Goal: Task Accomplishment & Management: Complete application form

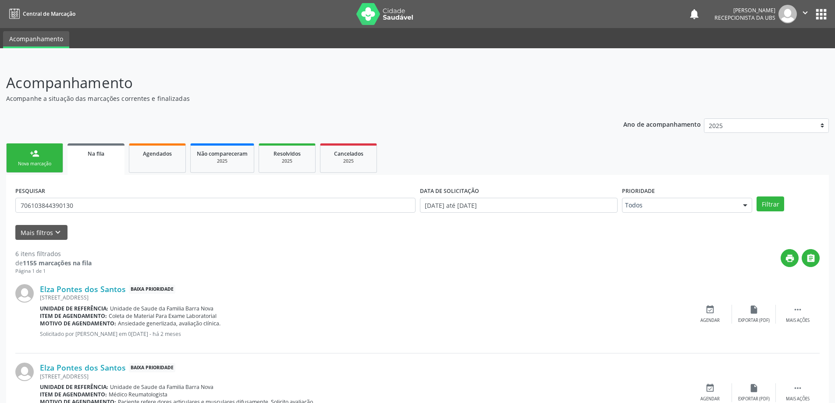
scroll to position [139, 0]
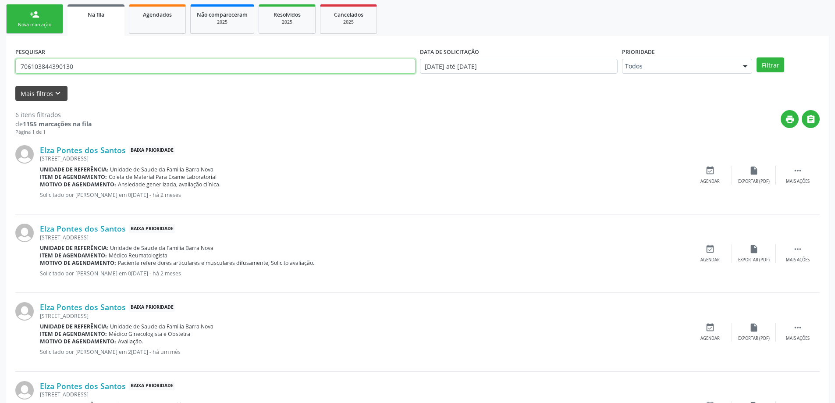
drag, startPoint x: 238, startPoint y: 68, endPoint x: 27, endPoint y: 93, distance: 212.5
click at [30, 93] on form "PESQUISAR 706103844390130 DATA DE SOLICITAÇÃO 01/01/2025 até 01/10/2025 Priorid…" at bounding box center [417, 73] width 805 height 56
click at [118, 70] on input "706103844390130" at bounding box center [215, 66] width 400 height 15
drag, startPoint x: 111, startPoint y: 68, endPoint x: 0, endPoint y: 68, distance: 111.4
click at [0, 68] on div "Acompanhamento Acompanhe a situação das marcações correntes e finalizadas Relat…" at bounding box center [417, 271] width 835 height 701
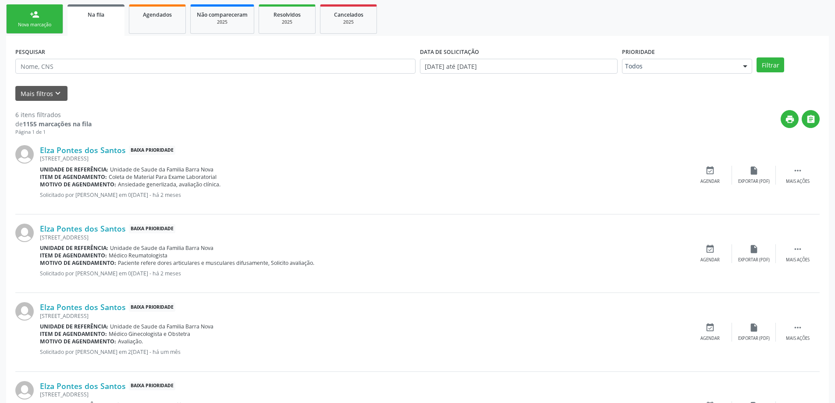
drag, startPoint x: 27, startPoint y: 14, endPoint x: 69, endPoint y: 49, distance: 54.2
click at [28, 15] on link "person_add Nova marcação" at bounding box center [34, 18] width 57 height 29
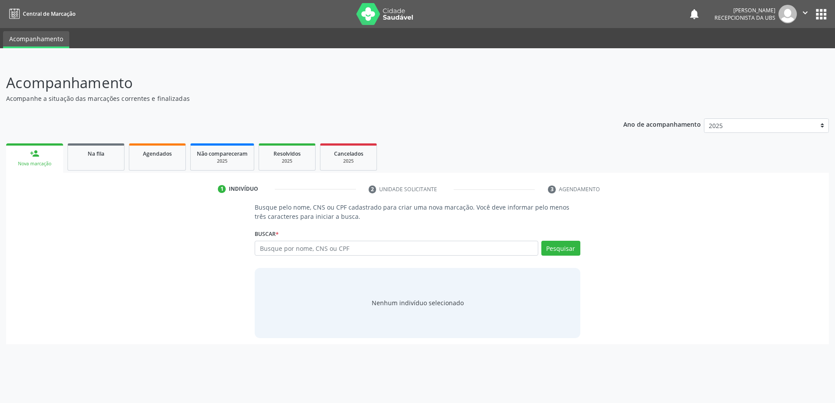
scroll to position [0, 0]
click at [322, 247] on input "text" at bounding box center [400, 248] width 286 height 15
type input "706103844390130"
click at [561, 250] on button "Pesquisar" at bounding box center [565, 248] width 39 height 15
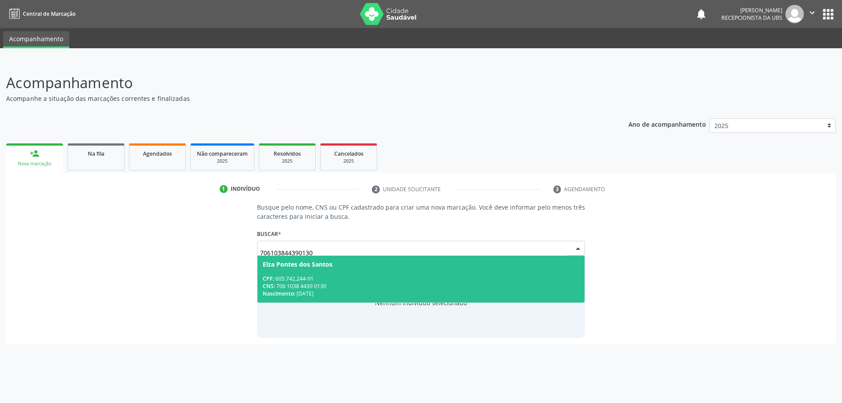
click at [353, 285] on div "CNS: 706 1038 4439 0130" at bounding box center [421, 285] width 317 height 7
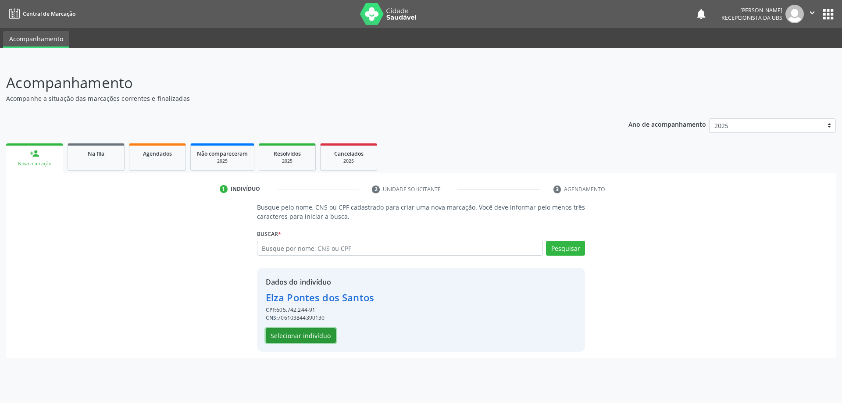
click at [312, 335] on button "Selecionar indivíduo" at bounding box center [301, 335] width 70 height 15
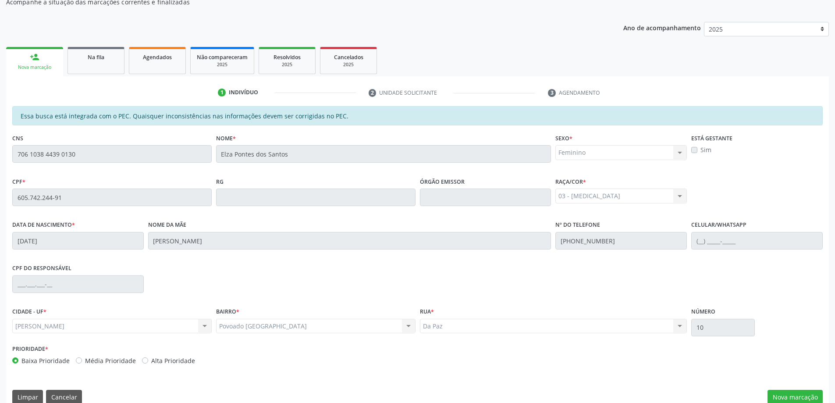
scroll to position [110, 0]
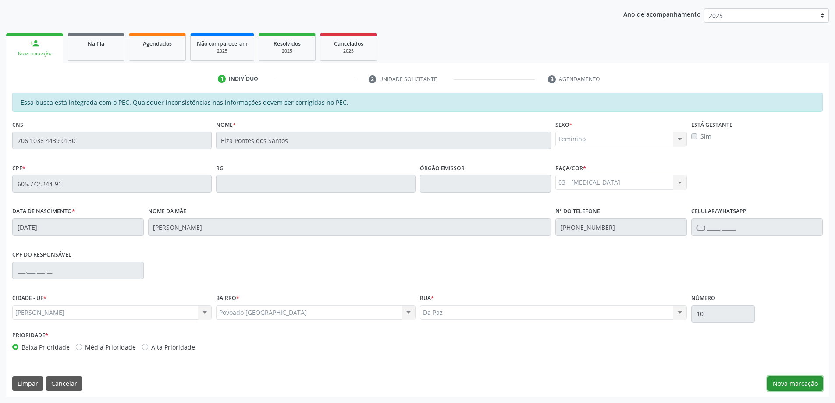
click at [795, 385] on button "Nova marcação" at bounding box center [795, 383] width 55 height 15
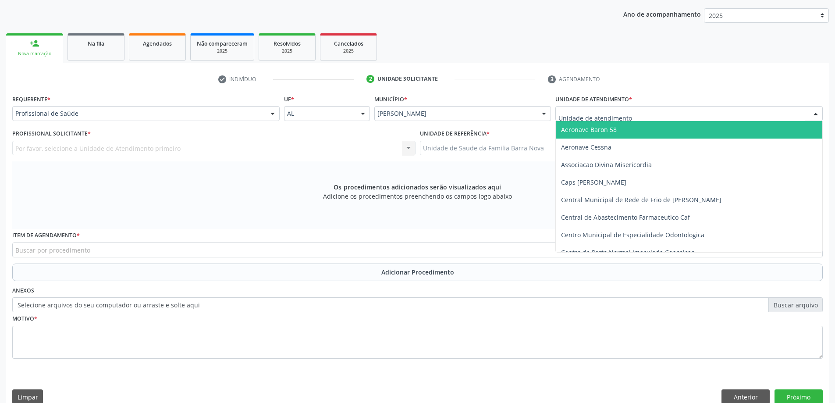
click at [638, 117] on div at bounding box center [690, 113] width 268 height 15
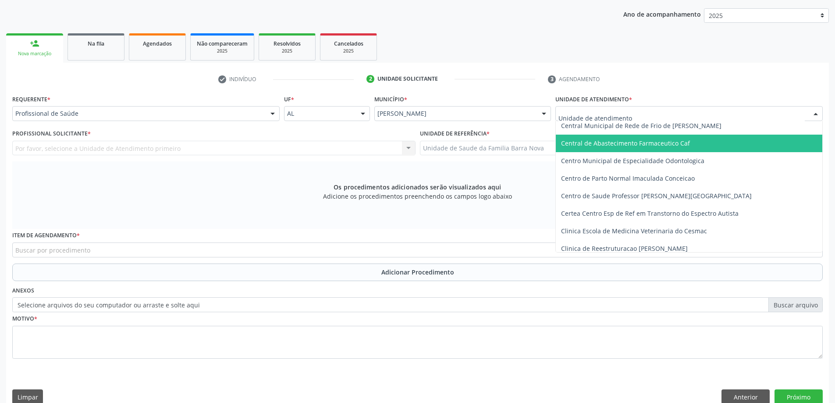
scroll to position [88, 0]
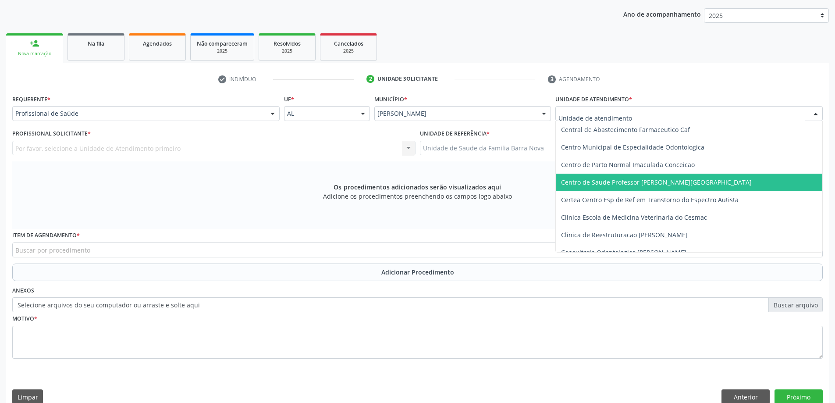
click at [670, 187] on span "Centro de Saude Professor [PERSON_NAME][GEOGRAPHIC_DATA]" at bounding box center [689, 183] width 267 height 18
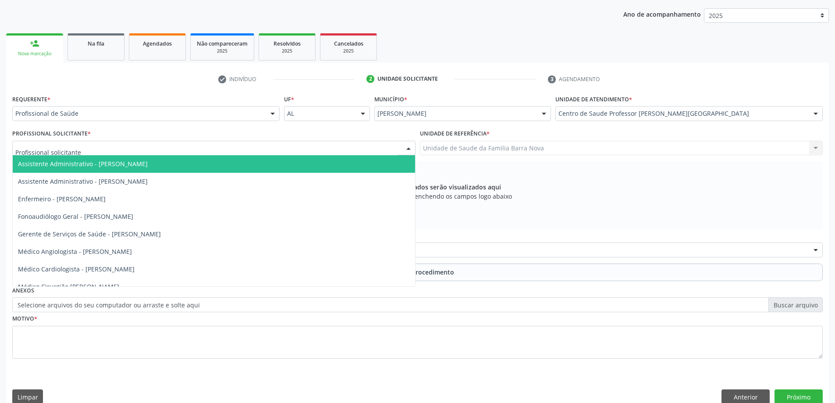
click at [193, 150] on div at bounding box center [213, 148] width 403 height 15
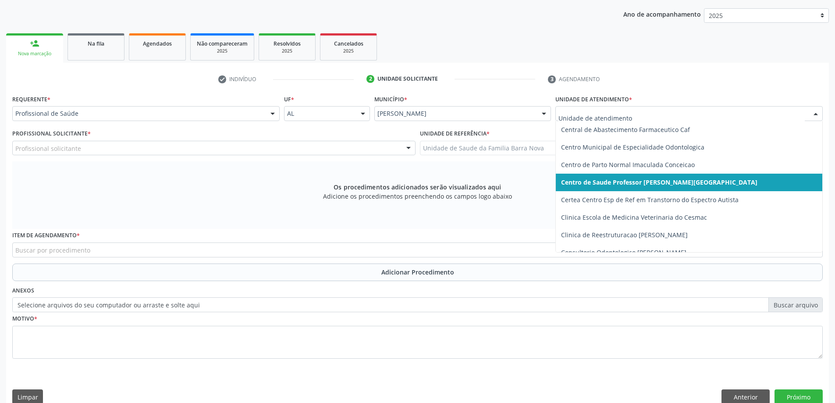
click at [807, 113] on div at bounding box center [690, 113] width 268 height 15
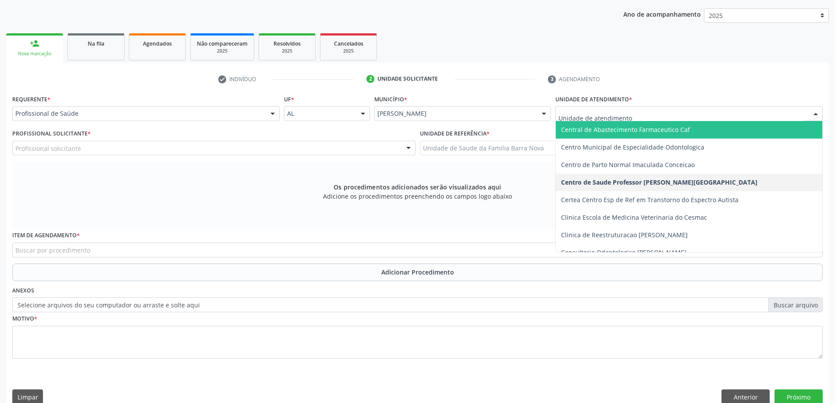
click at [818, 114] on div at bounding box center [816, 114] width 13 height 15
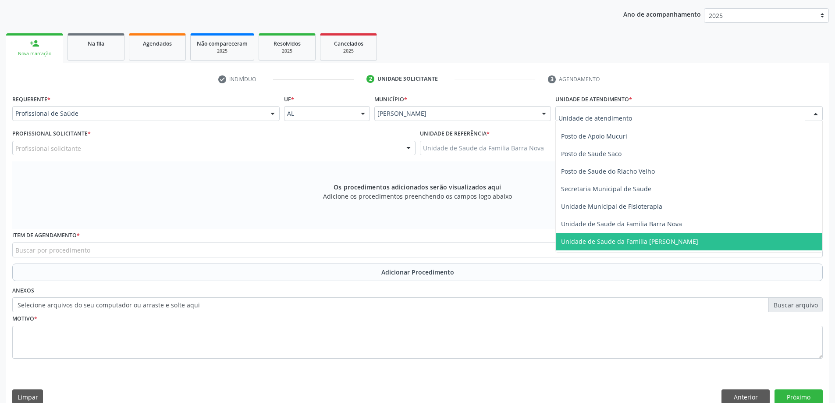
scroll to position [395, 0]
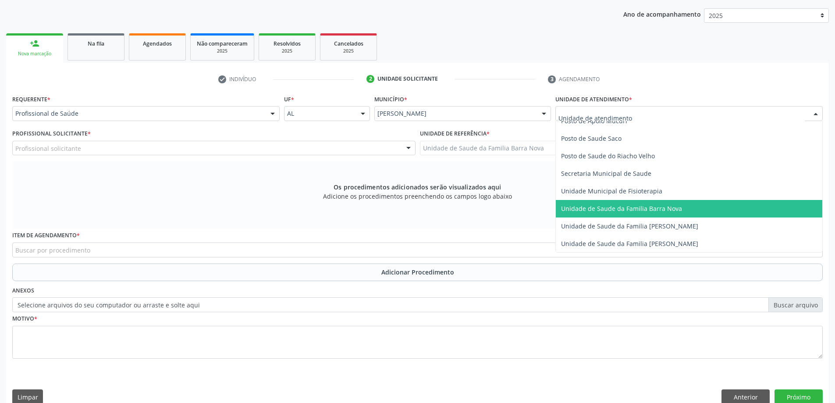
click at [693, 214] on span "Unidade de Saude da Familia Barra Nova" at bounding box center [689, 209] width 267 height 18
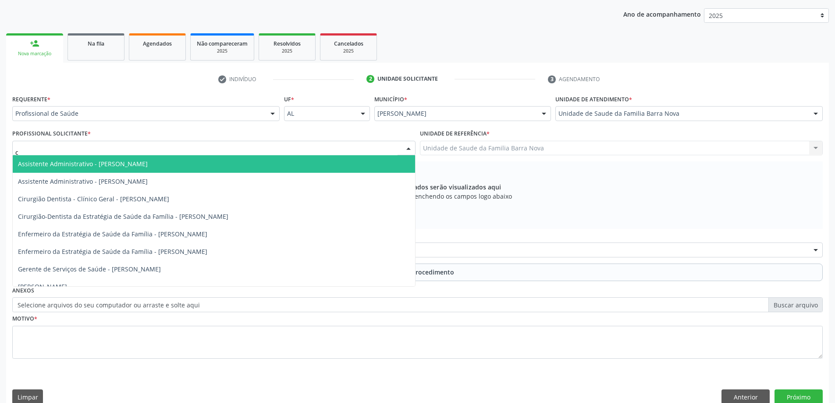
type input "ca"
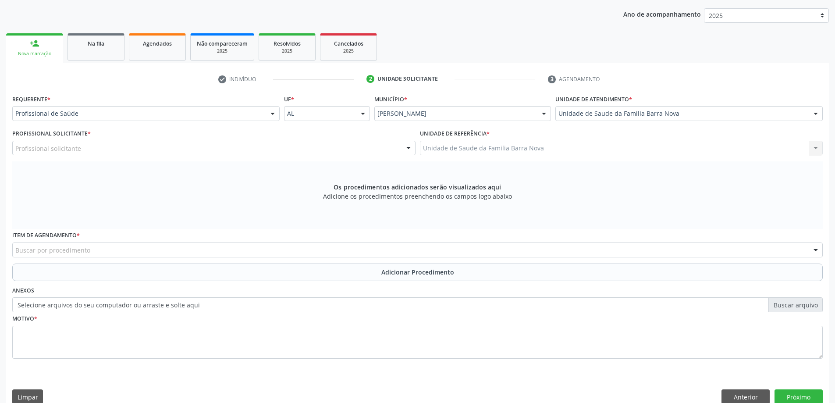
click at [551, 182] on div "Os procedimentos adicionados serão visualizados aqui Adicione os procedimentos …" at bounding box center [417, 195] width 811 height 68
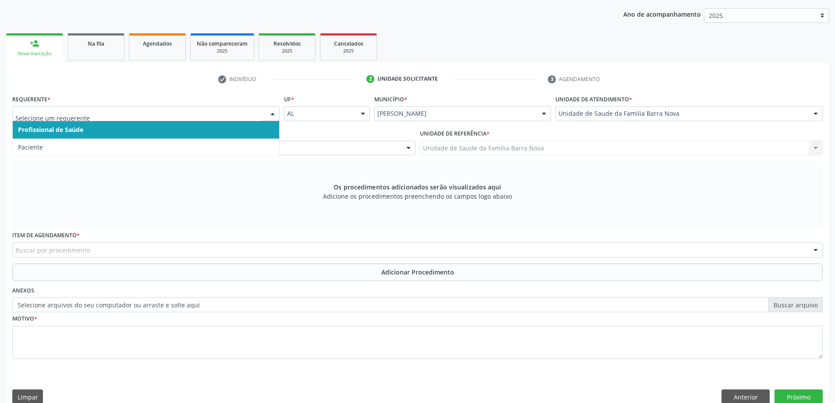
drag, startPoint x: 188, startPoint y: 117, endPoint x: 169, endPoint y: 144, distance: 33.5
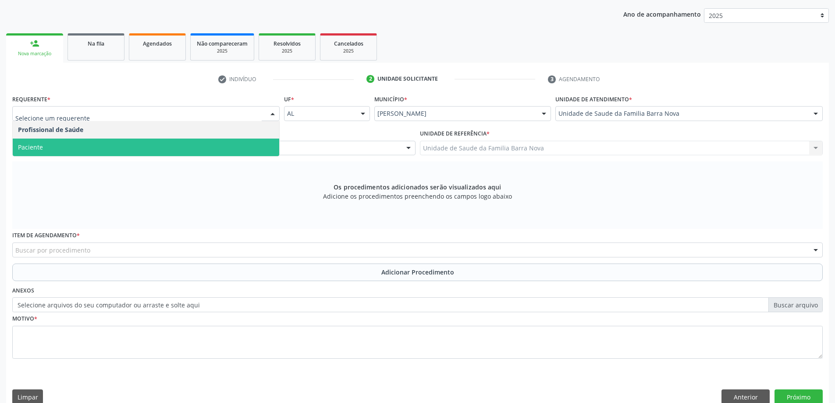
click at [136, 153] on span "Paciente" at bounding box center [146, 148] width 267 height 18
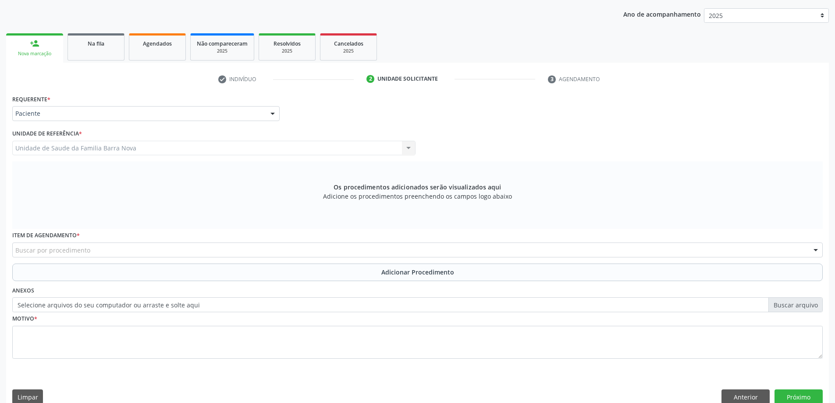
click at [132, 251] on div "Buscar por procedimento" at bounding box center [417, 250] width 811 height 15
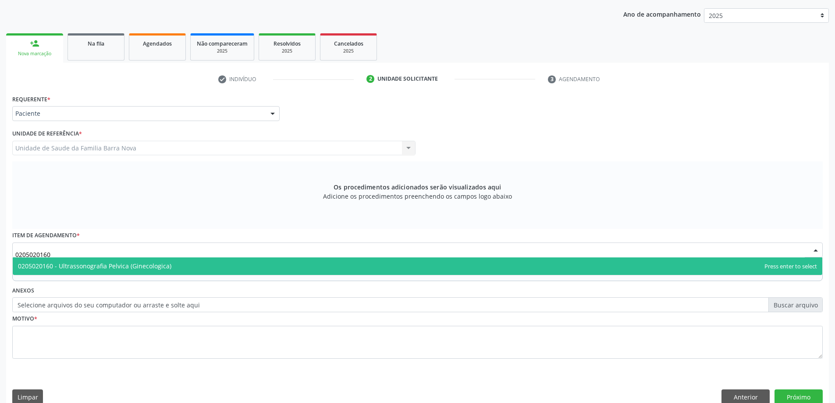
click at [202, 264] on span "0205020160 - Ultrassonografia Pelvica (Ginecologica)" at bounding box center [418, 266] width 810 height 18
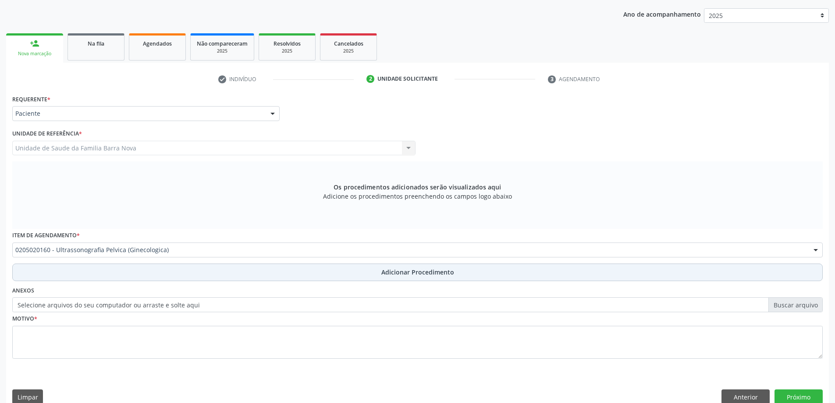
click at [392, 274] on span "Adicionar Procedimento" at bounding box center [418, 272] width 73 height 9
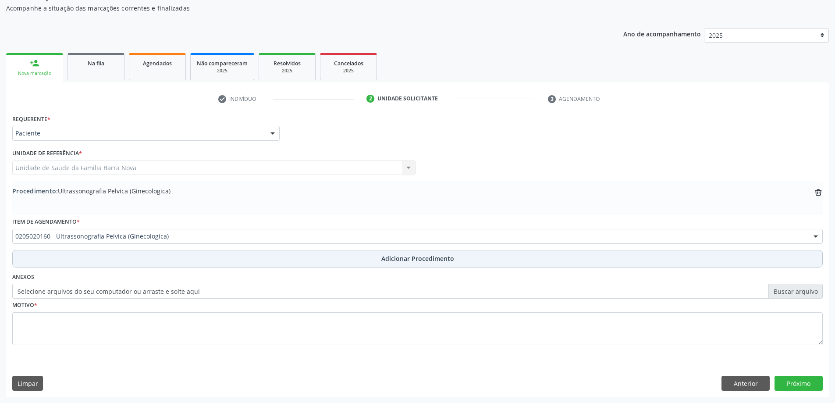
scroll to position [90, 0]
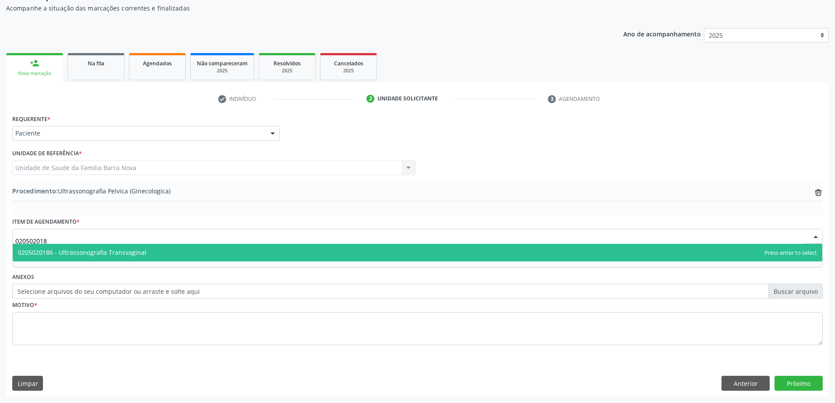
type input "0205020186"
click at [193, 253] on span "0205020186 - Ultrassonografia Transvaginal" at bounding box center [418, 253] width 810 height 18
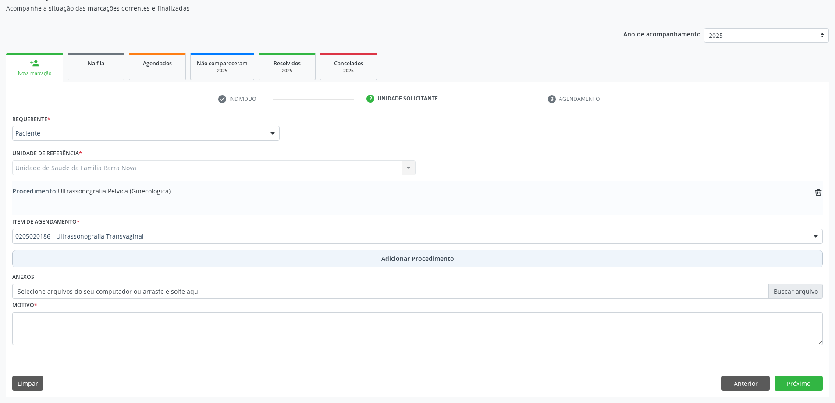
click at [400, 262] on span "Adicionar Procedimento" at bounding box center [418, 258] width 73 height 9
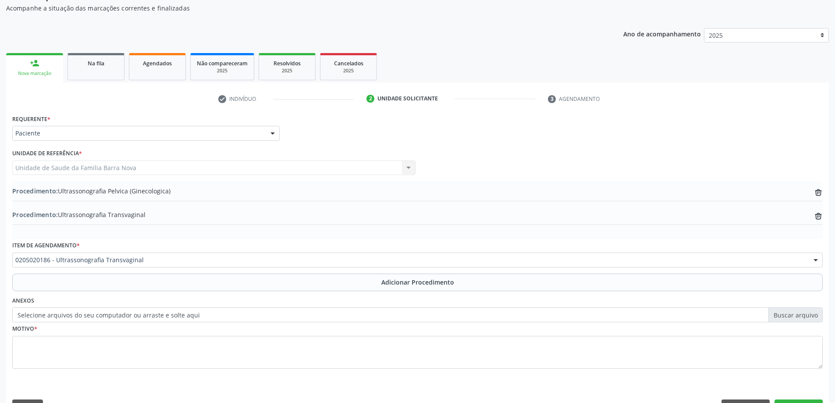
click at [782, 314] on label "Selecione arquivos do seu computador ou arraste e solte aqui" at bounding box center [417, 314] width 811 height 15
click at [782, 314] on input "Selecione arquivos do seu computador ou arraste e solte aqui" at bounding box center [417, 314] width 811 height 15
type input "C:\fakepath\WhatsApp Image 2025-10-01 at 14.39.10.jpeg"
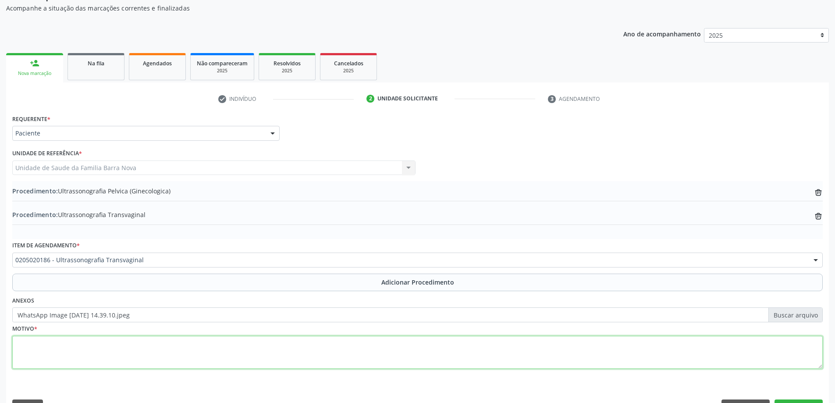
click at [251, 350] on textarea at bounding box center [417, 352] width 811 height 33
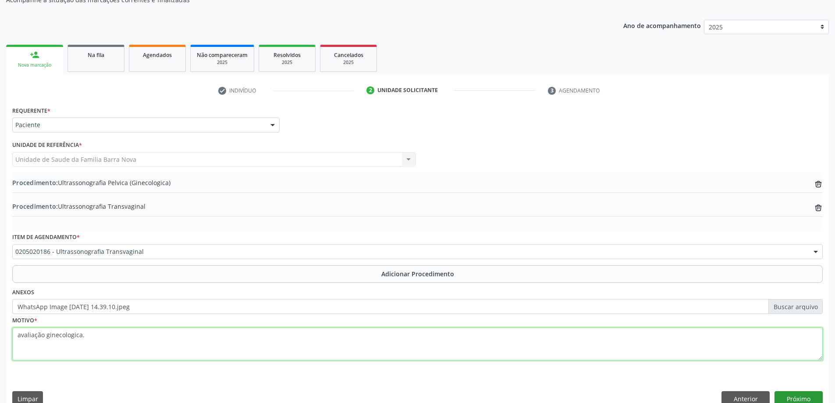
scroll to position [114, 0]
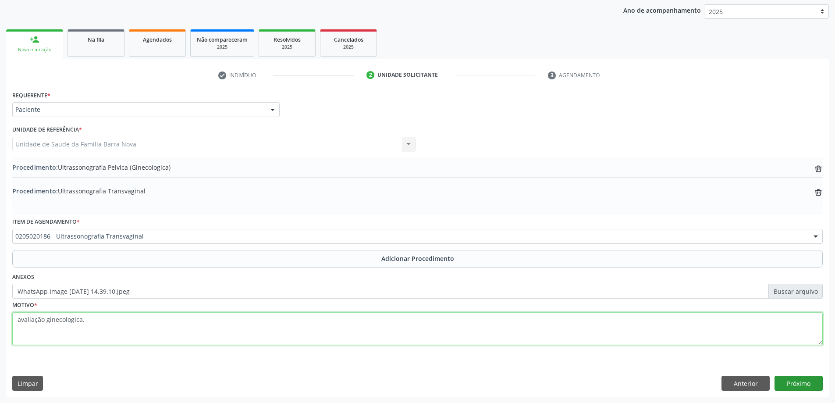
type textarea "avaliação ginecologica."
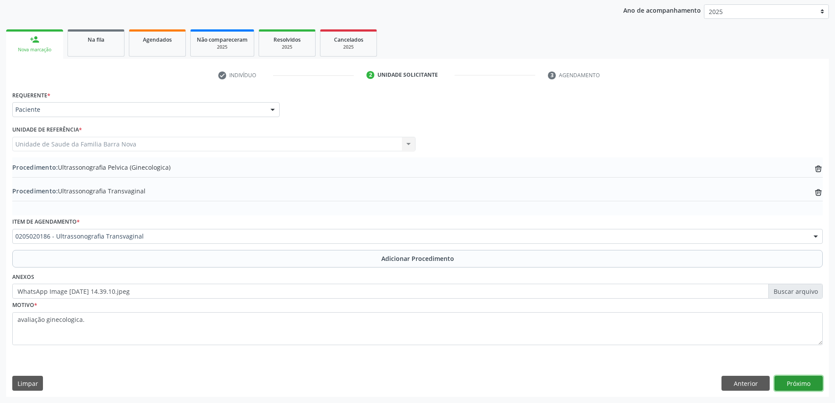
click at [803, 383] on button "Próximo" at bounding box center [799, 383] width 48 height 15
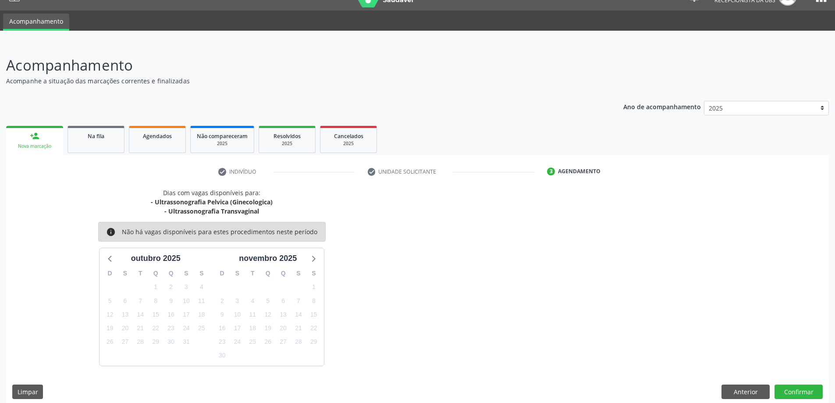
scroll to position [26, 0]
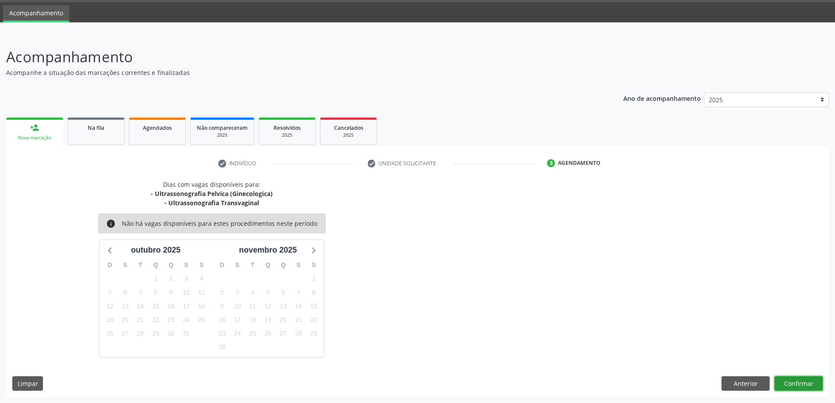
click at [789, 384] on button "Confirmar" at bounding box center [799, 383] width 48 height 15
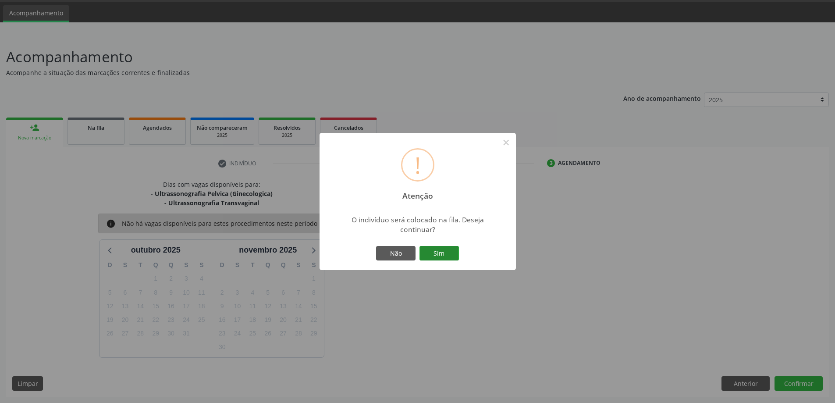
click at [438, 247] on button "Sim" at bounding box center [439, 253] width 39 height 15
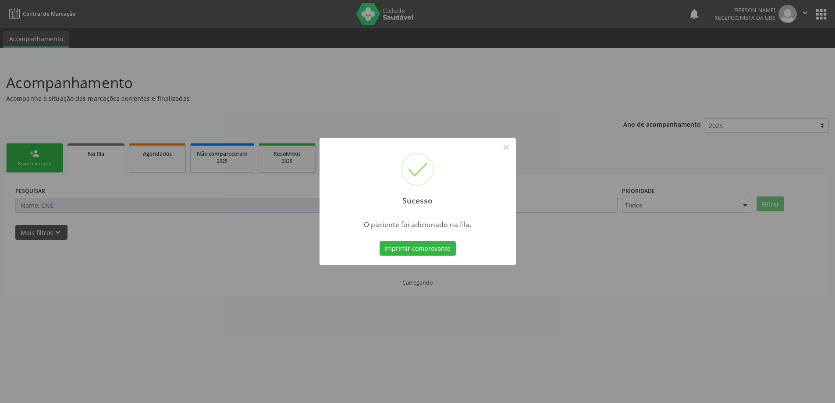
scroll to position [0, 0]
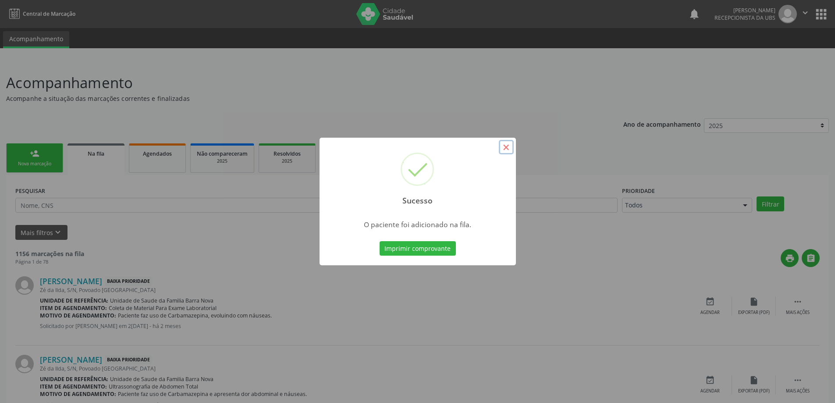
click at [506, 146] on button "×" at bounding box center [506, 147] width 15 height 15
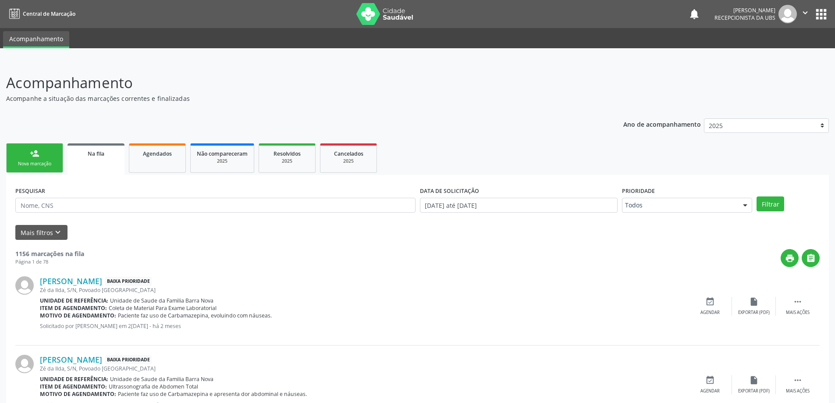
click at [25, 164] on div "Nova marcação" at bounding box center [35, 164] width 44 height 7
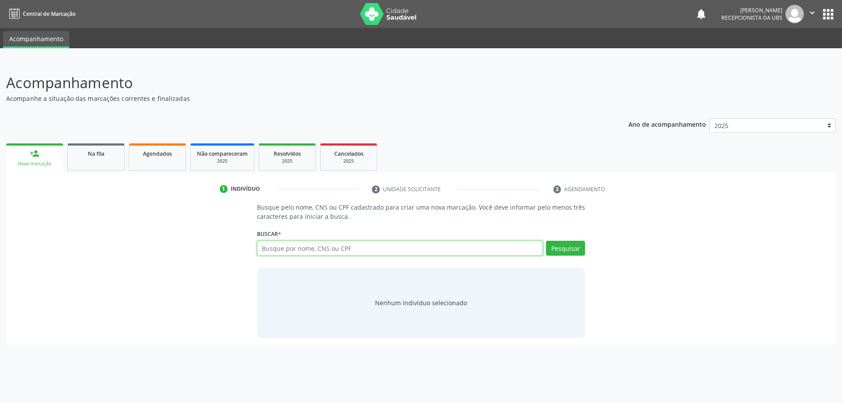
click at [296, 252] on input "text" at bounding box center [400, 248] width 286 height 15
type input "703307249641510"
click at [564, 246] on button "Pesquisar" at bounding box center [565, 248] width 39 height 15
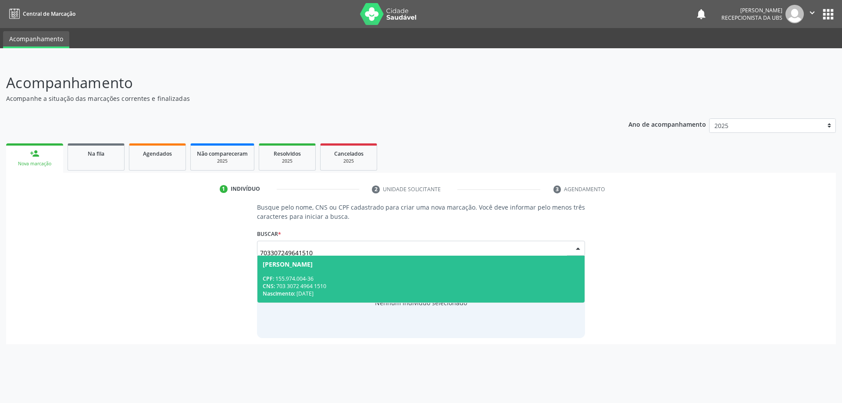
click at [347, 280] on div "CPF: 155.974.004-36" at bounding box center [421, 278] width 317 height 7
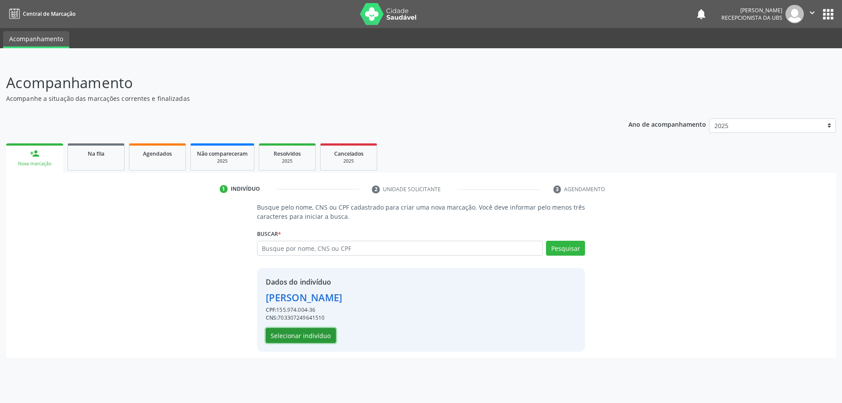
click at [311, 337] on button "Selecionar indivíduo" at bounding box center [301, 335] width 70 height 15
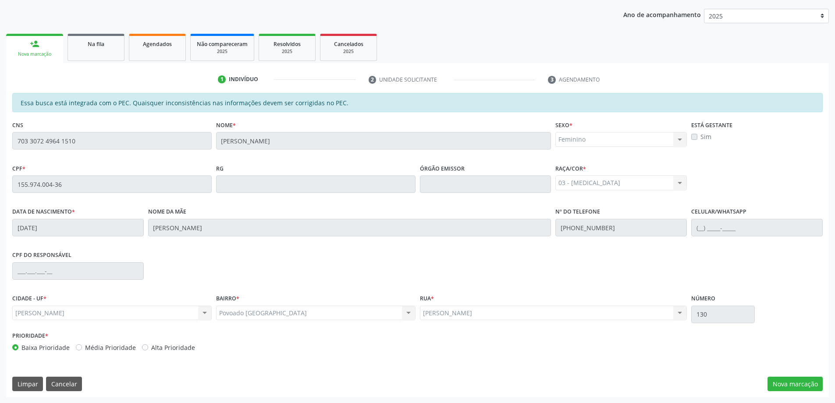
scroll to position [110, 0]
click at [803, 383] on button "Nova marcação" at bounding box center [795, 383] width 55 height 15
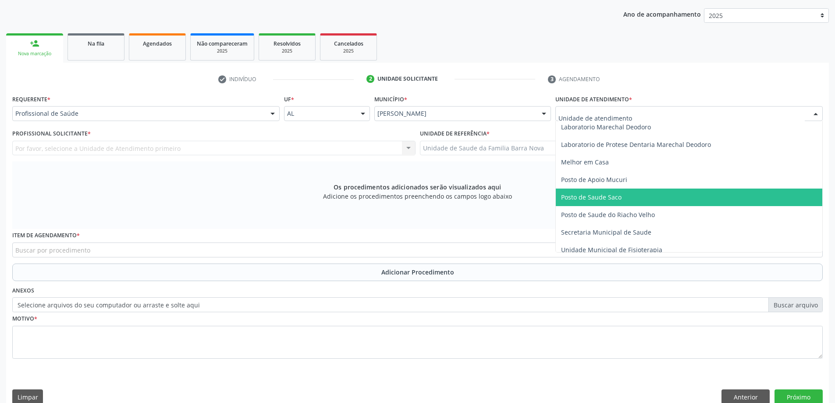
scroll to position [395, 0]
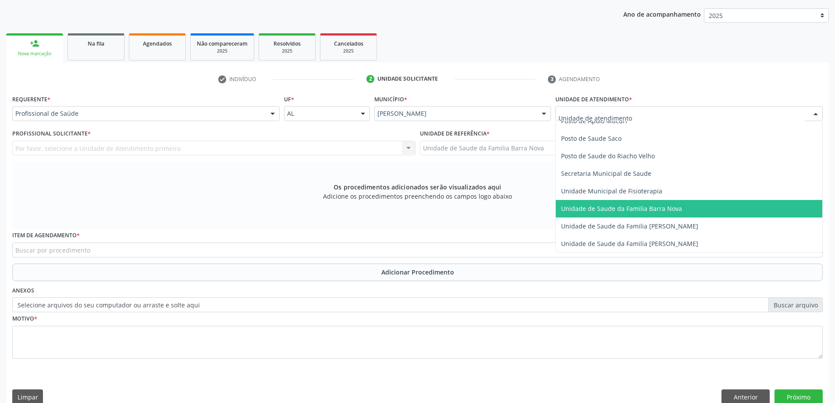
click at [653, 210] on span "Unidade de Saude da Familia Barra Nova" at bounding box center [621, 208] width 121 height 8
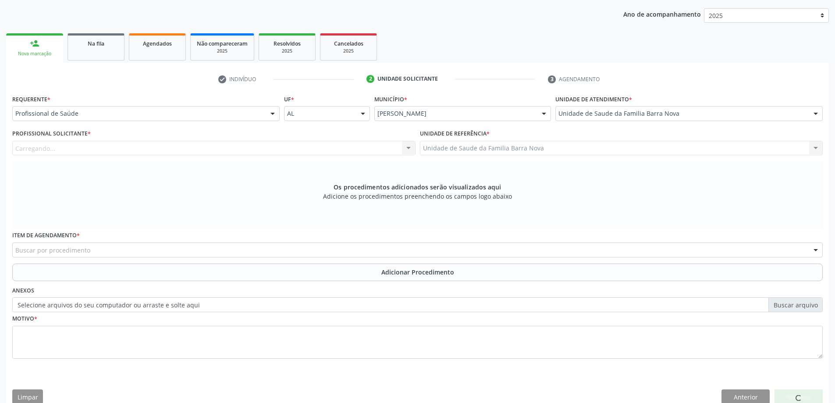
click at [269, 147] on div "Carregando... Nenhum resultado encontrado para: " " Não há nenhuma opção para s…" at bounding box center [213, 148] width 403 height 15
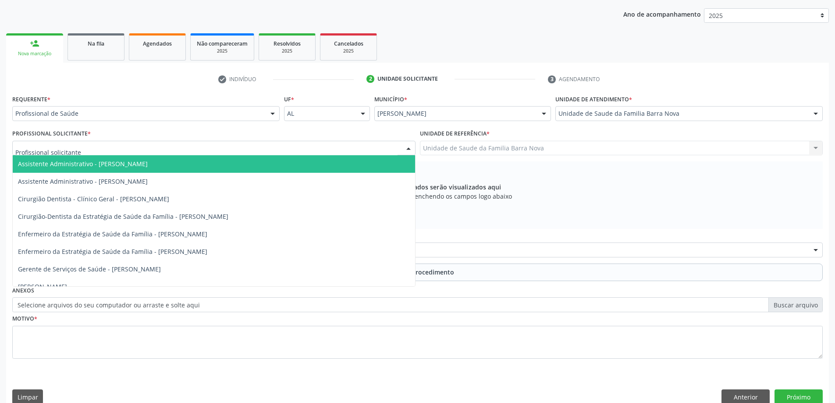
click at [238, 150] on div at bounding box center [213, 148] width 403 height 15
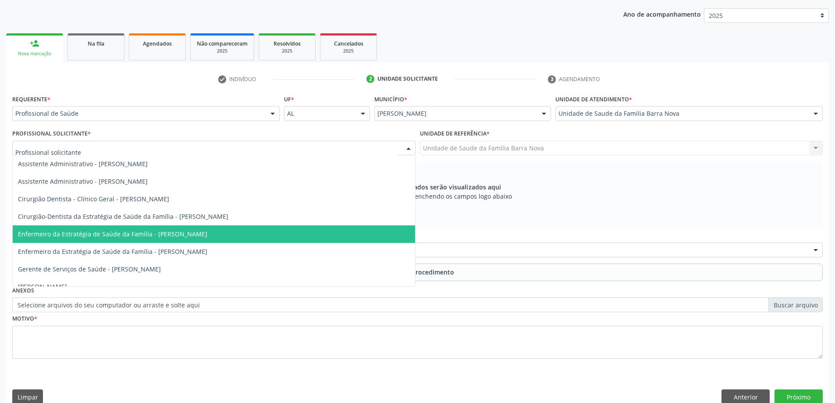
click at [207, 232] on span "Enfermeiro da Estratégia de Saúde da Família - [PERSON_NAME]" at bounding box center [112, 234] width 189 height 8
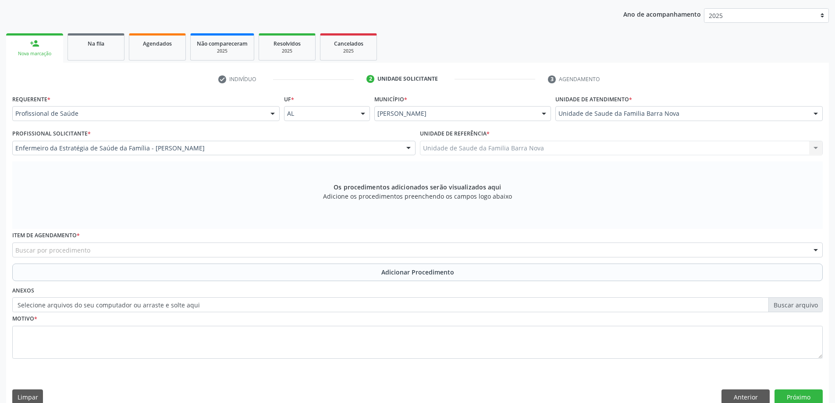
click at [411, 251] on div "Buscar por procedimento" at bounding box center [417, 250] width 811 height 15
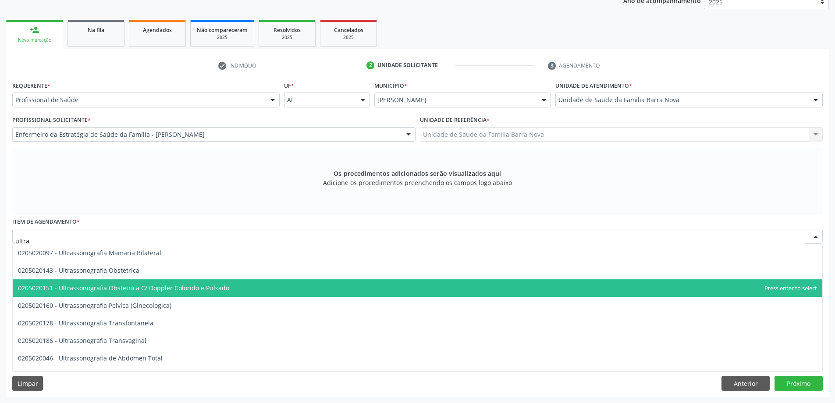
scroll to position [175, 0]
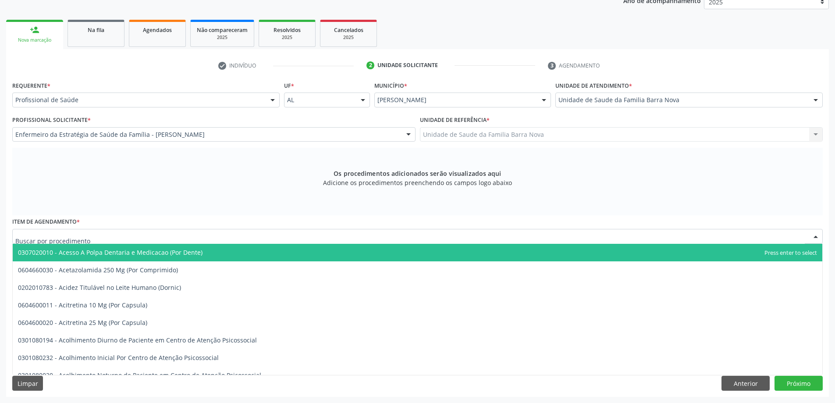
click at [195, 239] on div at bounding box center [417, 236] width 811 height 15
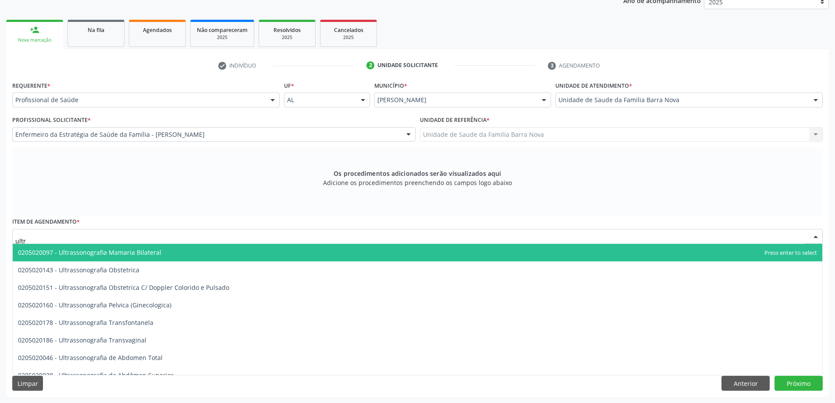
type input "ultra"
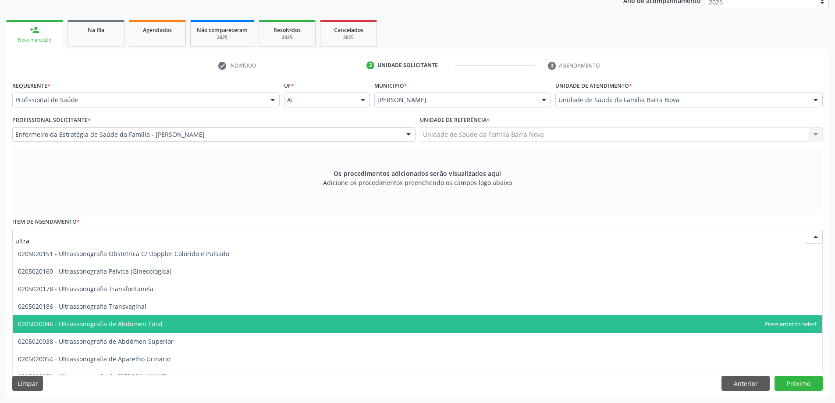
scroll to position [193, 0]
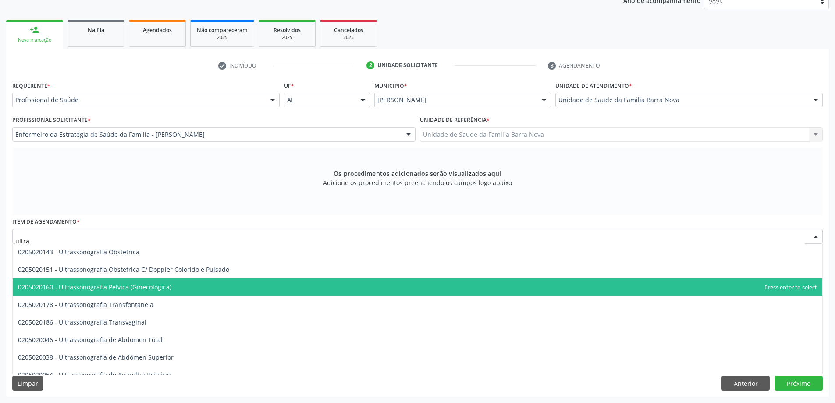
click at [181, 282] on span "0205020160 - Ultrassonografia Pelvica (Ginecologica)" at bounding box center [418, 287] width 810 height 18
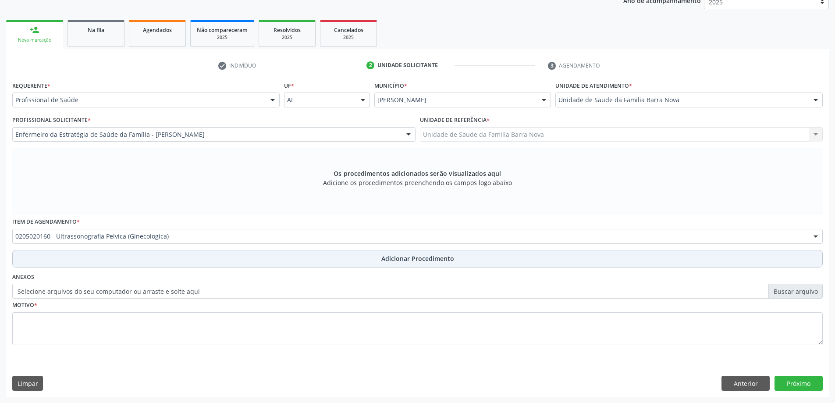
click at [439, 261] on span "Adicionar Procedimento" at bounding box center [418, 258] width 73 height 9
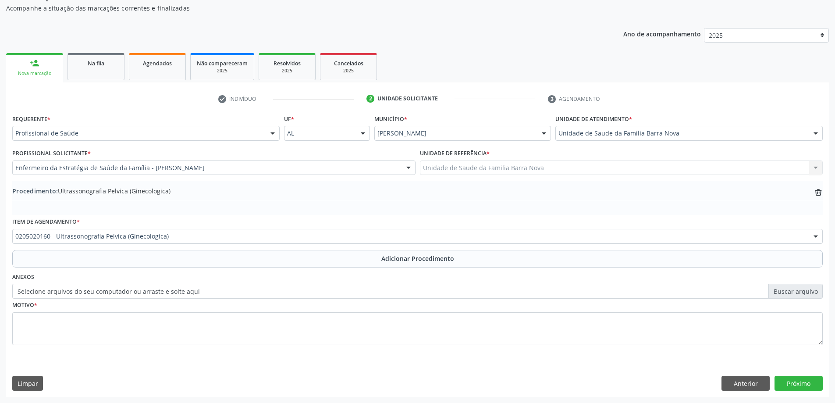
click at [814, 291] on label "Selecione arquivos do seu computador ou arraste e solte aqui" at bounding box center [417, 291] width 811 height 15
click at [814, 291] on input "Selecione arquivos do seu computador ou arraste e solte aqui" at bounding box center [417, 291] width 811 height 15
type input "C:\fakepath\WhatsApp Image 2025-10-01 at 14.40.06.jpeg"
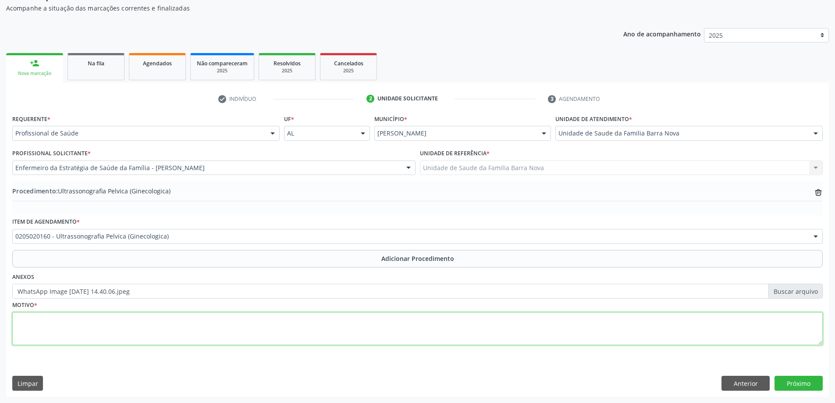
click at [243, 331] on textarea at bounding box center [417, 328] width 811 height 33
type textarea "Dor pélvica persistente."
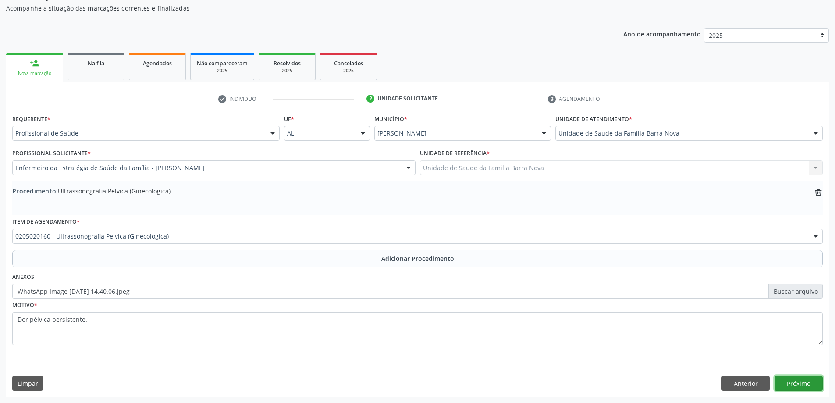
click at [793, 386] on button "Próximo" at bounding box center [799, 383] width 48 height 15
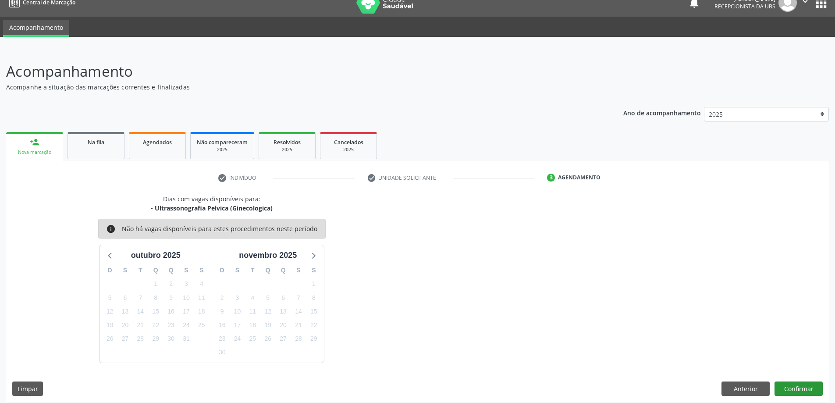
scroll to position [17, 0]
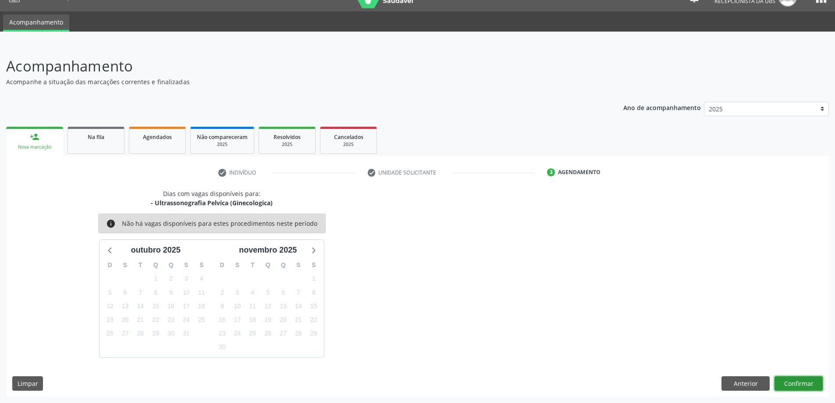
click at [796, 384] on button "Confirmar" at bounding box center [799, 383] width 48 height 15
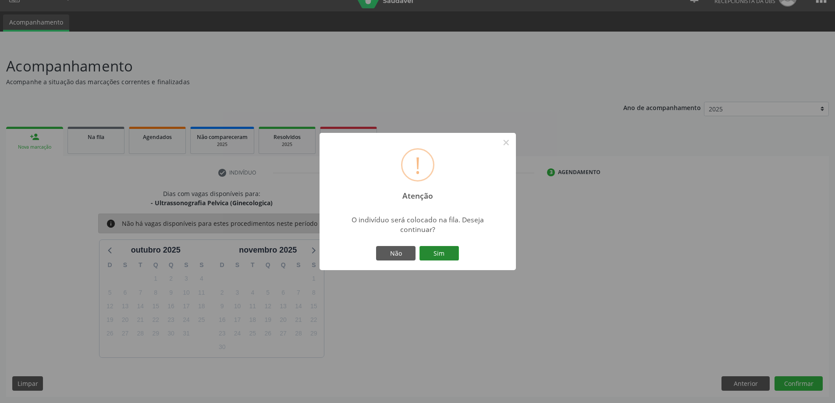
click at [440, 257] on button "Sim" at bounding box center [439, 253] width 39 height 15
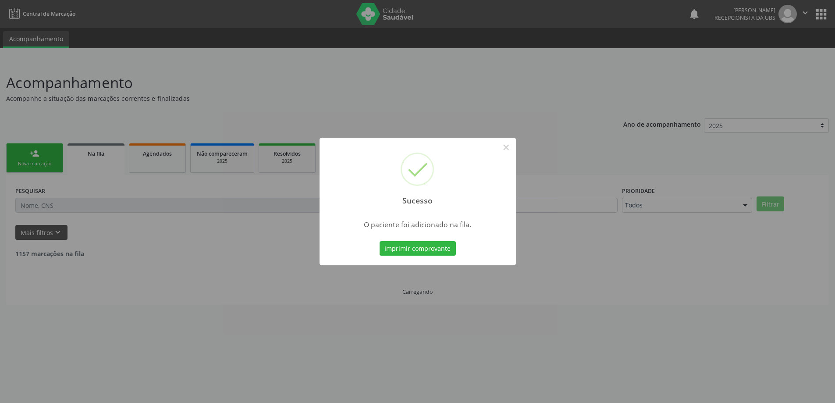
scroll to position [0, 0]
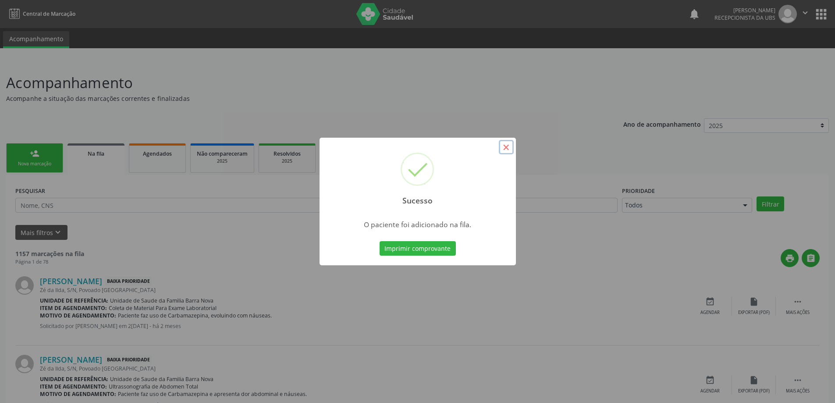
click at [510, 150] on button "×" at bounding box center [506, 147] width 15 height 15
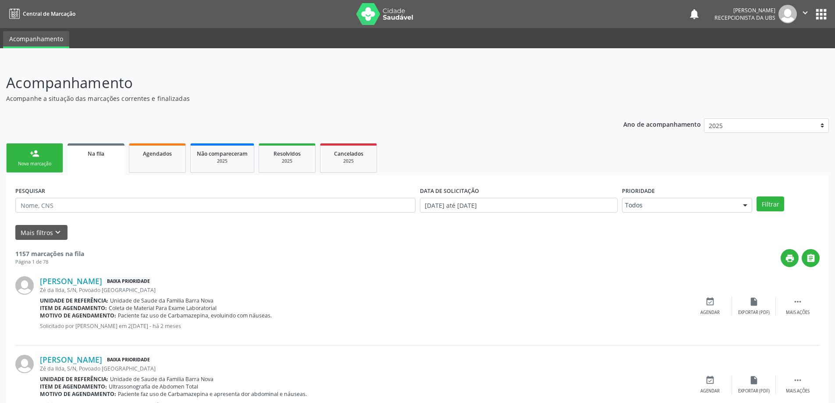
click at [39, 163] on div "Nova marcação" at bounding box center [35, 164] width 44 height 7
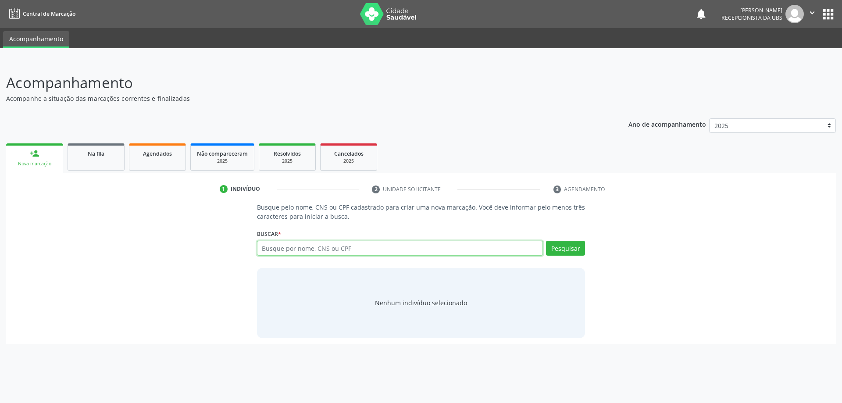
click at [289, 246] on input "text" at bounding box center [400, 248] width 286 height 15
type input "703307249641510"
click at [571, 244] on button "Pesquisar" at bounding box center [565, 248] width 39 height 15
type input "703307249641510"
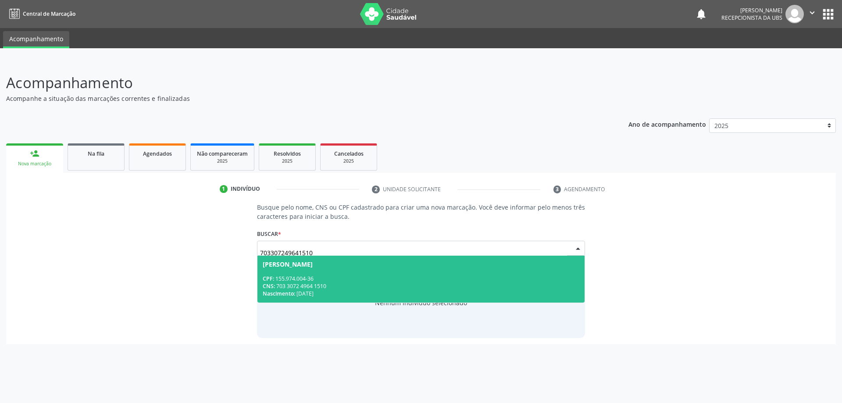
click at [362, 287] on div "CNS: 703 3072 4964 1510" at bounding box center [421, 285] width 317 height 7
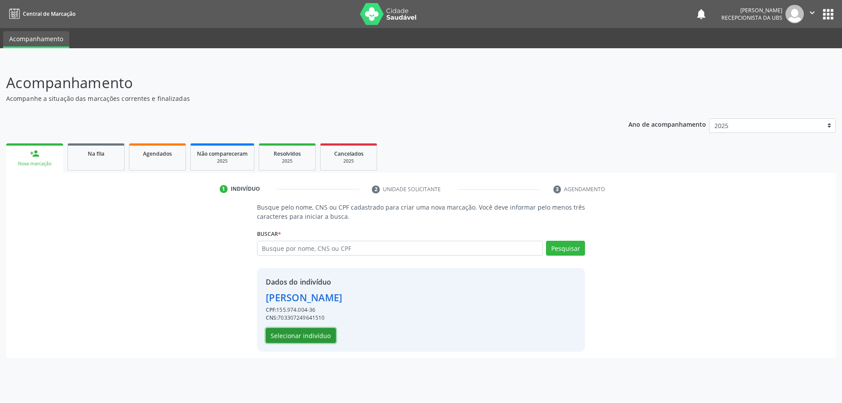
click at [311, 333] on button "Selecionar indivíduo" at bounding box center [301, 335] width 70 height 15
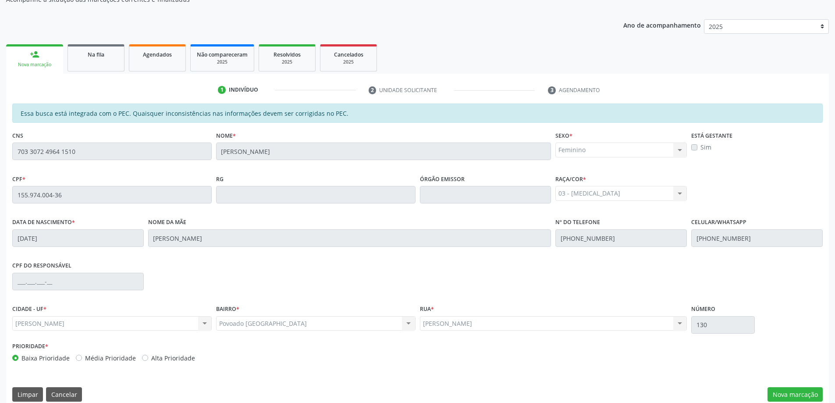
scroll to position [110, 0]
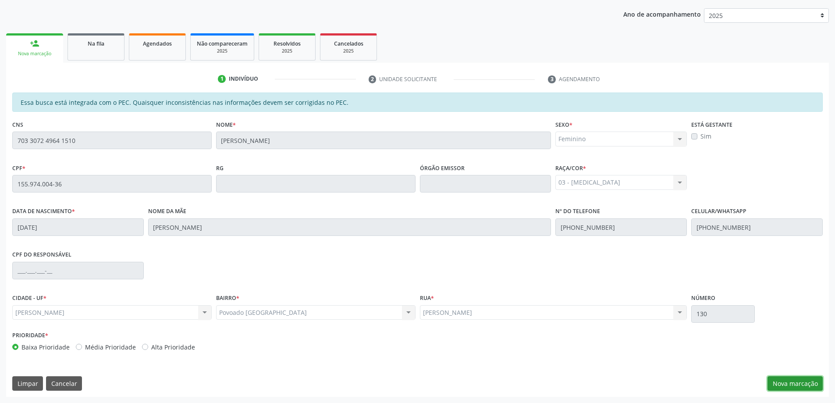
click at [783, 382] on button "Nova marcação" at bounding box center [795, 383] width 55 height 15
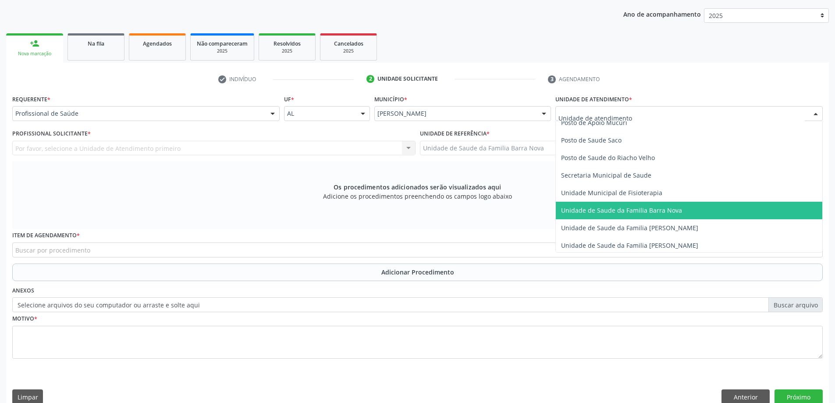
scroll to position [395, 0]
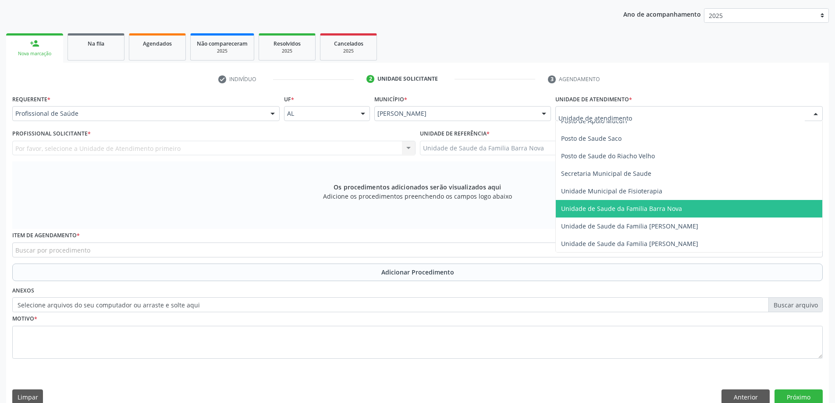
click at [658, 209] on span "Unidade de Saude da Familia Barra Nova" at bounding box center [621, 208] width 121 height 8
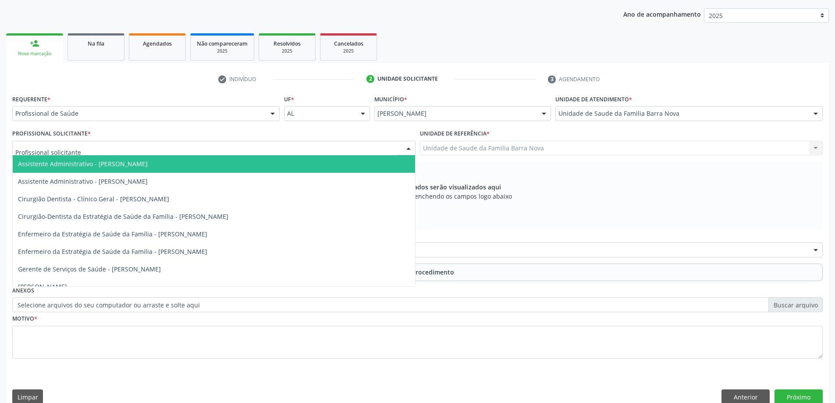
click at [247, 148] on div at bounding box center [213, 148] width 403 height 15
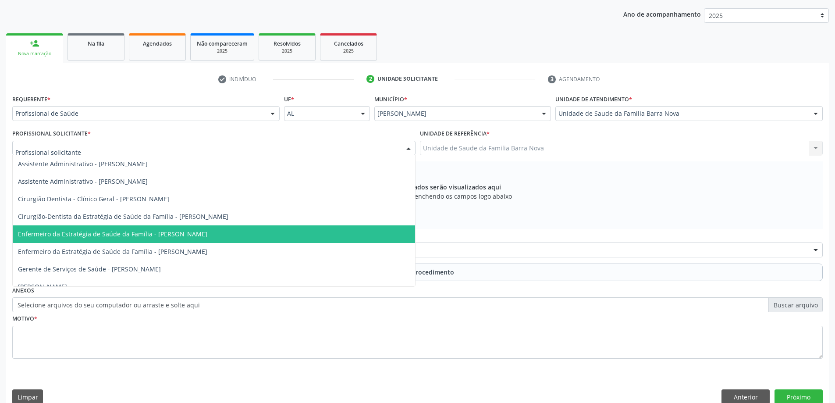
click at [207, 233] on span "Enfermeiro da Estratégia de Saúde da Família - [PERSON_NAME]" at bounding box center [112, 234] width 189 height 8
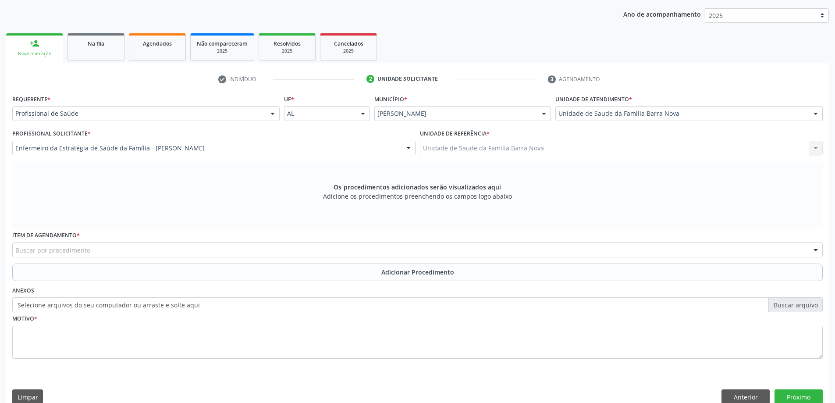
click at [346, 251] on div "Buscar por procedimento" at bounding box center [417, 250] width 811 height 15
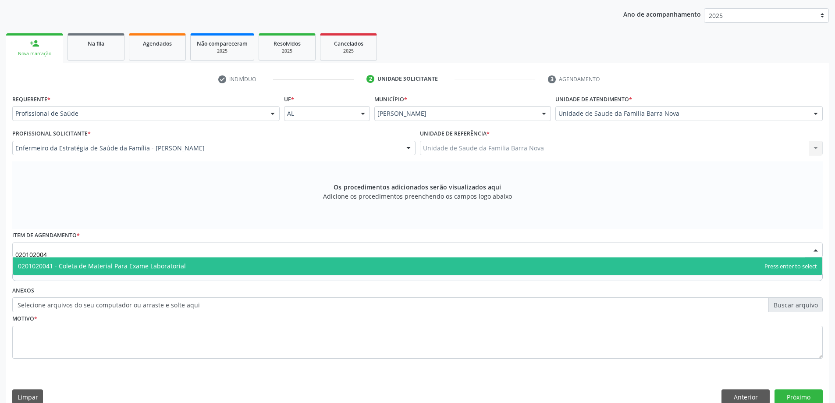
type input "0201020041"
click at [332, 266] on span "0201020041 - Coleta de Material Para Exame Laboratorial" at bounding box center [418, 266] width 810 height 18
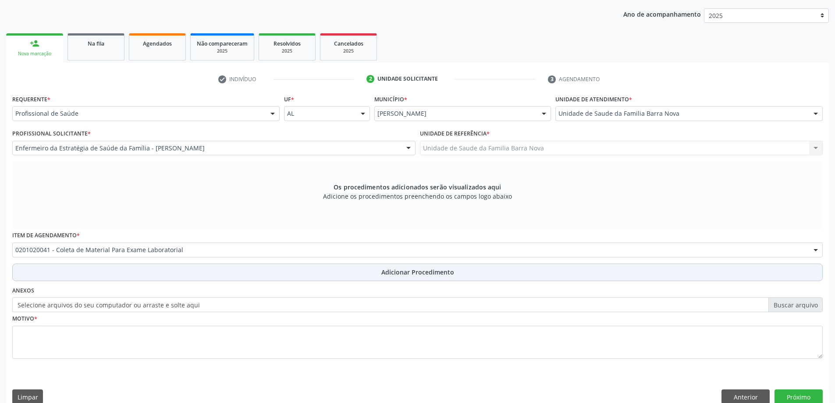
click at [461, 274] on button "Adicionar Procedimento" at bounding box center [417, 273] width 811 height 18
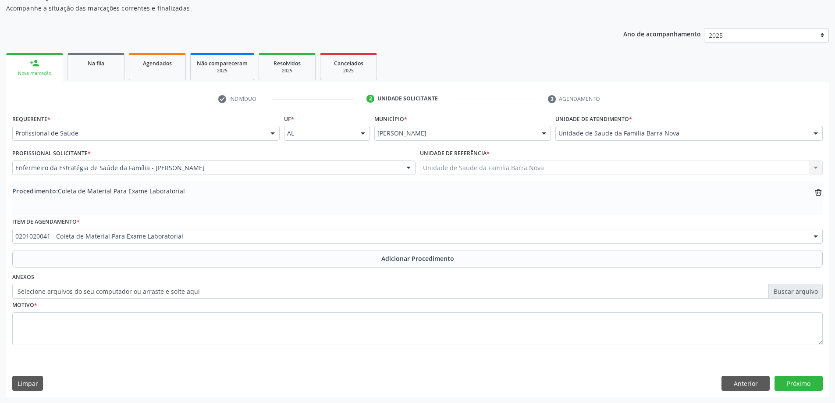
scroll to position [90, 0]
click at [796, 293] on label "Selecione arquivos do seu computador ou arraste e solte aqui" at bounding box center [417, 291] width 811 height 15
click at [796, 293] on input "Selecione arquivos do seu computador ou arraste e solte aqui" at bounding box center [417, 291] width 811 height 15
type input "C:\fakepath\WhatsApp Image 2025-10-01 at 14.40.21.jpeg"
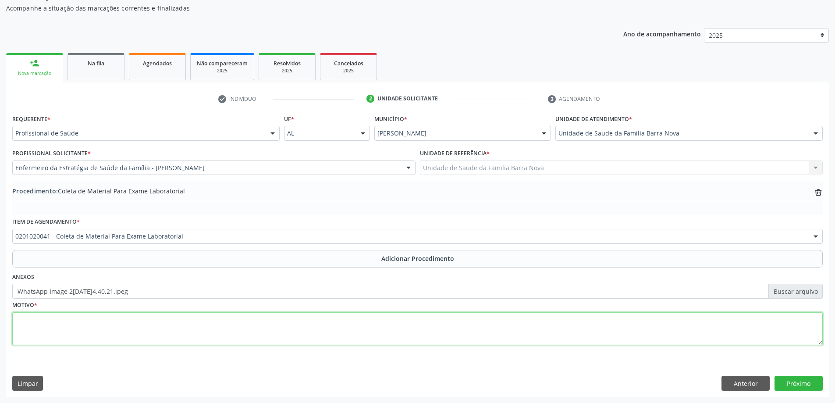
click at [203, 326] on textarea at bounding box center [417, 328] width 811 height 33
type textarea "Rotina."
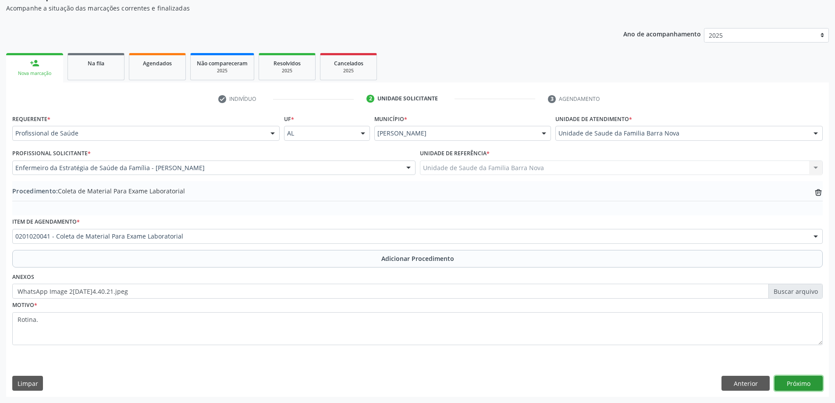
click at [799, 384] on button "Próximo" at bounding box center [799, 383] width 48 height 15
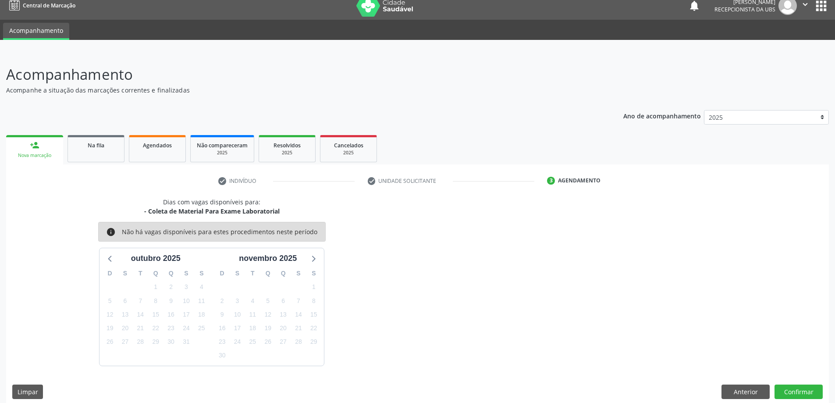
scroll to position [17, 0]
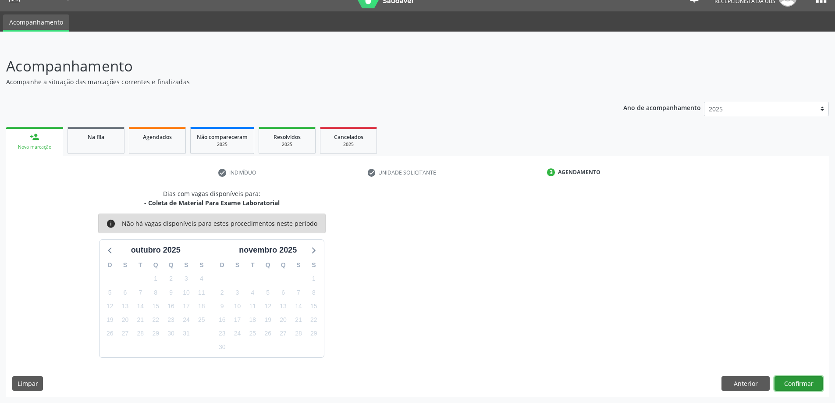
click at [797, 386] on button "Confirmar" at bounding box center [799, 383] width 48 height 15
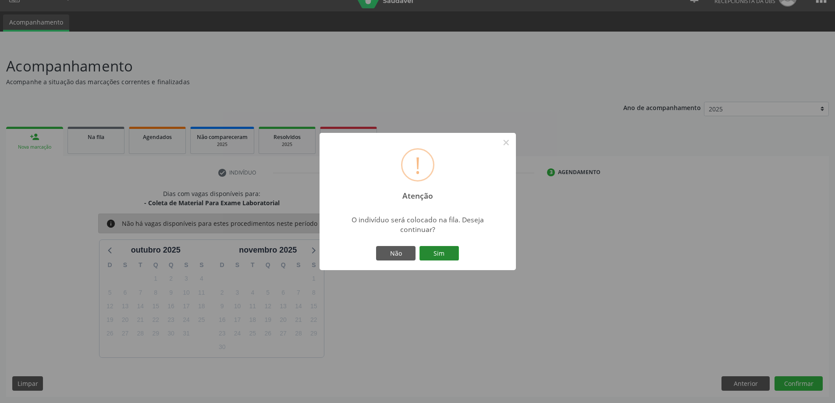
click at [432, 253] on button "Sim" at bounding box center [439, 253] width 39 height 15
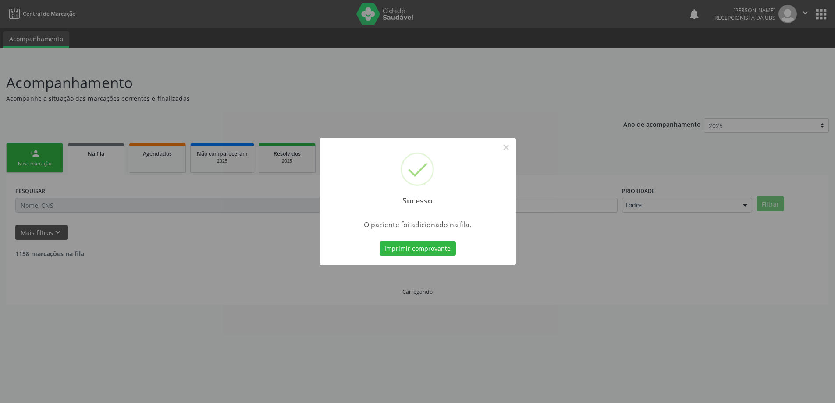
scroll to position [0, 0]
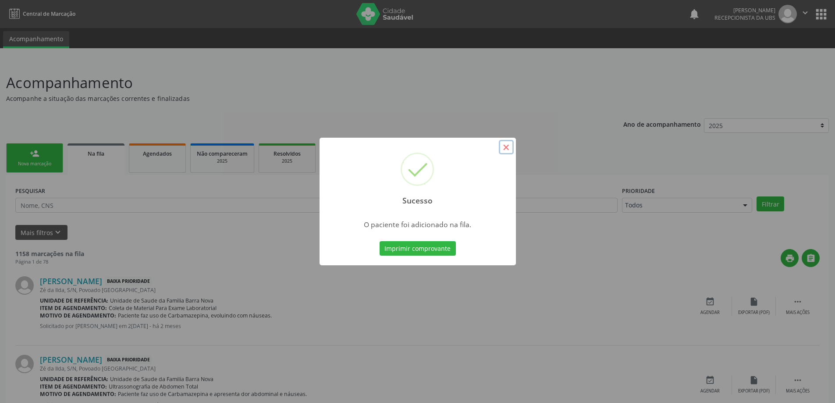
click at [507, 146] on button "×" at bounding box center [506, 147] width 15 height 15
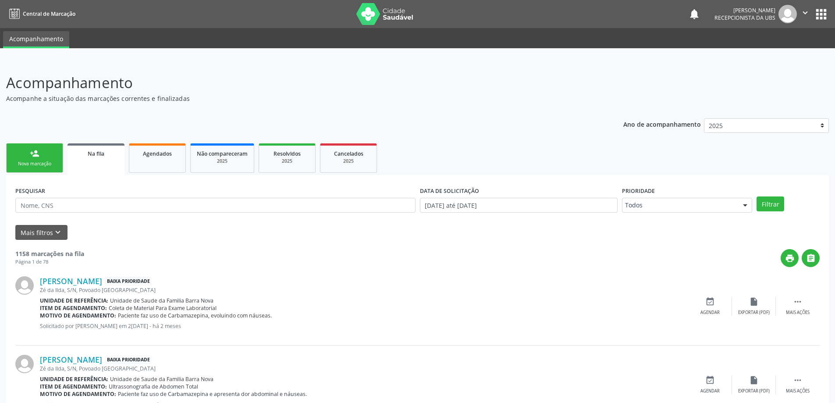
click at [45, 164] on div "Nova marcação" at bounding box center [35, 164] width 44 height 7
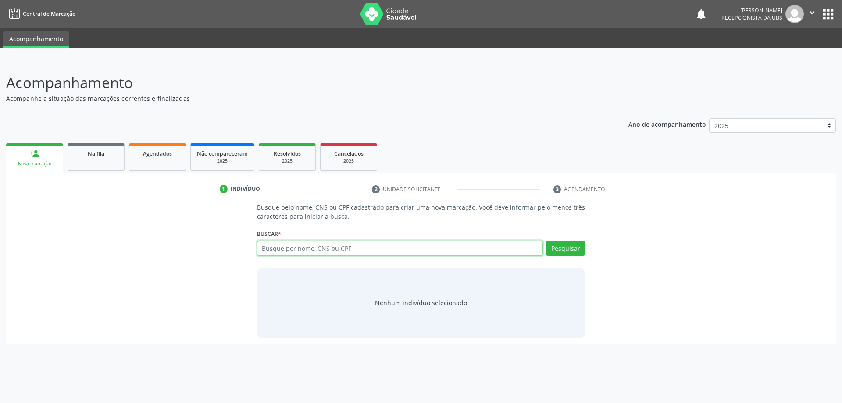
click at [290, 248] on input "text" at bounding box center [400, 248] width 286 height 15
type input "700604995002765"
click at [574, 249] on button "Pesquisar" at bounding box center [565, 248] width 39 height 15
type input "700604995002765"
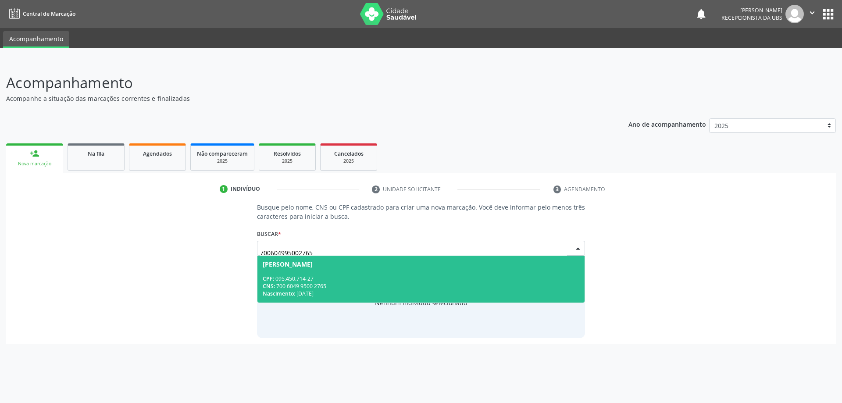
click at [353, 285] on div "CNS: 700 6049 9500 2765" at bounding box center [421, 285] width 317 height 7
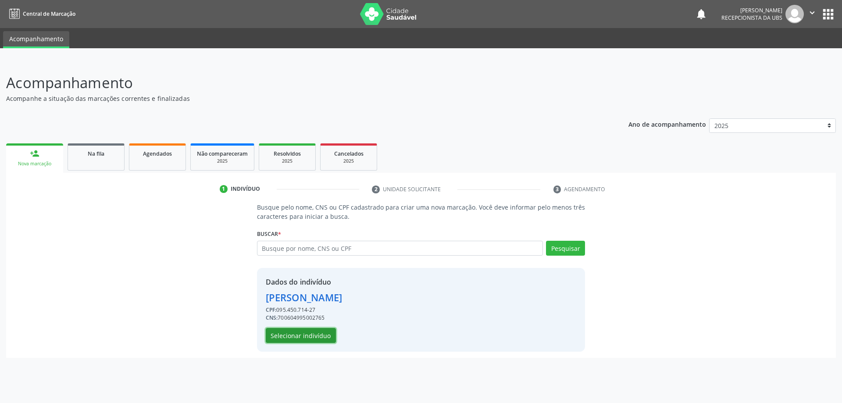
click at [306, 335] on button "Selecionar indivíduo" at bounding box center [301, 335] width 70 height 15
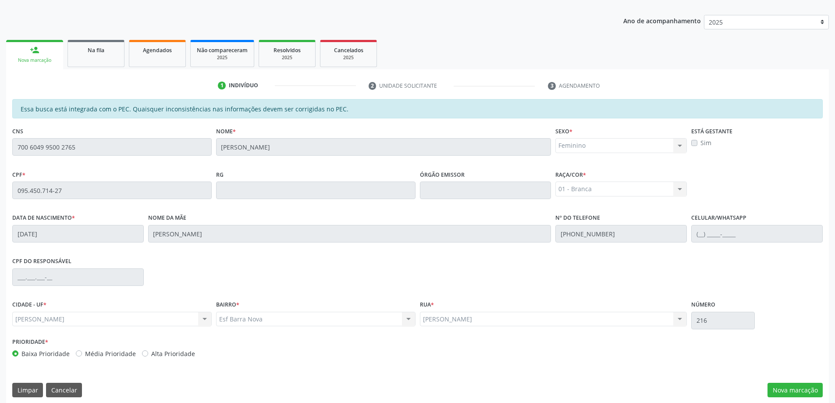
scroll to position [110, 0]
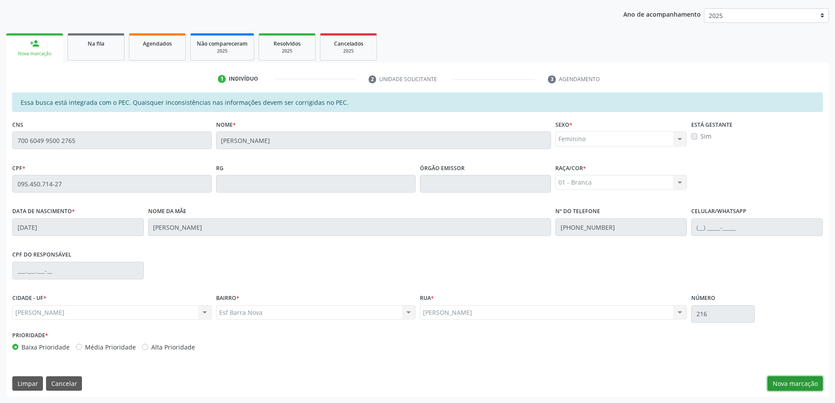
click at [794, 384] on button "Nova marcação" at bounding box center [795, 383] width 55 height 15
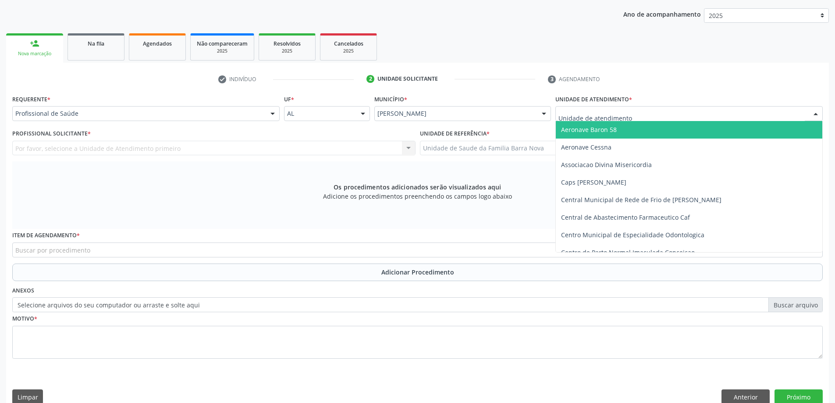
click at [689, 115] on div at bounding box center [690, 113] width 268 height 15
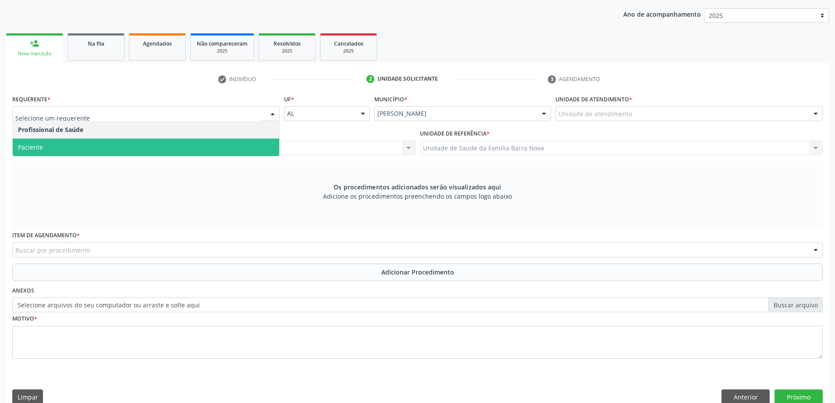
click at [137, 154] on span "Paciente" at bounding box center [146, 148] width 267 height 18
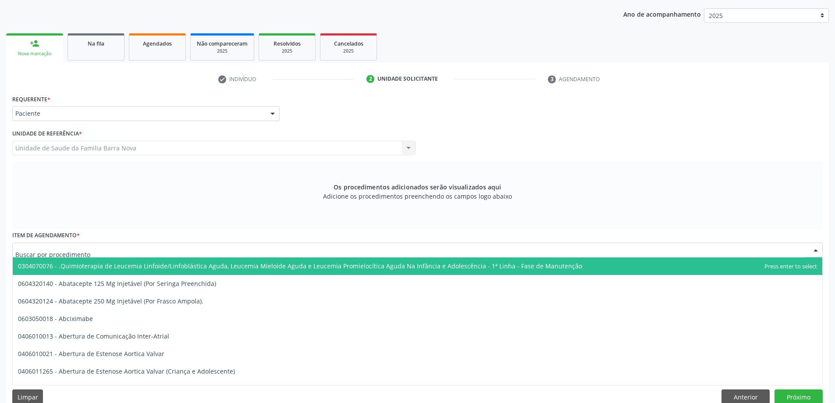
click at [296, 253] on div at bounding box center [417, 250] width 811 height 15
click at [286, 252] on input "text" at bounding box center [410, 255] width 790 height 18
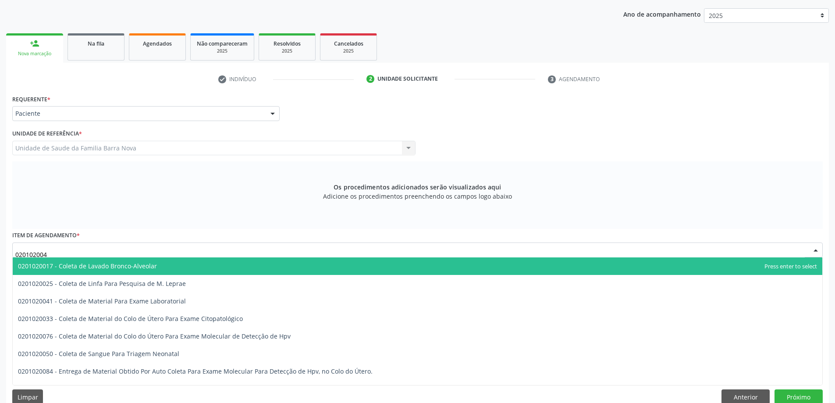
type input "0201020041"
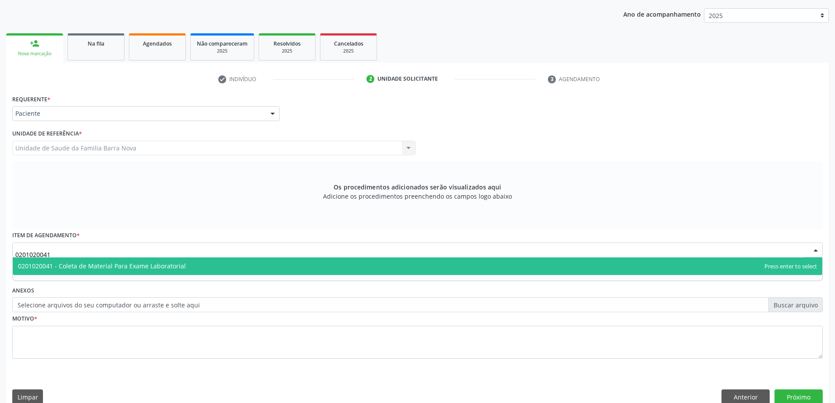
click at [270, 269] on span "0201020041 - Coleta de Material Para Exame Laboratorial" at bounding box center [418, 266] width 810 height 18
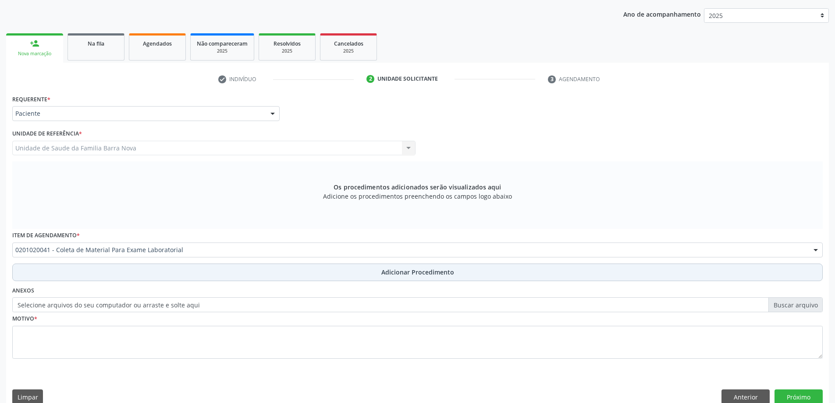
click at [406, 278] on button "Adicionar Procedimento" at bounding box center [417, 273] width 811 height 18
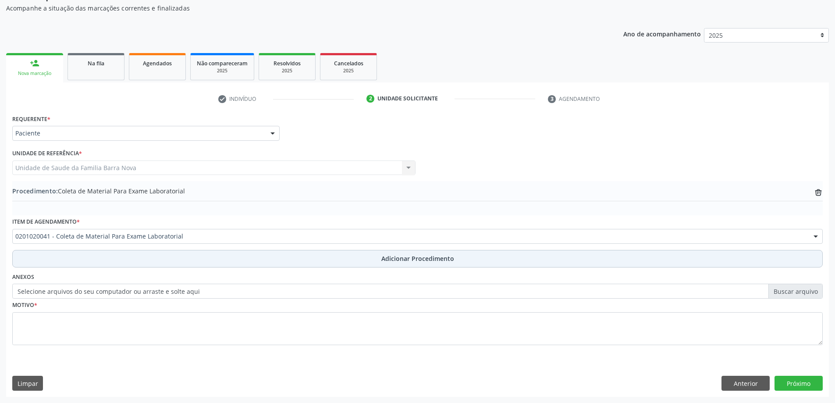
scroll to position [90, 0]
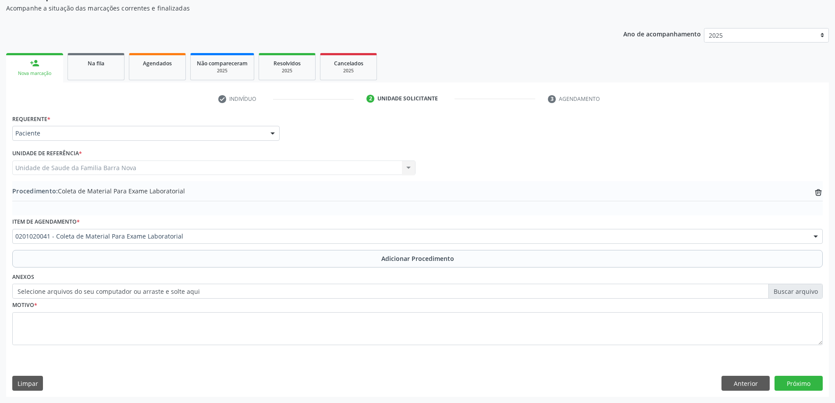
click at [807, 293] on label "Selecione arquivos do seu computador ou arraste e solte aqui" at bounding box center [417, 291] width 811 height 15
click at [807, 293] on input "Selecione arquivos do seu computador ou arraste e solte aqui" at bounding box center [417, 291] width 811 height 15
type input "C:\fakepath\WhatsApp Image 2025-10-01 at 14.40.27.jpeg"
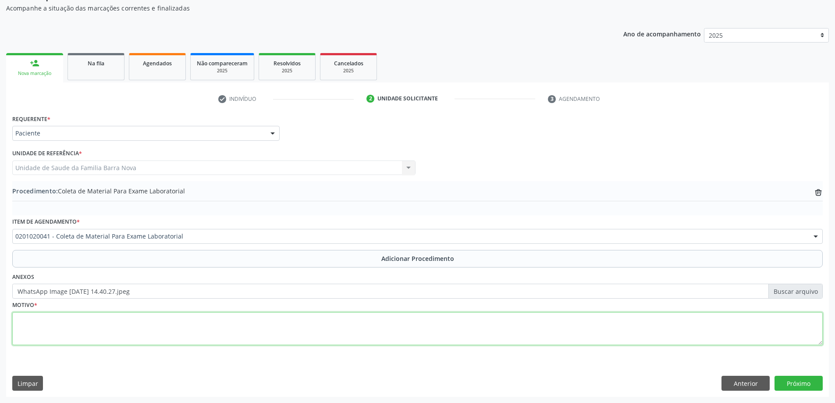
click at [343, 328] on textarea at bounding box center [417, 328] width 811 height 33
type textarea "Avaliação ginecologica."
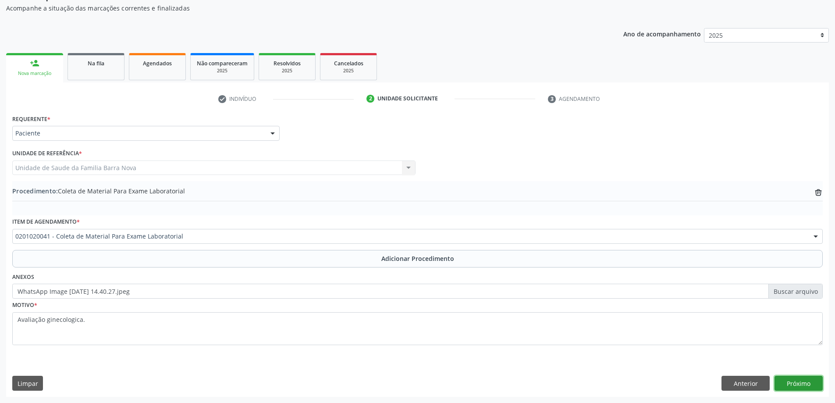
click at [800, 383] on button "Próximo" at bounding box center [799, 383] width 48 height 15
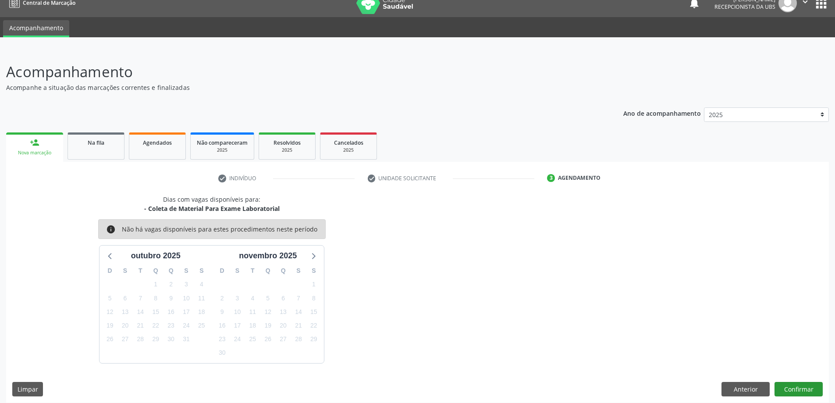
scroll to position [17, 0]
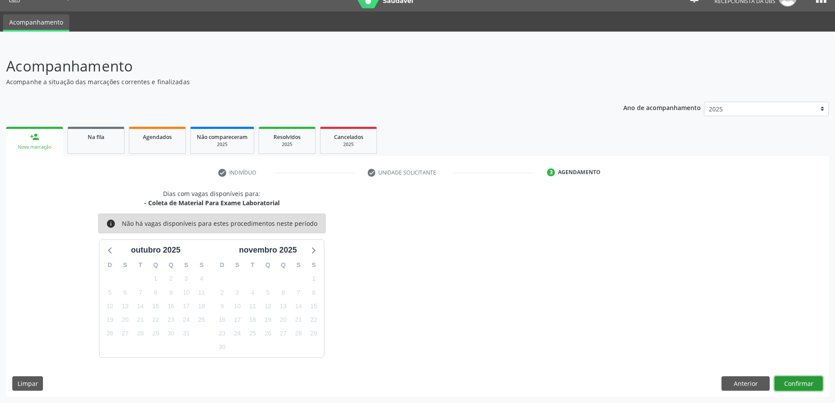
click at [803, 382] on button "Confirmar" at bounding box center [799, 383] width 48 height 15
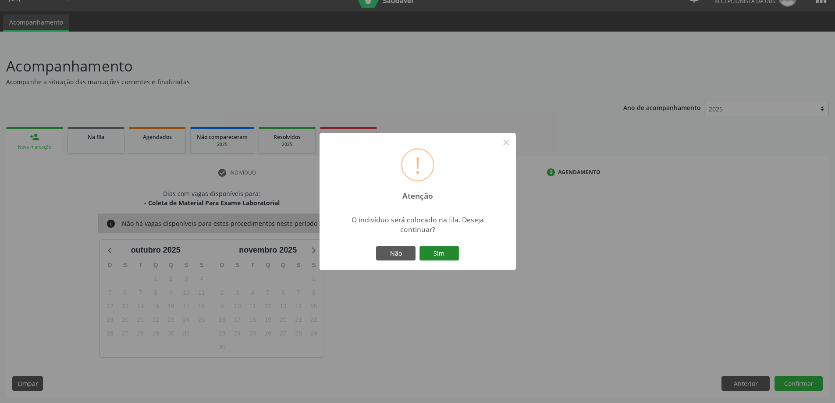
click at [438, 251] on button "Sim" at bounding box center [439, 253] width 39 height 15
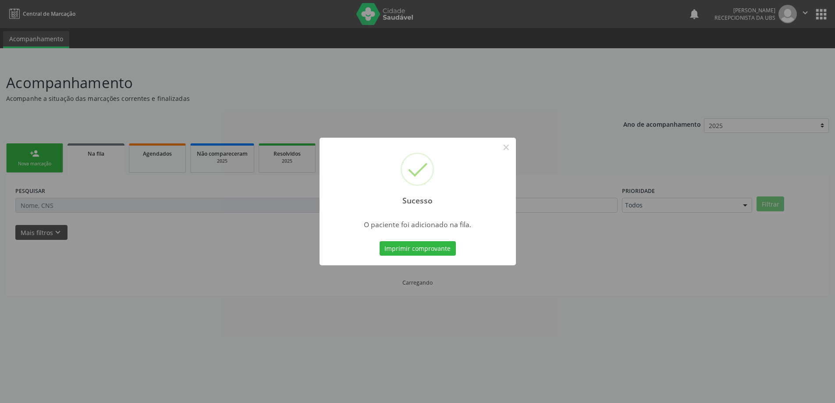
scroll to position [0, 0]
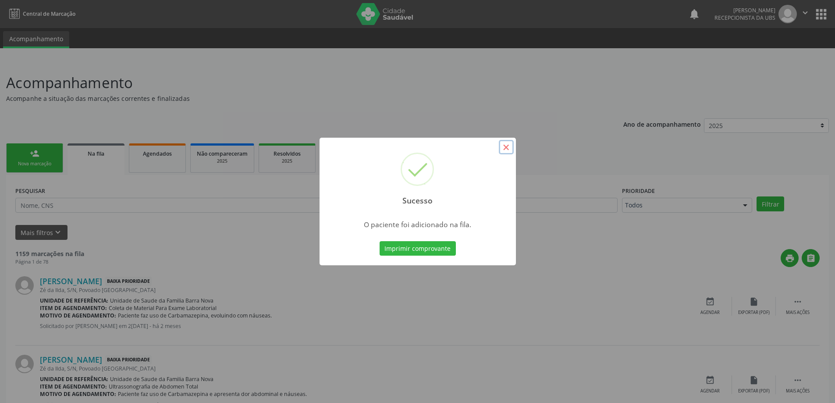
click at [507, 150] on button "×" at bounding box center [506, 147] width 15 height 15
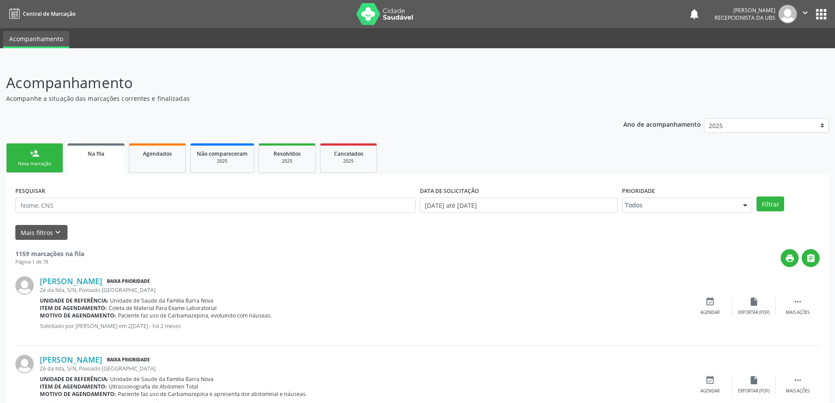
click at [24, 154] on link "person_add Nova marcação" at bounding box center [34, 157] width 57 height 29
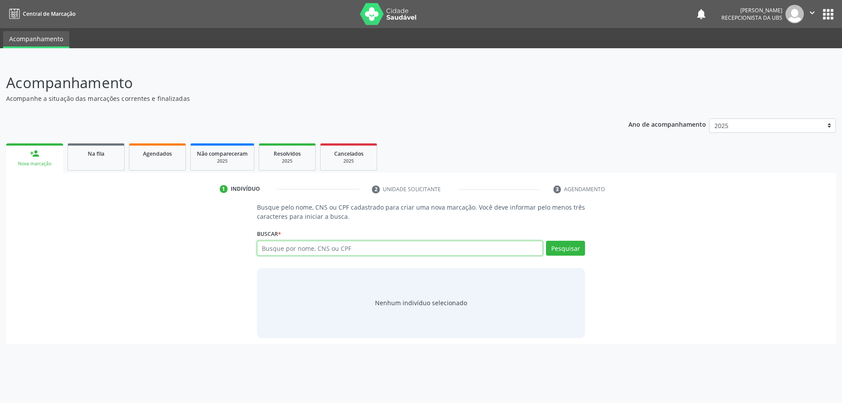
click at [297, 245] on input "text" at bounding box center [400, 248] width 286 height 15
type input "700604995002765"
click at [572, 253] on button "Pesquisar" at bounding box center [565, 248] width 39 height 15
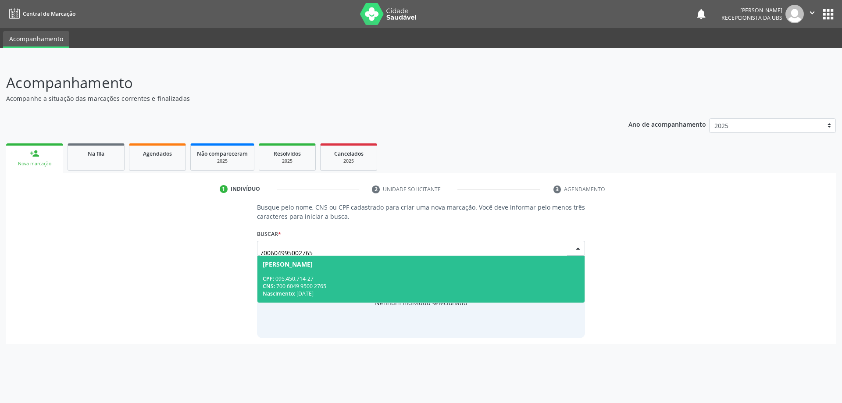
click at [341, 278] on div "CPF: 095.450.714-27" at bounding box center [421, 278] width 317 height 7
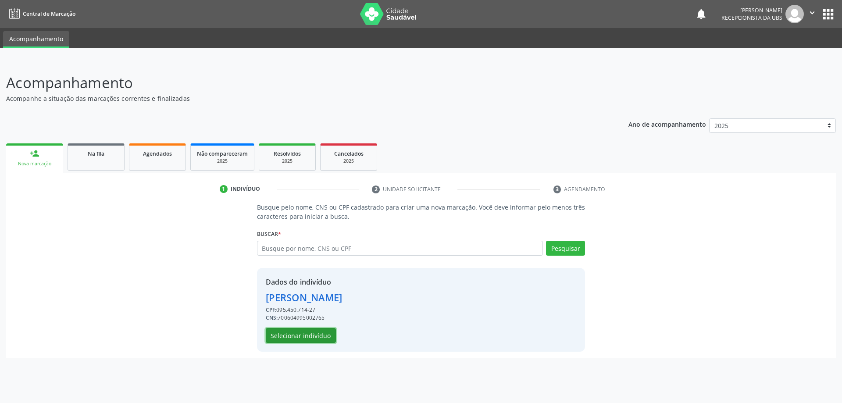
click at [300, 337] on button "Selecionar indivíduo" at bounding box center [301, 335] width 70 height 15
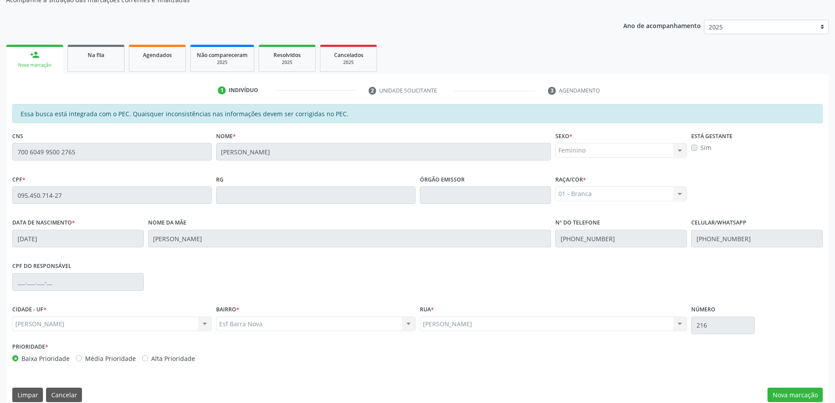
scroll to position [110, 0]
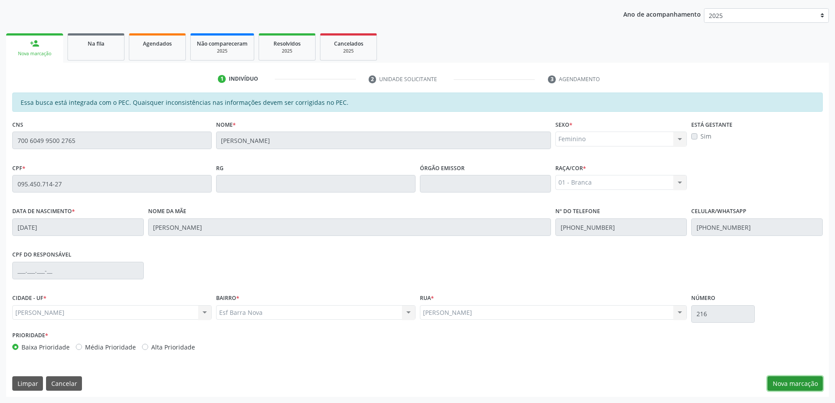
click at [799, 383] on button "Nova marcação" at bounding box center [795, 383] width 55 height 15
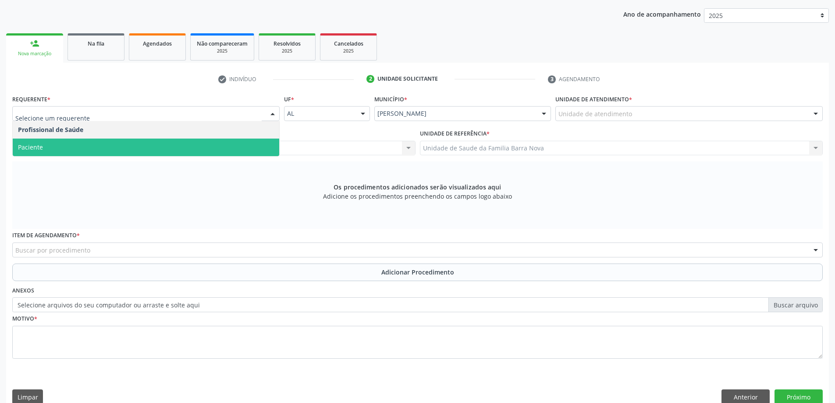
click at [149, 150] on span "Paciente" at bounding box center [146, 148] width 267 height 18
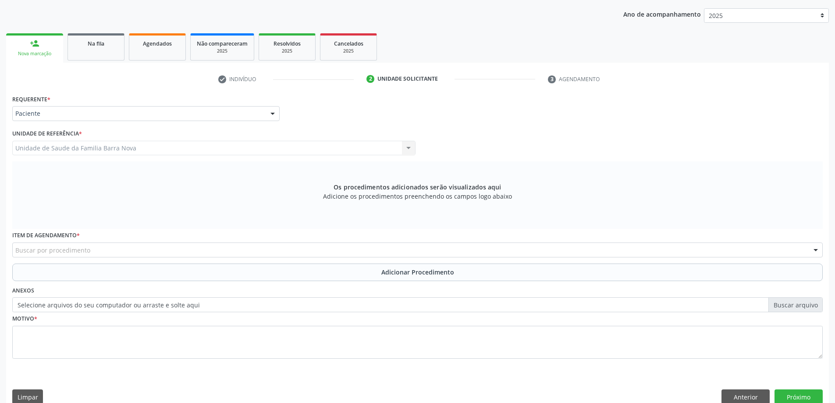
click at [354, 250] on div "Buscar por procedimento" at bounding box center [417, 250] width 811 height 15
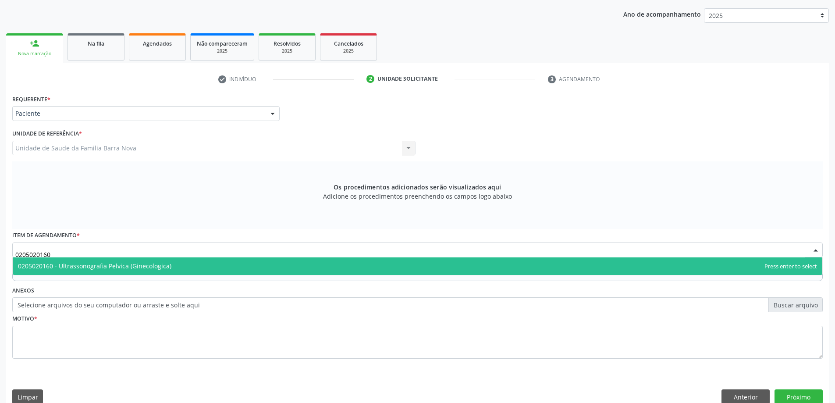
click at [321, 263] on span "0205020160 - Ultrassonografia Pelvica (Ginecologica)" at bounding box center [418, 266] width 810 height 18
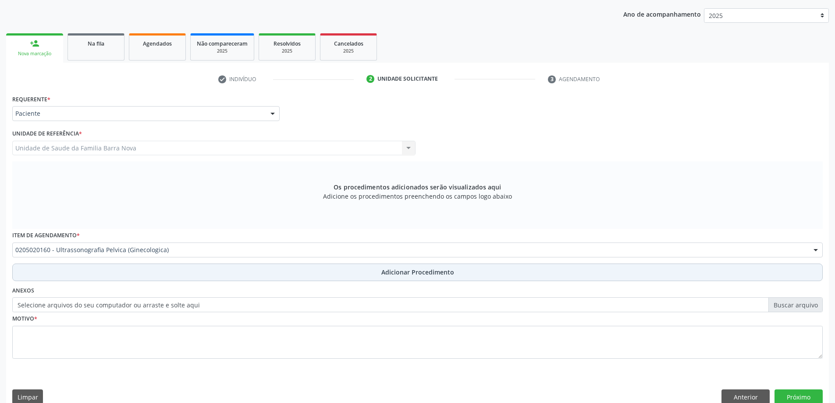
click at [364, 272] on button "Adicionar Procedimento" at bounding box center [417, 273] width 811 height 18
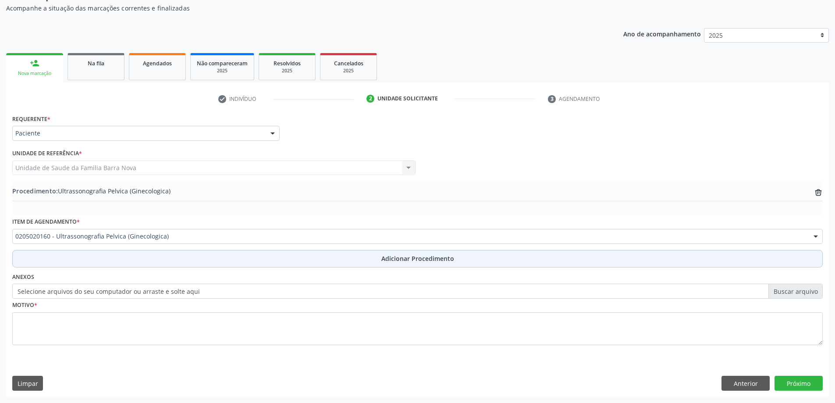
scroll to position [90, 0]
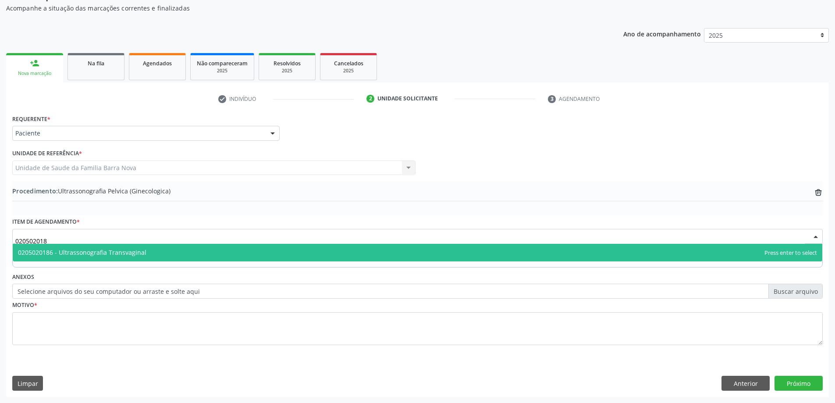
type input "0205020186"
click at [188, 254] on span "0205020186 - Ultrassonografia Transvaginal" at bounding box center [418, 253] width 810 height 18
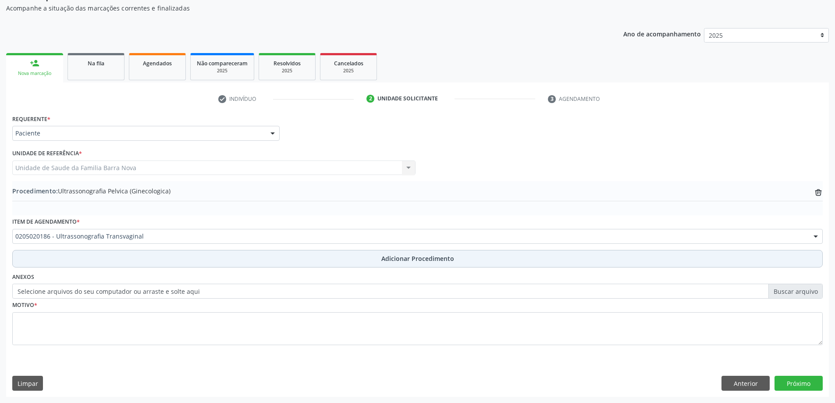
click at [420, 260] on span "Adicionar Procedimento" at bounding box center [418, 258] width 73 height 9
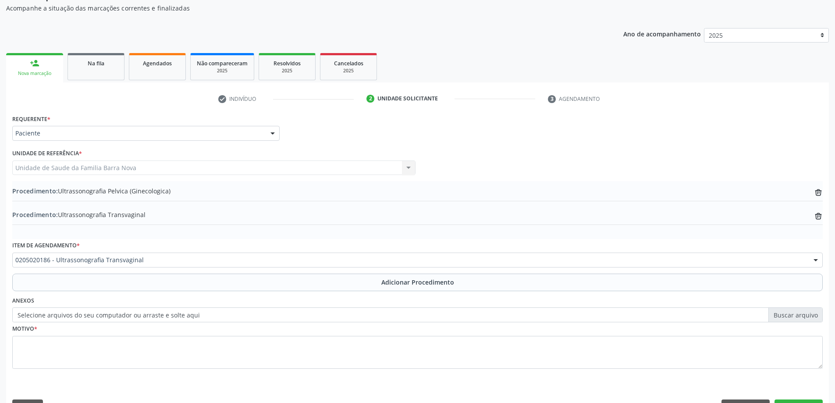
click at [794, 319] on label "Selecione arquivos do seu computador ou arraste e solte aqui" at bounding box center [417, 314] width 811 height 15
click at [794, 319] on input "Selecione arquivos do seu computador ou arraste e solte aqui" at bounding box center [417, 314] width 811 height 15
type input "C:\fakepath\WhatsApp Image 2025-10-01 at 14.40.40.jpeg"
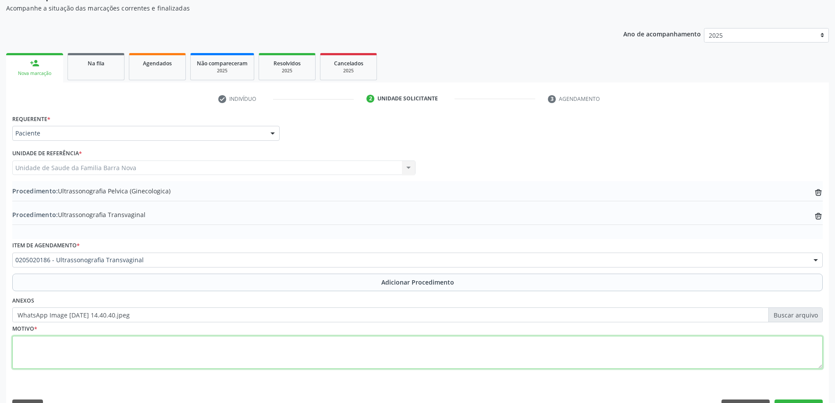
click at [232, 362] on textarea at bounding box center [417, 352] width 811 height 33
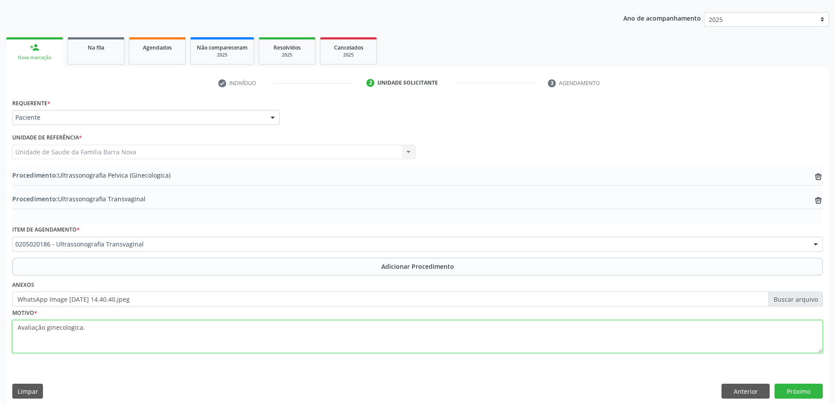
scroll to position [114, 0]
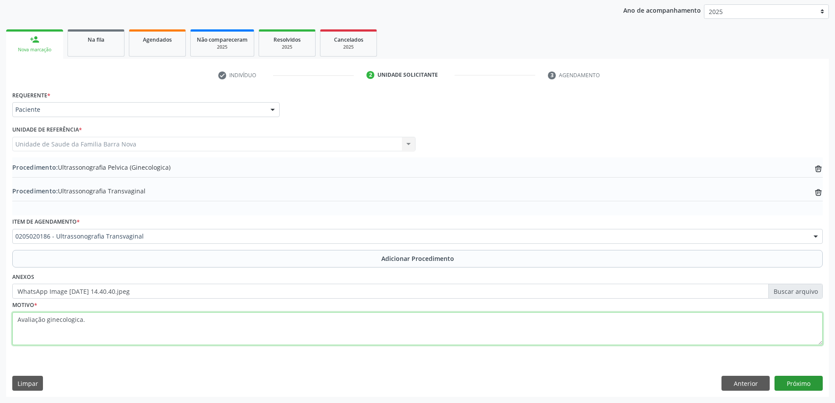
type textarea "Avaliação ginecologica."
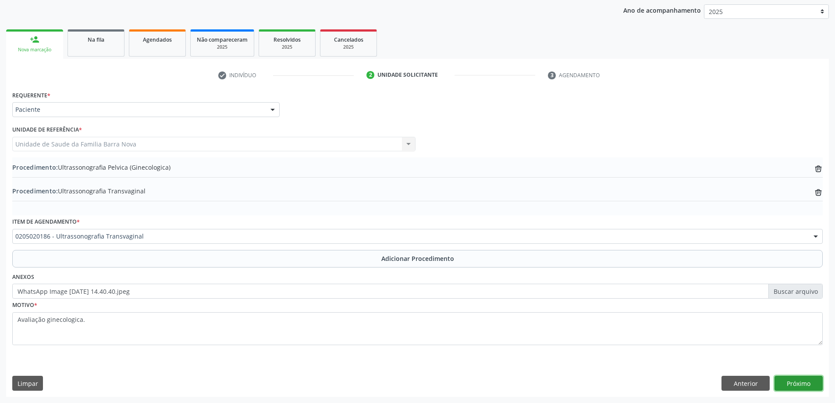
click at [803, 382] on button "Próximo" at bounding box center [799, 383] width 48 height 15
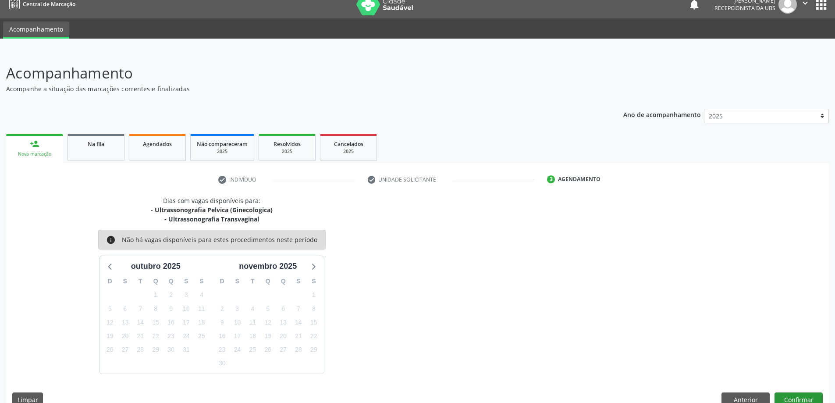
scroll to position [26, 0]
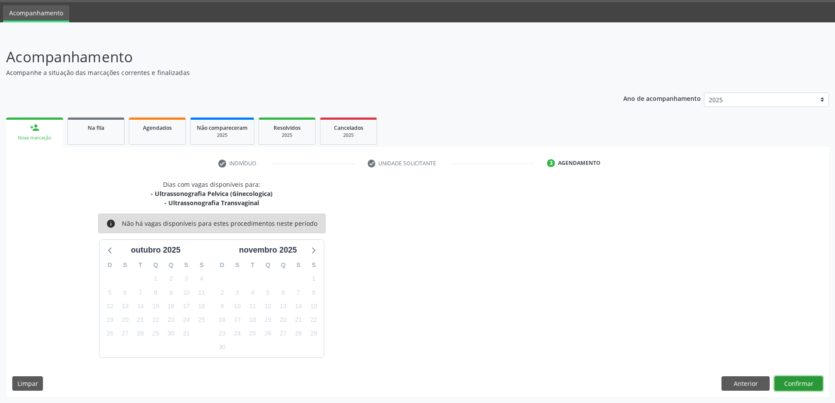
click at [801, 383] on button "Confirmar" at bounding box center [799, 383] width 48 height 15
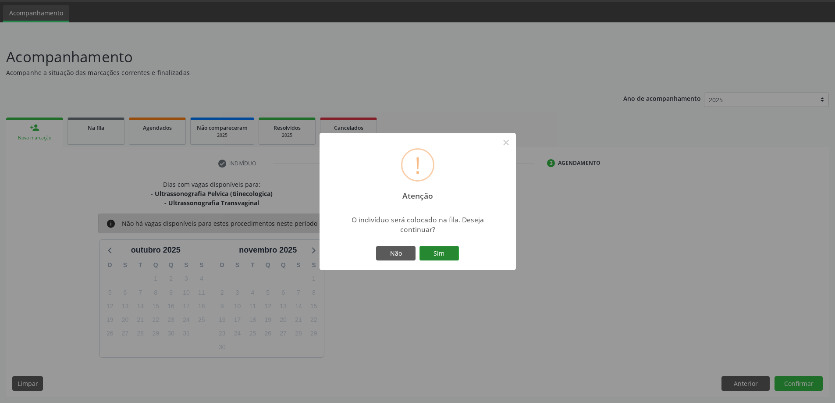
click at [442, 248] on button "Sim" at bounding box center [439, 253] width 39 height 15
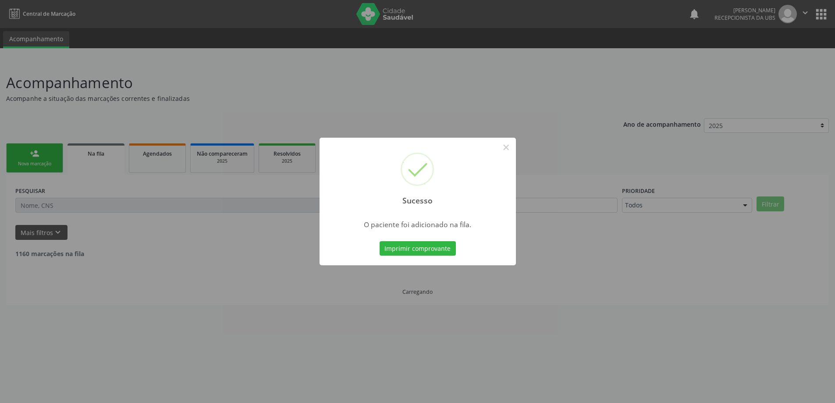
scroll to position [0, 0]
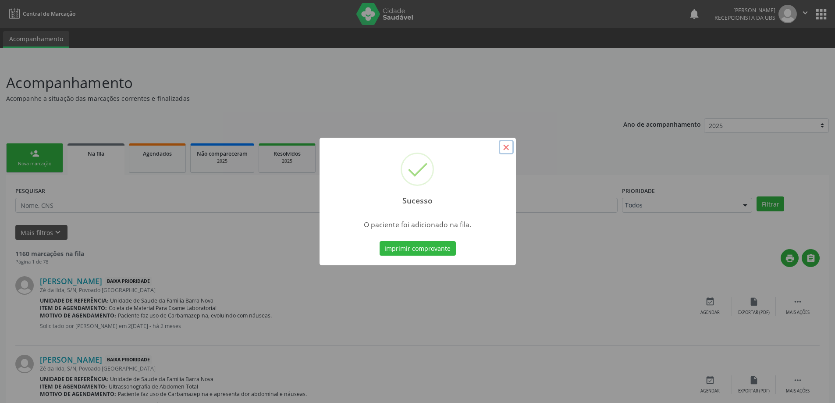
click at [507, 142] on button "×" at bounding box center [506, 147] width 15 height 15
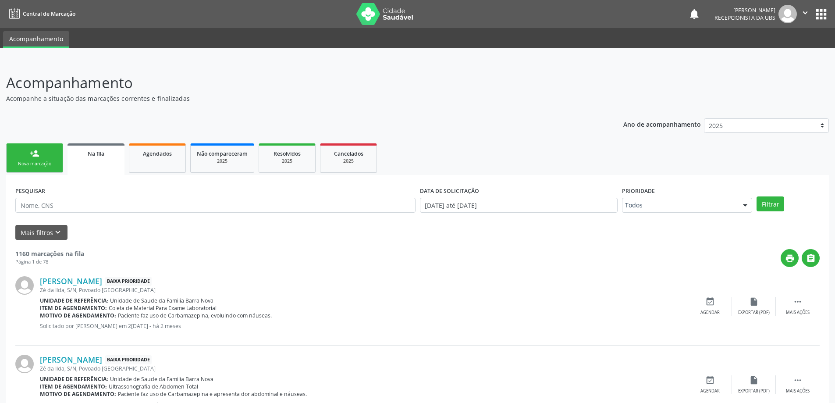
click at [48, 158] on link "person_add Nova marcação" at bounding box center [34, 157] width 57 height 29
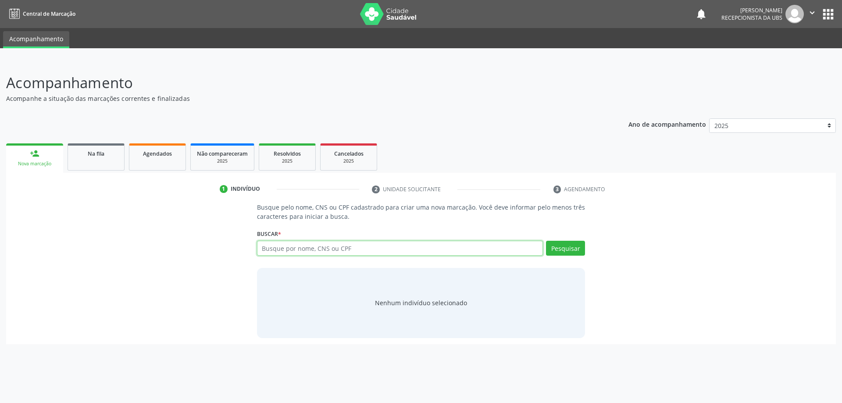
drag, startPoint x: 286, startPoint y: 248, endPoint x: 321, endPoint y: 250, distance: 34.3
click at [287, 248] on input "text" at bounding box center [400, 248] width 286 height 15
type input "701406608936337"
click at [570, 244] on button "Pesquisar" at bounding box center [565, 248] width 39 height 15
type input "701406608936337"
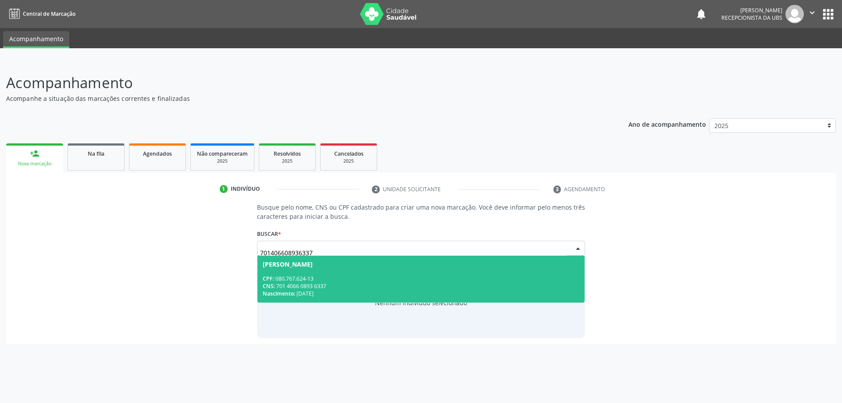
click at [361, 288] on div "CNS: 701 4066 0893 6337" at bounding box center [421, 285] width 317 height 7
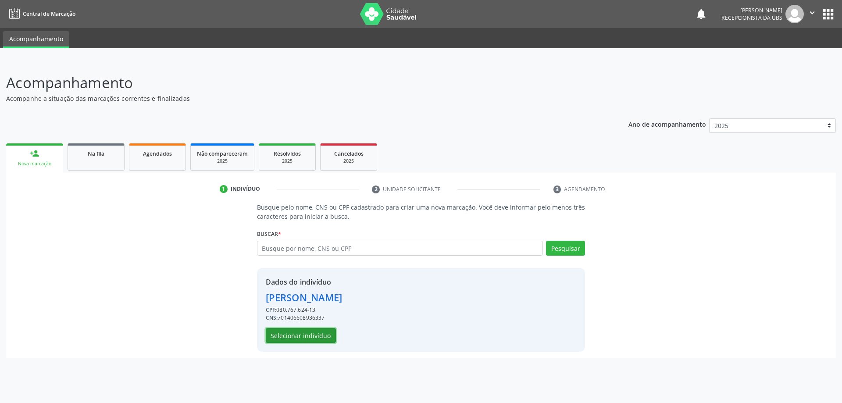
click at [310, 332] on button "Selecionar indivíduo" at bounding box center [301, 335] width 70 height 15
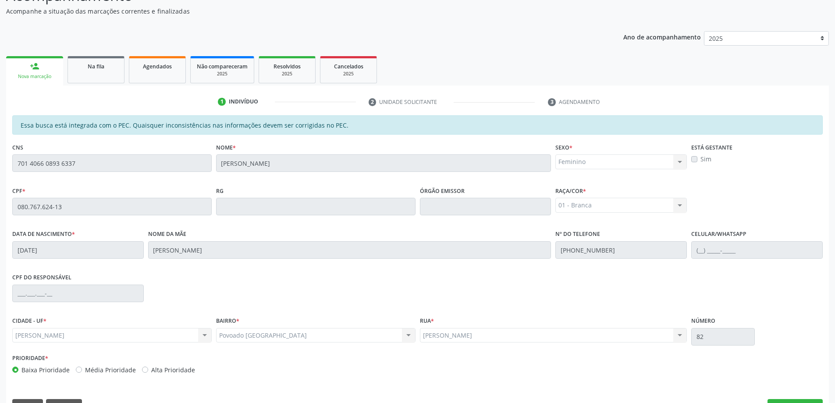
scroll to position [110, 0]
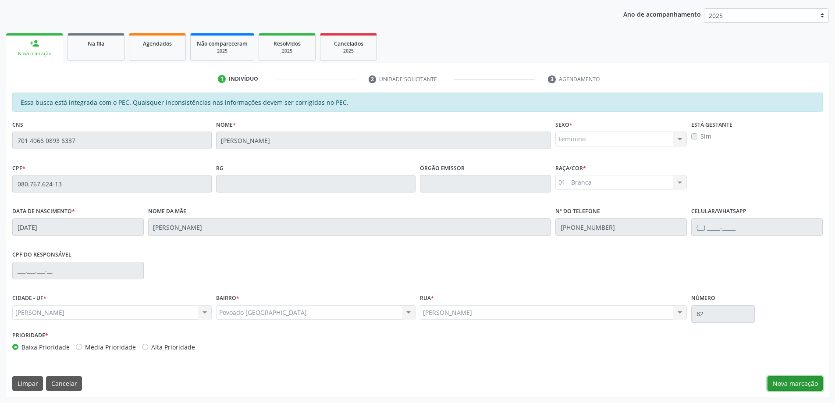
click at [805, 382] on button "Nova marcação" at bounding box center [795, 383] width 55 height 15
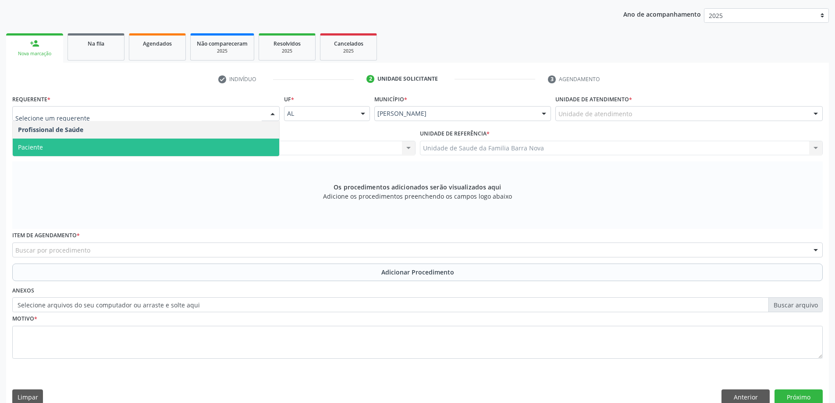
click at [133, 145] on span "Paciente" at bounding box center [146, 148] width 267 height 18
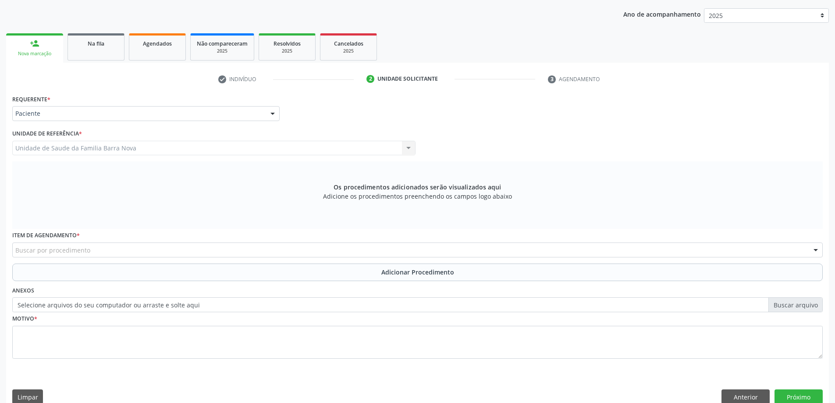
click at [374, 253] on div "Buscar por procedimento" at bounding box center [417, 250] width 811 height 15
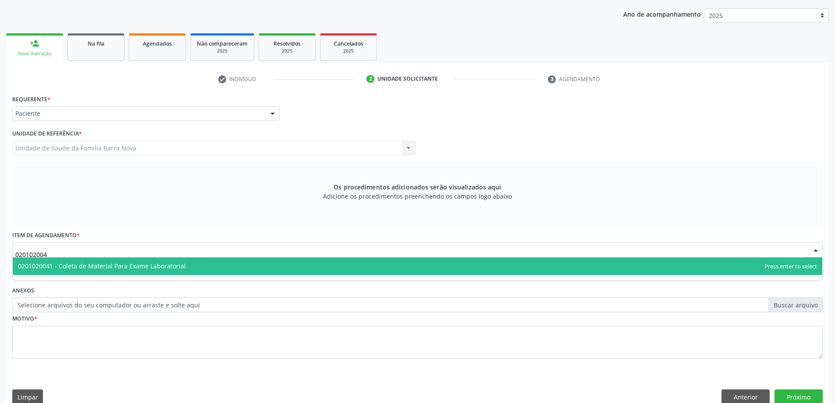
type input "0201020041"
click at [338, 265] on span "0201020041 - Coleta de Material Para Exame Laboratorial" at bounding box center [418, 266] width 810 height 18
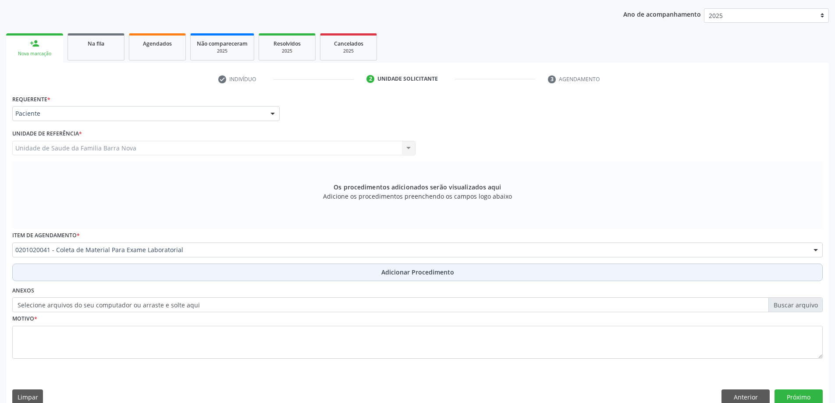
click at [440, 273] on span "Adicionar Procedimento" at bounding box center [418, 272] width 73 height 9
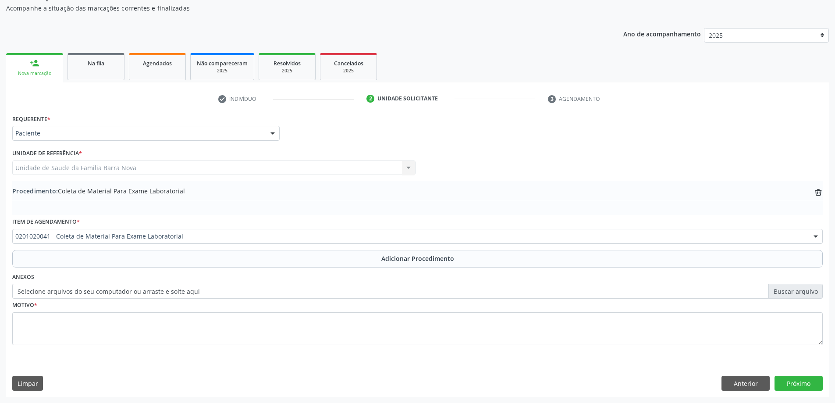
click at [806, 293] on label "Selecione arquivos do seu computador ou arraste e solte aqui" at bounding box center [417, 291] width 811 height 15
click at [806, 293] on input "Selecione arquivos do seu computador ou arraste e solte aqui" at bounding box center [417, 291] width 811 height 15
type input "C:\fakepath\WhatsApp Image 2025-10-01 at 14.40.51.jpeg"
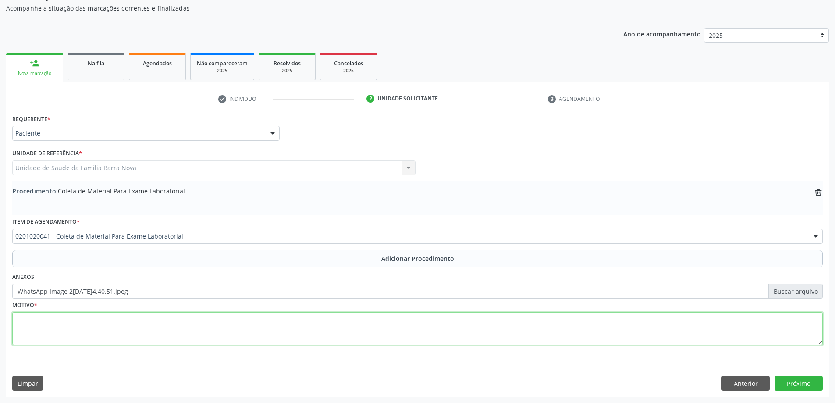
click at [210, 333] on textarea at bounding box center [417, 328] width 811 height 33
type textarea "Avaliação ginecologica."
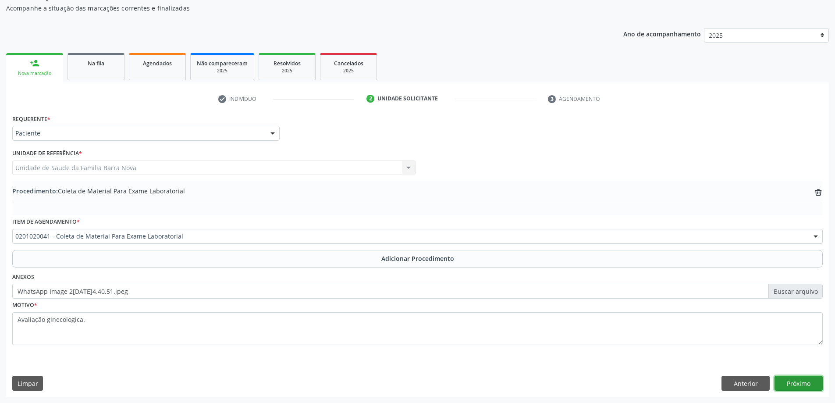
click at [803, 382] on button "Próximo" at bounding box center [799, 383] width 48 height 15
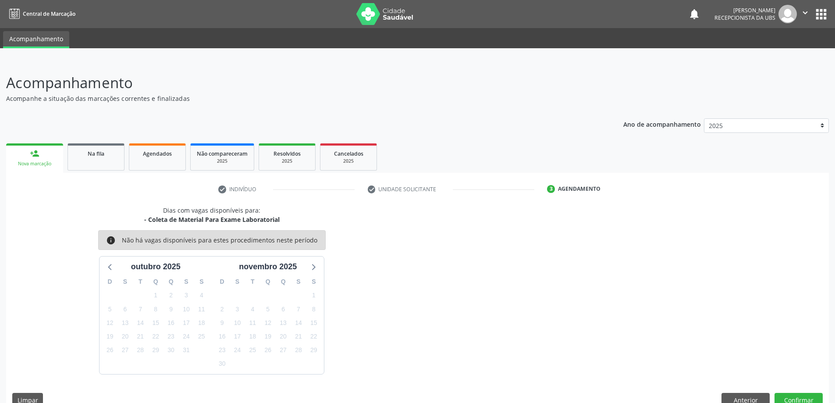
scroll to position [17, 0]
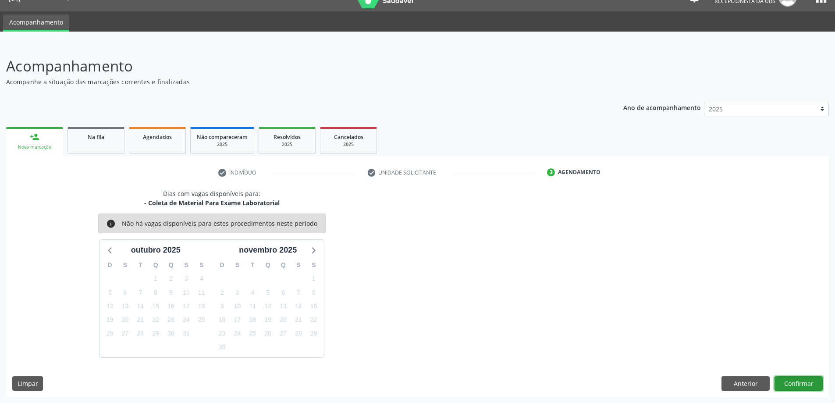
click at [800, 382] on button "Confirmar" at bounding box center [799, 383] width 48 height 15
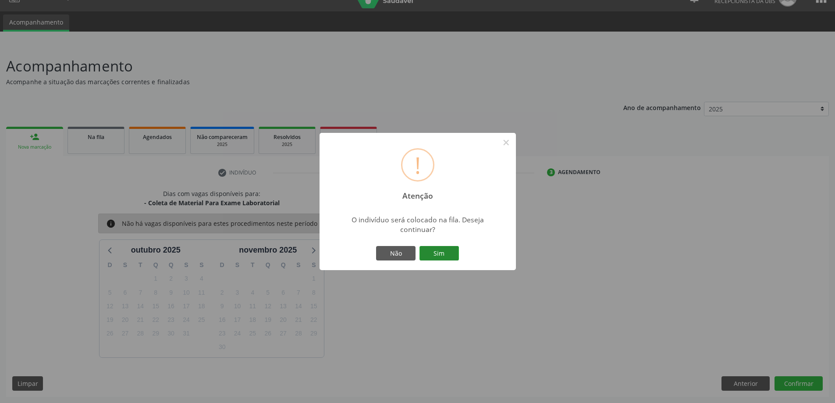
click at [444, 253] on button "Sim" at bounding box center [439, 253] width 39 height 15
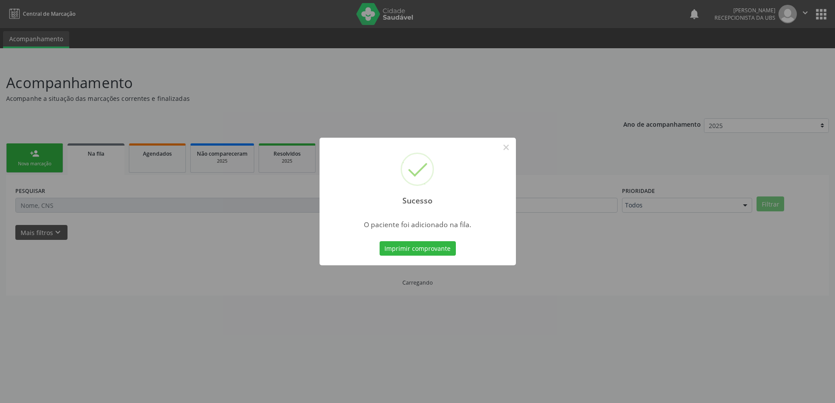
scroll to position [0, 0]
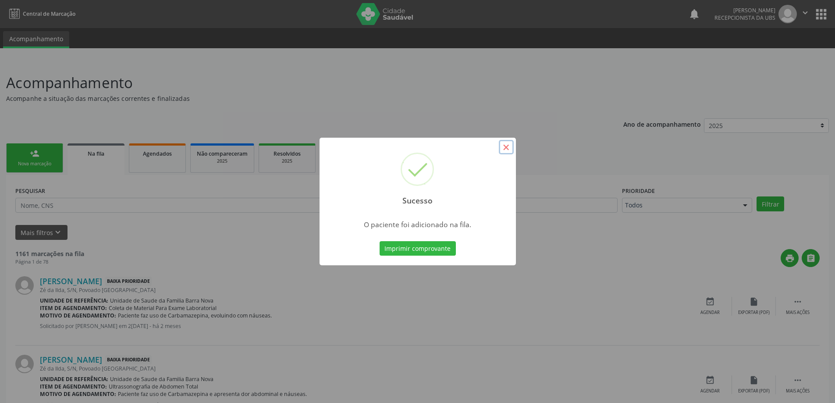
click at [507, 148] on button "×" at bounding box center [506, 147] width 15 height 15
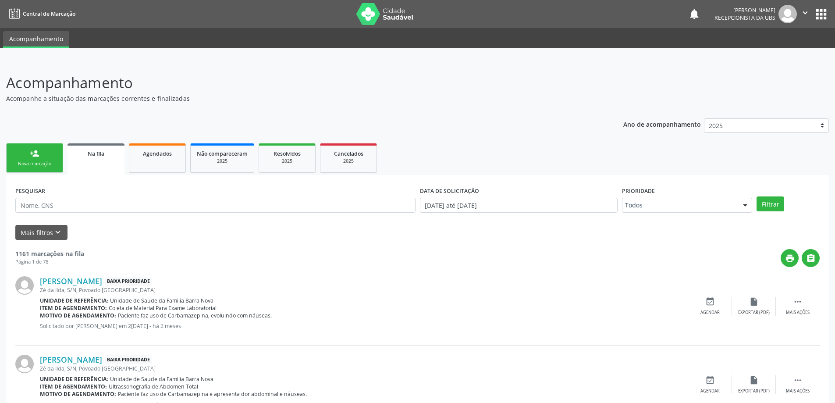
click at [31, 158] on div "person_add" at bounding box center [35, 154] width 10 height 10
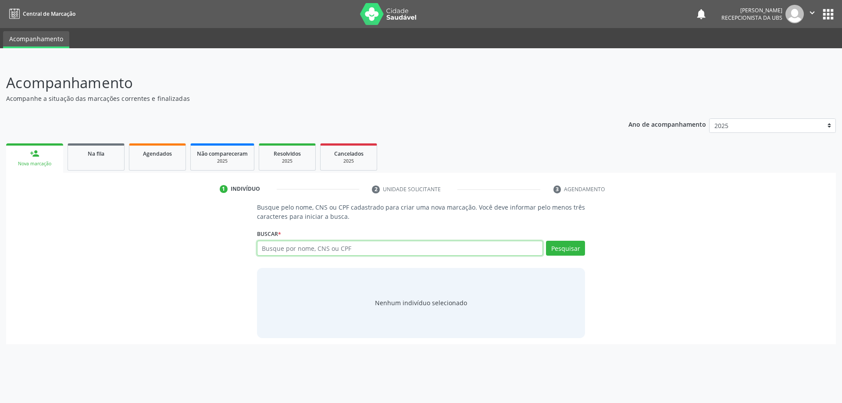
click at [277, 250] on input "text" at bounding box center [400, 248] width 286 height 15
type input "701406608936337"
click at [573, 250] on button "Pesquisar" at bounding box center [565, 248] width 39 height 15
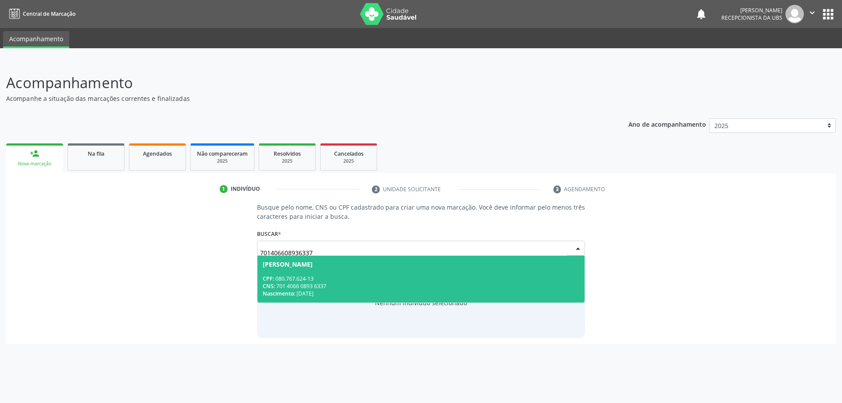
click at [354, 289] on div "CNS: 701 4066 0893 6337" at bounding box center [421, 285] width 317 height 7
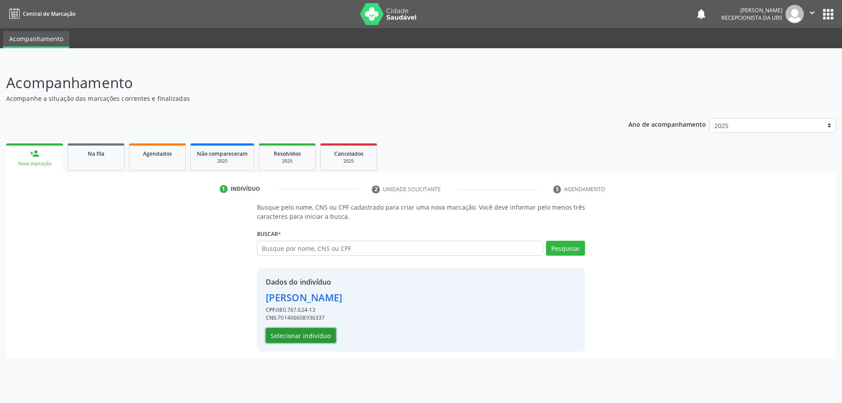
click at [300, 338] on button "Selecionar indivíduo" at bounding box center [301, 335] width 70 height 15
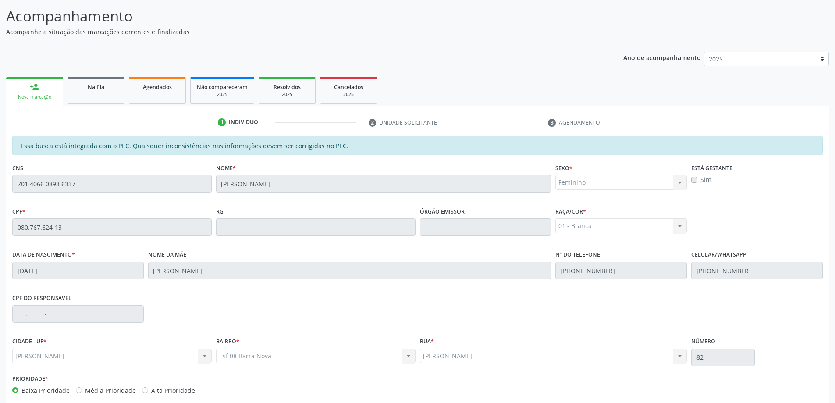
scroll to position [110, 0]
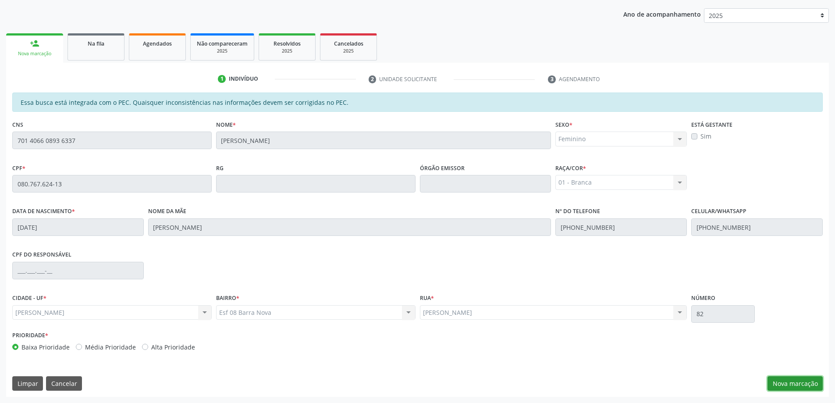
click at [805, 386] on button "Nova marcação" at bounding box center [795, 383] width 55 height 15
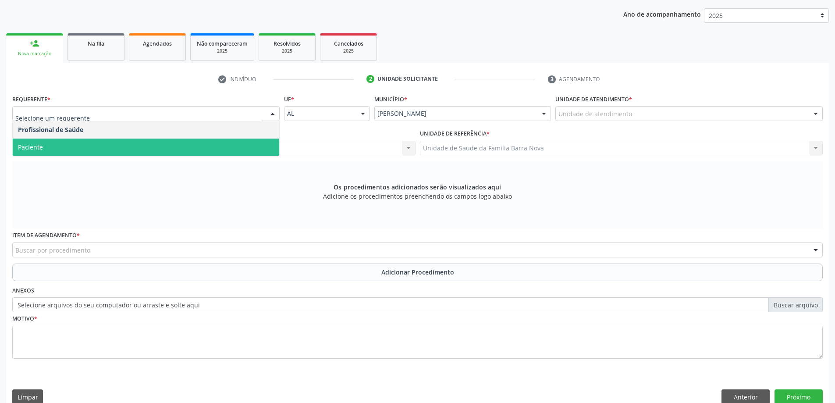
click at [130, 146] on span "Paciente" at bounding box center [146, 148] width 267 height 18
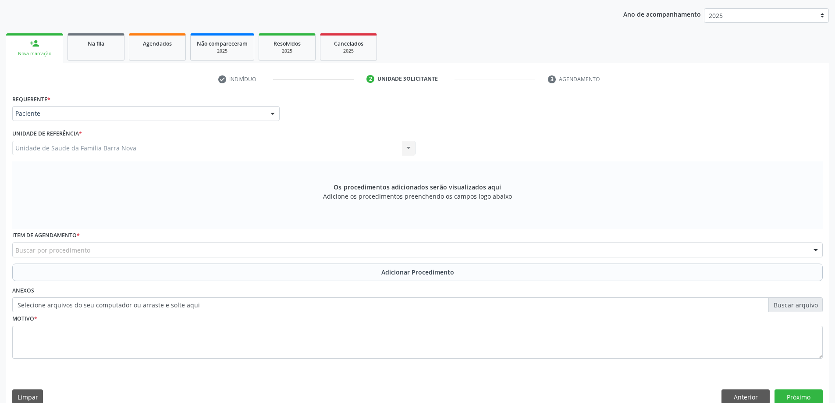
click at [139, 252] on div "Buscar por procedimento" at bounding box center [417, 250] width 811 height 15
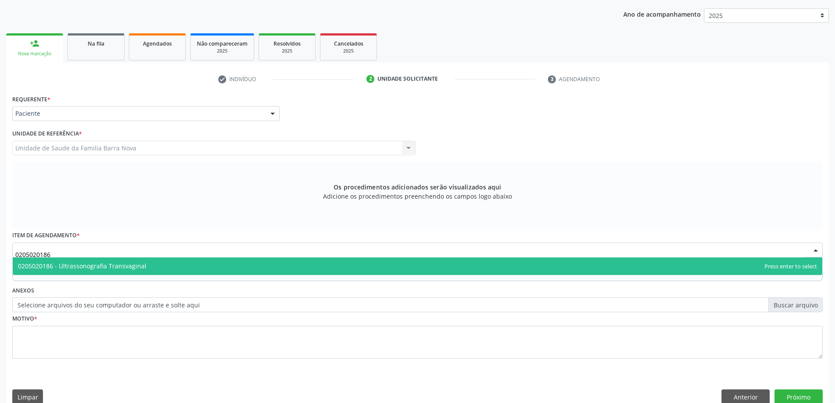
click at [463, 270] on span "0205020186 - Ultrassonografia Transvaginal" at bounding box center [418, 266] width 810 height 18
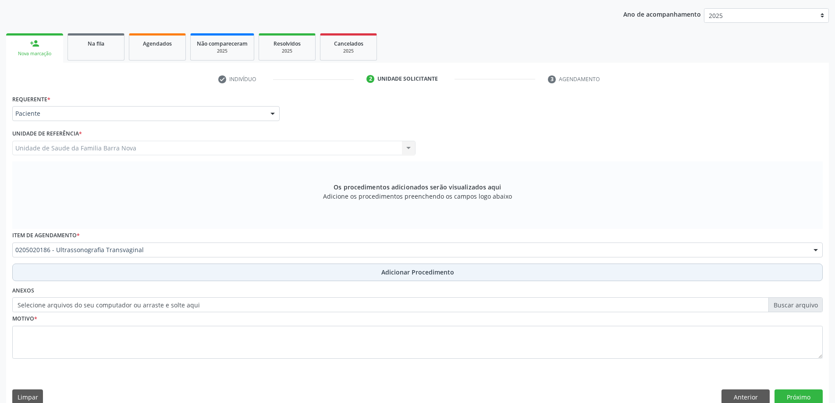
click at [420, 276] on span "Adicionar Procedimento" at bounding box center [418, 272] width 73 height 9
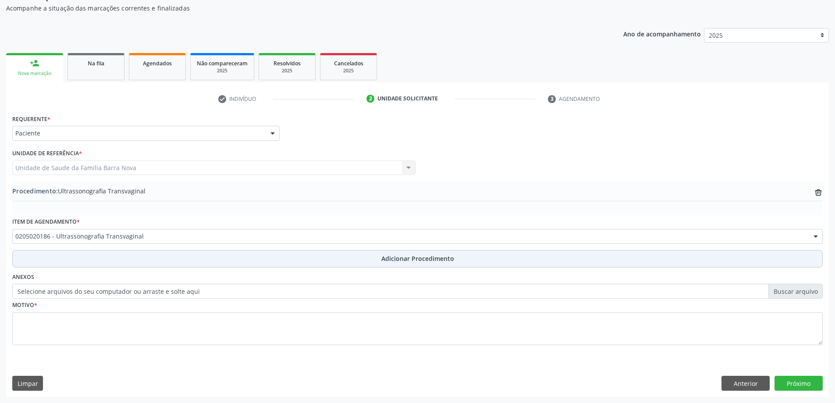
scroll to position [90, 0]
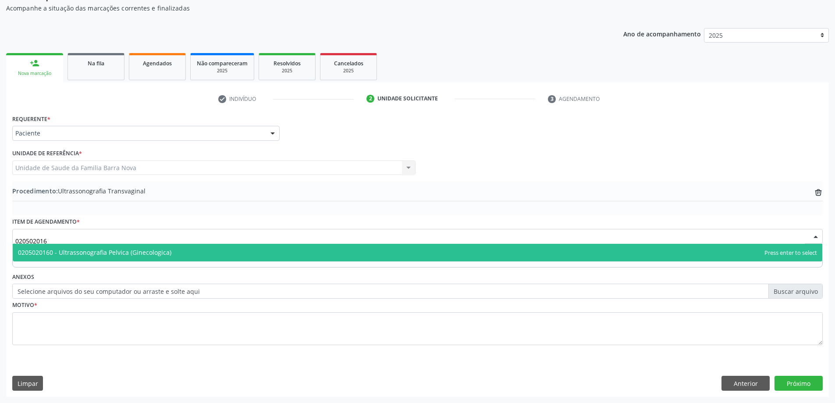
type input "0205020160"
click at [268, 251] on span "0205020160 - Ultrassonografia Pelvica (Ginecologica)" at bounding box center [418, 253] width 810 height 18
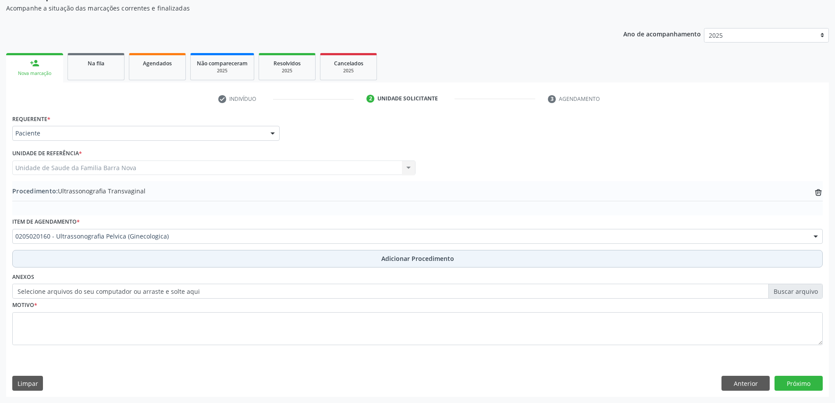
click at [343, 265] on button "Adicionar Procedimento" at bounding box center [417, 259] width 811 height 18
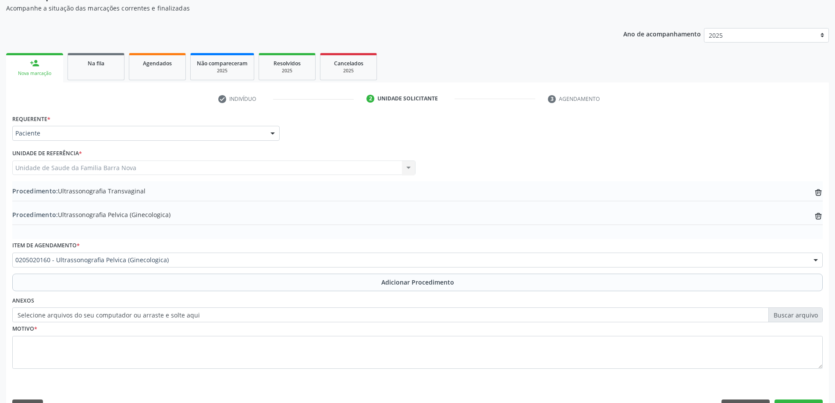
click at [789, 316] on label "Selecione arquivos do seu computador ou arraste e solte aqui" at bounding box center [417, 314] width 811 height 15
click at [789, 316] on input "Selecione arquivos do seu computador ou arraste e solte aqui" at bounding box center [417, 314] width 811 height 15
type input "C:\fakepath\WhatsApp Image 2025-10-01 at 14.41.09.jpeg"
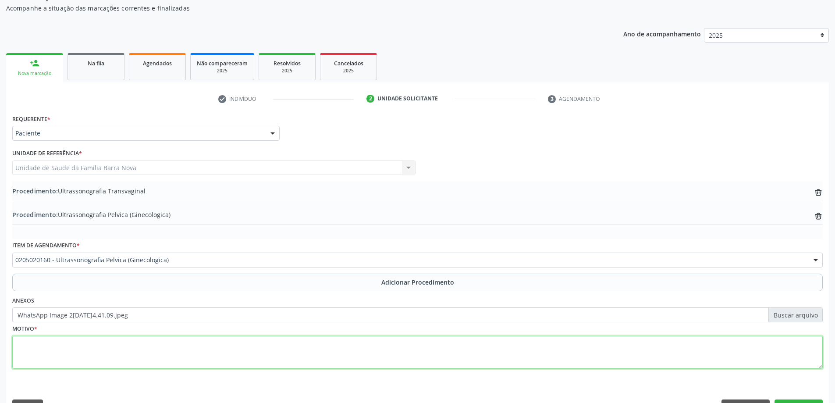
click at [242, 357] on textarea at bounding box center [417, 352] width 811 height 33
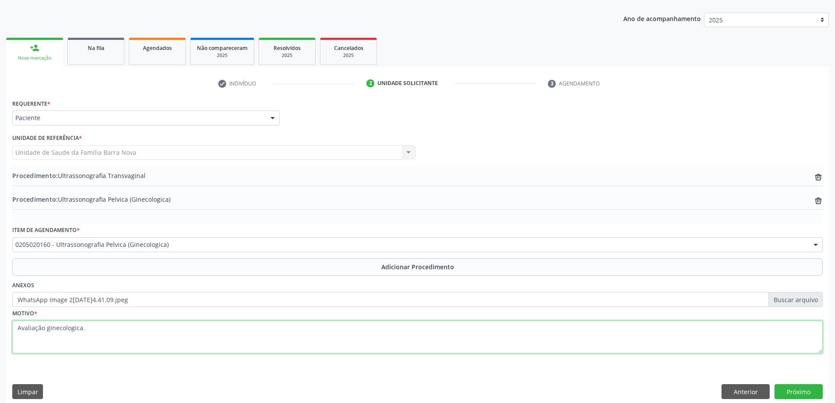
scroll to position [114, 0]
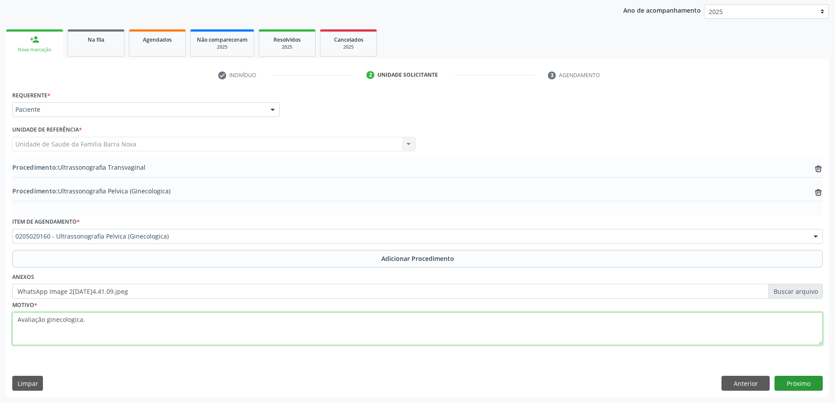
type textarea "Avaliação ginecologica."
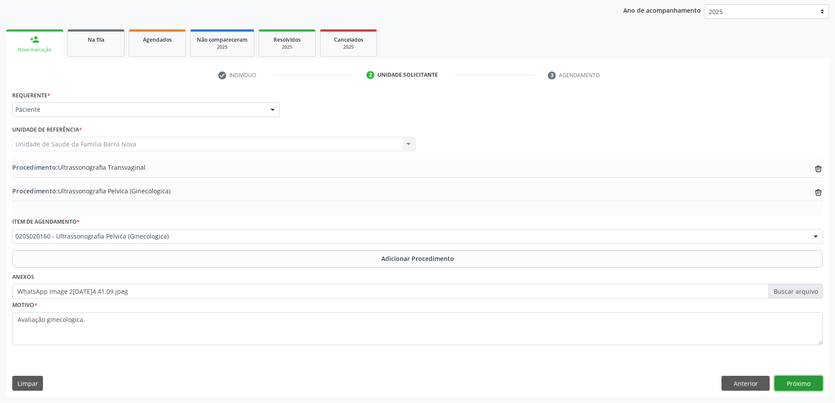
click at [782, 382] on button "Próximo" at bounding box center [799, 383] width 48 height 15
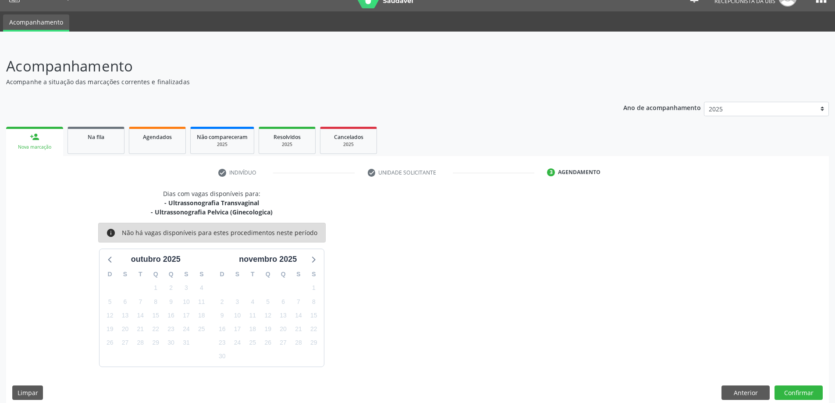
scroll to position [26, 0]
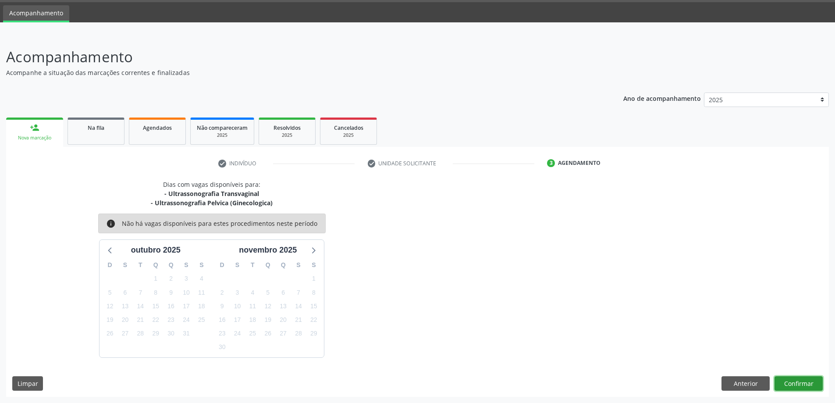
click at [785, 385] on button "Confirmar" at bounding box center [799, 383] width 48 height 15
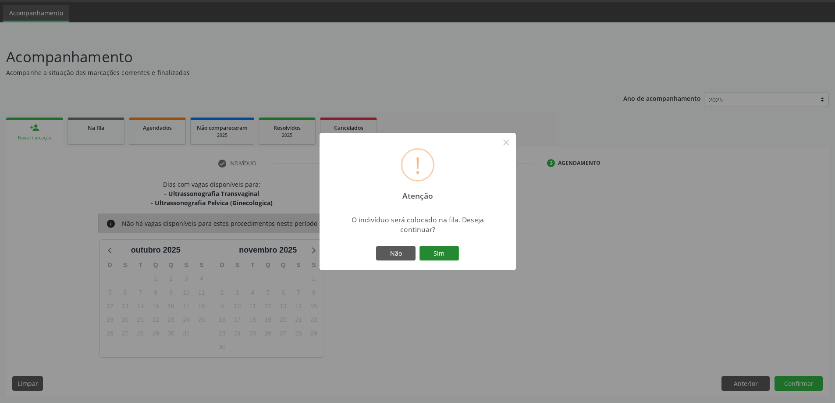
click at [432, 250] on button "Sim" at bounding box center [439, 253] width 39 height 15
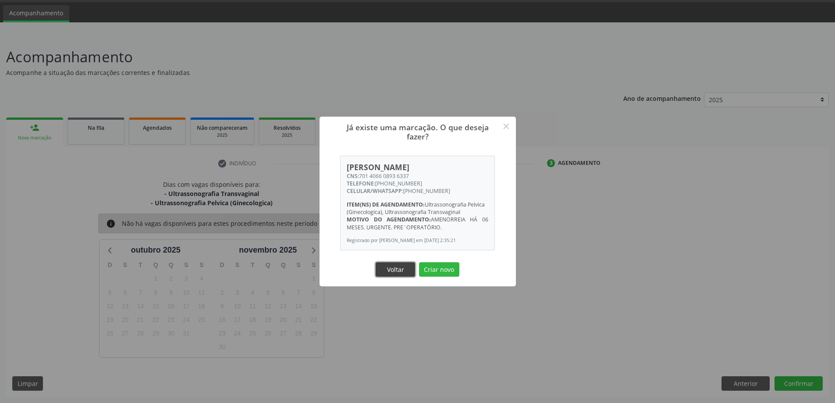
click at [403, 275] on button "Voltar" at bounding box center [395, 269] width 39 height 15
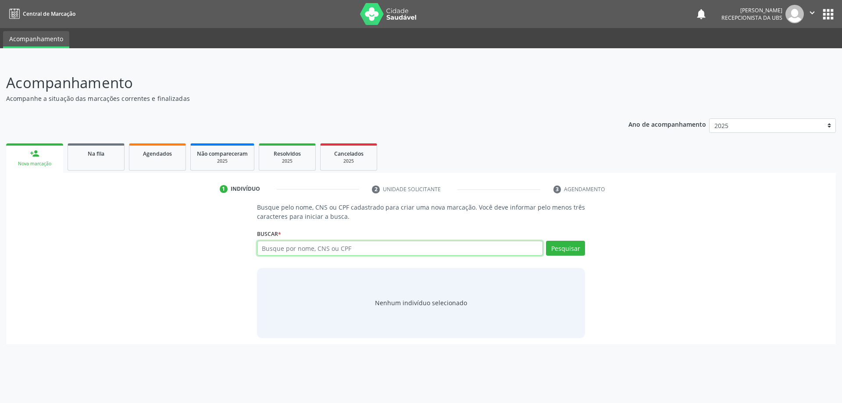
click at [362, 246] on input "text" at bounding box center [400, 248] width 286 height 15
type input "705800414497935"
click at [560, 254] on button "Pesquisar" at bounding box center [565, 248] width 39 height 15
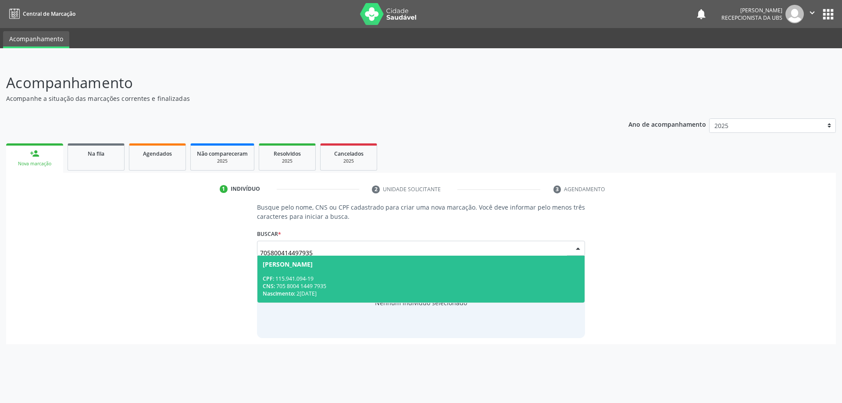
click at [335, 276] on div "CPF: 115.941.094-19" at bounding box center [421, 278] width 317 height 7
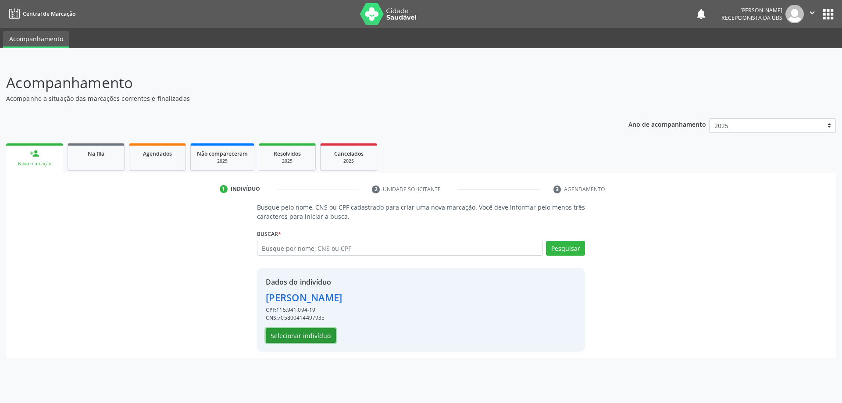
click at [318, 334] on button "Selecionar indivíduo" at bounding box center [301, 335] width 70 height 15
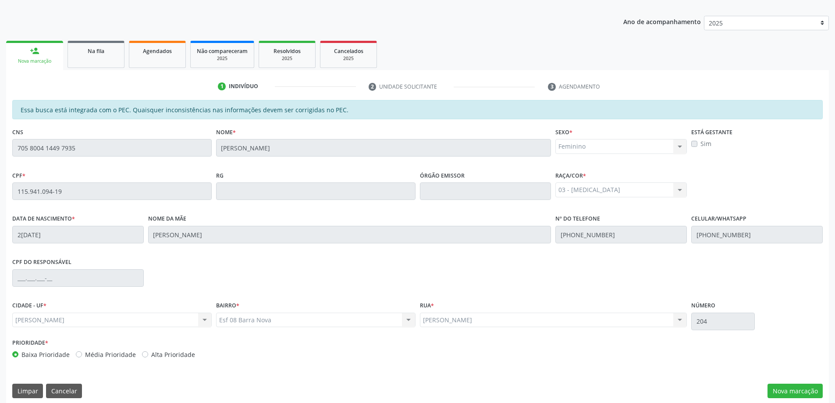
scroll to position [110, 0]
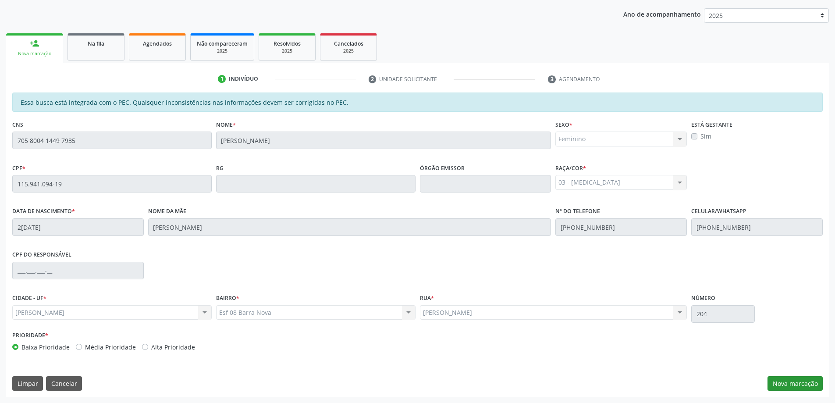
click at [767, 376] on div "Essa busca está integrada com o PEC. Quaisquer inconsistências nas informações …" at bounding box center [417, 245] width 823 height 304
click at [785, 395] on div "Essa busca está integrada com o PEC. Quaisquer inconsistências nas informações …" at bounding box center [417, 245] width 823 height 304
click at [785, 393] on div "Essa busca está integrada com o PEC. Quaisquer inconsistências nas informações …" at bounding box center [417, 245] width 823 height 304
click at [774, 370] on div "Essa busca está integrada com o PEC. Quaisquer inconsistências nas informações …" at bounding box center [417, 245] width 823 height 304
click at [117, 42] on div "Na fila" at bounding box center [96, 43] width 44 height 9
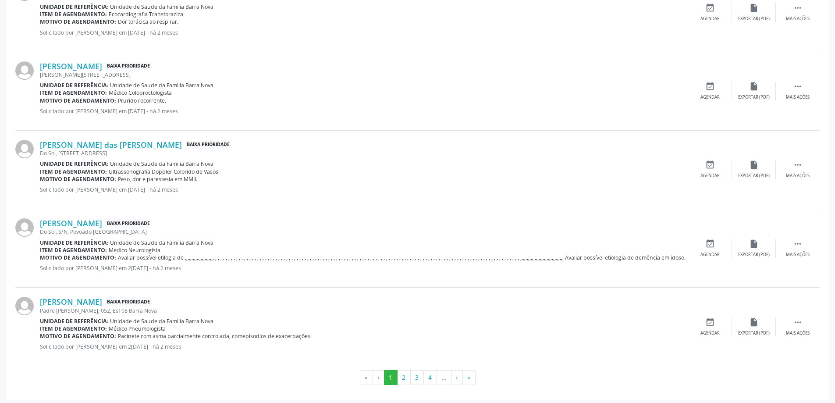
scroll to position [1098, 0]
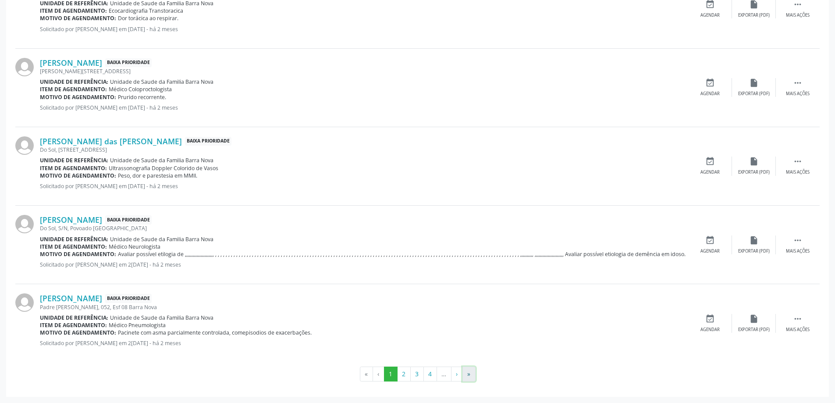
click at [468, 378] on button "»" at bounding box center [469, 374] width 13 height 15
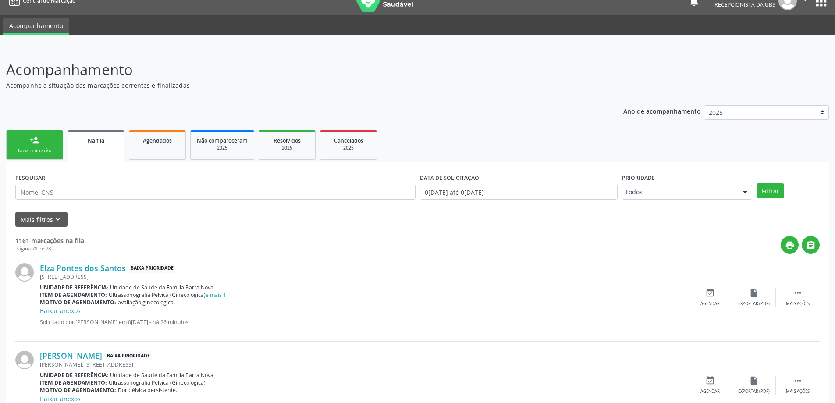
scroll to position [0, 0]
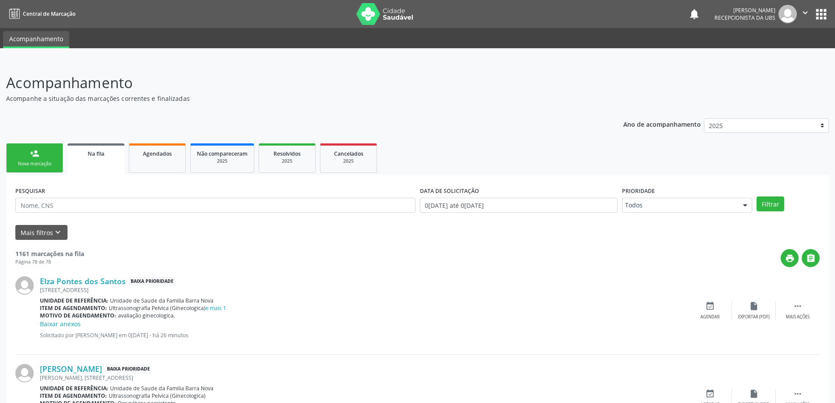
click at [60, 156] on link "person_add Nova marcação" at bounding box center [34, 157] width 57 height 29
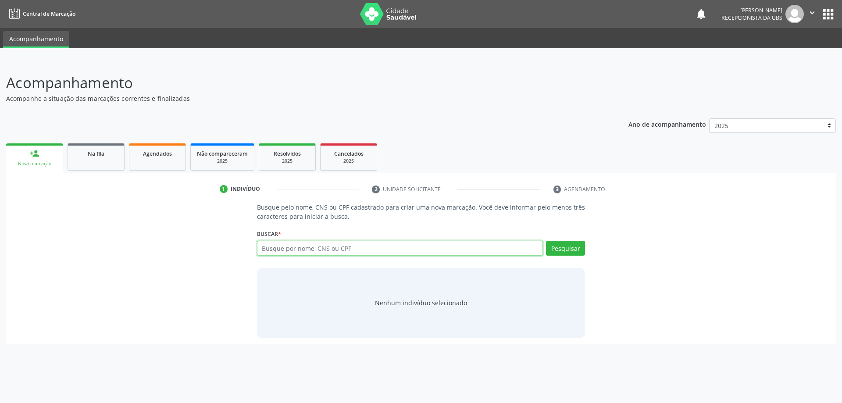
click at [276, 247] on input "text" at bounding box center [400, 248] width 286 height 15
type input "[PERSON_NAME]"
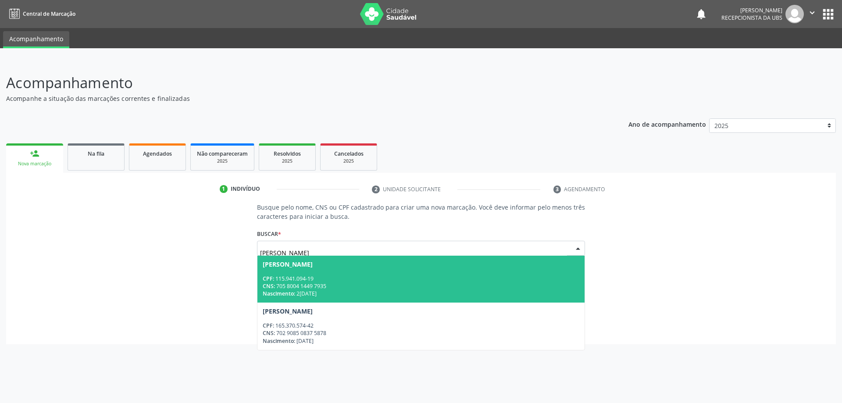
click at [362, 276] on div "CPF: 115.941.094-19" at bounding box center [421, 278] width 317 height 7
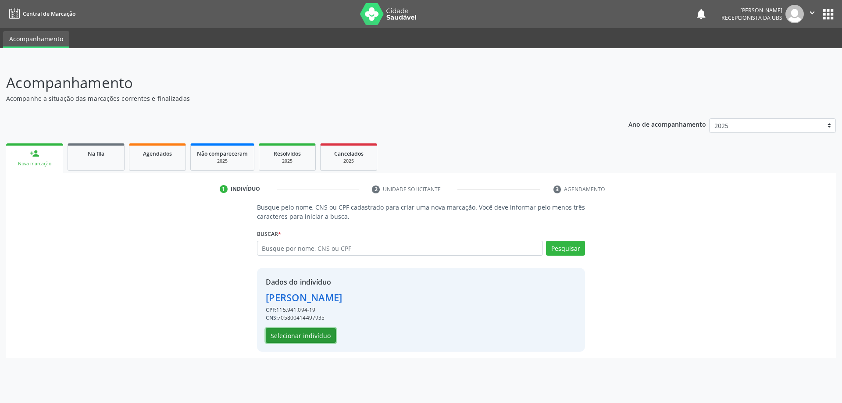
click at [300, 342] on button "Selecionar indivíduo" at bounding box center [301, 335] width 70 height 15
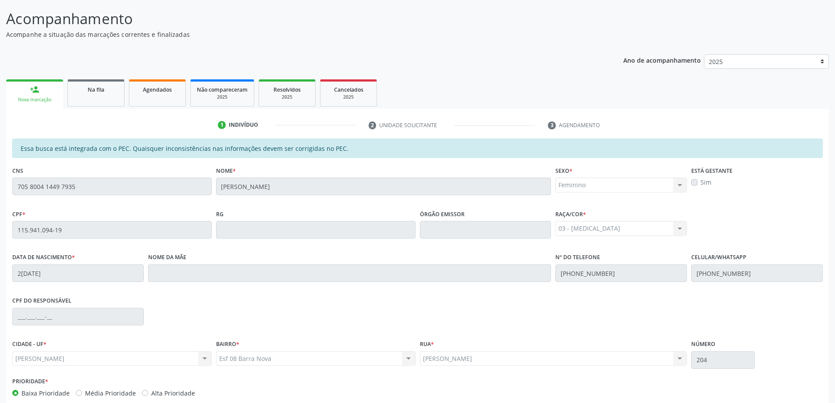
scroll to position [110, 0]
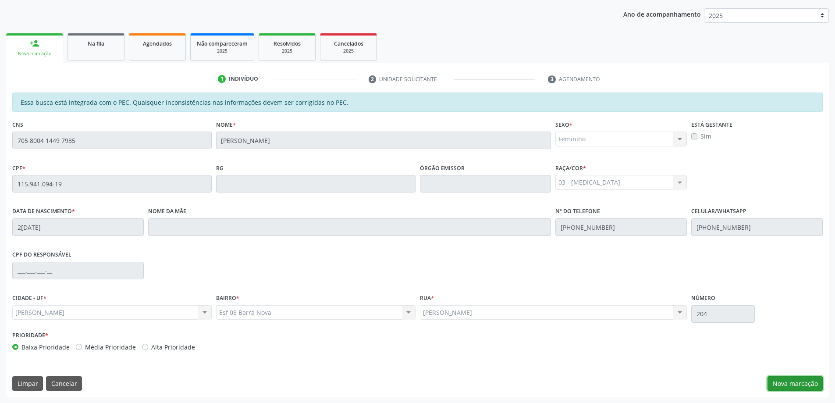
click at [813, 380] on button "Nova marcação" at bounding box center [795, 383] width 55 height 15
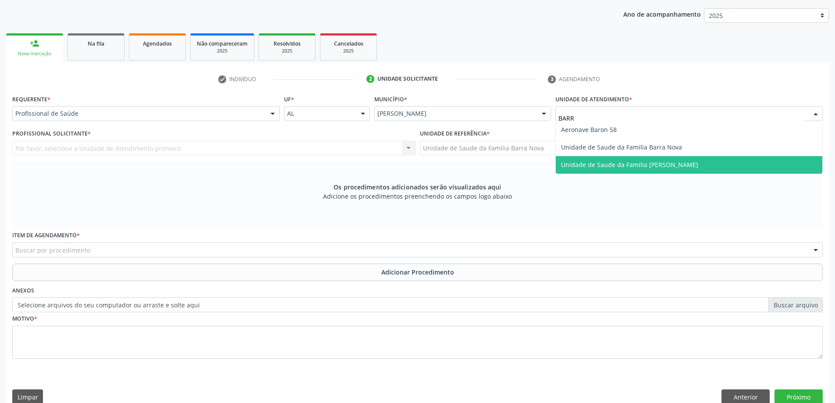
type input "BARRA"
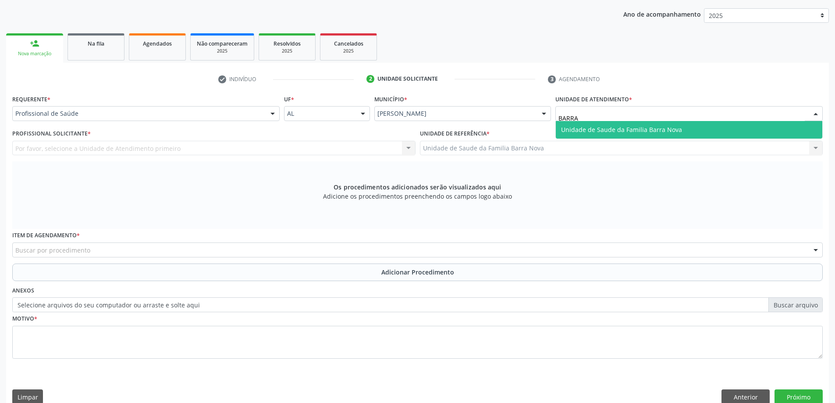
click at [602, 129] on span "Unidade de Saude da Familia Barra Nova" at bounding box center [621, 129] width 121 height 8
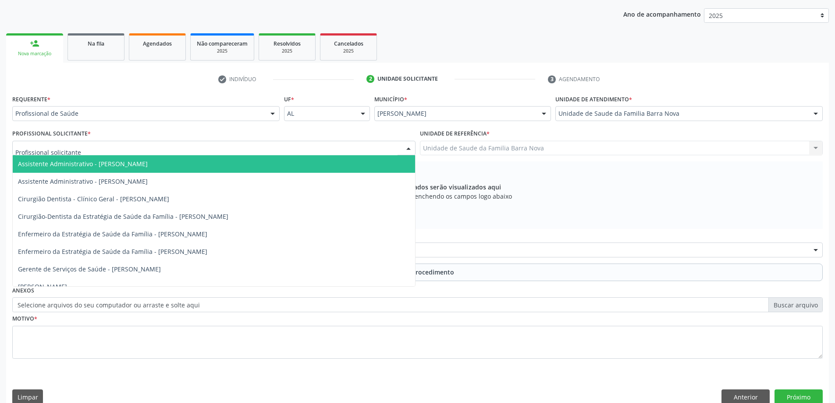
click at [385, 150] on div at bounding box center [213, 148] width 403 height 15
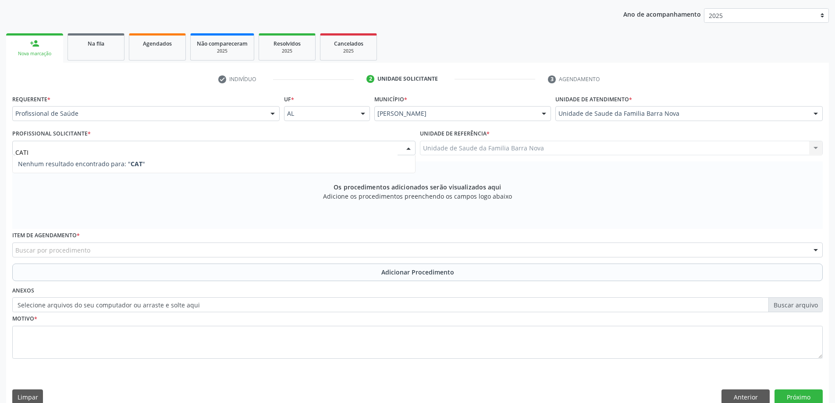
type input "CATIA"
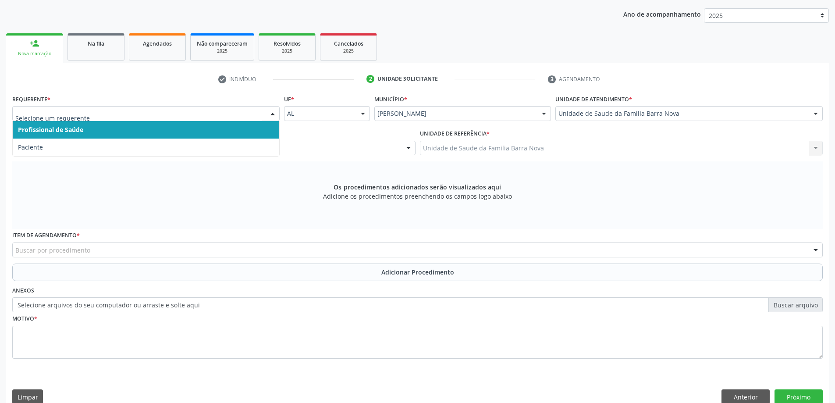
click at [178, 137] on span "Profissional de Saúde" at bounding box center [146, 130] width 267 height 18
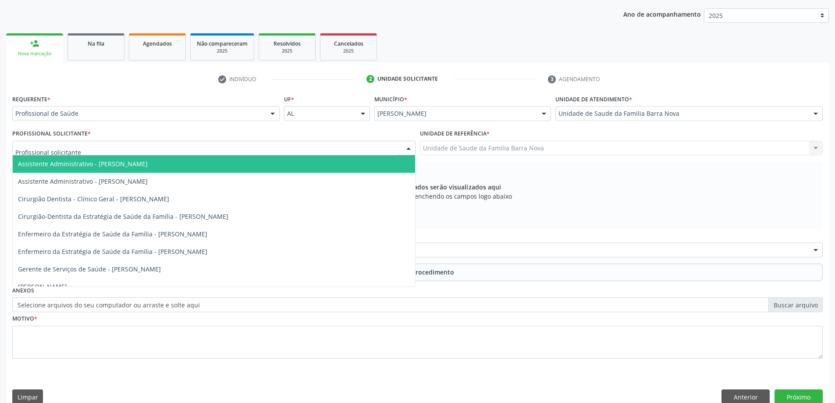
click at [182, 147] on div at bounding box center [213, 148] width 403 height 15
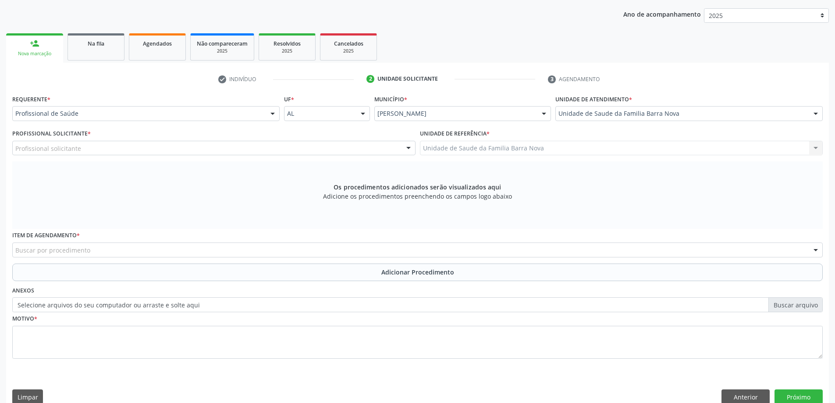
drag, startPoint x: 190, startPoint y: 121, endPoint x: 193, endPoint y: 115, distance: 7.1
click at [193, 115] on div "Requerente * Profissional de Saúde Profissional de Saúde Paciente Nenhum result…" at bounding box center [146, 110] width 272 height 34
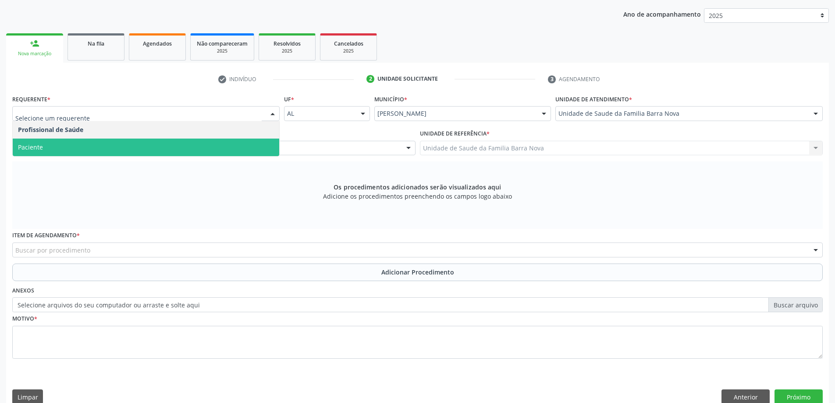
click at [175, 144] on span "Paciente" at bounding box center [146, 148] width 267 height 18
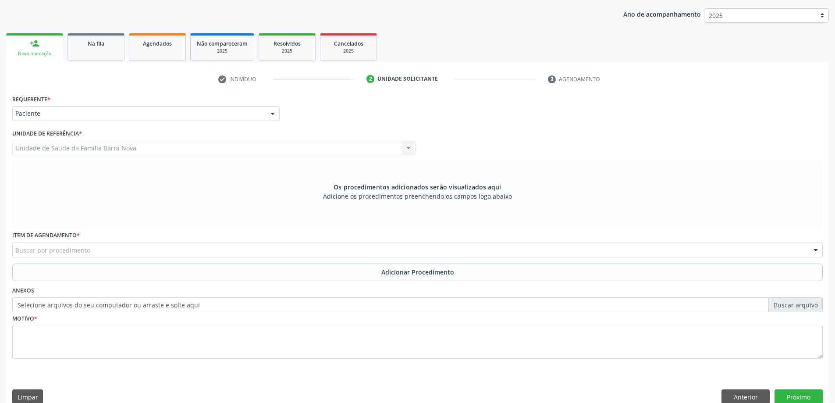
click at [156, 246] on div "Buscar por procedimento" at bounding box center [417, 250] width 811 height 15
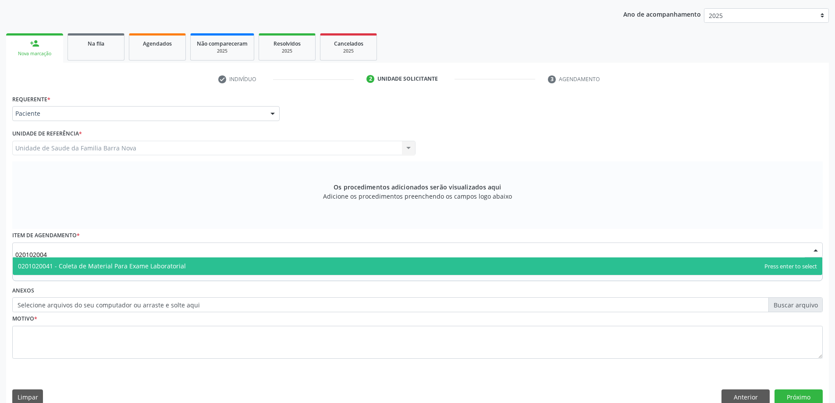
type input "0201020041"
click at [310, 266] on span "0201020041 - Coleta de Material Para Exame Laboratorial" at bounding box center [418, 266] width 810 height 18
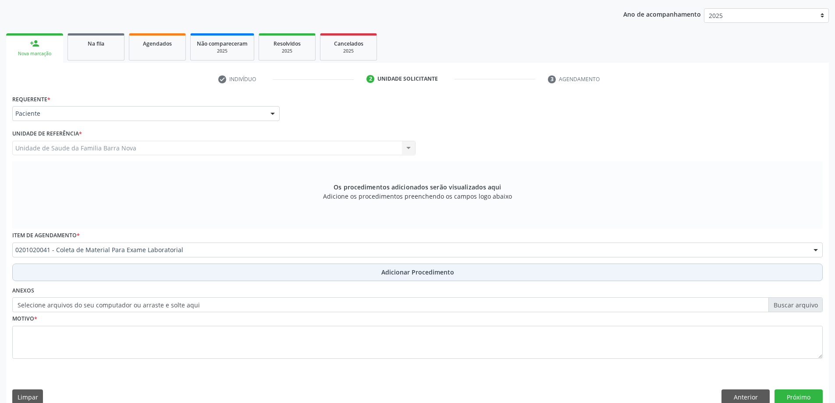
click at [290, 271] on button "Adicionar Procedimento" at bounding box center [417, 273] width 811 height 18
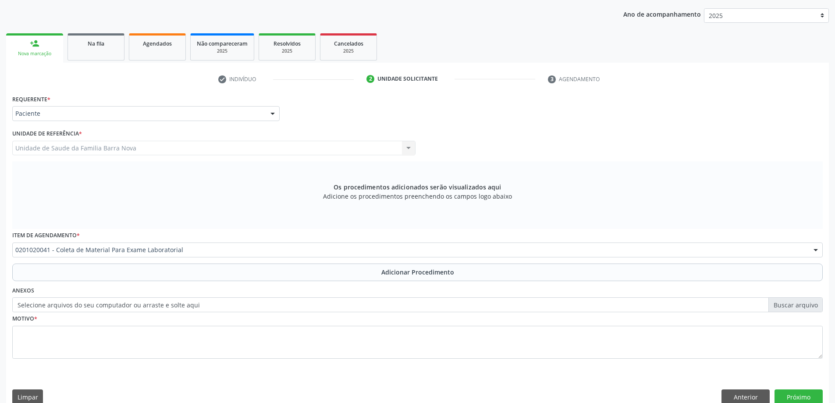
scroll to position [90, 0]
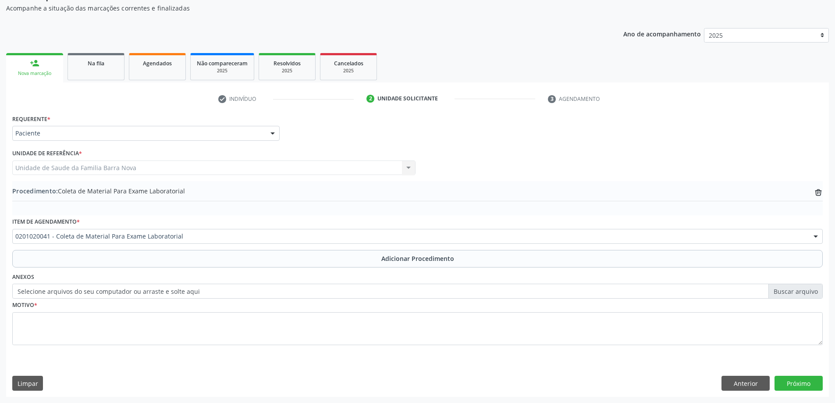
click at [266, 272] on div "Anexos Selecione arquivos do seu computador ou arraste e solte aqui" at bounding box center [417, 285] width 815 height 28
click at [203, 298] on label "Selecione arquivos do seu computador ou arraste e solte aqui" at bounding box center [417, 291] width 811 height 15
click at [203, 298] on input "Selecione arquivos do seu computador ou arraste e solte aqui" at bounding box center [417, 291] width 811 height 15
type input "C:\fakepath\WhatsApp Image 2[DATE]5.26.06.jpeg"
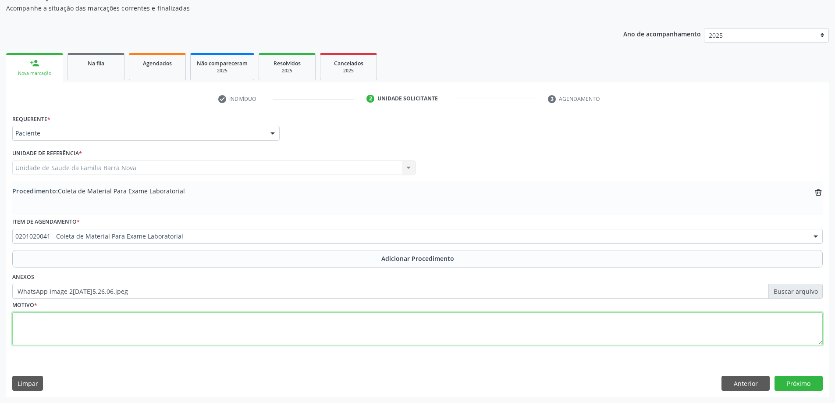
click at [470, 312] on textarea at bounding box center [417, 328] width 811 height 33
type textarea "A"
type textarea "AVALIAÇÃO GINECOLOGICA."
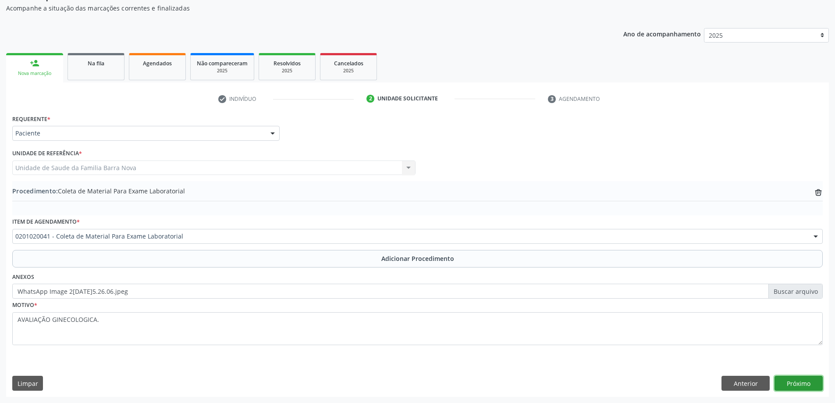
click at [814, 377] on button "Próximo" at bounding box center [799, 383] width 48 height 15
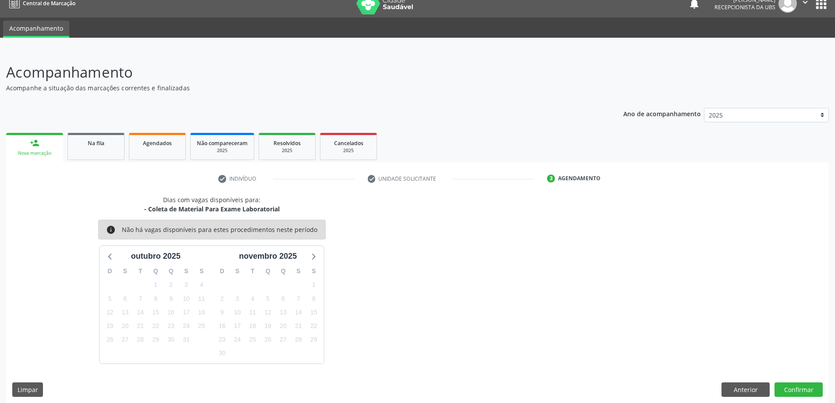
scroll to position [17, 0]
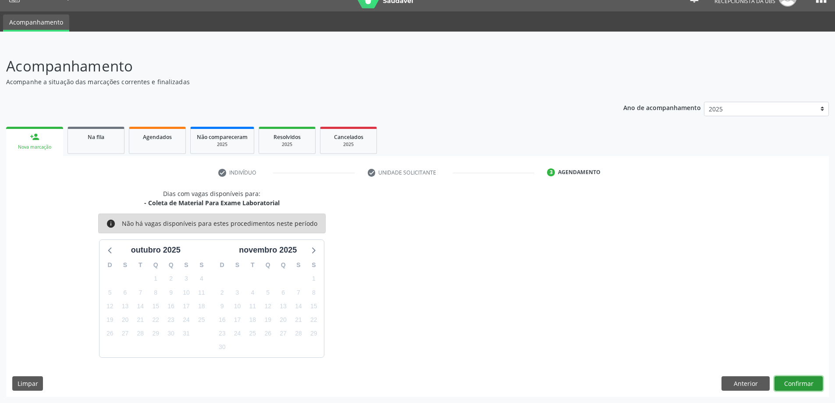
click at [804, 378] on button "Confirmar" at bounding box center [799, 383] width 48 height 15
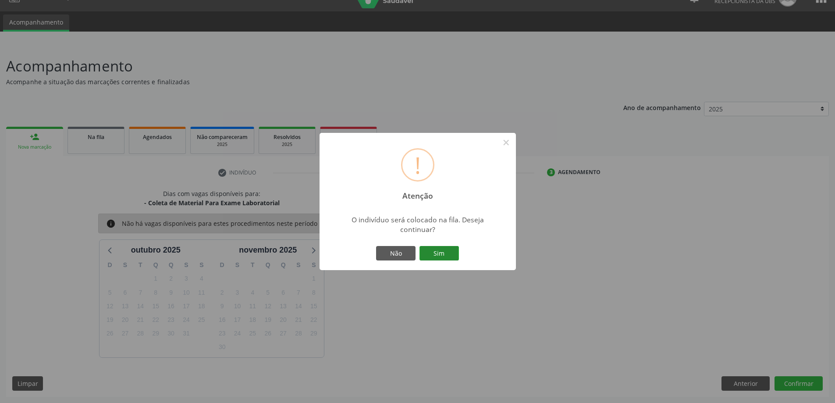
click at [441, 251] on button "Sim" at bounding box center [439, 253] width 39 height 15
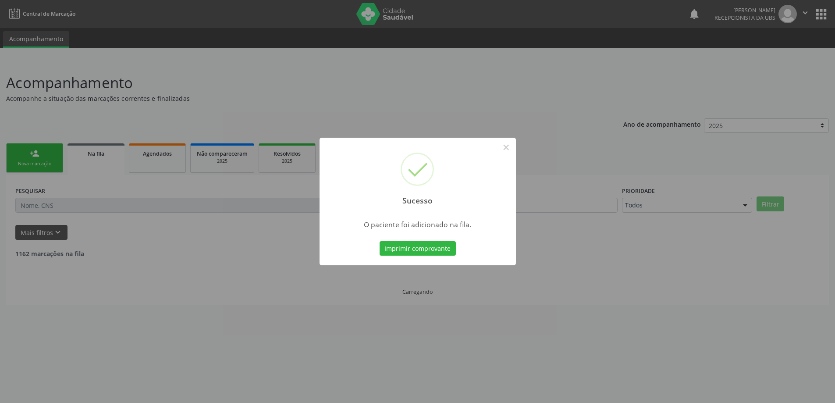
scroll to position [0, 0]
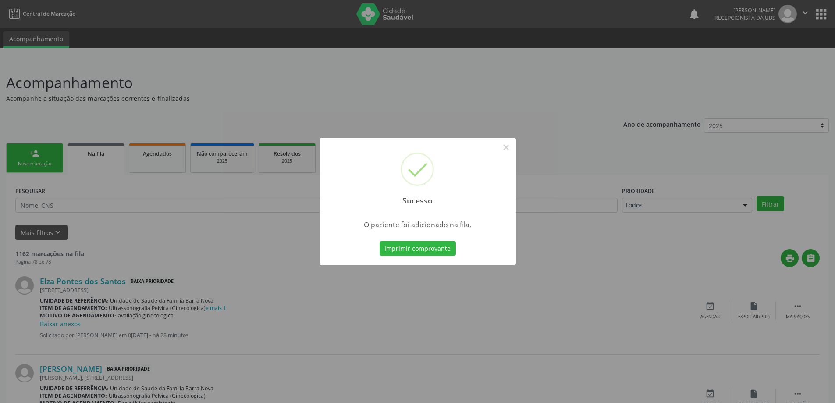
click at [104, 216] on div "Sucesso × O paciente foi adicionado na fila. Imprimir comprovante Cancel" at bounding box center [417, 201] width 835 height 403
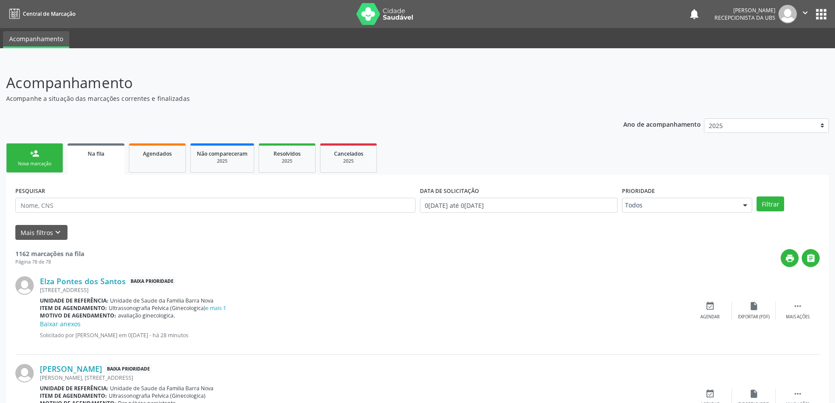
click at [49, 164] on div "Nova marcação" at bounding box center [35, 164] width 44 height 7
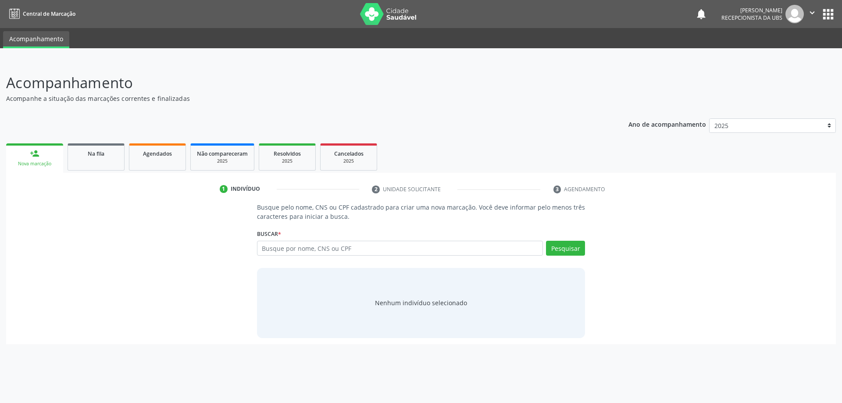
click at [321, 236] on div "Buscar * Busque por nome, CNS ou CPF Nenhum resultado encontrado para: " " Digi…" at bounding box center [421, 244] width 328 height 34
click at [335, 241] on input "text" at bounding box center [400, 248] width 286 height 15
type input "[PERSON_NAME]"
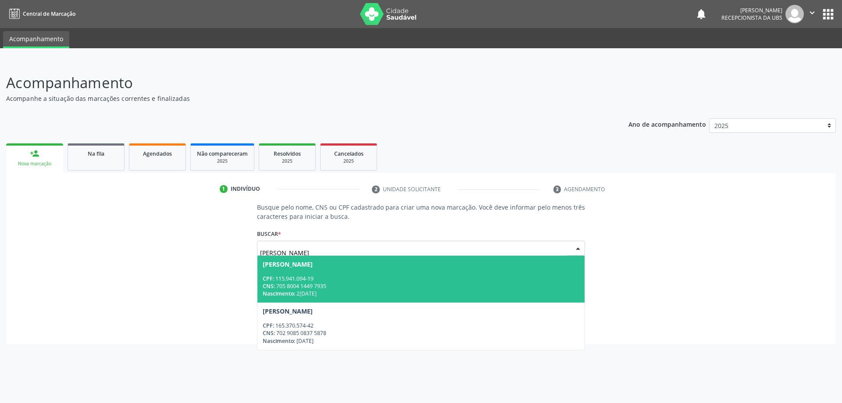
click at [334, 282] on div "CNS: 705 8004 1449 7935" at bounding box center [421, 285] width 317 height 7
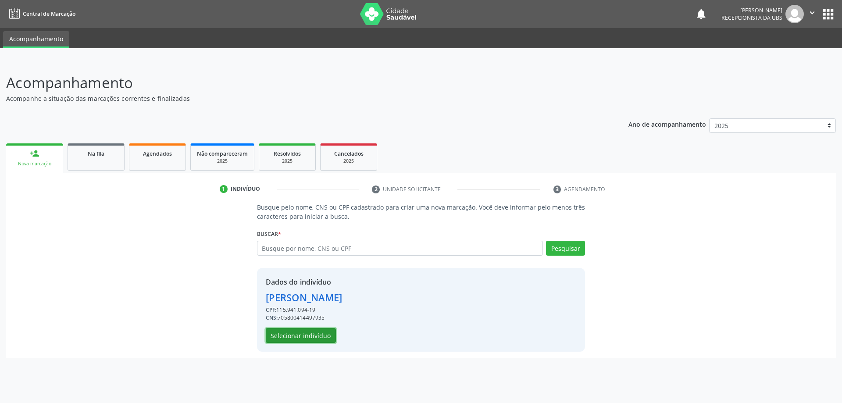
click at [301, 336] on button "Selecionar indivíduo" at bounding box center [301, 335] width 70 height 15
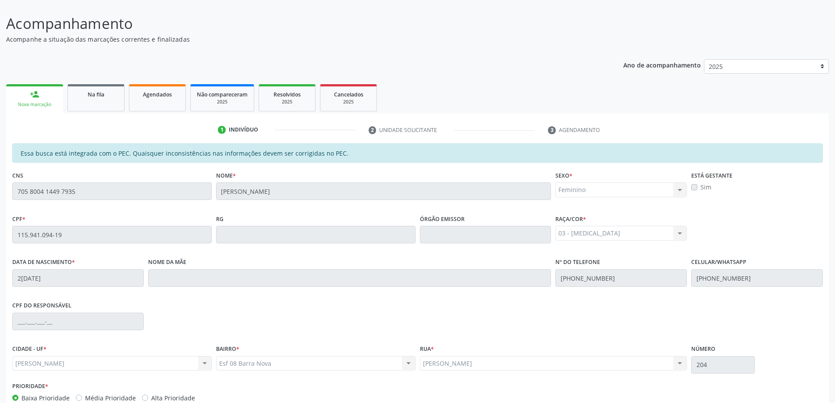
scroll to position [110, 0]
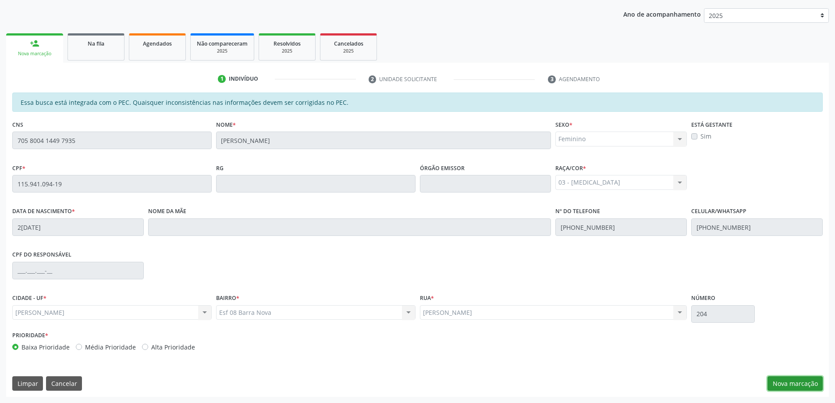
click at [799, 382] on button "Nova marcação" at bounding box center [795, 383] width 55 height 15
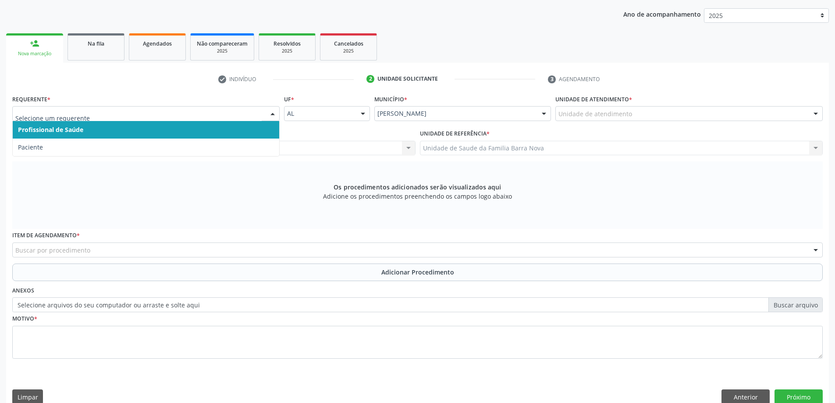
drag, startPoint x: 144, startPoint y: 111, endPoint x: 148, endPoint y: 124, distance: 13.7
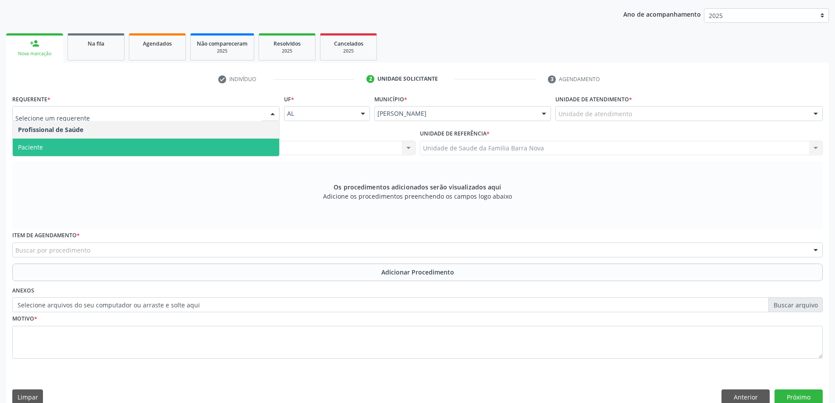
click at [131, 142] on span "Paciente" at bounding box center [146, 148] width 267 height 18
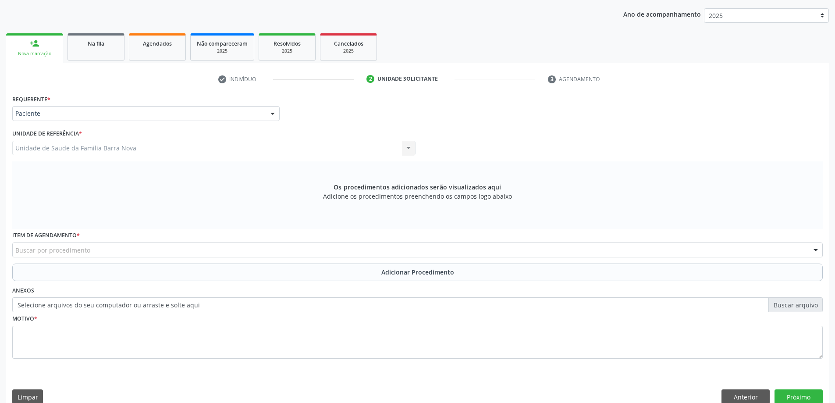
click at [151, 244] on div "Buscar por procedimento" at bounding box center [417, 250] width 811 height 15
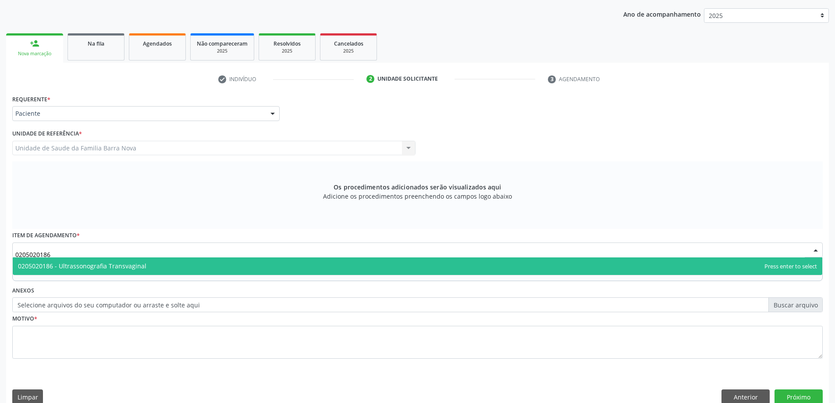
click at [164, 268] on span "0205020186 - Ultrassonografia Transvaginal" at bounding box center [418, 266] width 810 height 18
type input "0205020186"
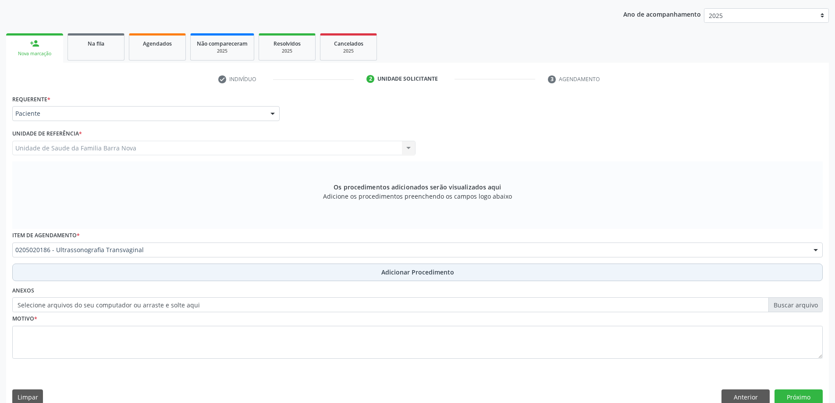
click at [164, 268] on button "Adicionar Procedimento" at bounding box center [417, 273] width 811 height 18
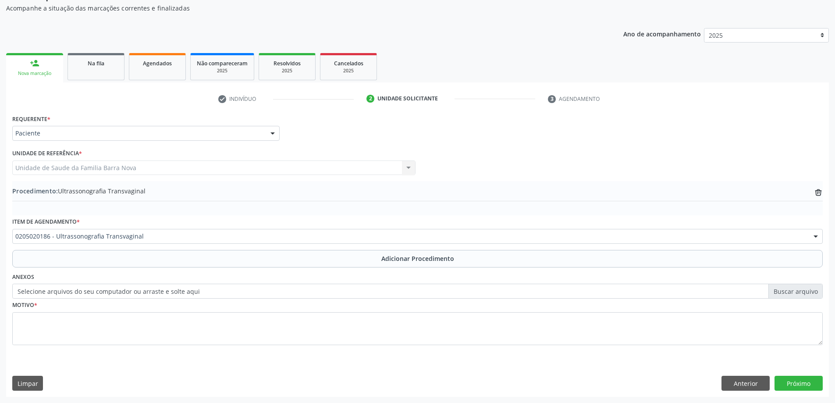
click at [156, 311] on div "Motivo *" at bounding box center [417, 322] width 811 height 46
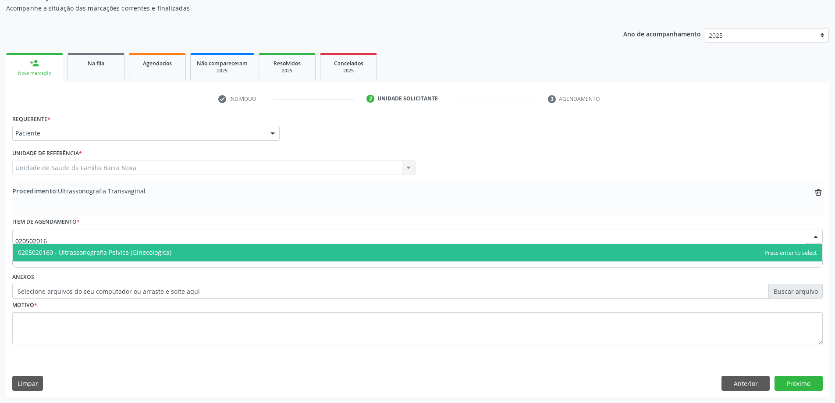
type input "0205020160"
click at [169, 253] on span "0205020160 - Ultrassonografia Pelvica (Ginecologica)" at bounding box center [418, 253] width 810 height 18
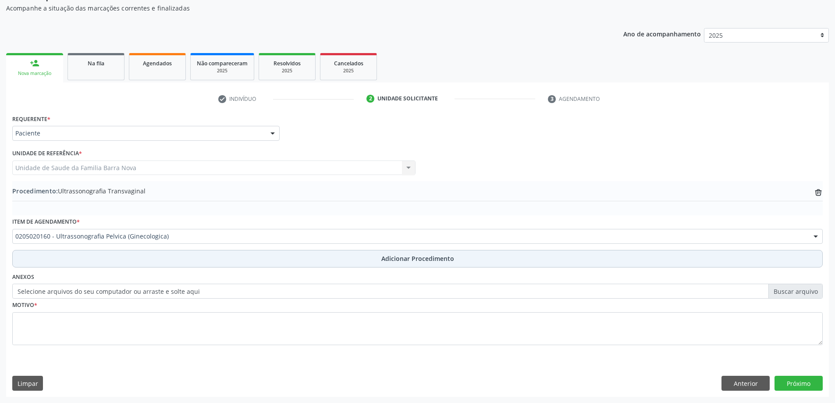
click at [156, 256] on button "Adicionar Procedimento" at bounding box center [417, 259] width 811 height 18
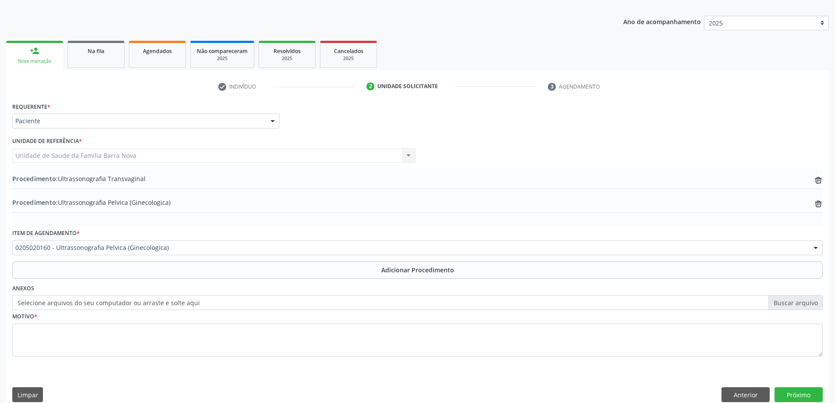
scroll to position [114, 0]
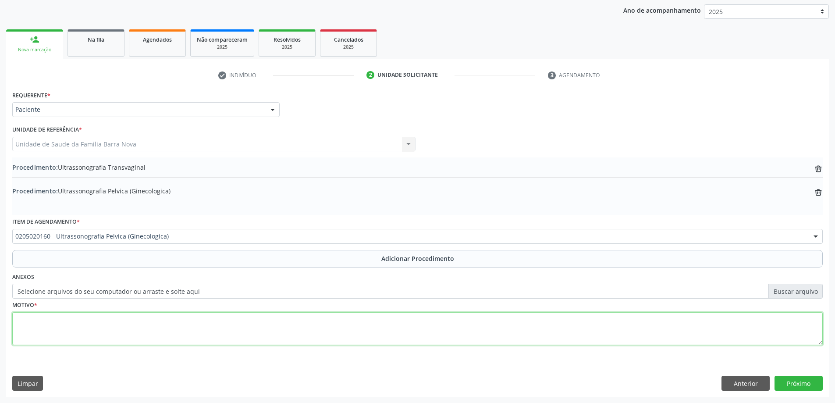
click at [195, 312] on textarea at bounding box center [417, 328] width 811 height 33
type textarea "AVALIAÇÃO GINECOLOGICA."
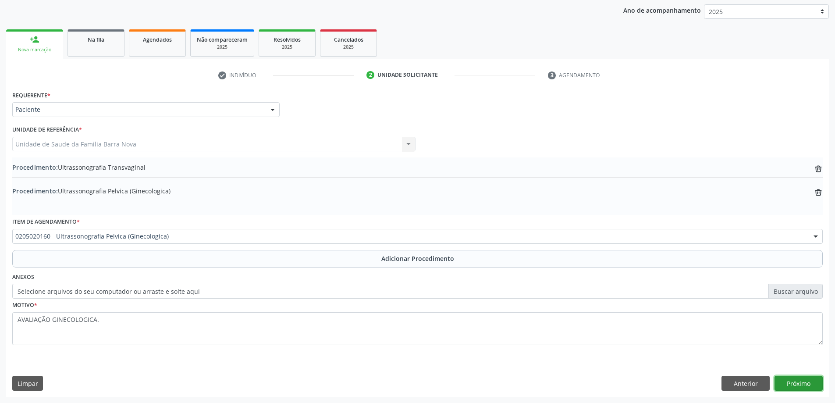
click at [792, 381] on button "Próximo" at bounding box center [799, 383] width 48 height 15
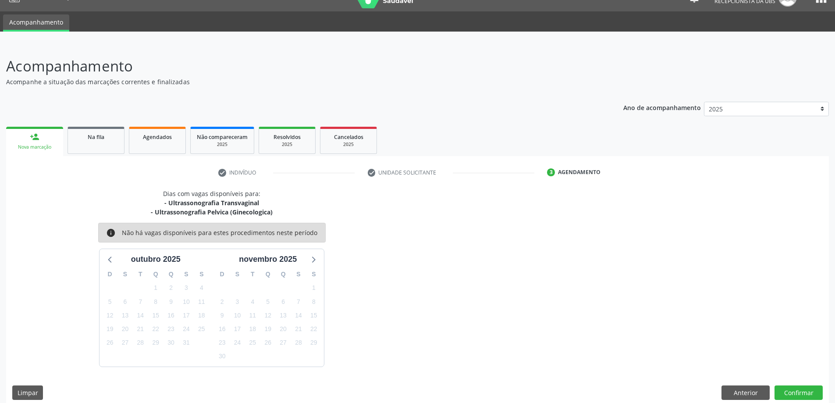
scroll to position [26, 0]
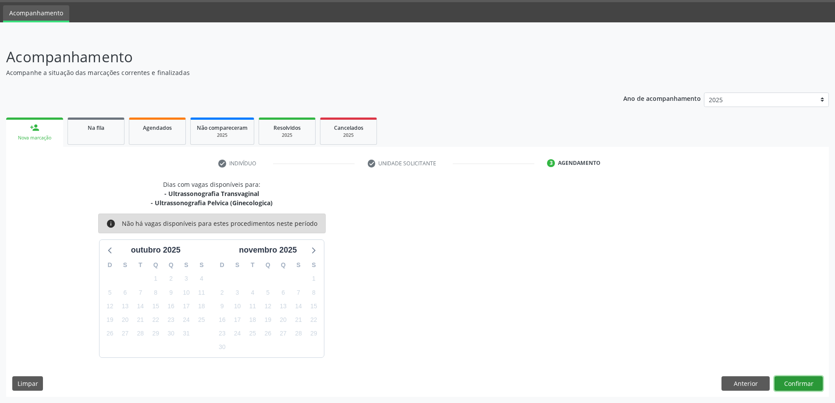
click at [791, 378] on button "Confirmar" at bounding box center [799, 383] width 48 height 15
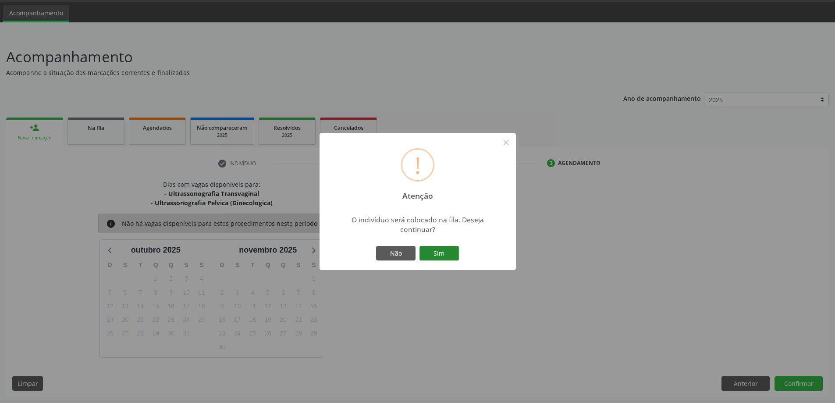
click at [452, 256] on button "Sim" at bounding box center [439, 253] width 39 height 15
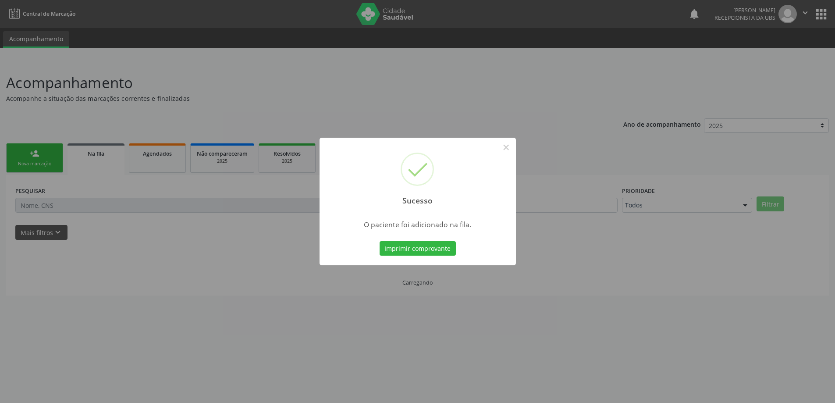
scroll to position [0, 0]
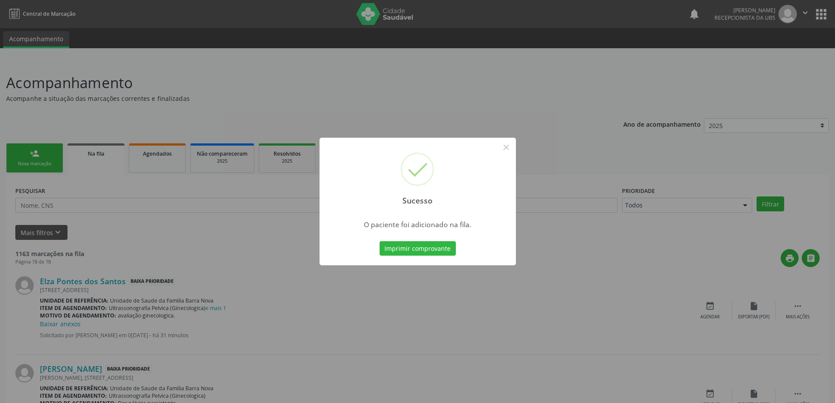
click at [204, 252] on div "Sucesso × O paciente foi adicionado na fila. Imprimir comprovante Cancel" at bounding box center [417, 201] width 835 height 403
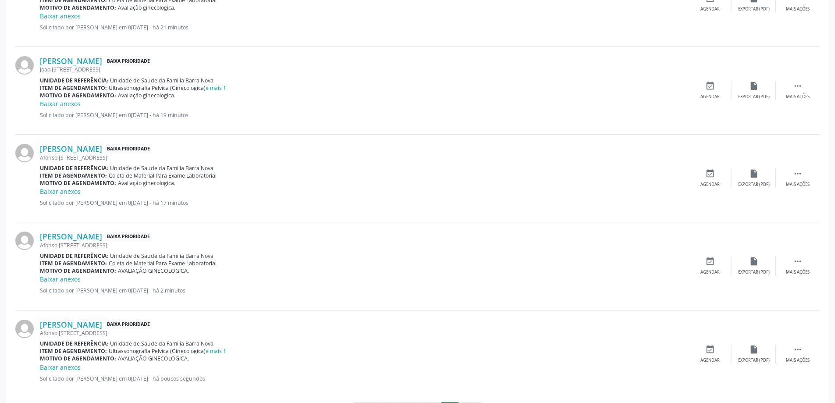
scroll to position [607, 0]
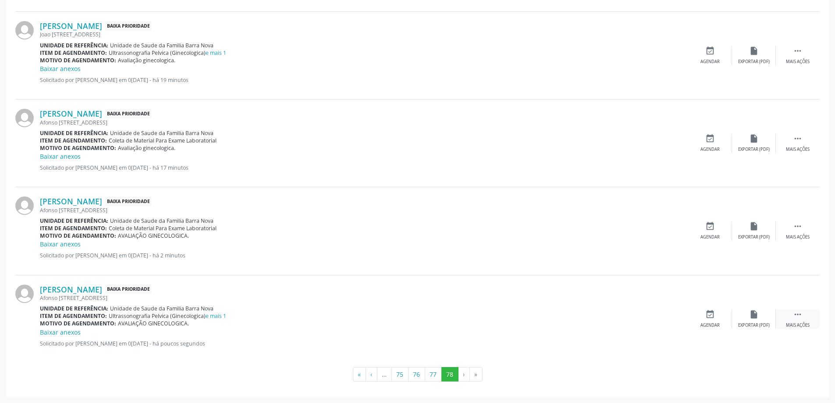
click at [796, 321] on div " Mais ações" at bounding box center [798, 319] width 44 height 19
click at [755, 325] on div "Editar" at bounding box center [754, 325] width 14 height 6
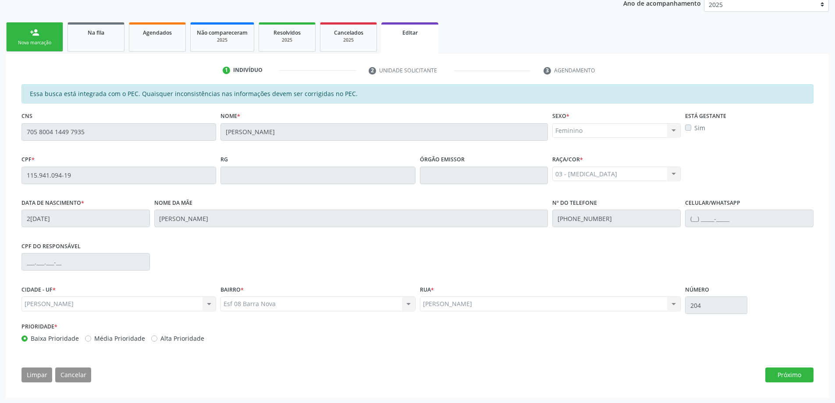
scroll to position [122, 0]
click at [771, 373] on button "Próximo" at bounding box center [790, 374] width 48 height 15
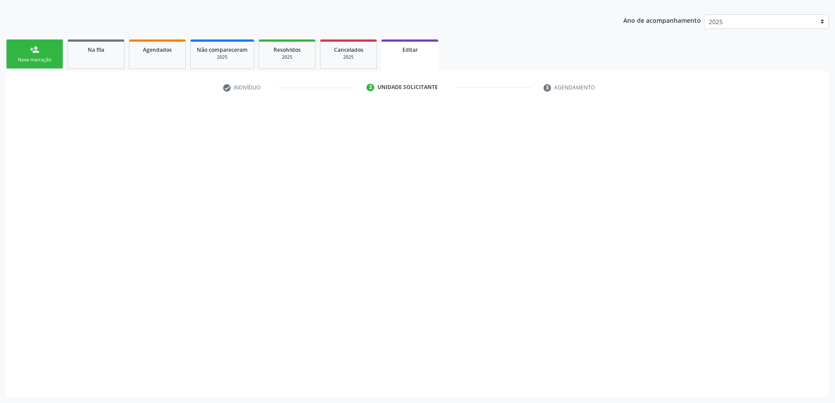
scroll to position [104, 0]
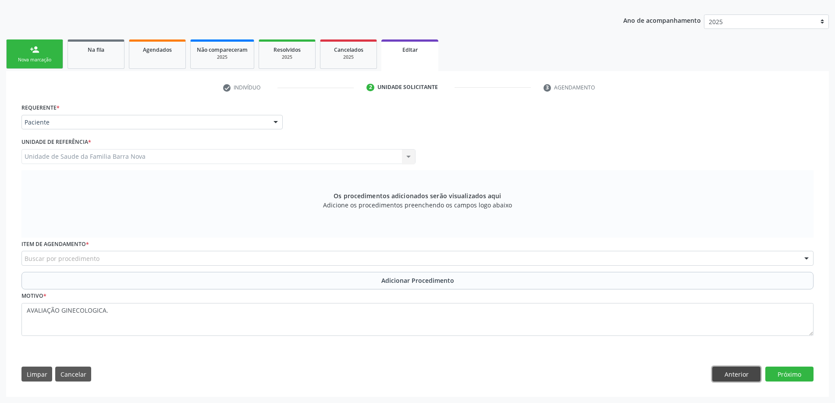
click at [731, 371] on button "Anterior" at bounding box center [737, 374] width 48 height 15
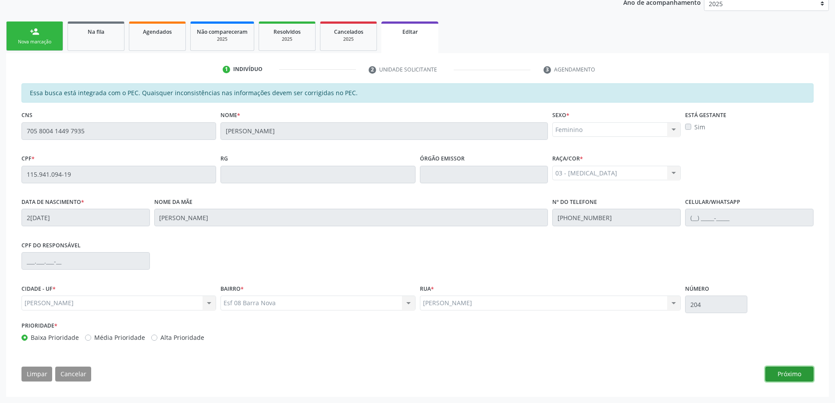
click at [776, 374] on button "Próximo" at bounding box center [790, 374] width 48 height 15
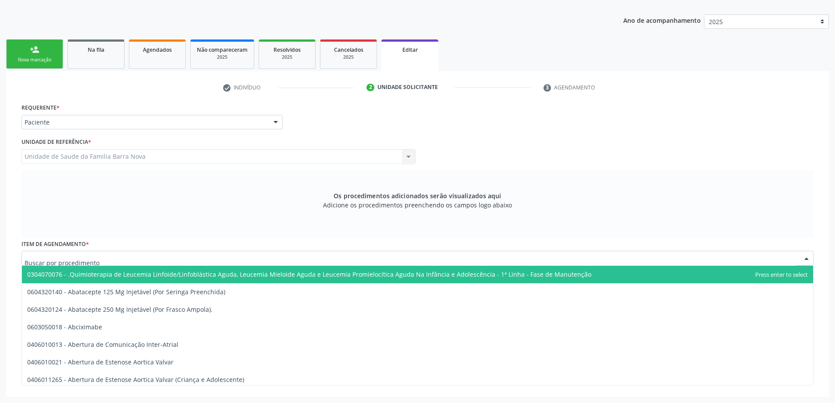
click at [117, 257] on div at bounding box center [417, 258] width 793 height 15
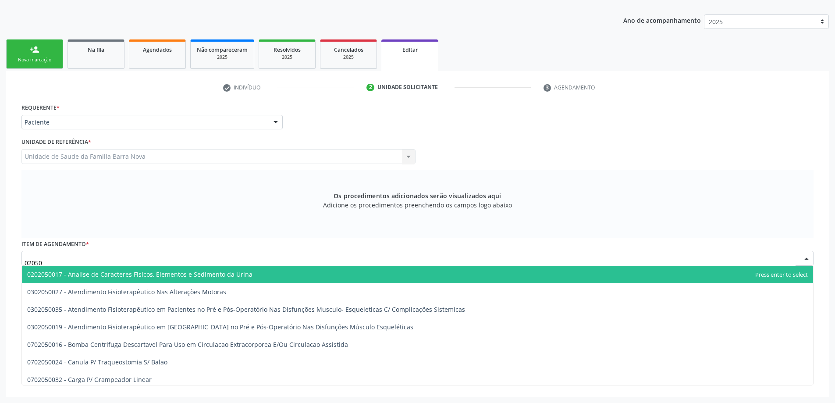
type input "020502"
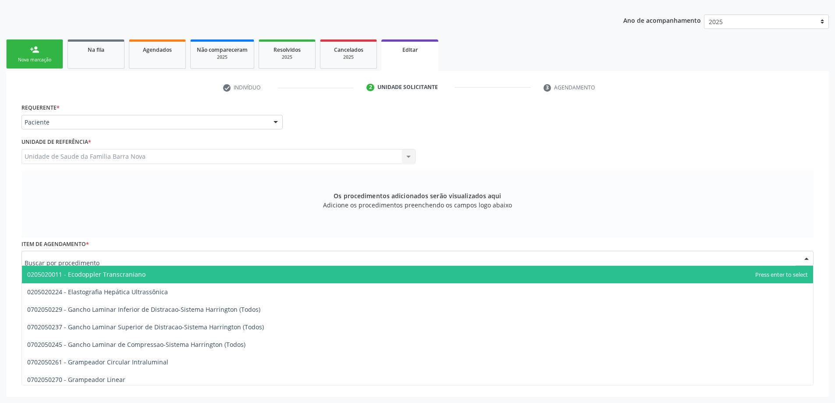
click at [128, 53] on ul "person_add Nova marcação Na fila Agendados Não compareceram 2025 Resolvidos 202…" at bounding box center [417, 54] width 823 height 34
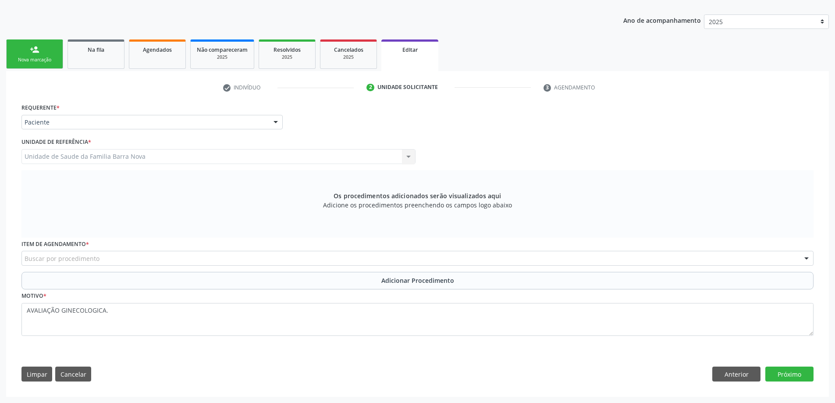
click at [119, 53] on link "Na fila" at bounding box center [96, 53] width 57 height 29
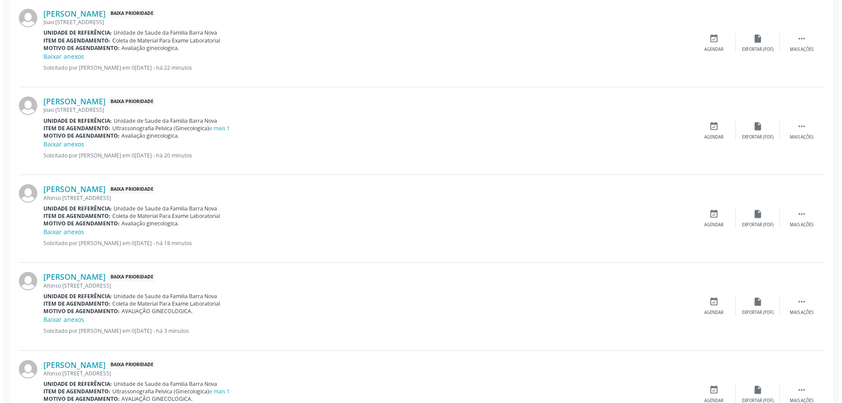
scroll to position [607, 0]
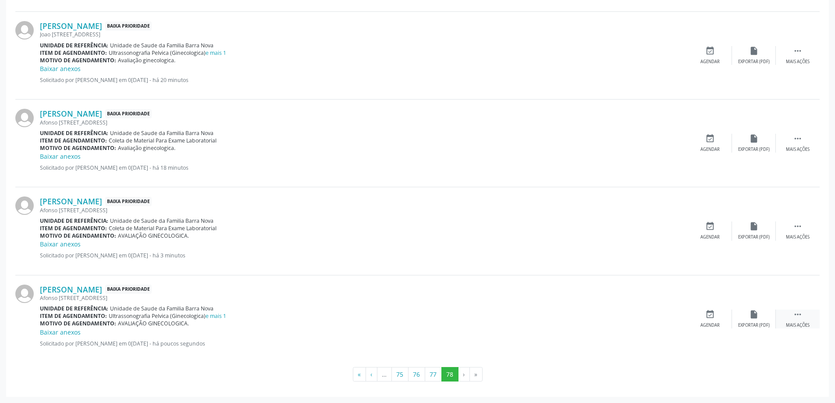
click at [802, 317] on icon "" at bounding box center [798, 315] width 10 height 10
click at [711, 325] on div "Cancelar" at bounding box center [710, 325] width 21 height 6
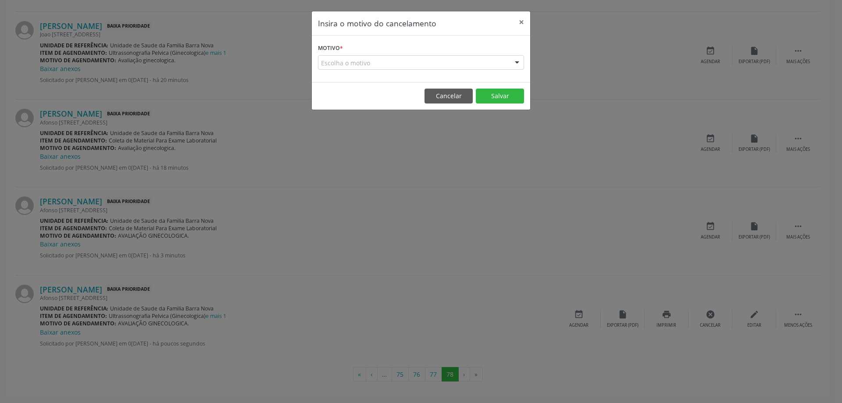
click at [436, 56] on div "Escolha o motivo" at bounding box center [421, 62] width 206 height 15
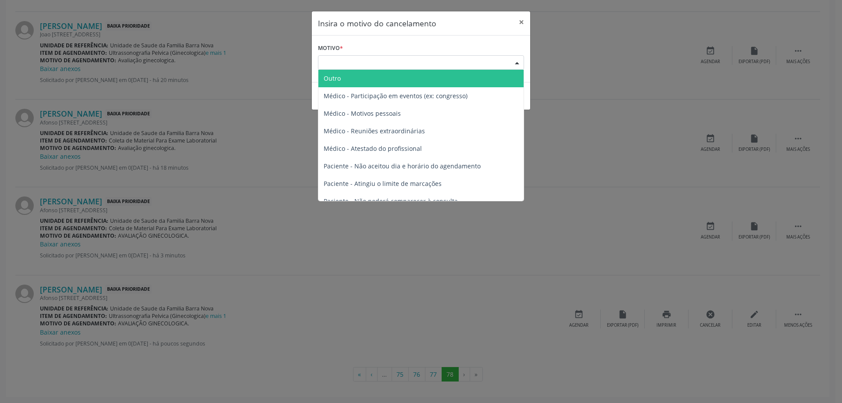
click at [411, 80] on span "Outro" at bounding box center [420, 79] width 205 height 18
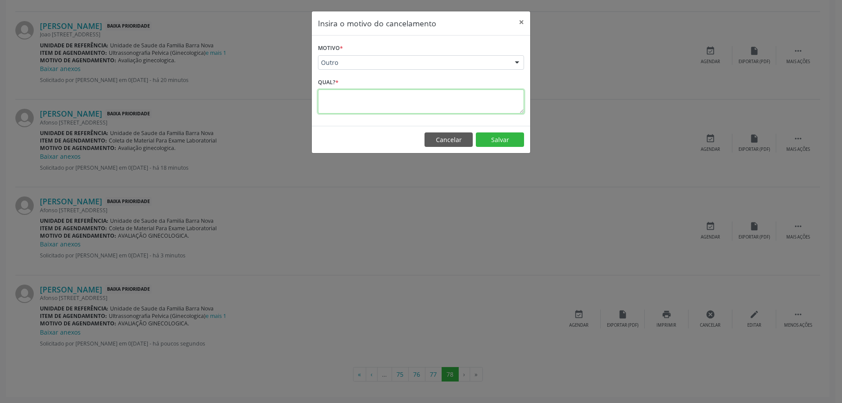
click at [407, 108] on textarea at bounding box center [421, 101] width 206 height 24
type textarea "ERRO DE CADASTRO."
click at [498, 136] on button "Salvar" at bounding box center [500, 139] width 48 height 15
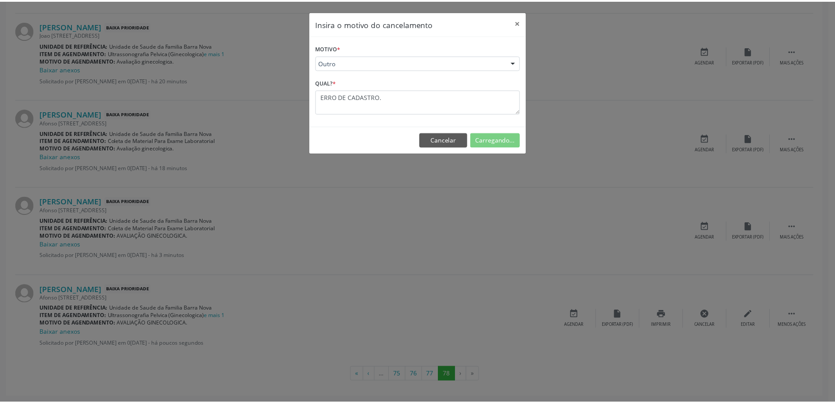
scroll to position [0, 0]
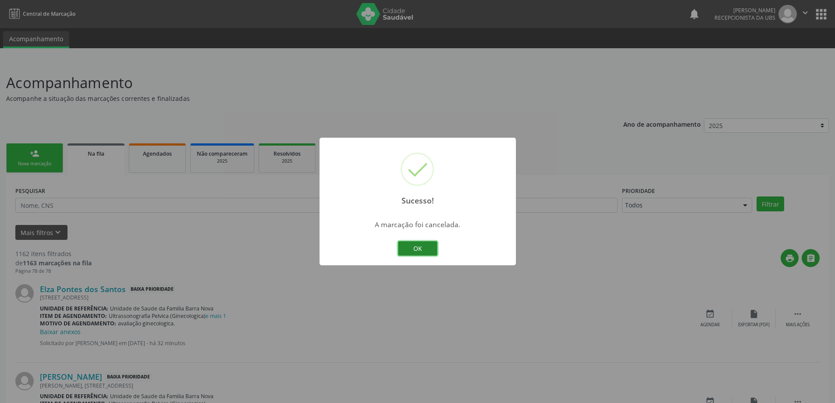
click at [422, 248] on button "OK" at bounding box center [417, 248] width 39 height 15
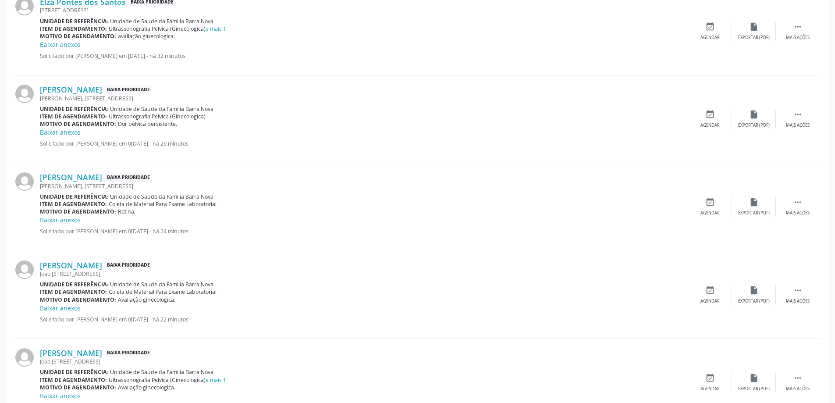
scroll to position [88, 0]
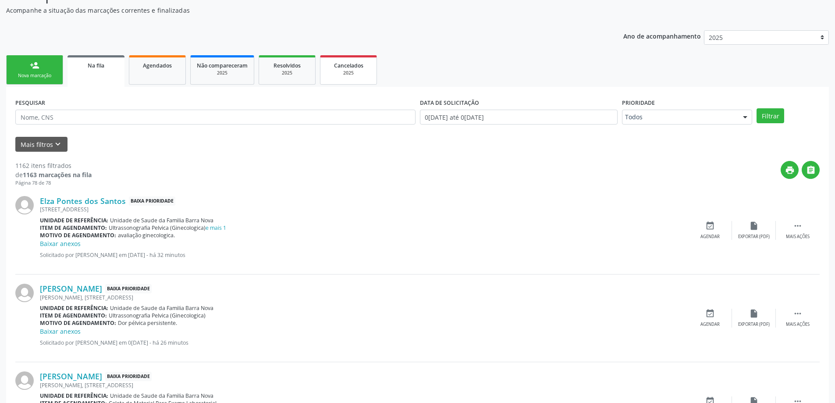
click at [350, 69] on div "Cancelados" at bounding box center [349, 65] width 44 height 9
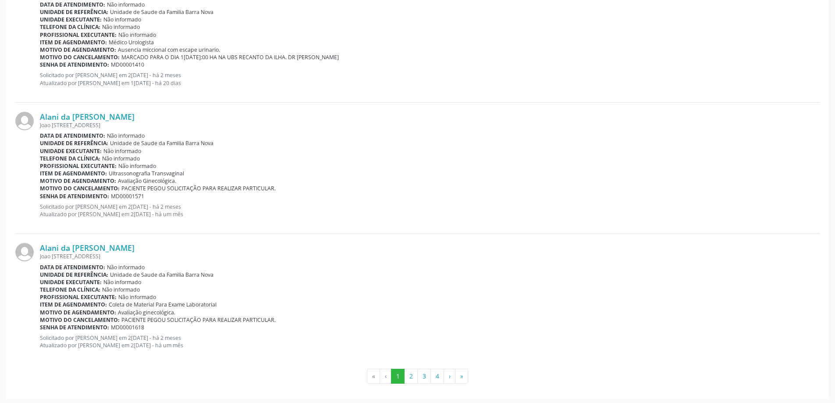
scroll to position [1863, 0]
drag, startPoint x: 461, startPoint y: 374, endPoint x: 456, endPoint y: 366, distance: 9.3
click at [461, 375] on button "»" at bounding box center [461, 374] width 13 height 15
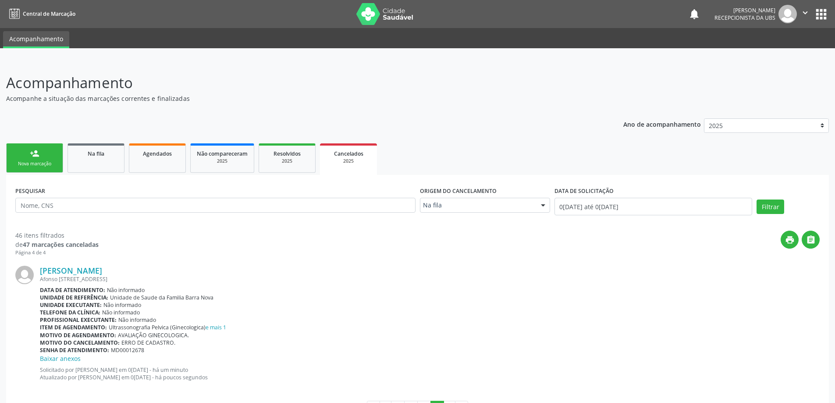
scroll to position [34, 0]
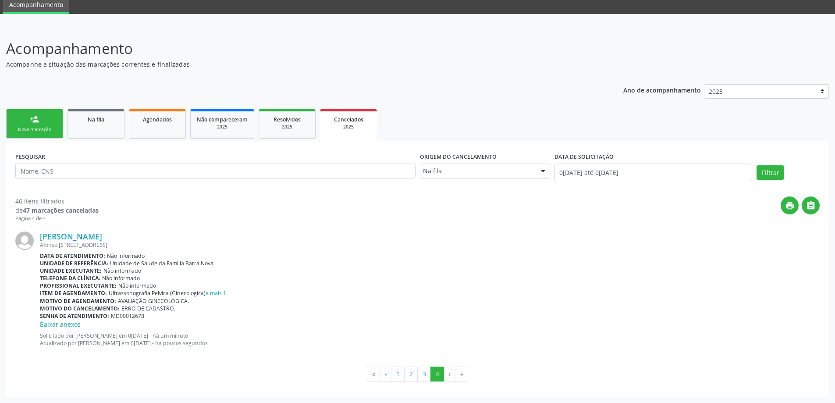
click at [44, 111] on link "person_add Nova marcação" at bounding box center [34, 123] width 57 height 29
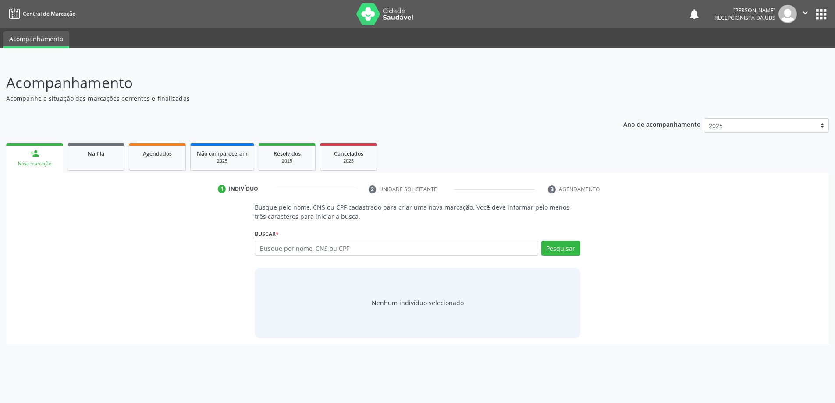
scroll to position [0, 0]
click at [326, 245] on input "text" at bounding box center [400, 248] width 286 height 15
type input "[PERSON_NAME]"
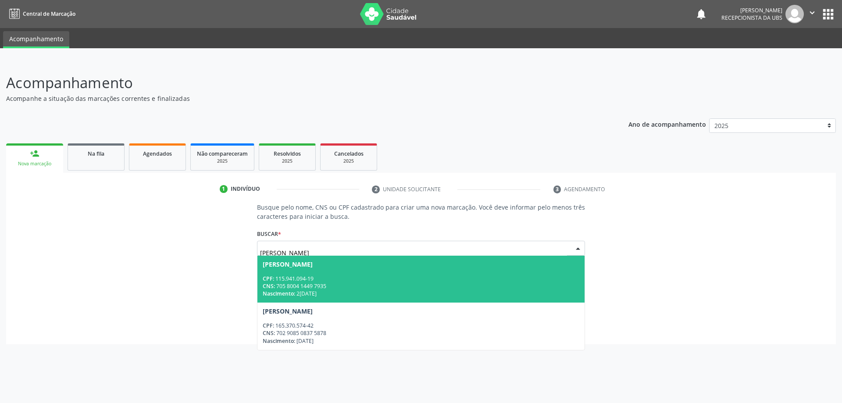
click at [399, 284] on div "CNS: 705 8004 1449 7935" at bounding box center [421, 285] width 317 height 7
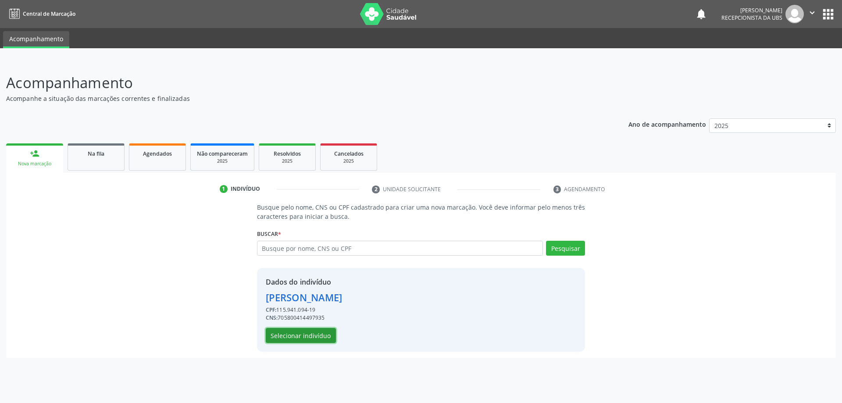
click at [304, 333] on button "Selecionar indivíduo" at bounding box center [301, 335] width 70 height 15
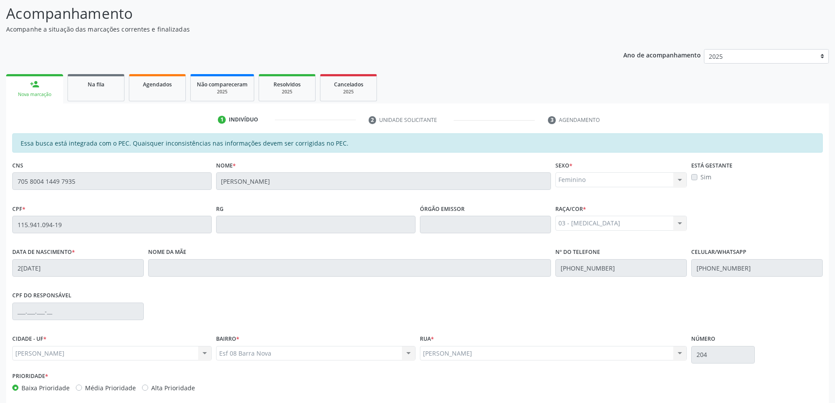
scroll to position [110, 0]
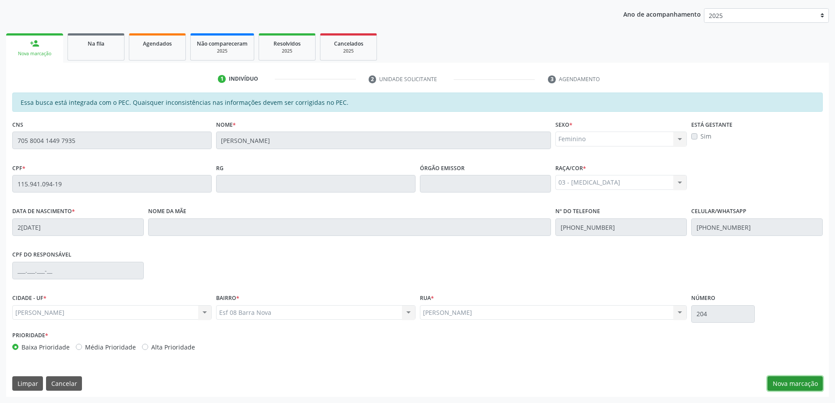
click at [799, 379] on button "Nova marcação" at bounding box center [795, 383] width 55 height 15
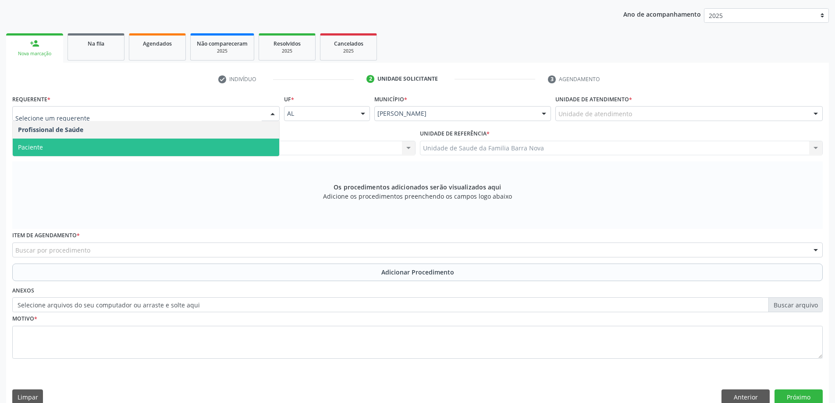
click at [204, 146] on span "Paciente" at bounding box center [146, 148] width 267 height 18
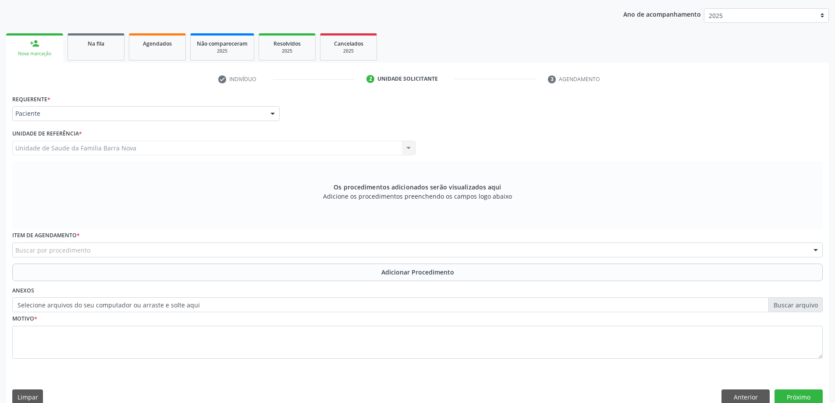
drag, startPoint x: 145, startPoint y: 260, endPoint x: 149, endPoint y: 255, distance: 6.2
click at [145, 260] on div "Item de agendamento * Buscar por procedimento 0304070076 - .Quimioterapia de Le…" at bounding box center [417, 246] width 815 height 34
click at [150, 254] on div "Buscar por procedimento" at bounding box center [417, 250] width 811 height 15
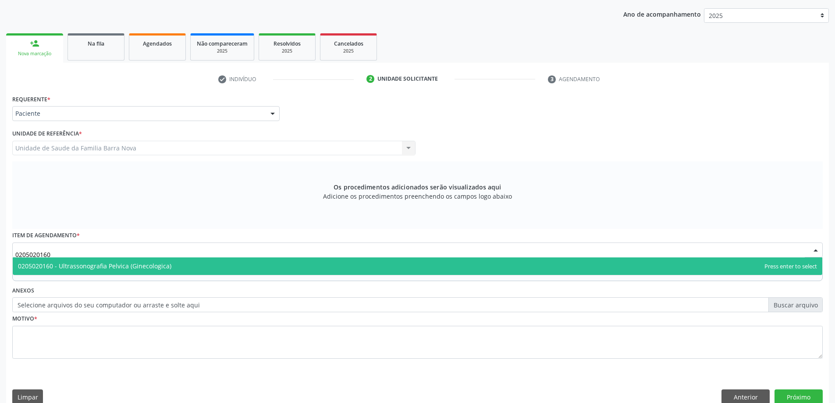
click at [189, 266] on span "0205020160 - Ultrassonografia Pelvica (Ginecologica)" at bounding box center [418, 266] width 810 height 18
type input "0205020160"
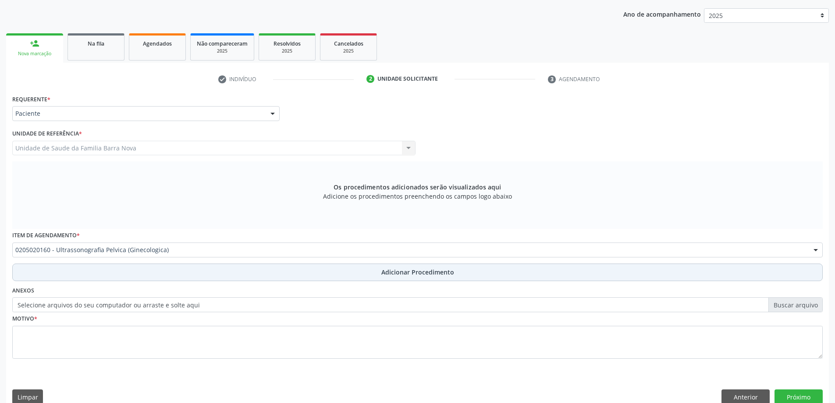
click at [197, 269] on button "Adicionar Procedimento" at bounding box center [417, 273] width 811 height 18
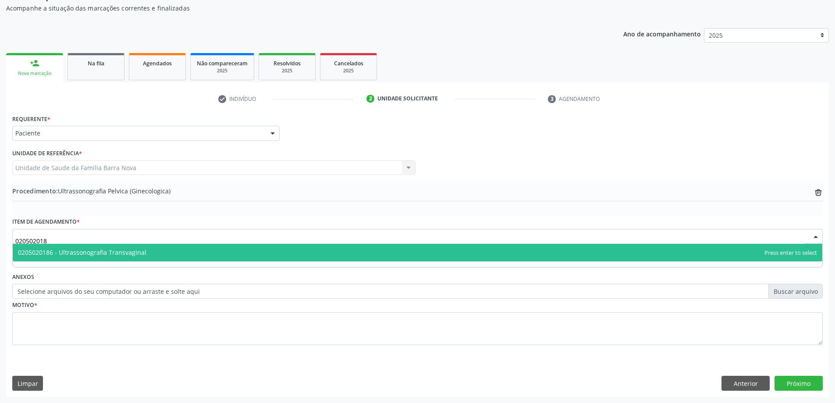
type input "0205020186"
click at [176, 258] on span "0205020186 - Ultrassonografia Transvaginal" at bounding box center [418, 253] width 810 height 18
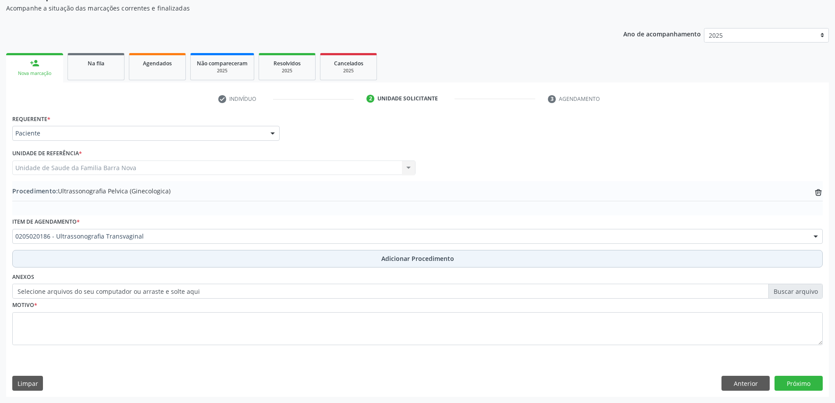
click at [171, 262] on button "Adicionar Procedimento" at bounding box center [417, 259] width 811 height 18
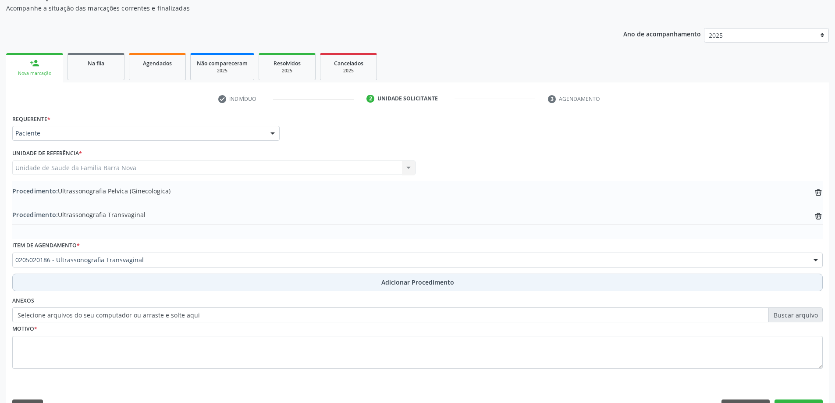
click at [205, 289] on button "Adicionar Procedimento" at bounding box center [417, 283] width 811 height 18
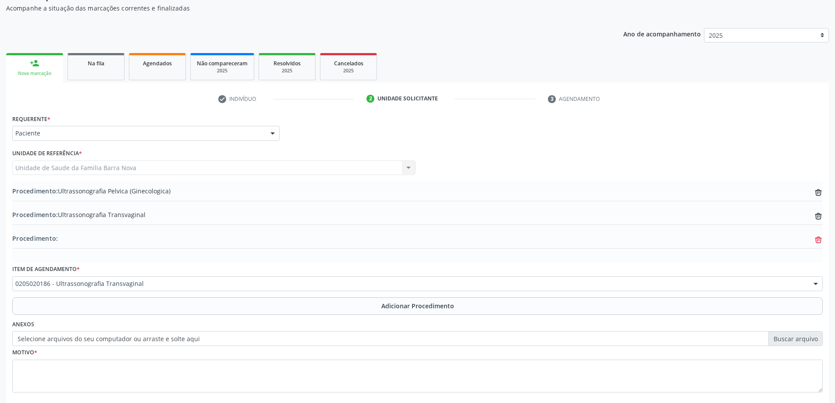
click at [821, 239] on icon at bounding box center [819, 241] width 6 height 6
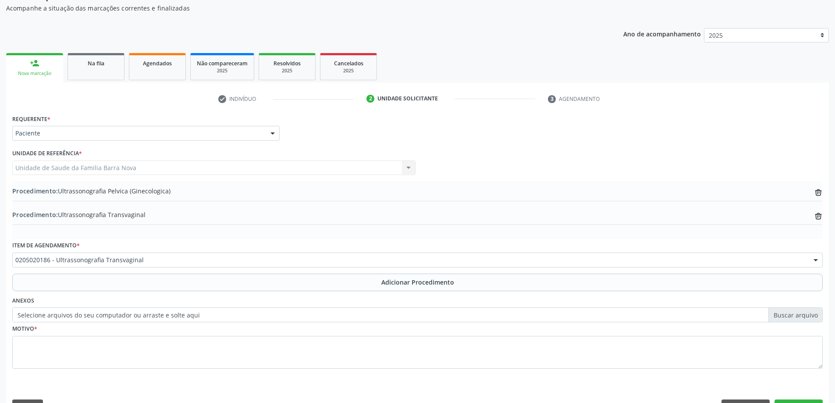
click at [139, 315] on label "Selecione arquivos do seu computador ou arraste e solte aqui" at bounding box center [417, 314] width 811 height 15
click at [139, 315] on input "Selecione arquivos do seu computador ou arraste e solte aqui" at bounding box center [417, 314] width 811 height 15
type input "C:\fakepath\WhatsApp Image 2[DATE]5.26.17.jpeg"
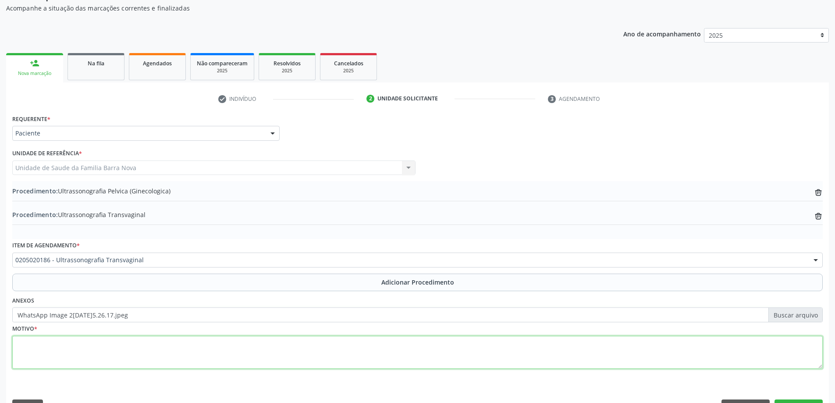
click at [114, 353] on textarea at bounding box center [417, 352] width 811 height 33
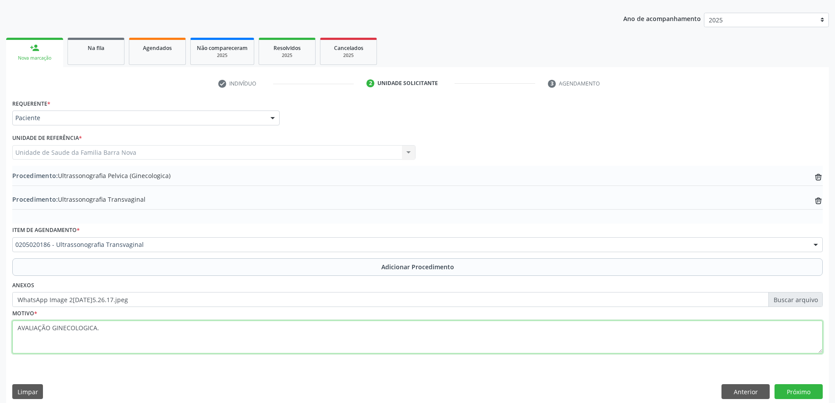
scroll to position [114, 0]
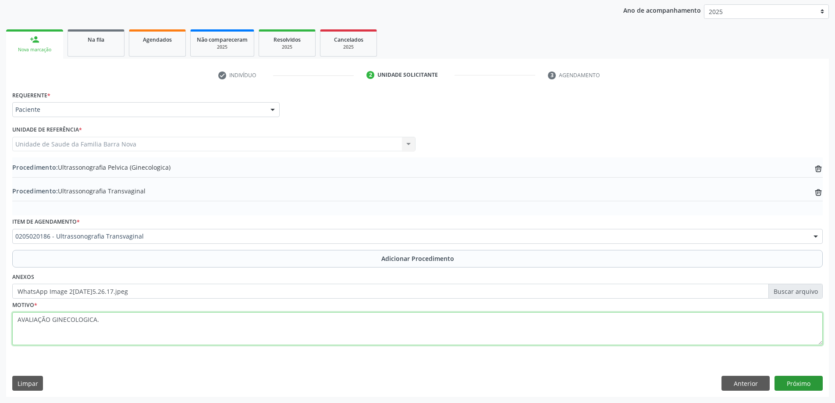
type textarea "AVALIAÇÃO GINECOLOGICA."
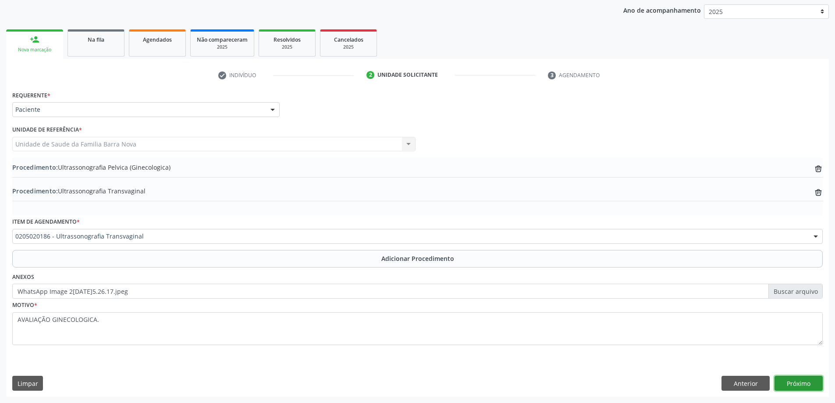
click at [811, 385] on button "Próximo" at bounding box center [799, 383] width 48 height 15
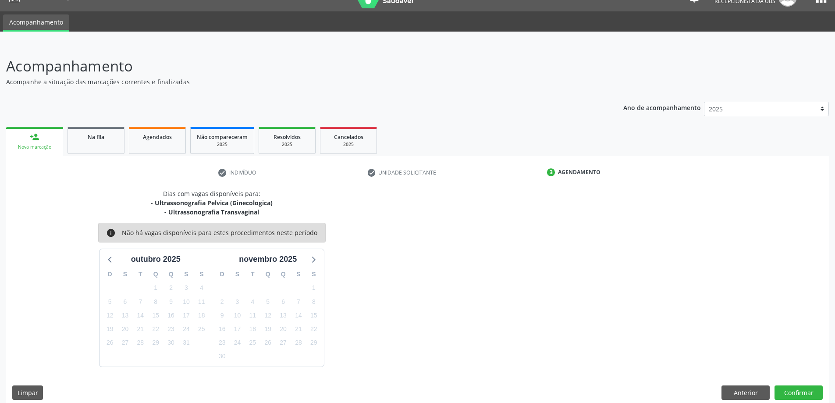
scroll to position [26, 0]
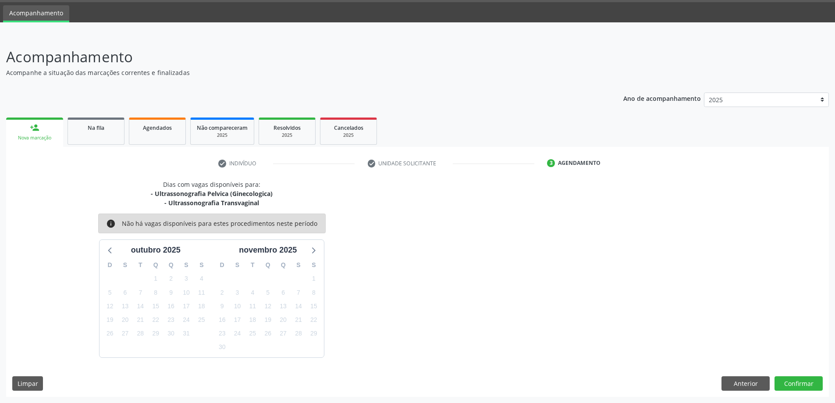
click at [802, 375] on div "Dias com vagas disponíveis para: - Ultrassonografia Pelvica (Ginecologica) - Ul…" at bounding box center [417, 288] width 823 height 217
click at [801, 387] on button "Confirmar" at bounding box center [799, 383] width 48 height 15
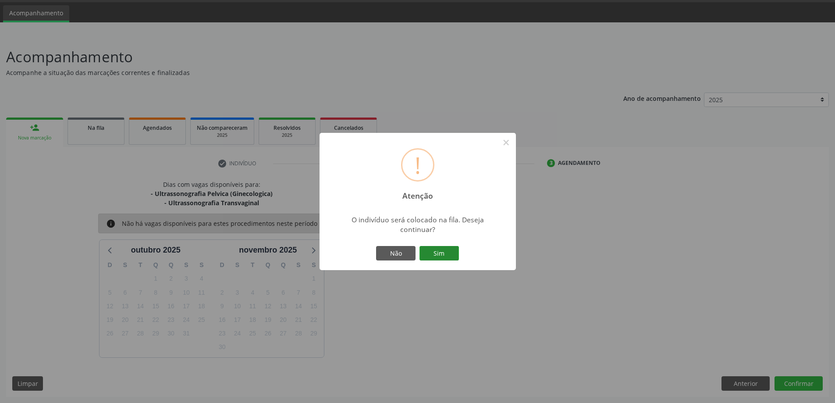
click at [450, 258] on button "Sim" at bounding box center [439, 253] width 39 height 15
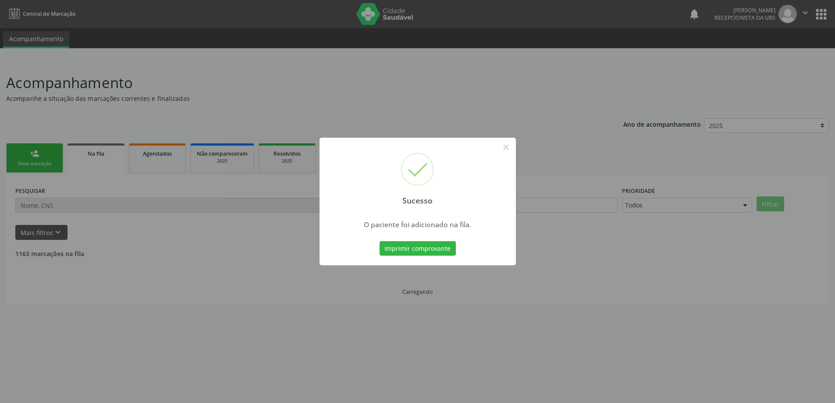
scroll to position [0, 0]
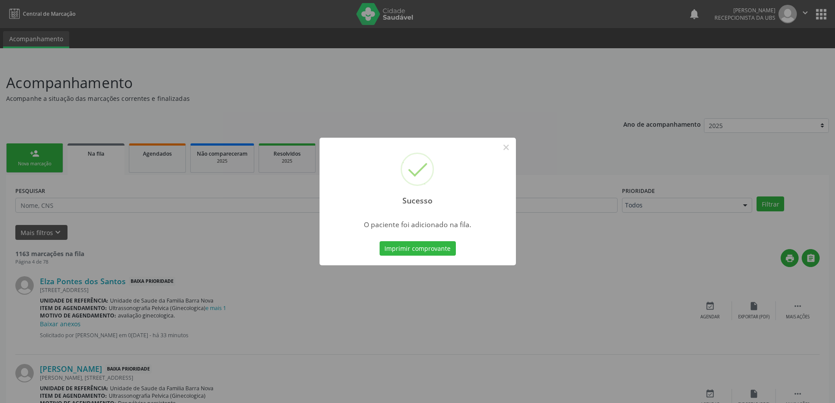
drag, startPoint x: 842, startPoint y: 0, endPoint x: 656, endPoint y: 53, distance: 192.8
click at [643, 65] on div "Sucesso × O paciente foi adicionado na fila. Imprimir comprovante Cancel" at bounding box center [417, 201] width 835 height 403
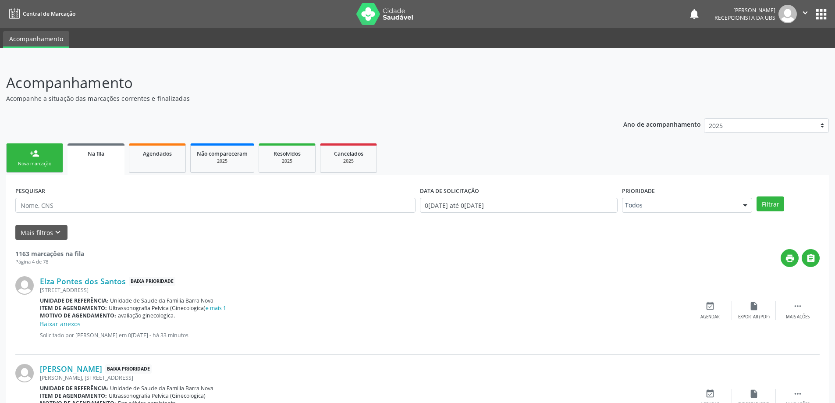
click at [41, 159] on link "person_add Nova marcação" at bounding box center [34, 157] width 57 height 29
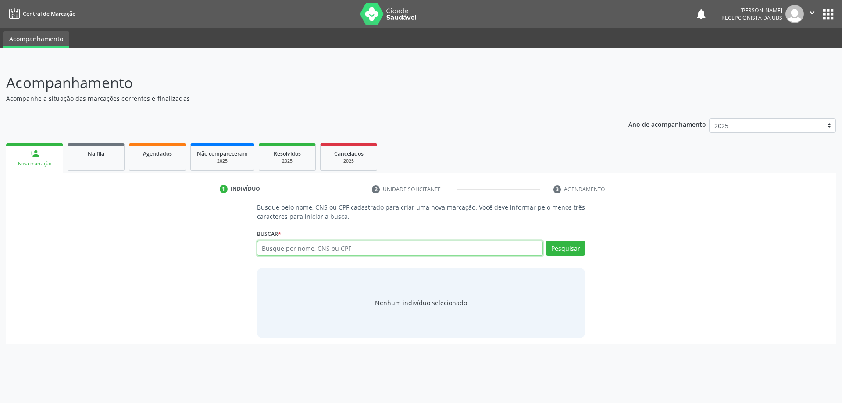
click at [343, 255] on input "text" at bounding box center [400, 248] width 286 height 15
type input "[PERSON_NAME]"
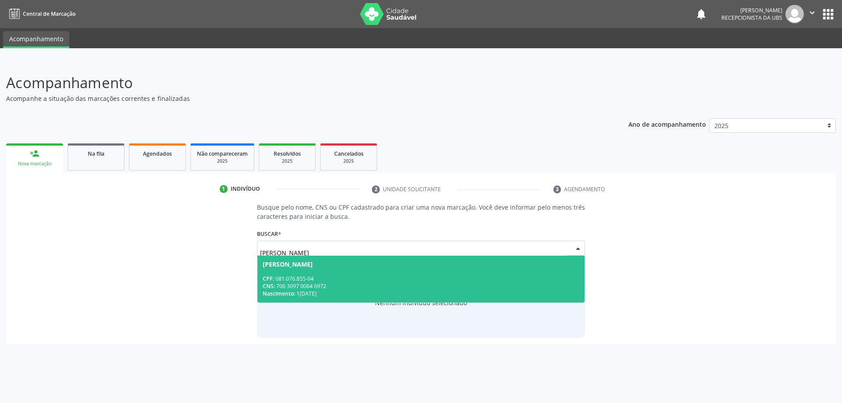
click at [362, 291] on div "Nascimento: 1[DATE]" at bounding box center [421, 293] width 317 height 7
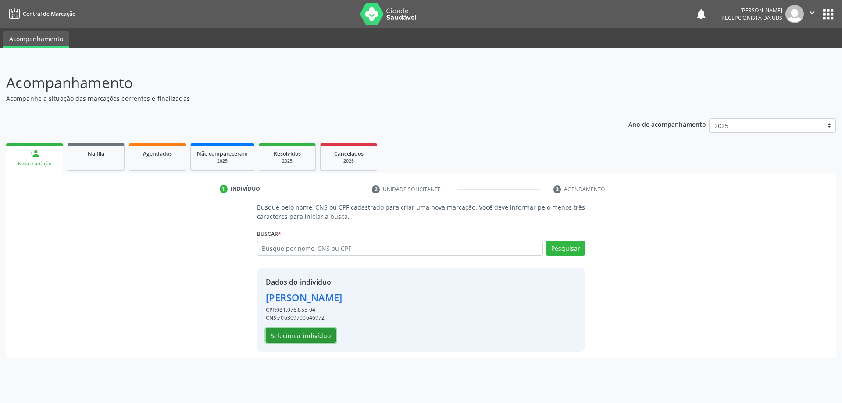
click at [299, 343] on button "Selecionar indivíduo" at bounding box center [301, 335] width 70 height 15
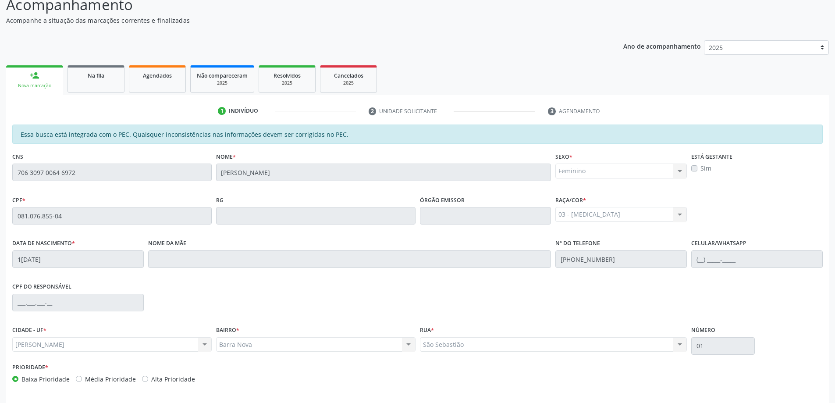
scroll to position [110, 0]
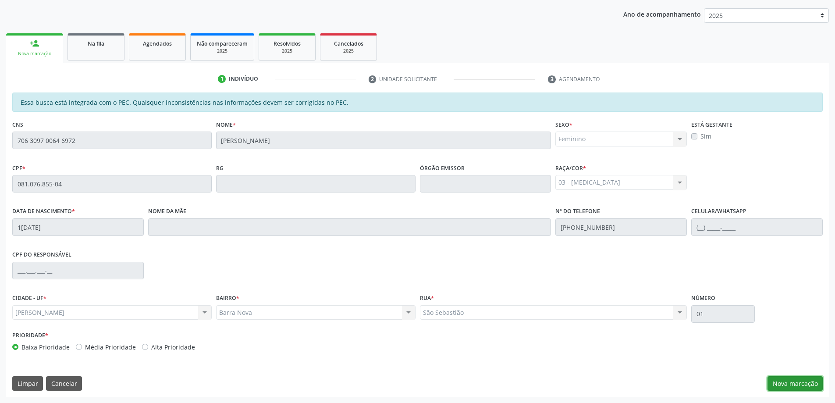
click at [808, 383] on button "Nova marcação" at bounding box center [795, 383] width 55 height 15
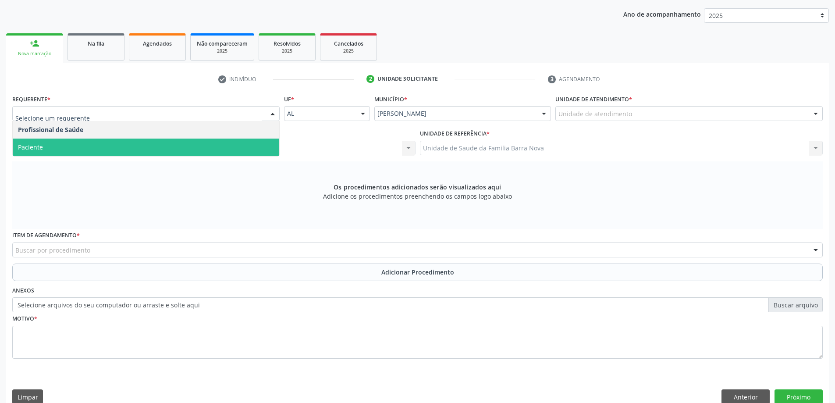
click at [79, 157] on div "Profissional Solicitante * Por favor, selecione a Unidade de Atendimento primei…" at bounding box center [214, 144] width 408 height 34
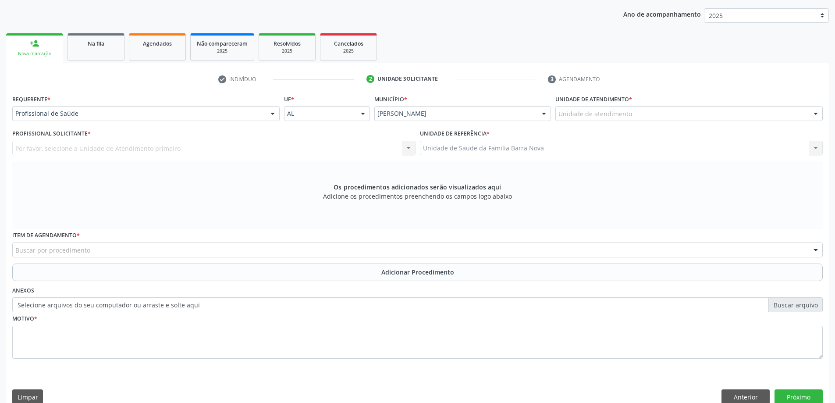
drag, startPoint x: 57, startPoint y: 243, endPoint x: 82, endPoint y: 210, distance: 41.7
click at [57, 243] on div "Buscar por procedimento" at bounding box center [417, 250] width 811 height 15
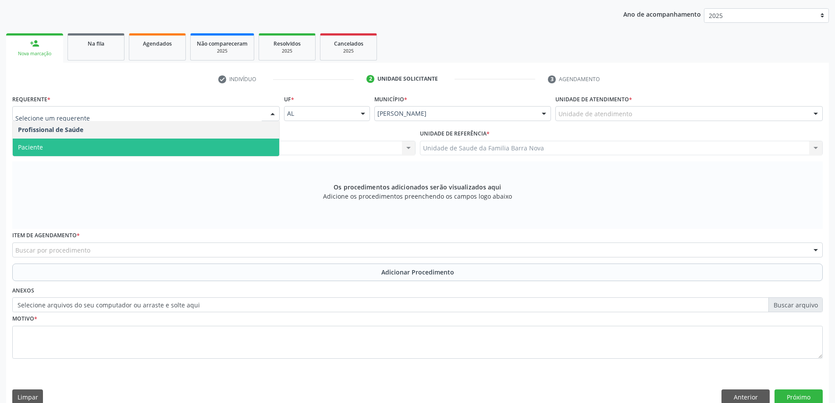
click at [81, 146] on span "Paciente" at bounding box center [146, 148] width 267 height 18
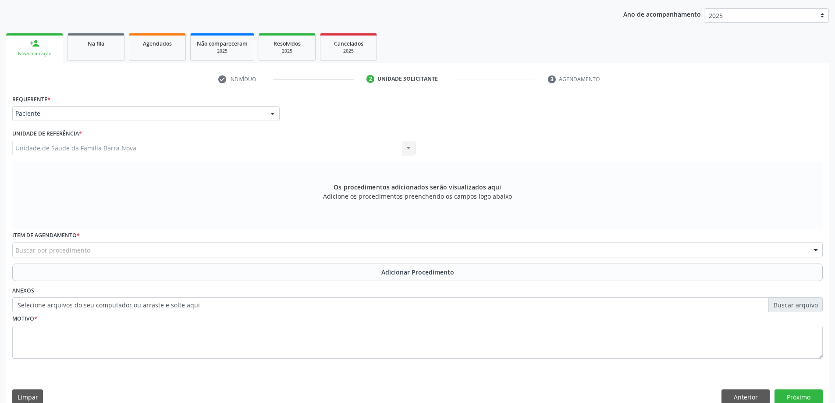
click at [71, 241] on label "Item de agendamento *" at bounding box center [46, 236] width 68 height 14
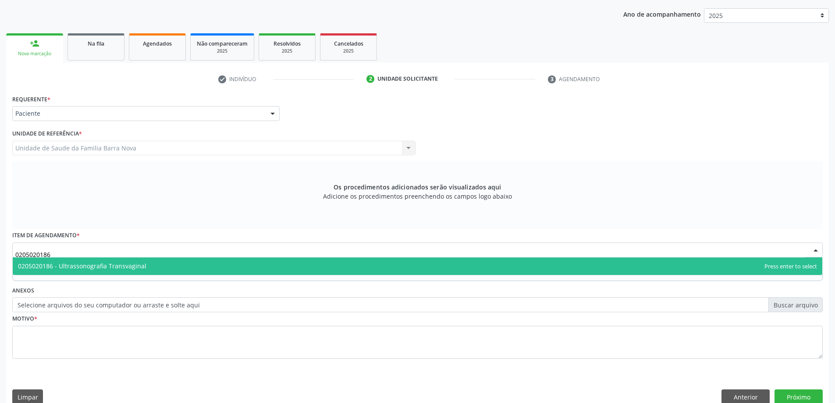
type input "0205020186"
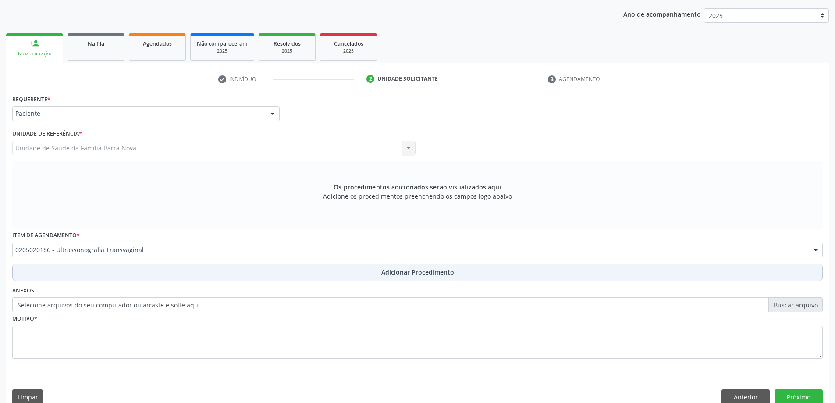
click at [186, 267] on button "Adicionar Procedimento" at bounding box center [417, 273] width 811 height 18
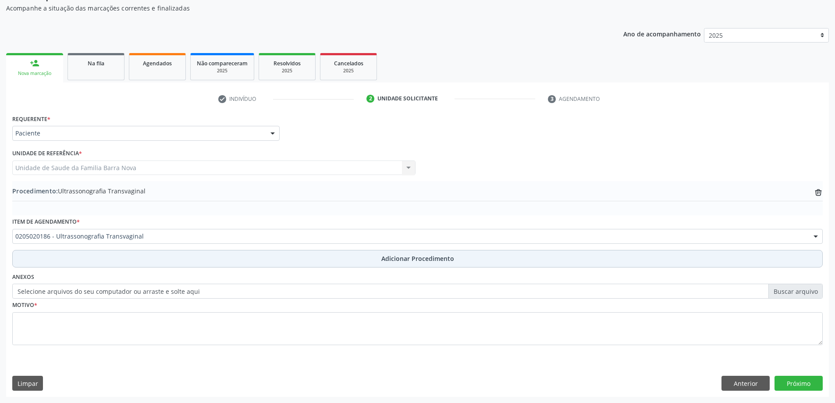
click at [199, 250] on button "Adicionar Procedimento" at bounding box center [417, 259] width 811 height 18
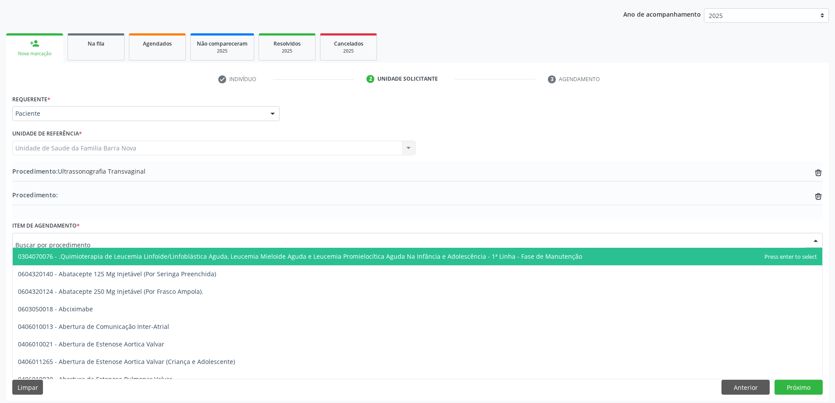
click at [207, 233] on div at bounding box center [417, 240] width 811 height 15
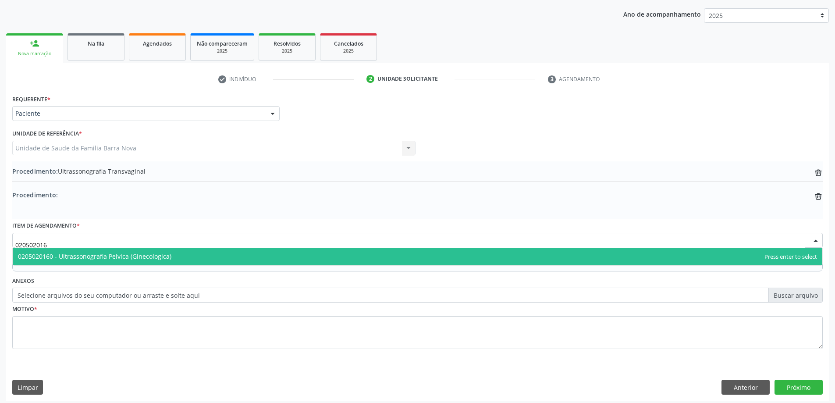
type input "0205020160"
click at [224, 254] on span "0205020160 - Ultrassonografia Pelvica (Ginecologica)" at bounding box center [418, 257] width 810 height 18
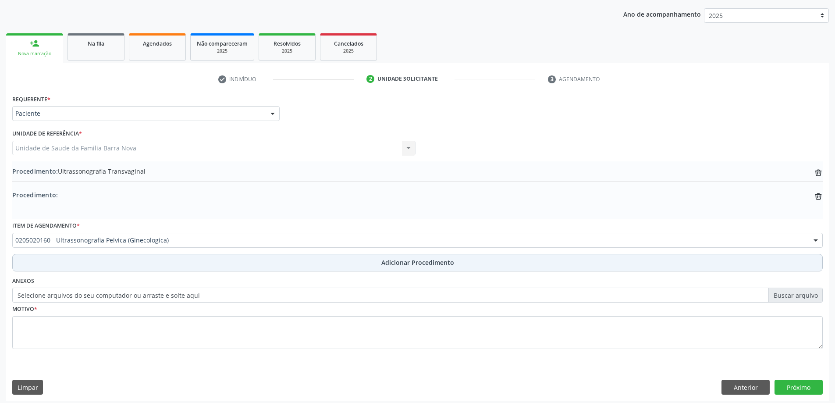
click at [193, 265] on button "Adicionar Procedimento" at bounding box center [417, 263] width 811 height 18
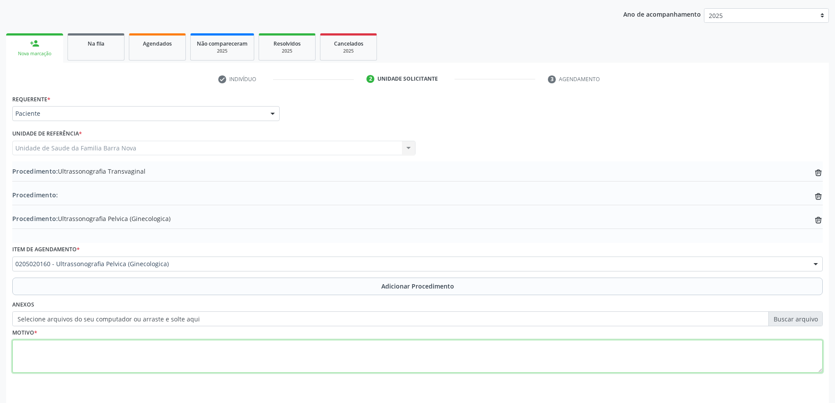
drag, startPoint x: 141, startPoint y: 347, endPoint x: 154, endPoint y: 347, distance: 13.2
click at [143, 347] on textarea at bounding box center [417, 356] width 811 height 33
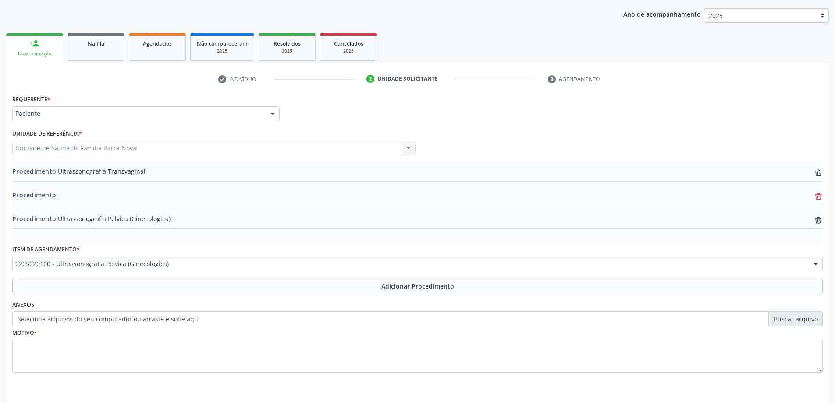
click at [822, 195] on icon at bounding box center [819, 196] width 7 height 4
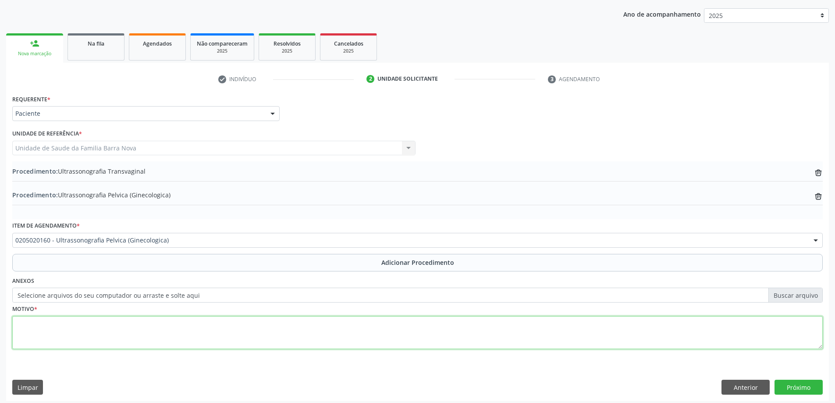
click at [33, 330] on textarea at bounding box center [417, 332] width 811 height 33
click at [90, 293] on label "Selecione arquivos do seu computador ou arraste e solte aqui" at bounding box center [417, 295] width 811 height 15
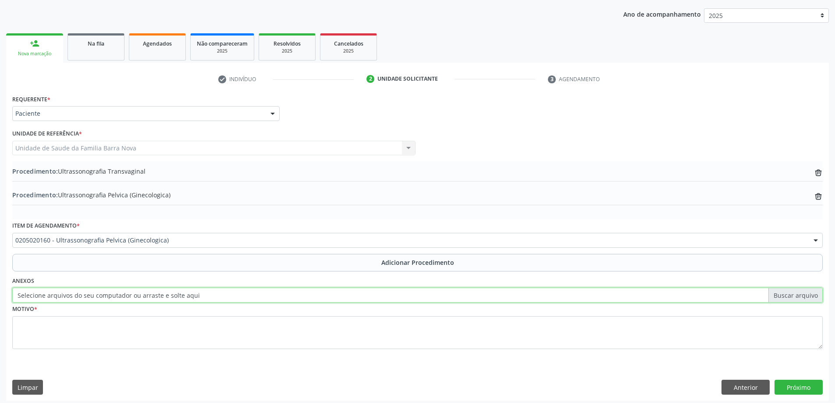
click at [90, 293] on input "Selecione arquivos do seu computador ou arraste e solte aqui" at bounding box center [417, 295] width 811 height 15
type input "C:\fakepath\WhatsApp Image 2[DATE]5.26.31.jpeg"
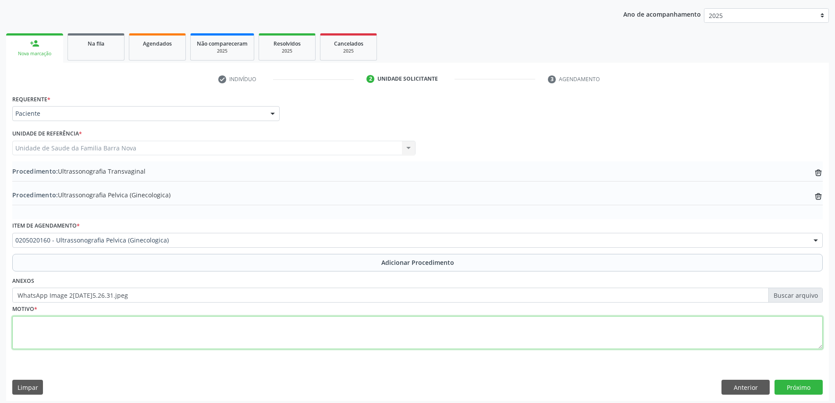
click at [135, 333] on textarea at bounding box center [417, 332] width 811 height 33
type textarea "AVALIAÇÃO GINECOLOGICA."
click at [786, 389] on button "Próximo" at bounding box center [799, 387] width 48 height 15
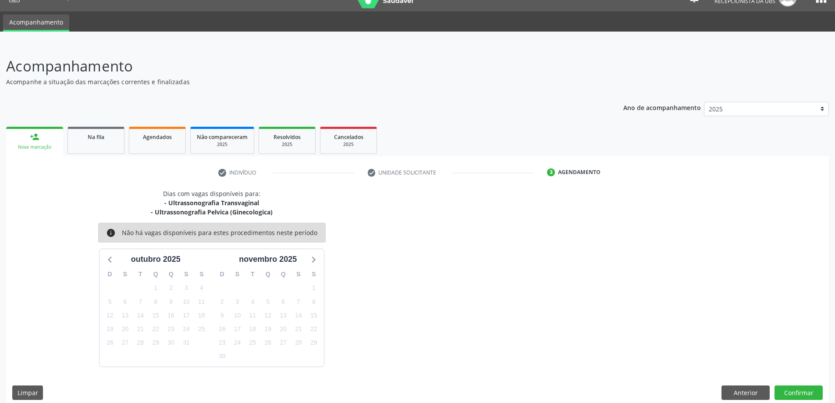
scroll to position [26, 0]
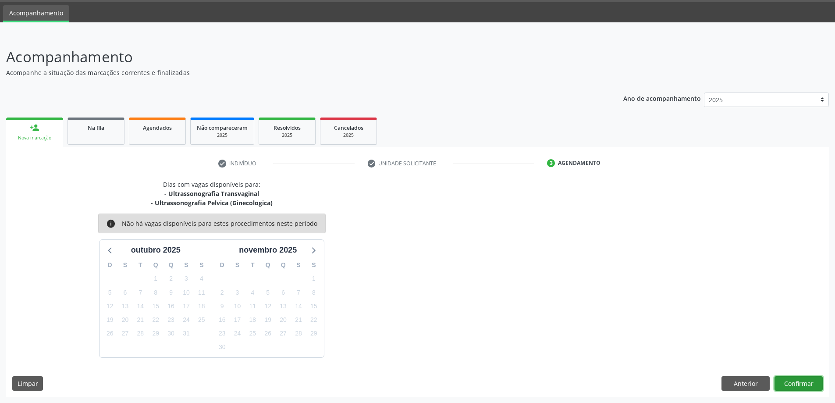
click at [819, 383] on button "Confirmar" at bounding box center [799, 383] width 48 height 15
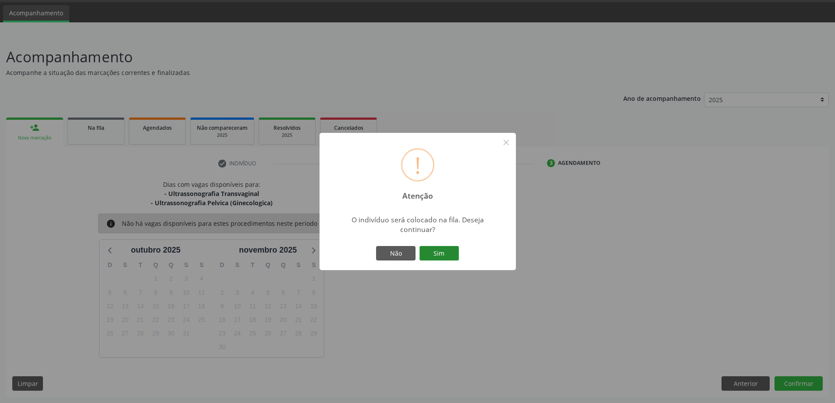
click at [422, 250] on button "Sim" at bounding box center [439, 253] width 39 height 15
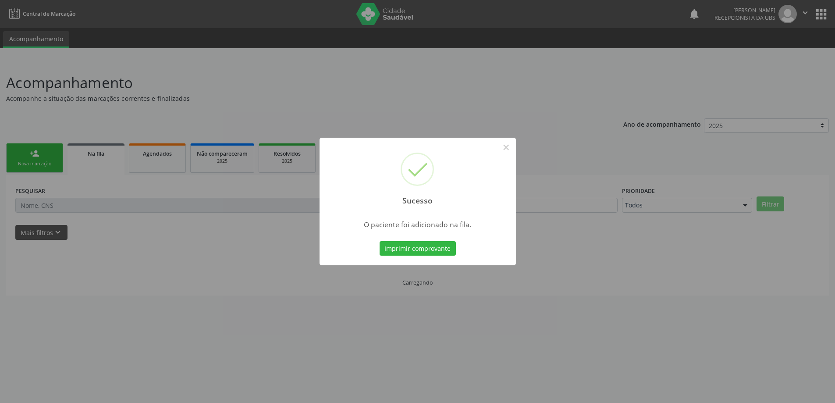
click at [25, 133] on div "Sucesso × O paciente foi adicionado na fila. Imprimir comprovante Cancel" at bounding box center [417, 201] width 835 height 403
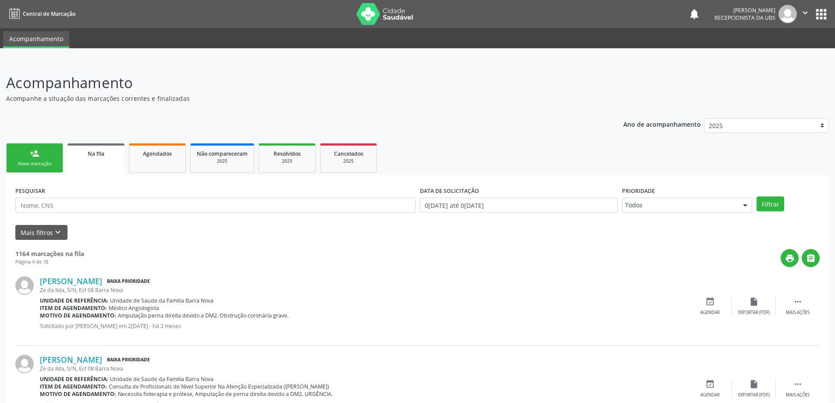
click at [50, 162] on div "Nova marcação" at bounding box center [35, 164] width 44 height 7
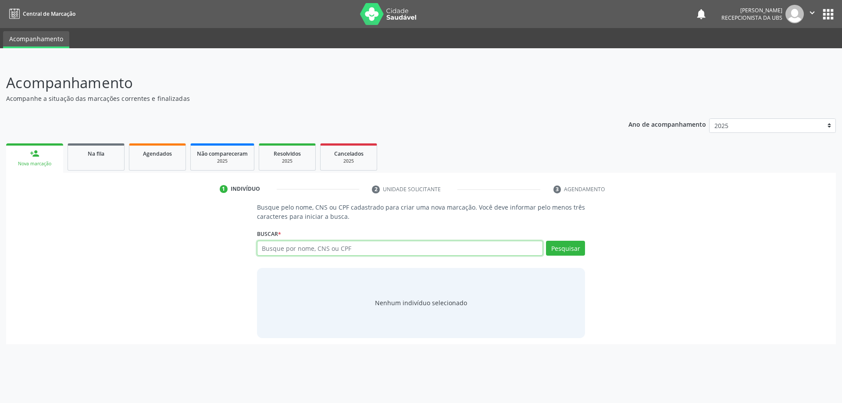
click at [338, 254] on input "text" at bounding box center [400, 248] width 286 height 15
type input "[PERSON_NAME]"
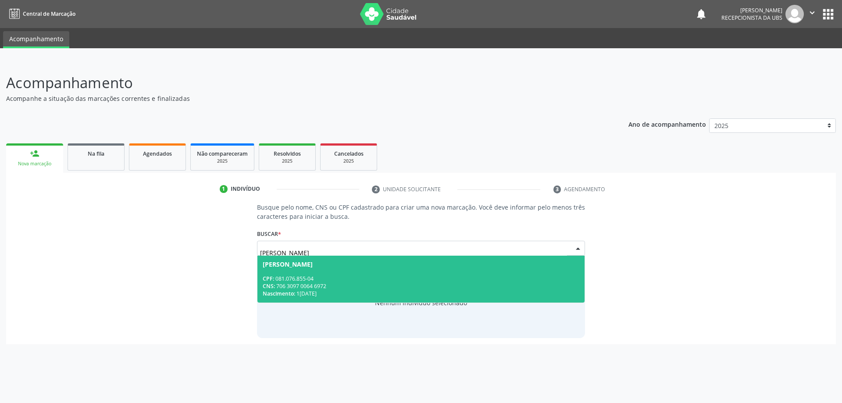
click at [343, 281] on div "CPF: 081.076.855-04" at bounding box center [421, 278] width 317 height 7
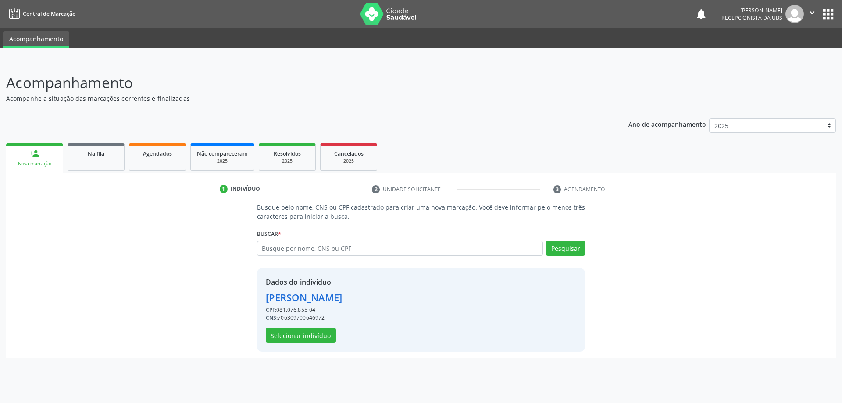
click at [295, 345] on div "Dados do indivíduo [PERSON_NAME] CPF: 081.076.855-04 CNS: 706309700646972 Selec…" at bounding box center [421, 310] width 328 height 84
click at [337, 338] on div "Dados do indivíduo [PERSON_NAME] CPF: 081.076.855-04 CNS: 706309700646972 Selec…" at bounding box center [304, 310] width 77 height 66
click at [332, 336] on button "Selecionar indivíduo" at bounding box center [301, 335] width 70 height 15
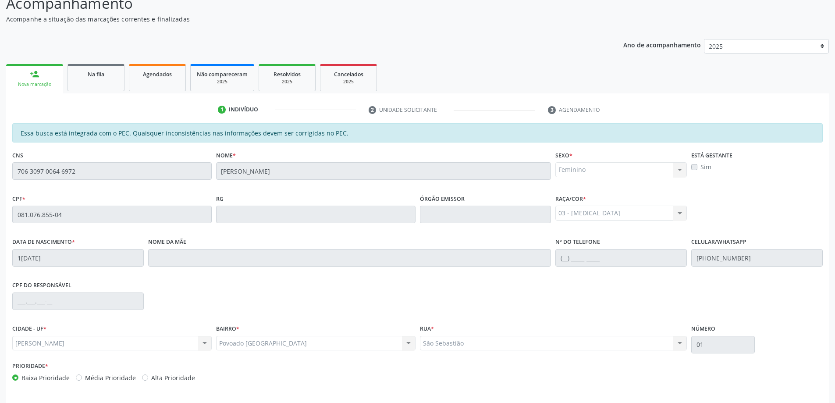
scroll to position [110, 0]
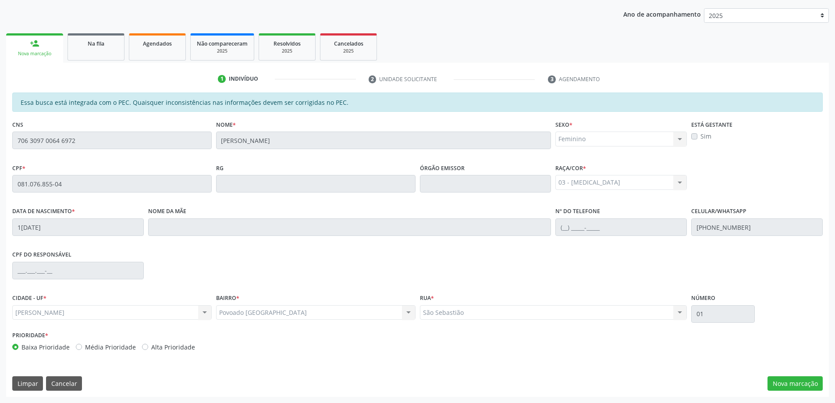
click at [797, 374] on div "Essa busca está integrada com o PEC. Quaisquer inconsistências nas informações …" at bounding box center [417, 245] width 823 height 304
click at [796, 371] on div "Essa busca está integrada com o PEC. Quaisquer inconsistências nas informações …" at bounding box center [417, 245] width 823 height 304
click at [796, 380] on button "Nova marcação" at bounding box center [795, 383] width 55 height 15
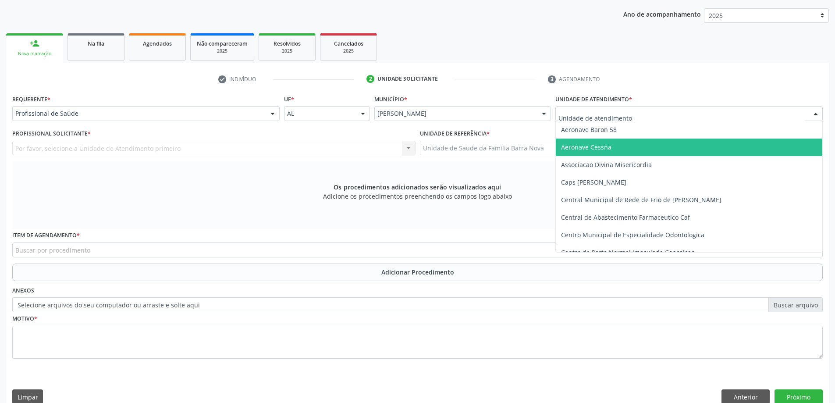
click at [52, 108] on div "Profissional de Saúde" at bounding box center [146, 113] width 268 height 15
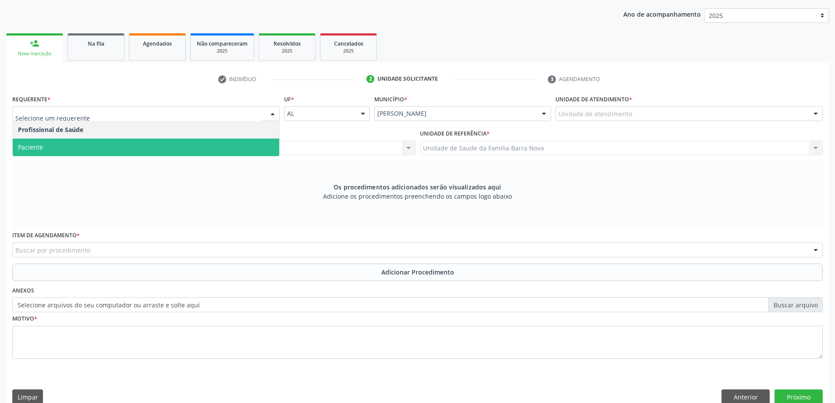
click at [62, 149] on span "Paciente" at bounding box center [146, 148] width 267 height 18
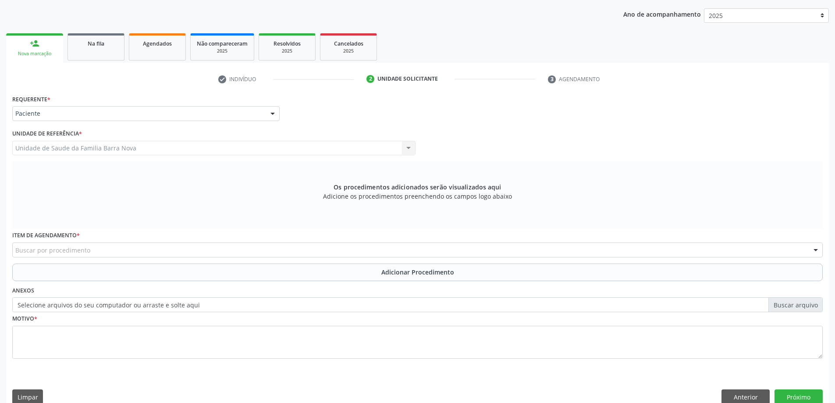
drag, startPoint x: 102, startPoint y: 238, endPoint x: 102, endPoint y: 255, distance: 17.1
click at [102, 243] on div "Item de agendamento * Buscar por procedimento 0304070076 - .Quimioterapia de Le…" at bounding box center [417, 243] width 811 height 28
click at [102, 255] on div "Buscar por procedimento" at bounding box center [417, 250] width 811 height 15
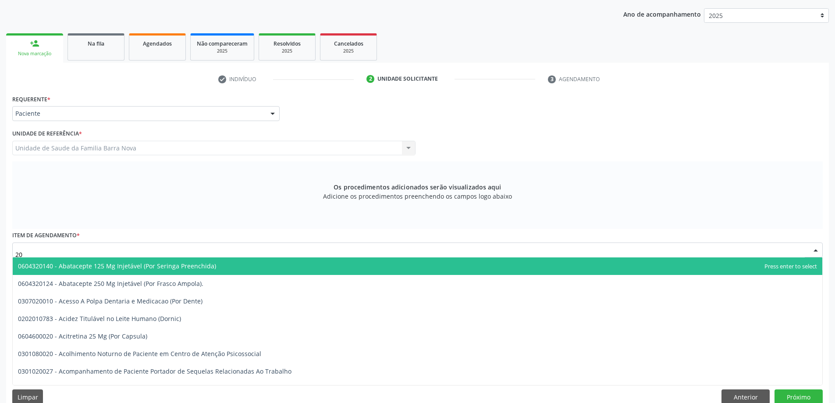
type input "2"
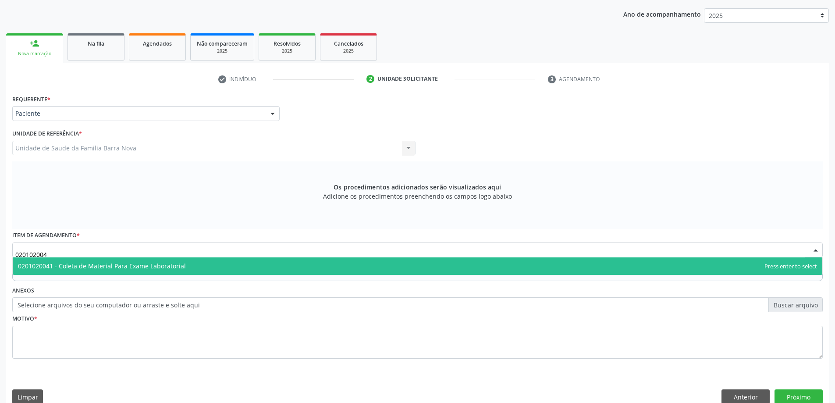
type input "0201020041"
click at [136, 271] on span "0201020041 - Coleta de Material Para Exame Laboratorial" at bounding box center [418, 266] width 810 height 18
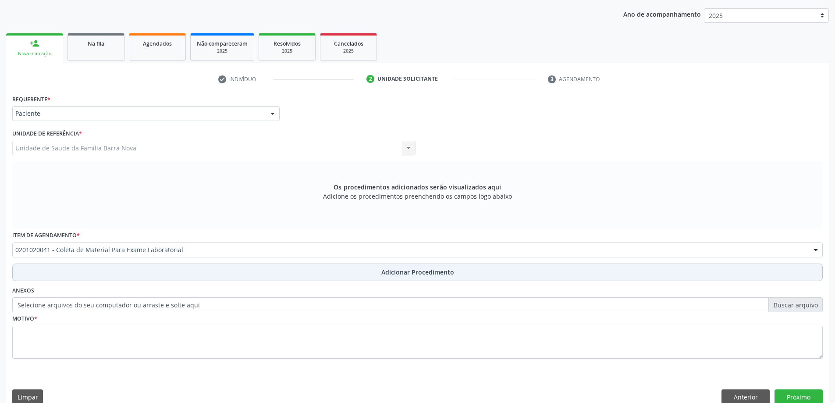
click at [135, 271] on button "Adicionar Procedimento" at bounding box center [417, 273] width 811 height 18
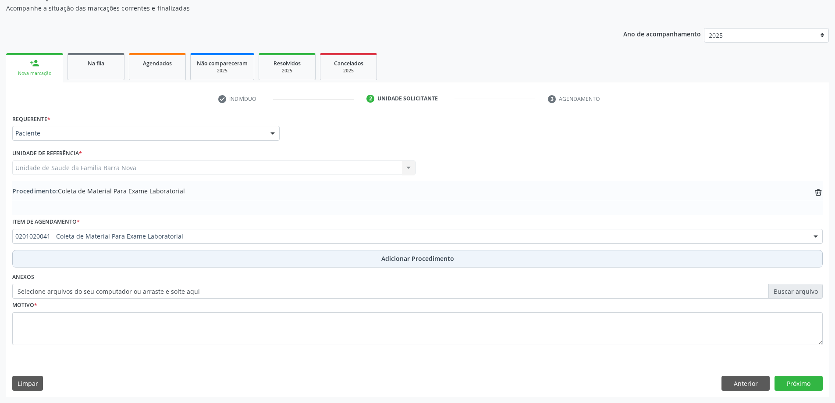
scroll to position [90, 0]
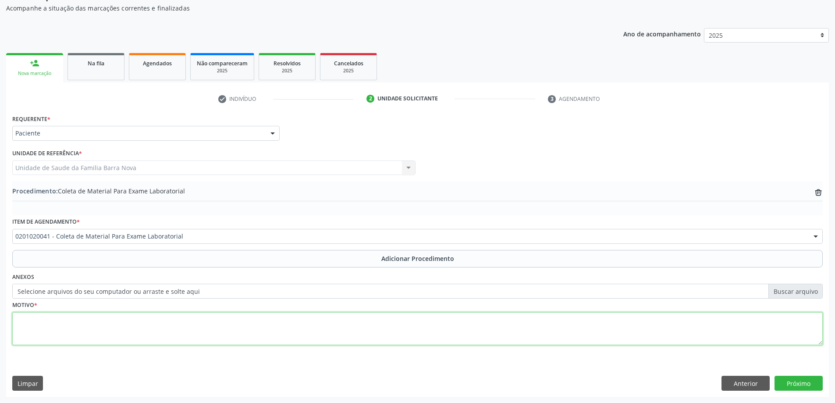
click at [108, 332] on textarea at bounding box center [417, 328] width 811 height 33
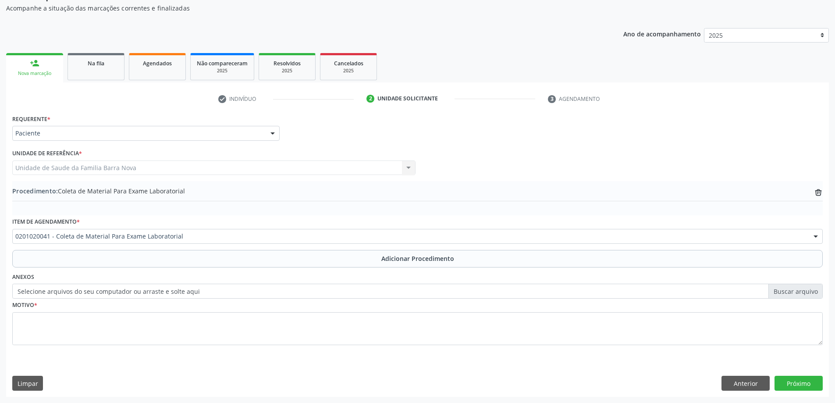
click at [127, 290] on label "Selecione arquivos do seu computador ou arraste e solte aqui" at bounding box center [417, 291] width 811 height 15
click at [127, 290] on input "Selecione arquivos do seu computador ou arraste e solte aqui" at bounding box center [417, 291] width 811 height 15
type input "C:\fakepath\WhatsApp Image 2[DATE]5.26.38.jpeg"
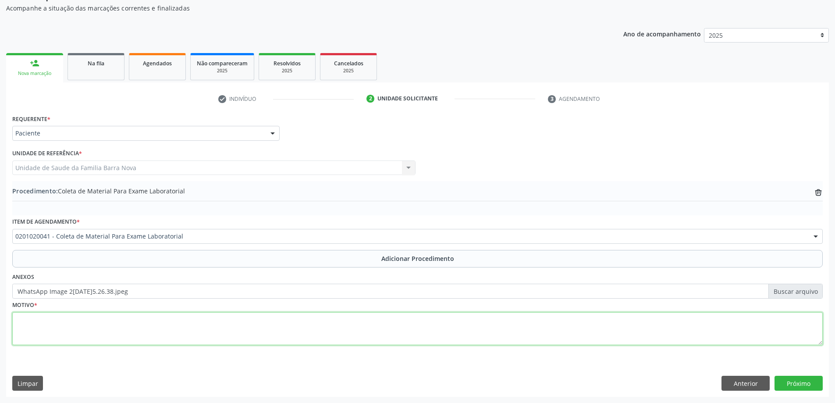
click at [111, 341] on textarea at bounding box center [417, 328] width 811 height 33
paste textarea "709807086864790"
type textarea "709807086864790"
drag, startPoint x: 109, startPoint y: 321, endPoint x: 0, endPoint y: 318, distance: 109.2
click at [0, 318] on div "Acompanhamento Acompanhe a situação das marcações correntes e finalizadas Relat…" at bounding box center [417, 186] width 835 height 433
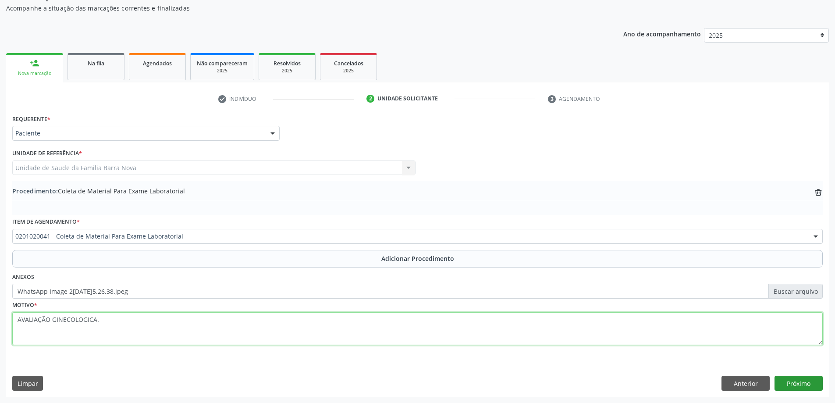
type textarea "AVALIAÇÃO GINECOLOGICA."
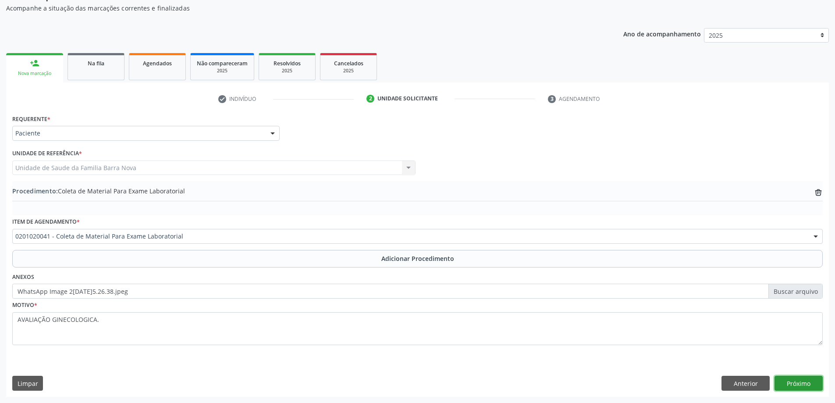
click at [801, 383] on button "Próximo" at bounding box center [799, 383] width 48 height 15
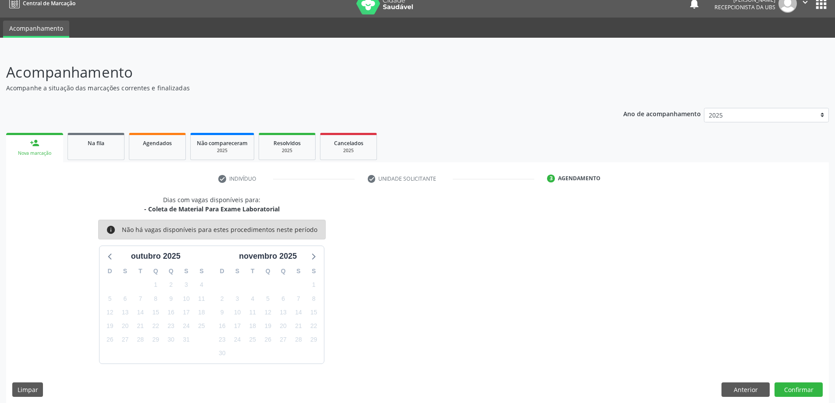
scroll to position [17, 0]
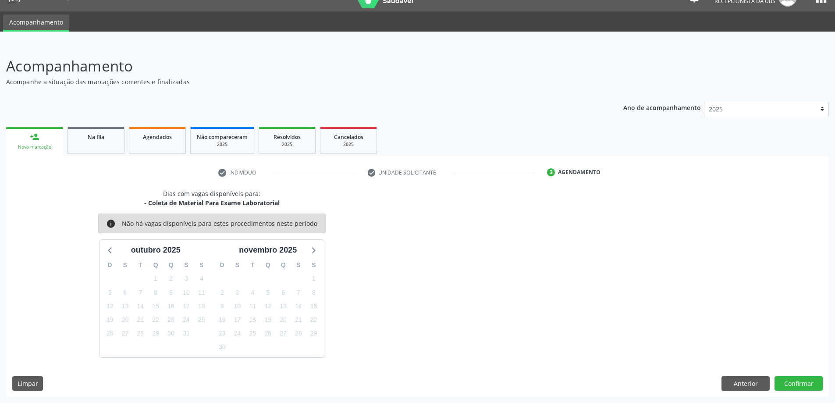
click at [782, 375] on div "Dias com vagas disponíveis para: - Coleta de Material Para Exame Laboratorial i…" at bounding box center [417, 293] width 823 height 208
click at [783, 382] on button "Confirmar" at bounding box center [799, 383] width 48 height 15
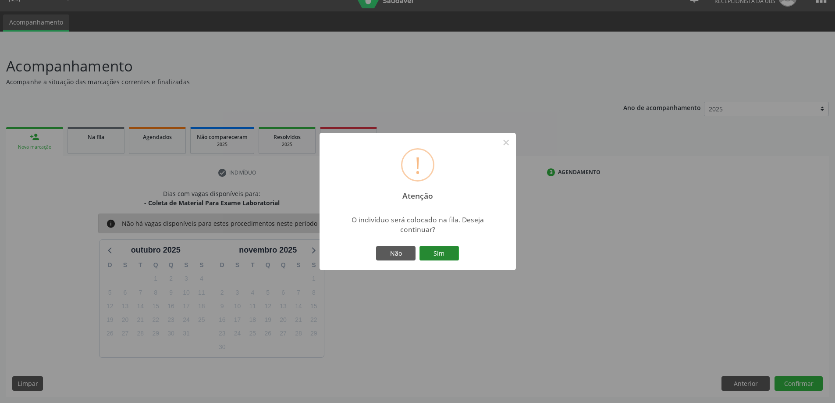
click at [433, 250] on button "Sim" at bounding box center [439, 253] width 39 height 15
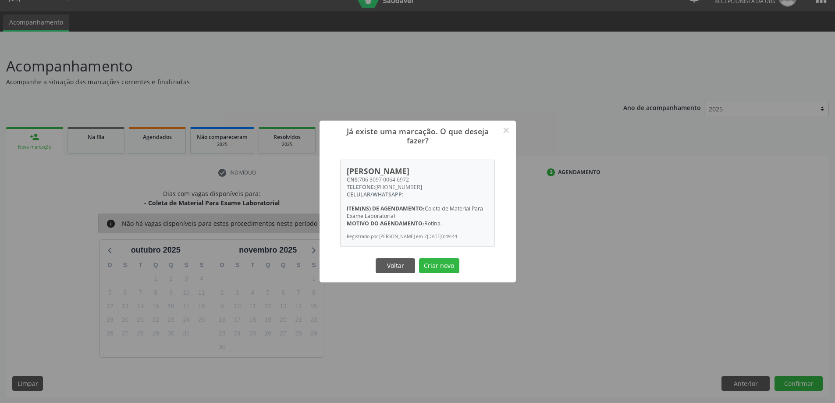
click at [3, 150] on div "Já existe uma marcação. O que deseja fazer? × [PERSON_NAME] CNS: 706 3097 0064 …" at bounding box center [417, 201] width 835 height 403
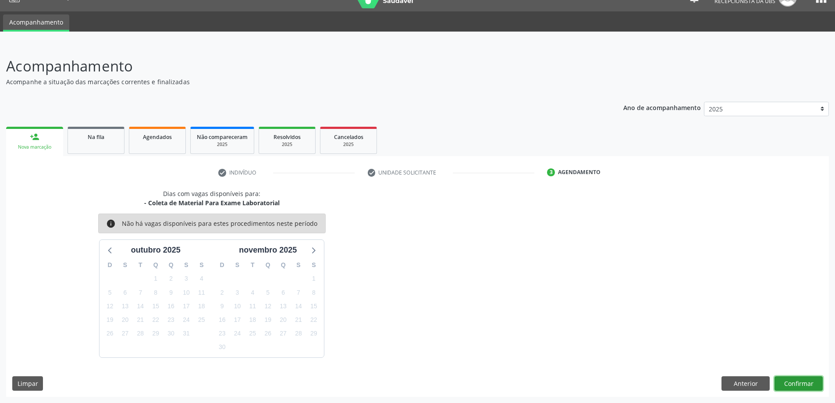
click at [800, 377] on button "Confirmar" at bounding box center [799, 383] width 48 height 15
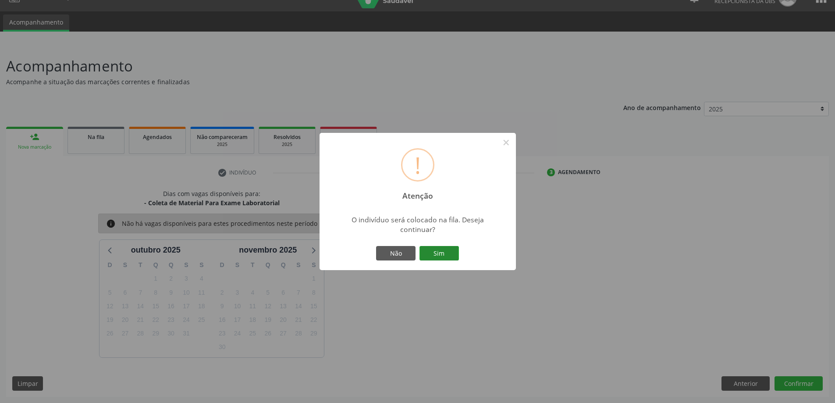
click at [441, 253] on button "Sim" at bounding box center [439, 253] width 39 height 15
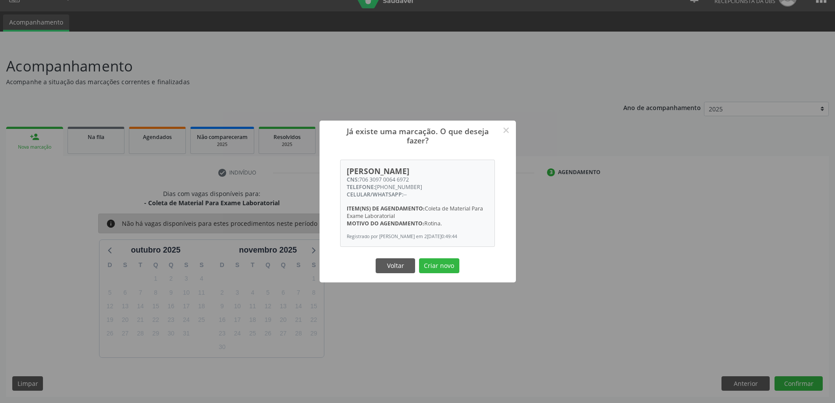
drag, startPoint x: 436, startPoint y: 238, endPoint x: 462, endPoint y: 237, distance: 25.4
click at [462, 237] on div "Registrado por [PERSON_NAME] em 2[DATE]0:49:44" at bounding box center [418, 236] width 142 height 7
click at [455, 265] on button "Criar novo" at bounding box center [439, 265] width 40 height 15
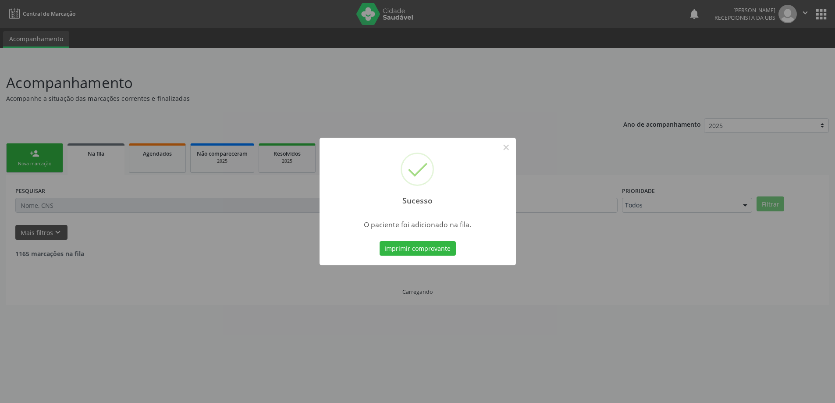
scroll to position [0, 0]
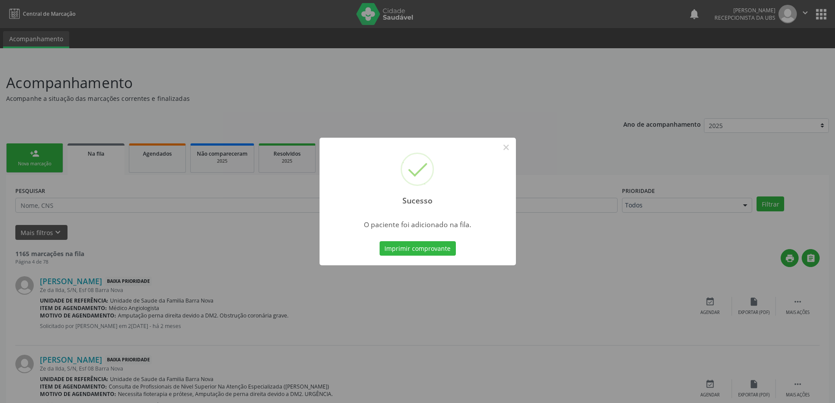
click at [32, 142] on div "Sucesso × O paciente foi adicionado na fila. Imprimir comprovante Cancel" at bounding box center [417, 201] width 835 height 403
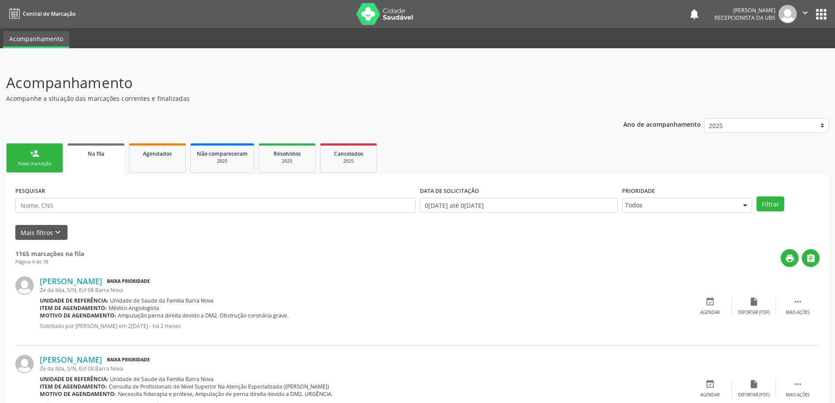
click at [36, 147] on link "person_add Nova marcação" at bounding box center [34, 157] width 57 height 29
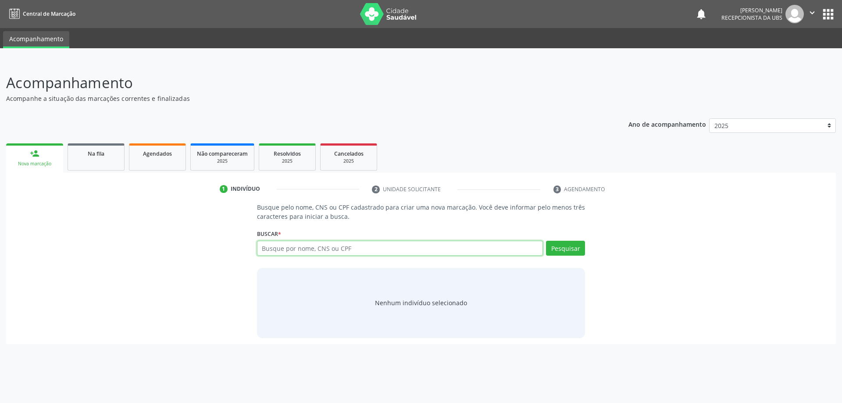
click at [314, 250] on input "text" at bounding box center [400, 248] width 286 height 15
type input "JASMIM CELLINE DE [PERSON_NAME]"
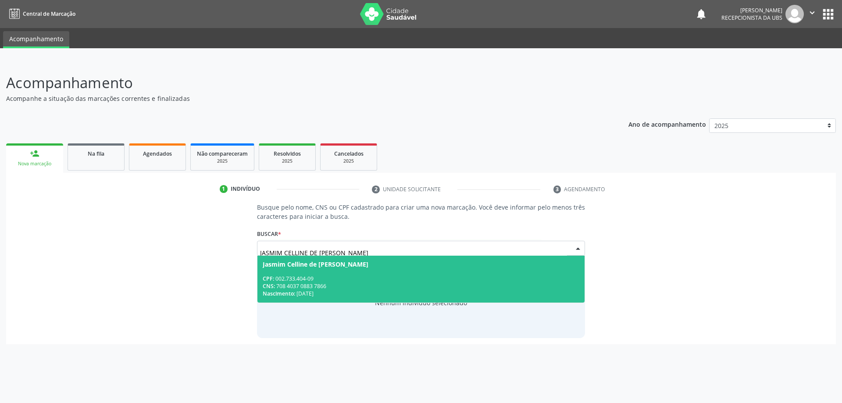
click at [313, 289] on div "CNS: 708 4037 0883 7866" at bounding box center [421, 285] width 317 height 7
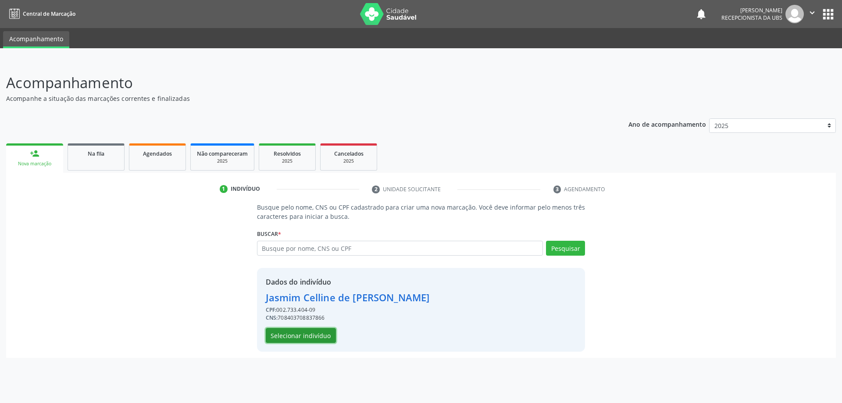
click at [317, 336] on button "Selecionar indivíduo" at bounding box center [301, 335] width 70 height 15
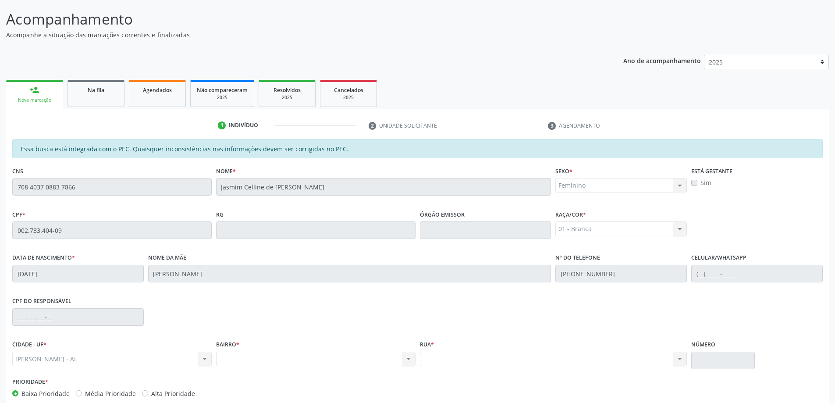
scroll to position [110, 0]
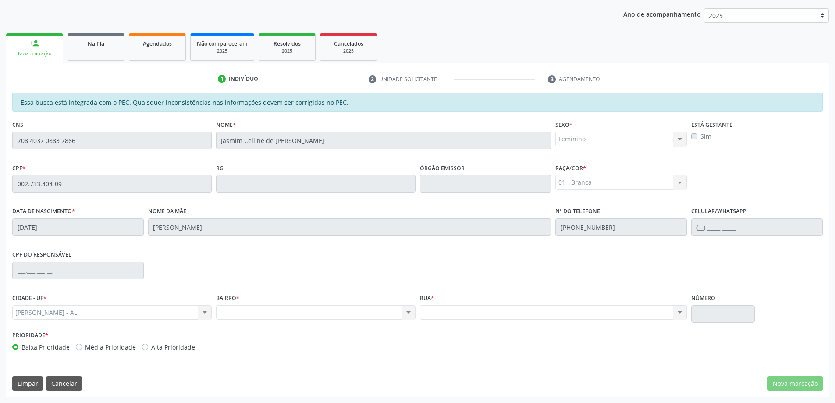
click at [359, 299] on div "BAIRRO * Nenhum resultado encontrado para: " " Não há nenhuma opção para ser ex…" at bounding box center [316, 306] width 200 height 28
click at [403, 205] on div "Nome da mãe [PERSON_NAME]" at bounding box center [349, 220] width 403 height 31
click at [322, 314] on div "Nenhum resultado encontrado para: " " Não há nenhuma opção para ser exibida." at bounding box center [316, 312] width 200 height 15
click at [28, 47] on link "person_add Nova marcação" at bounding box center [34, 47] width 57 height 29
click at [4, 148] on div "Acompanhamento Acompanhe a situação das marcações correntes e finalizadas Relat…" at bounding box center [417, 176] width 835 height 453
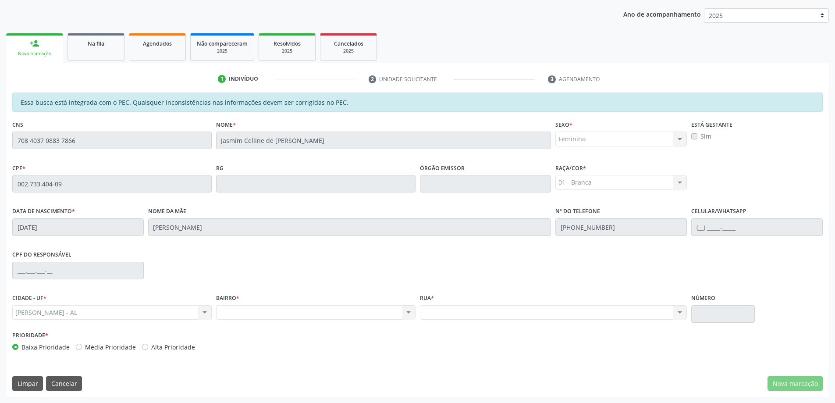
click at [91, 25] on div "Ano de acompanhamento 2025 person_add Nova marcação Na fila Agendados Não compa…" at bounding box center [417, 199] width 823 height 395
drag, startPoint x: 98, startPoint y: 38, endPoint x: 99, endPoint y: 45, distance: 7.0
click at [99, 38] on link "Na fila" at bounding box center [96, 46] width 57 height 27
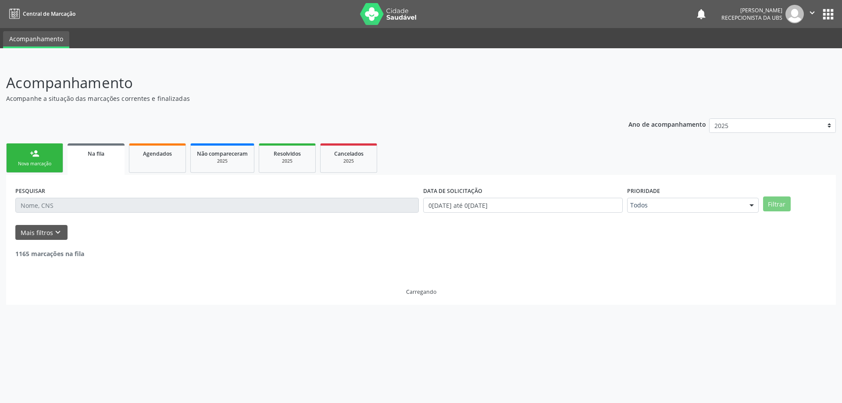
click at [42, 144] on link "person_add Nova marcação" at bounding box center [34, 157] width 57 height 29
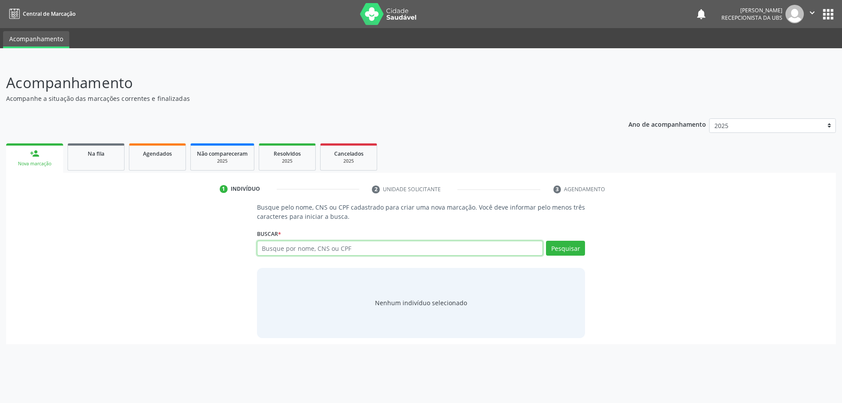
click at [286, 243] on input "text" at bounding box center [400, 248] width 286 height 15
paste input "708 4037 0883 7866"
type input "708 4037 0883 7866"
click at [570, 247] on button "Pesquisar" at bounding box center [565, 248] width 39 height 15
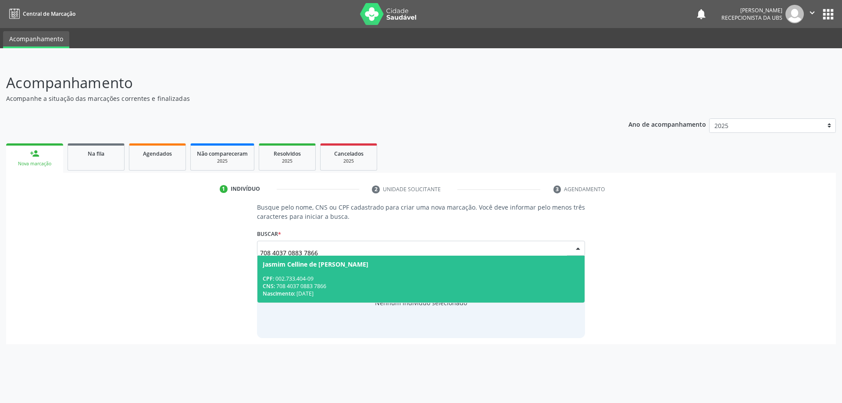
click at [405, 289] on div "CNS: 708 4037 0883 7866" at bounding box center [421, 285] width 317 height 7
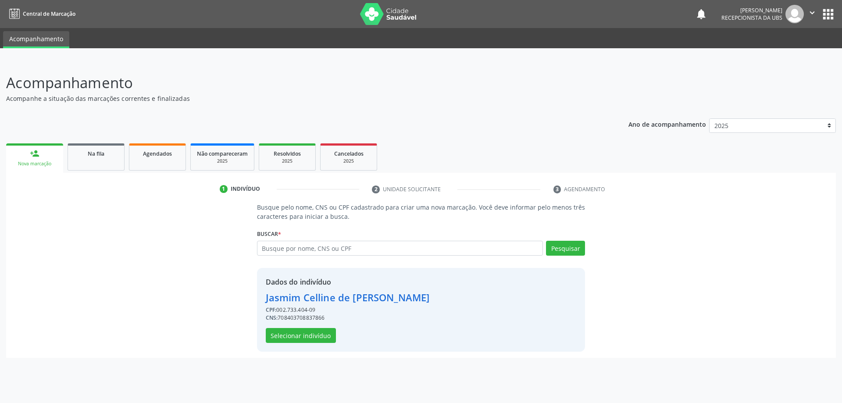
click at [325, 322] on div "Dados do indivíduo Jasmim Celline de [PERSON_NAME] CPF: 002.733.404-09 CNS: 708…" at bounding box center [348, 310] width 164 height 66
click at [328, 334] on button "Selecionar indivíduo" at bounding box center [301, 335] width 70 height 15
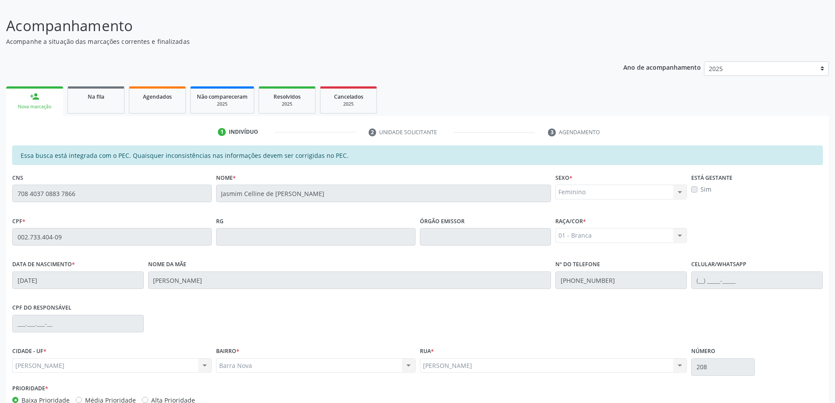
scroll to position [110, 0]
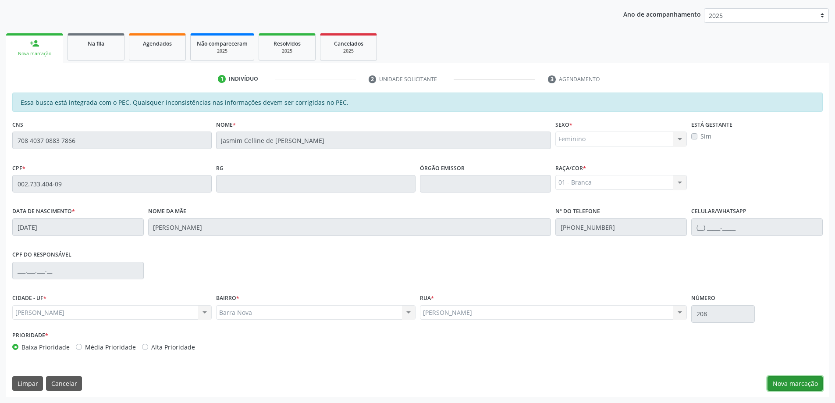
click at [792, 388] on button "Nova marcação" at bounding box center [795, 383] width 55 height 15
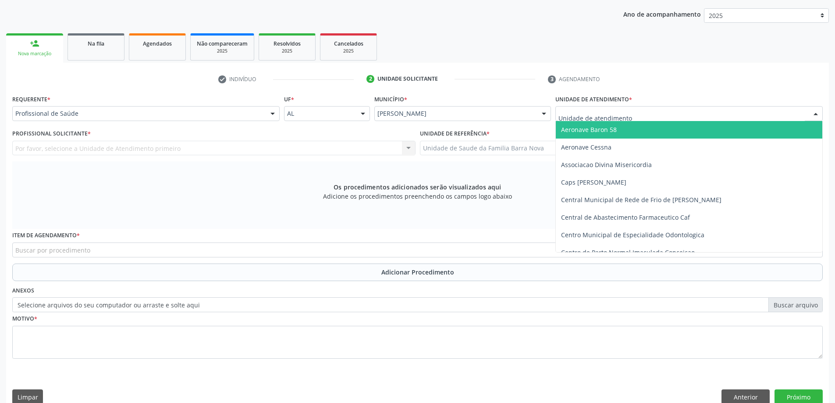
click at [627, 120] on div at bounding box center [690, 113] width 268 height 15
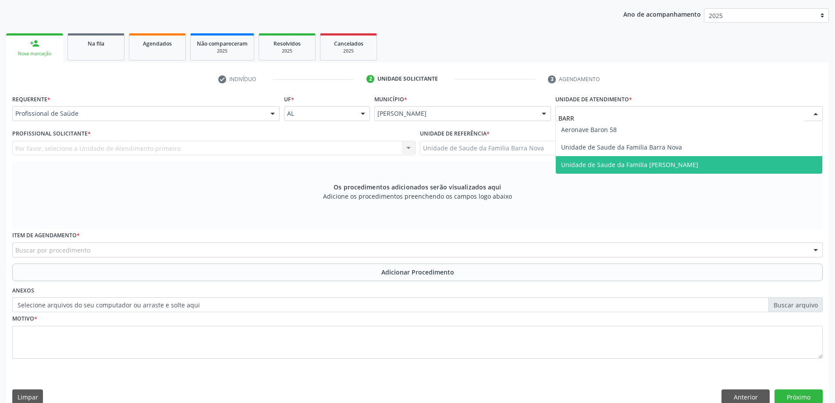
type input "BARRA"
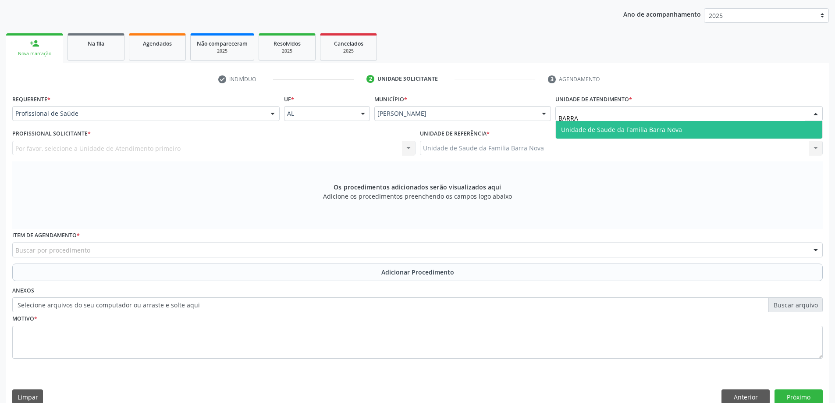
click at [578, 125] on span "Unidade de Saude da Familia Barra Nova" at bounding box center [689, 130] width 267 height 18
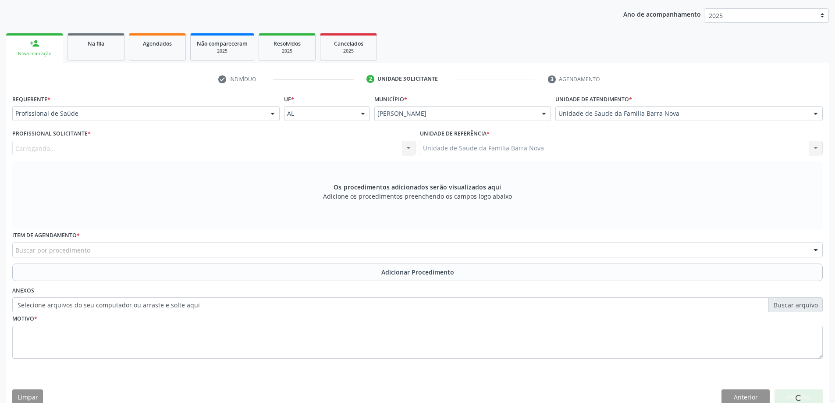
click at [257, 150] on div "Carregando... Nenhum resultado encontrado para: " " Não há nenhuma opção para s…" at bounding box center [213, 148] width 403 height 15
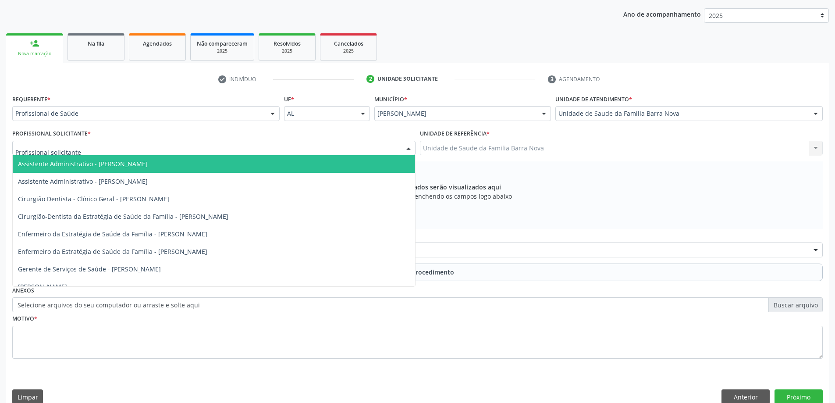
click at [257, 150] on div at bounding box center [213, 148] width 403 height 15
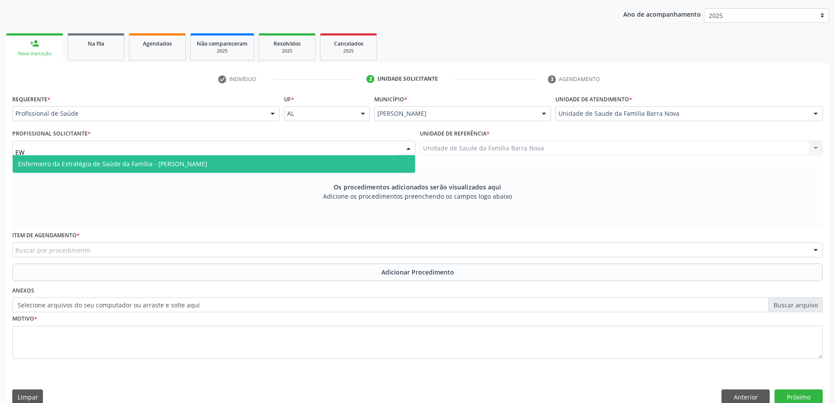
type input "EWE"
click at [76, 166] on span "Enfermeiro da Estratégia de Saúde da Família - [PERSON_NAME]" at bounding box center [112, 164] width 189 height 8
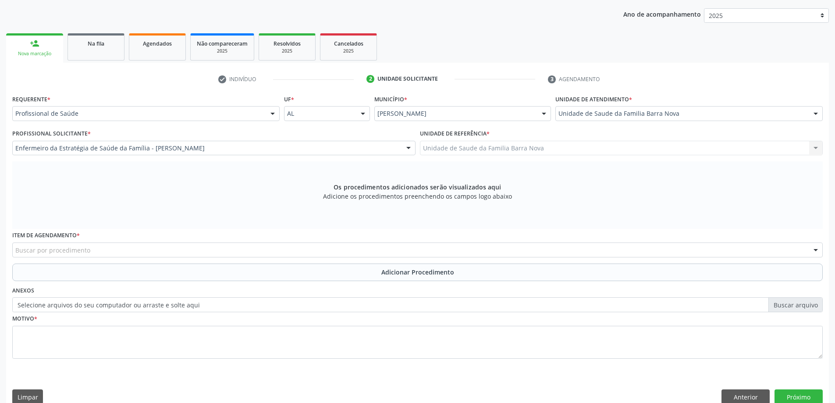
click at [91, 249] on div "Buscar por procedimento" at bounding box center [417, 250] width 811 height 15
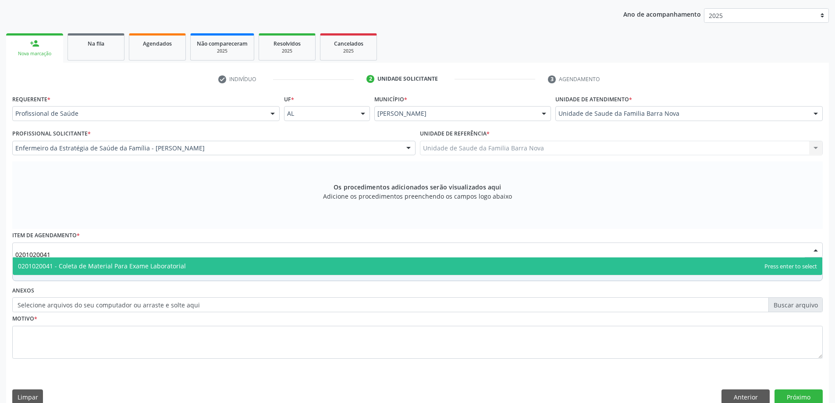
type input "0201020041"
click at [96, 276] on div "Requerente * Profissional de Saúde Profissional de Saúde Paciente Nenhum result…" at bounding box center [417, 232] width 811 height 278
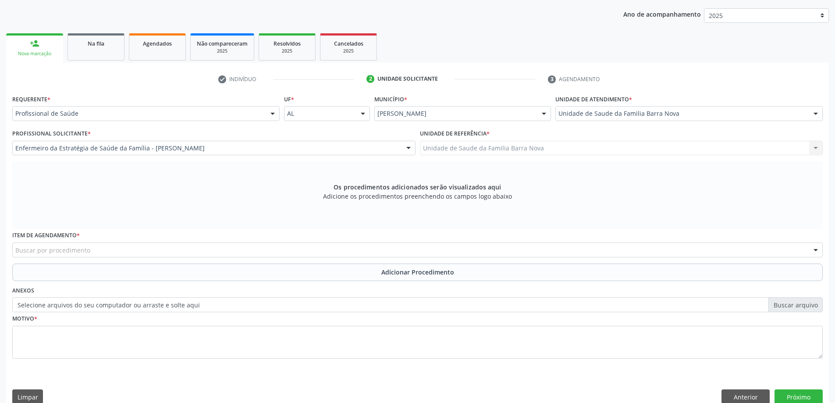
click at [121, 253] on div "Buscar por procedimento" at bounding box center [417, 250] width 811 height 15
type input "0201020041"
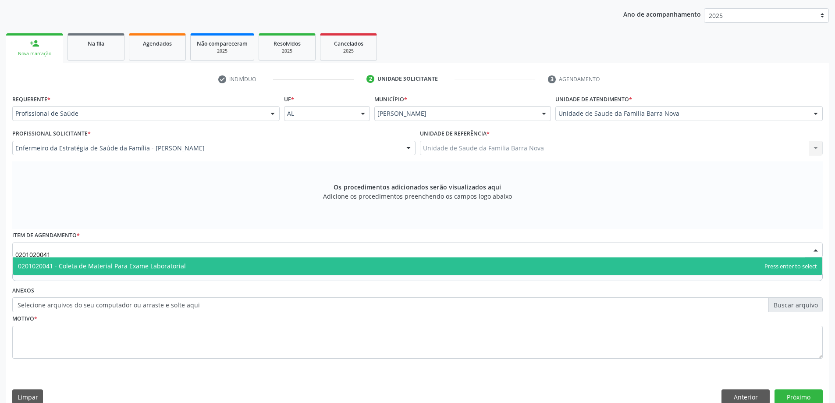
click at [136, 270] on span "0201020041 - Coleta de Material Para Exame Laboratorial" at bounding box center [102, 266] width 168 height 8
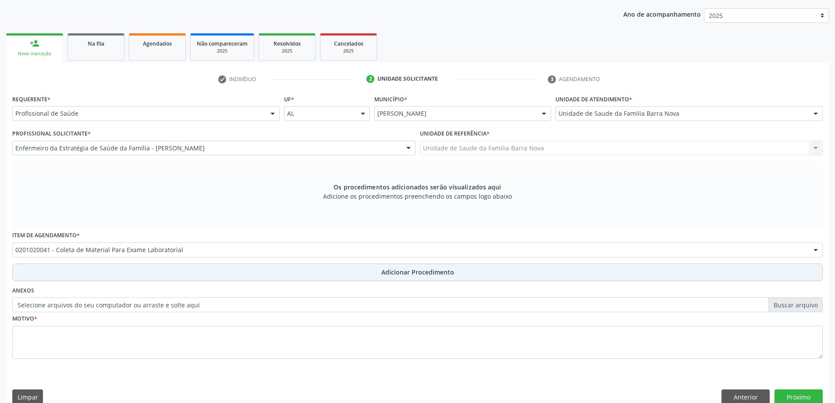
click at [139, 268] on button "Adicionar Procedimento" at bounding box center [417, 273] width 811 height 18
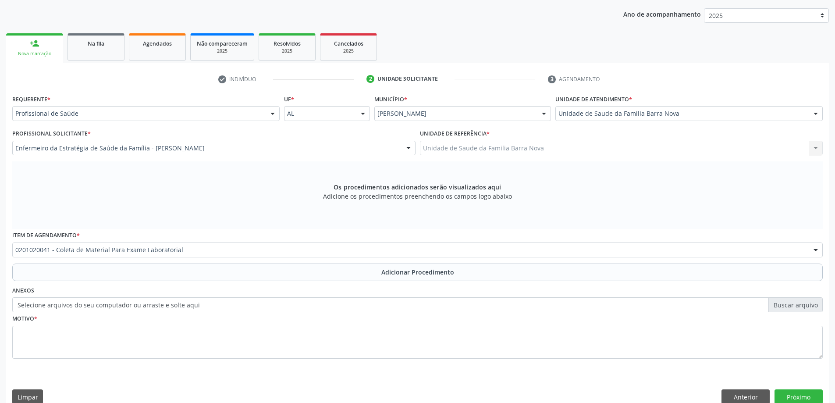
scroll to position [90, 0]
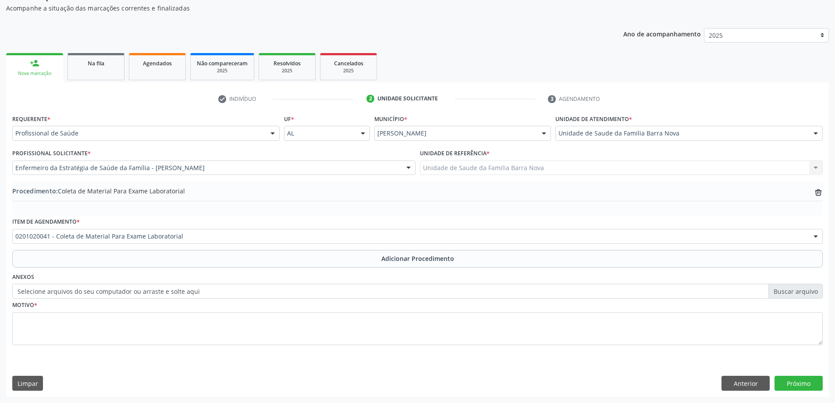
click at [207, 288] on label "Selecione arquivos do seu computador ou arraste e solte aqui" at bounding box center [417, 291] width 811 height 15
click at [207, 288] on input "Selecione arquivos do seu computador ou arraste e solte aqui" at bounding box center [417, 291] width 811 height 15
type input "C:\fakepath\WhatsApp Image 2[DATE]5.26.48.jpeg"
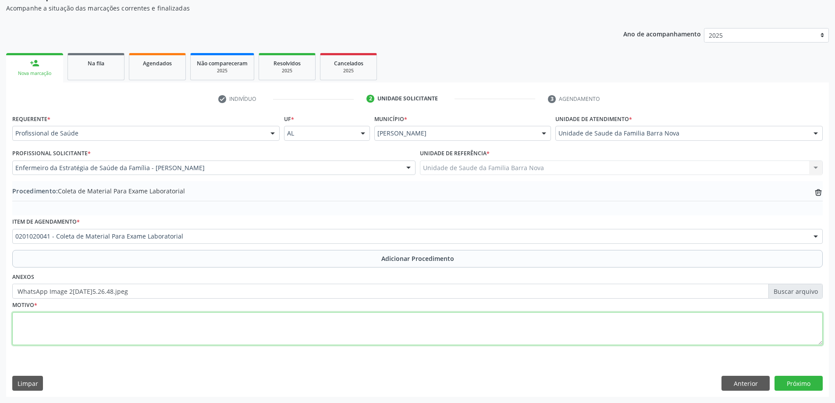
click at [93, 329] on textarea at bounding box center [417, 328] width 811 height 33
type textarea "AVALIAÇÃO DA CRIANÇA."
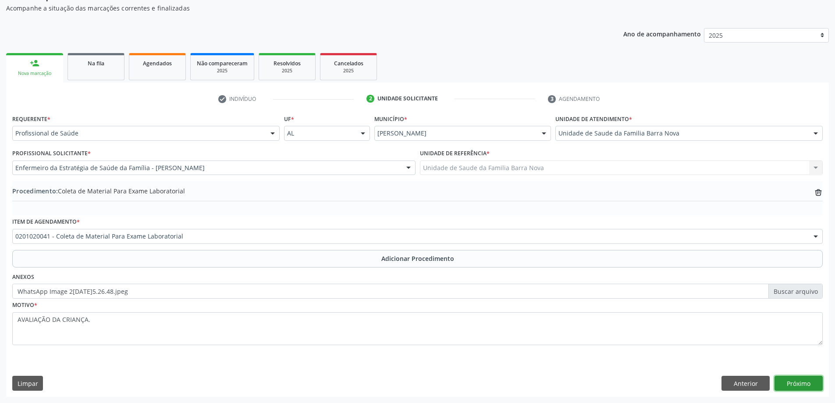
click at [799, 384] on button "Próximo" at bounding box center [799, 383] width 48 height 15
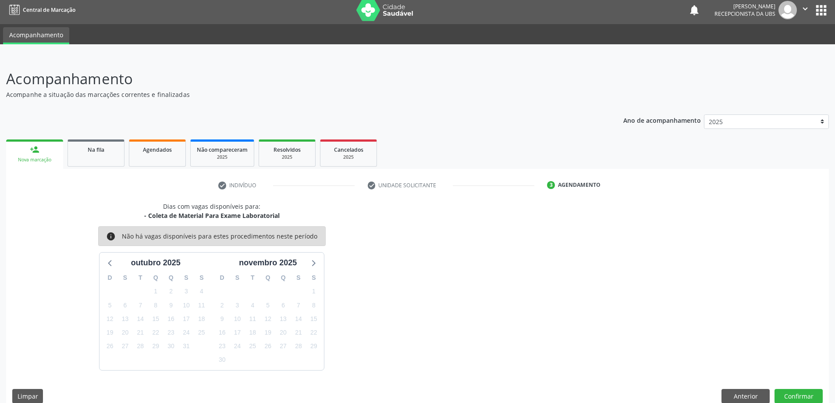
scroll to position [17, 0]
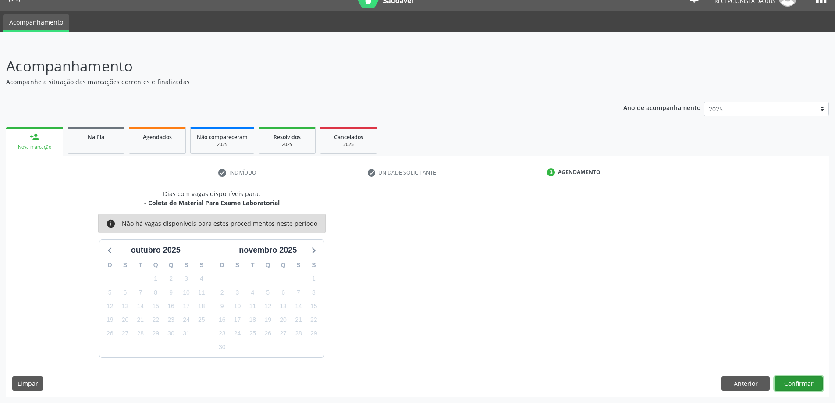
click at [799, 385] on button "Confirmar" at bounding box center [799, 383] width 48 height 15
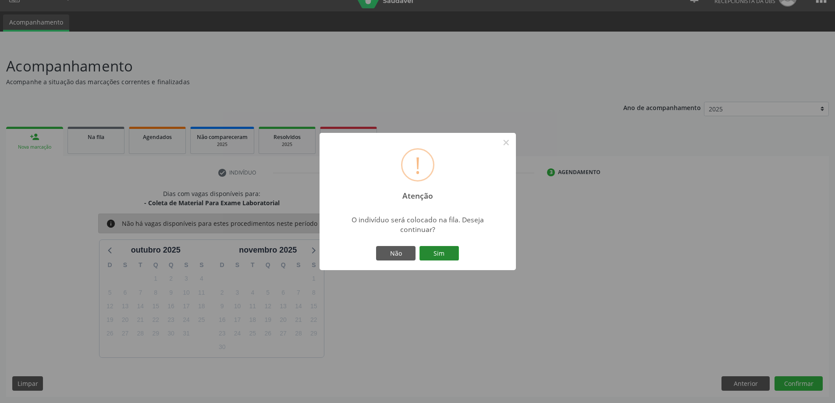
click at [436, 256] on button "Sim" at bounding box center [439, 253] width 39 height 15
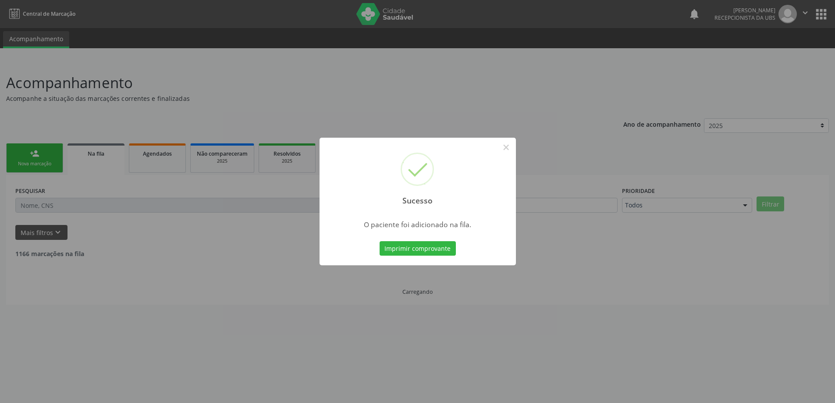
scroll to position [0, 0]
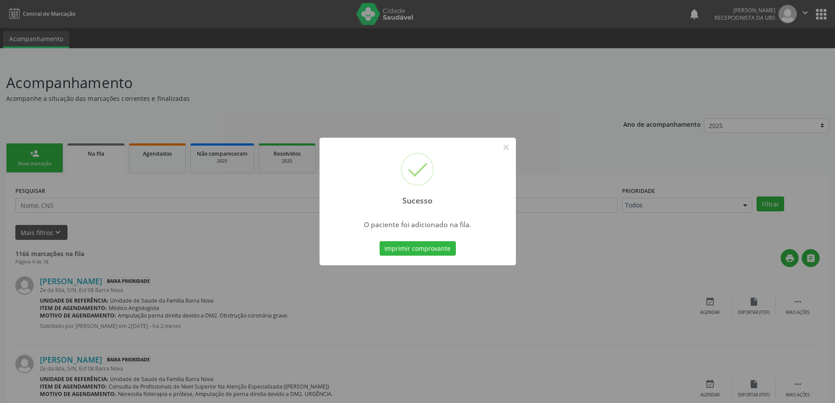
click at [625, 234] on div "Sucesso × O paciente foi adicionado na fila. Imprimir comprovante Cancel" at bounding box center [417, 201] width 835 height 403
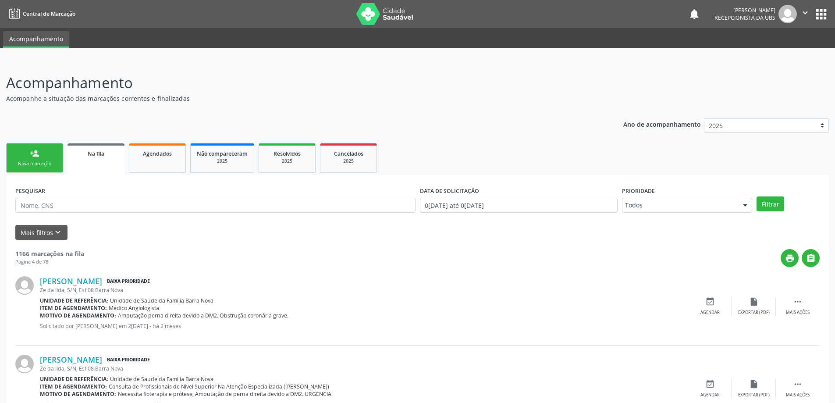
click at [27, 145] on link "person_add Nova marcação" at bounding box center [34, 157] width 57 height 29
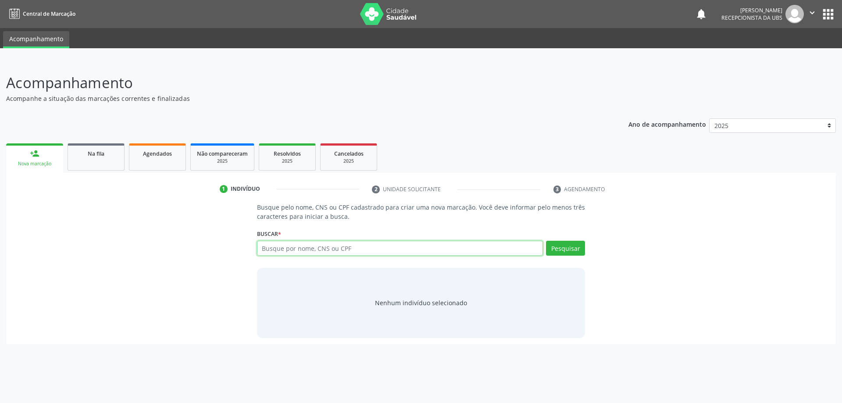
click at [324, 247] on input "text" at bounding box center [400, 248] width 286 height 15
type input "[PERSON_NAME]"
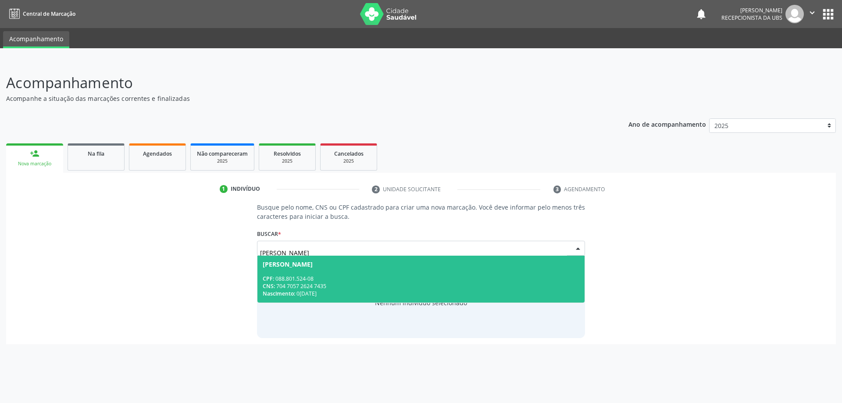
click at [290, 290] on span "Nascimento:" at bounding box center [279, 293] width 32 height 7
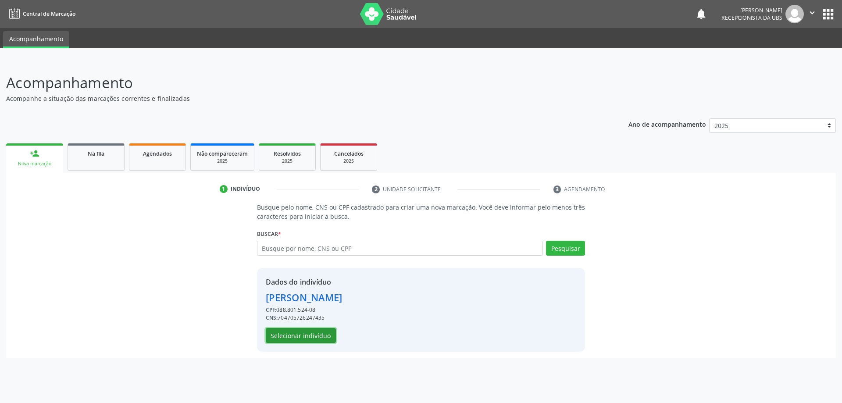
click at [315, 338] on button "Selecionar indivíduo" at bounding box center [301, 335] width 70 height 15
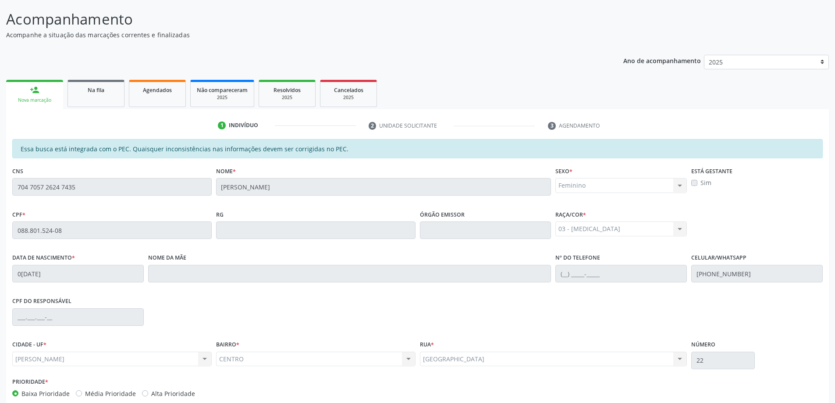
scroll to position [110, 0]
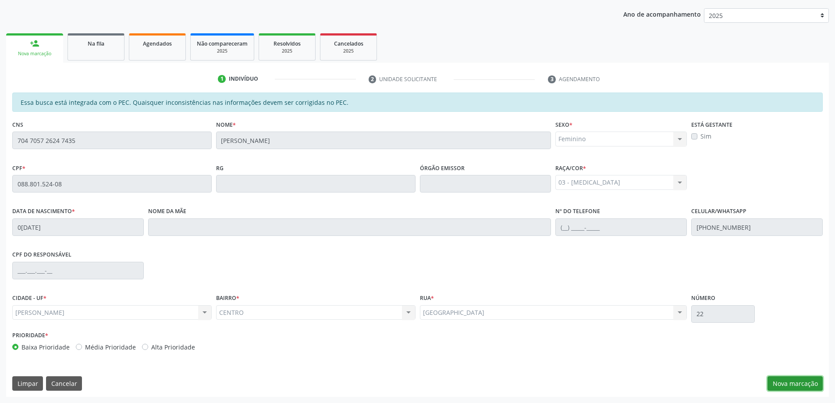
click at [808, 380] on button "Nova marcação" at bounding box center [795, 383] width 55 height 15
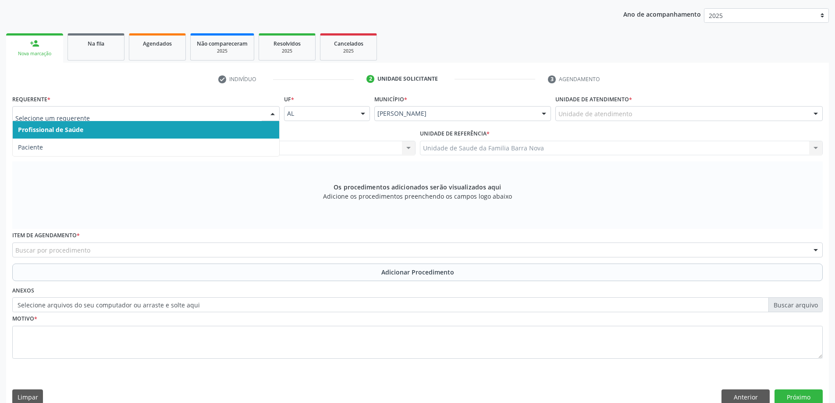
click at [41, 107] on div at bounding box center [146, 113] width 268 height 15
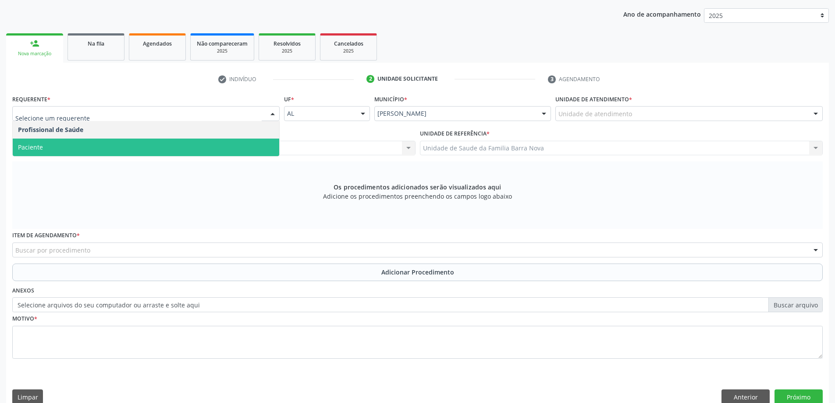
click at [76, 155] on span "Paciente" at bounding box center [146, 148] width 267 height 18
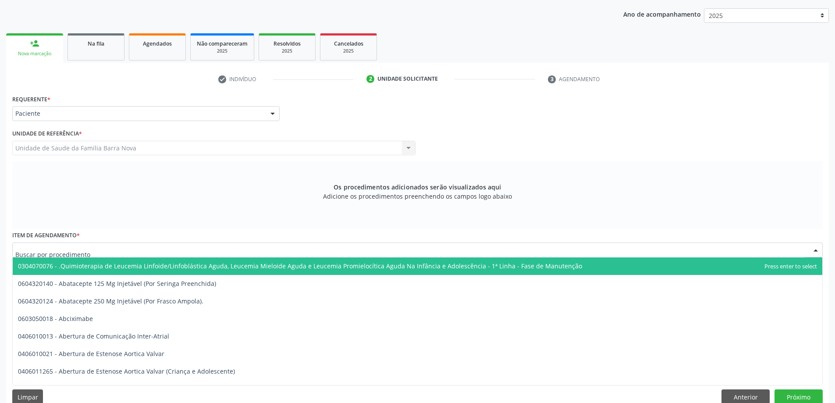
click at [109, 248] on div at bounding box center [417, 250] width 811 height 15
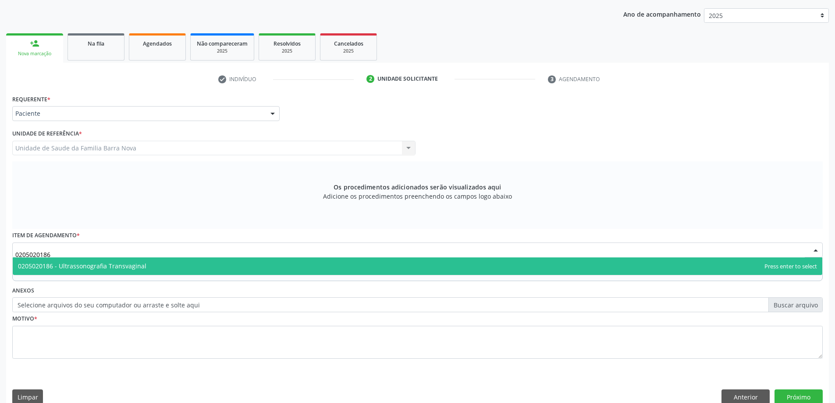
click at [129, 263] on span "0205020186 - Ultrassonografia Transvaginal" at bounding box center [82, 266] width 129 height 8
type input "0205020186"
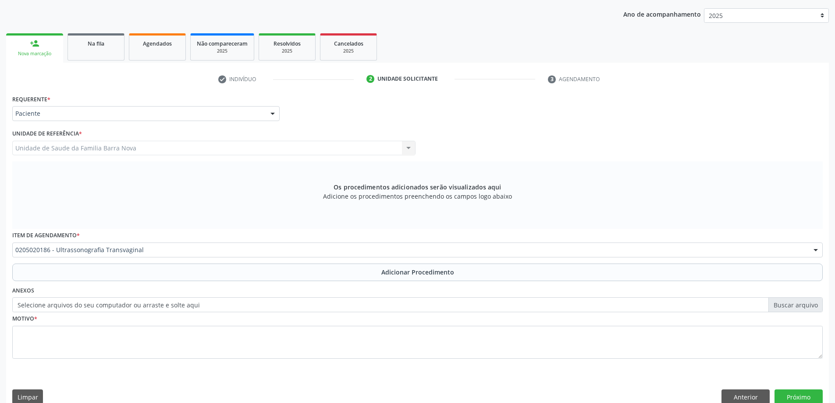
click at [129, 263] on div "Item de agendamento * 0205020186 - Ultrassonografia Transvaginal 0304070076 - .…" at bounding box center [417, 246] width 815 height 34
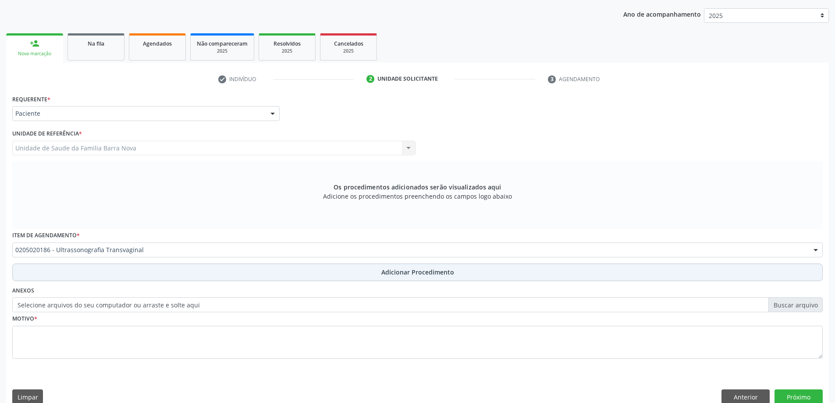
click at [129, 266] on button "Adicionar Procedimento" at bounding box center [417, 273] width 811 height 18
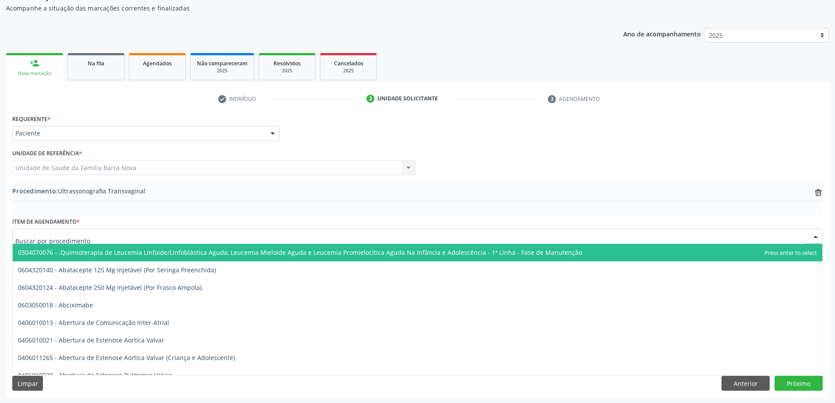
click at [155, 235] on div at bounding box center [417, 236] width 811 height 15
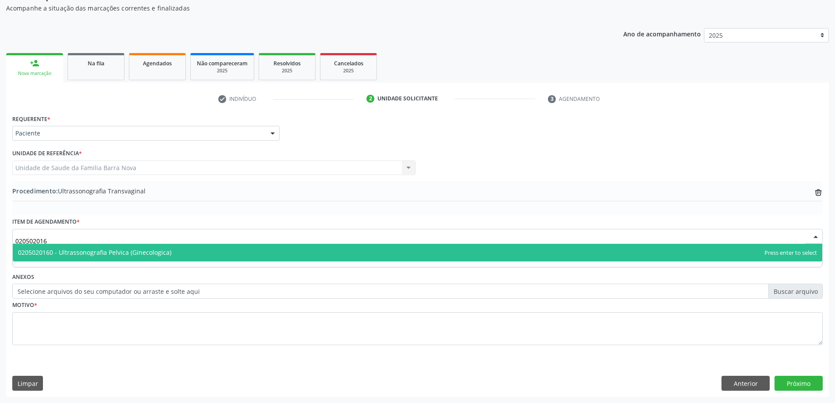
type input "0205020160"
click at [160, 252] on span "0205020160 - Ultrassonografia Pelvica (Ginecologica)" at bounding box center [95, 252] width 154 height 8
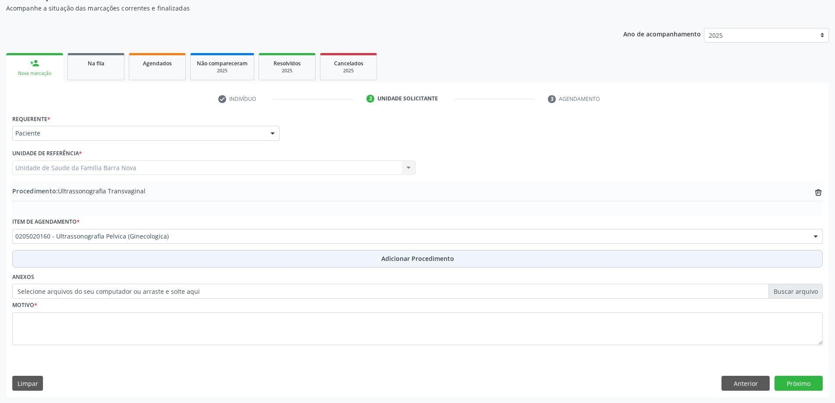
click at [157, 262] on button "Adicionar Procedimento" at bounding box center [417, 259] width 811 height 18
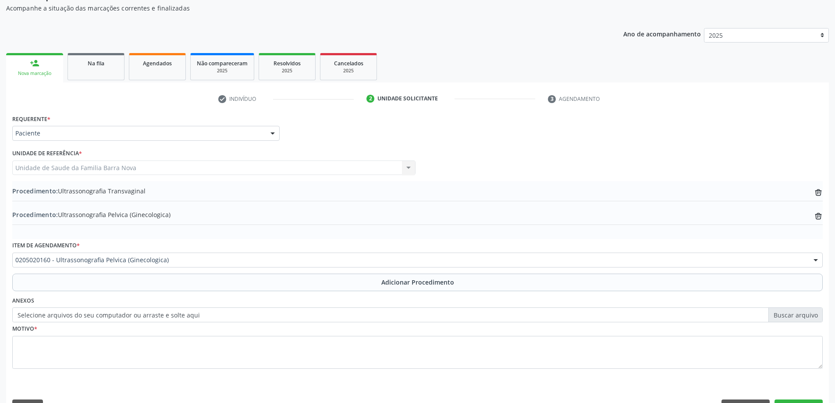
click at [126, 315] on label "Selecione arquivos do seu computador ou arraste e solte aqui" at bounding box center [417, 314] width 811 height 15
click at [126, 315] on input "Selecione arquivos do seu computador ou arraste e solte aqui" at bounding box center [417, 314] width 811 height 15
type input "C:\fakepath\WhatsApp Image 2[DATE]5.27.10.jpeg"
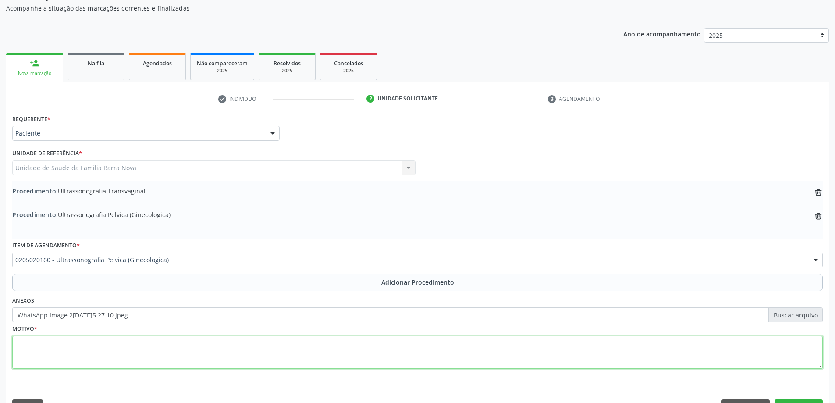
click at [111, 360] on textarea at bounding box center [417, 352] width 811 height 33
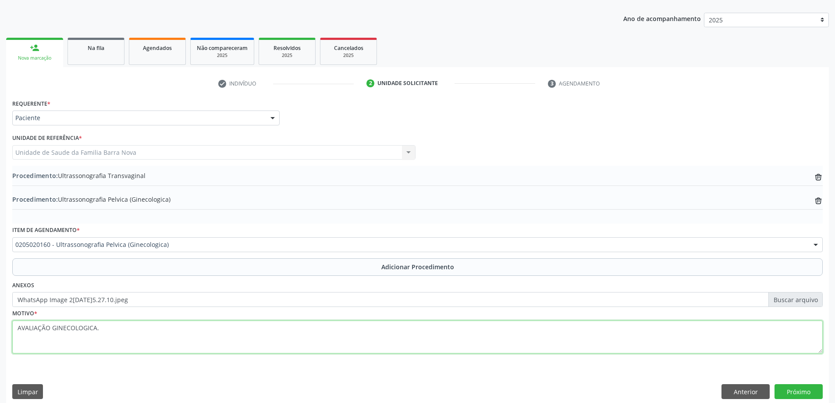
scroll to position [114, 0]
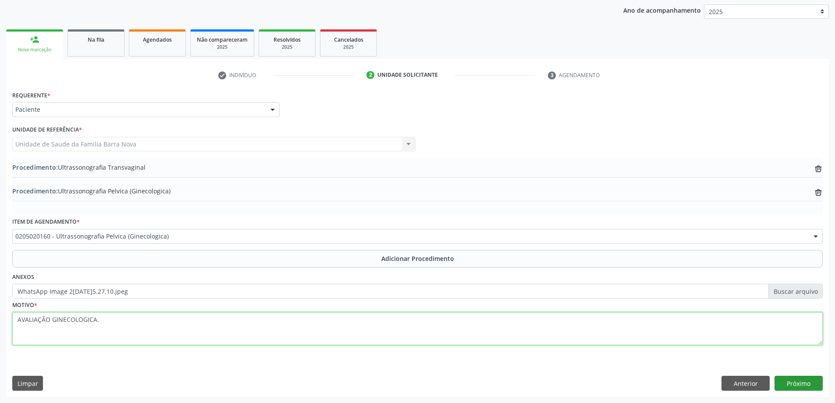
type textarea "AVALIAÇÃO GINECOLOGICA."
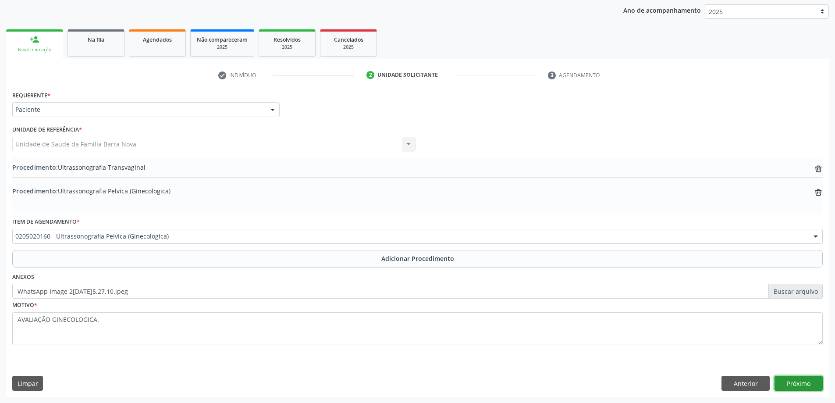
click at [803, 382] on button "Próximo" at bounding box center [799, 383] width 48 height 15
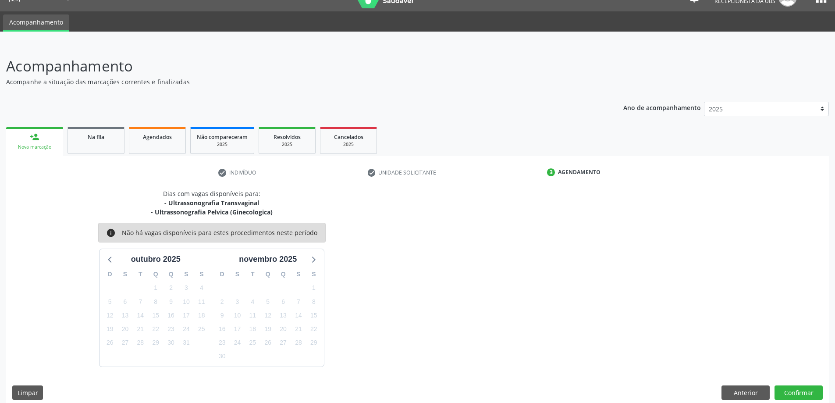
scroll to position [26, 0]
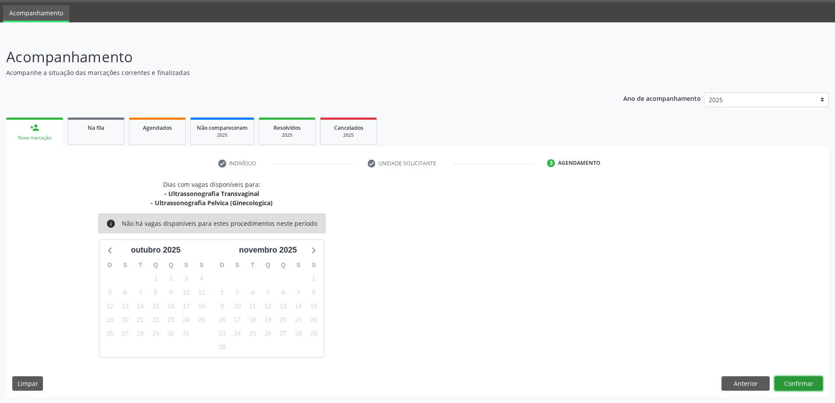
click at [811, 378] on button "Confirmar" at bounding box center [799, 383] width 48 height 15
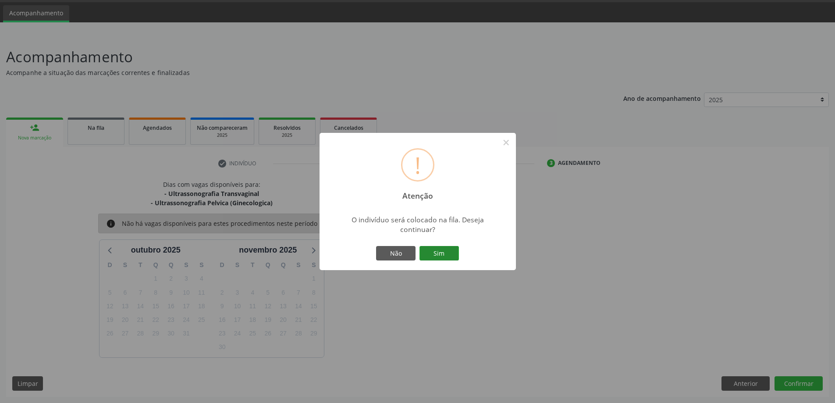
click at [451, 248] on button "Sim" at bounding box center [439, 253] width 39 height 15
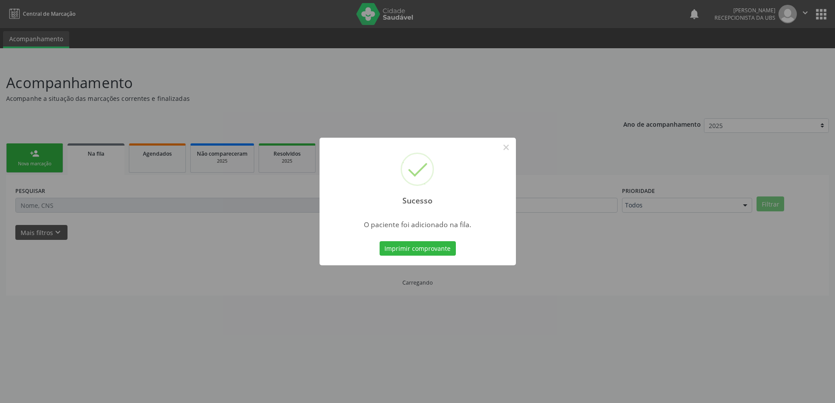
scroll to position [0, 0]
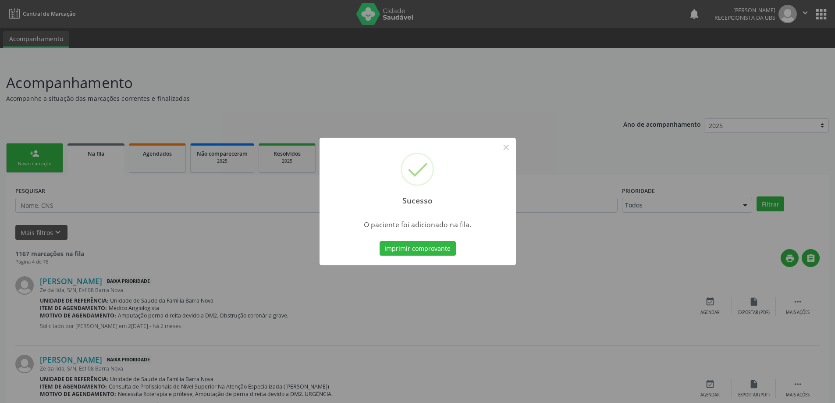
click at [521, 42] on div "Sucesso × O paciente foi adicionado na fila. Imprimir comprovante Cancel" at bounding box center [417, 201] width 835 height 403
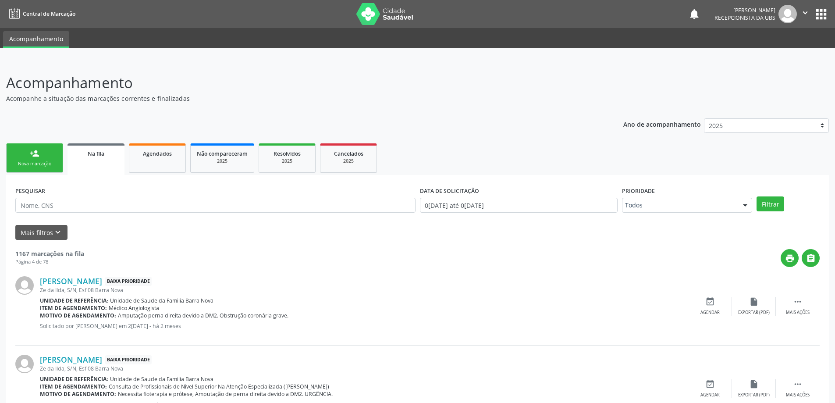
click at [37, 143] on ul "person_add Nova marcação Na fila Agendados Não compareceram 2025 Resolvidos 202…" at bounding box center [417, 158] width 823 height 34
click at [57, 163] on link "person_add Nova marcação" at bounding box center [34, 157] width 57 height 29
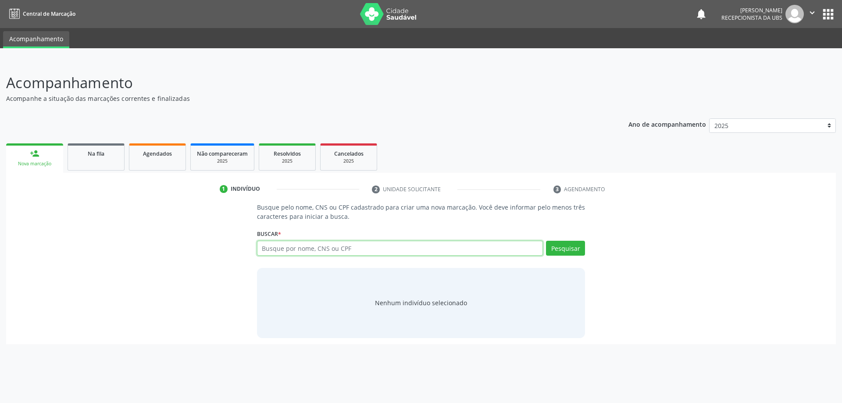
click at [325, 248] on input "text" at bounding box center [400, 248] width 286 height 15
type input "[PERSON_NAME]"
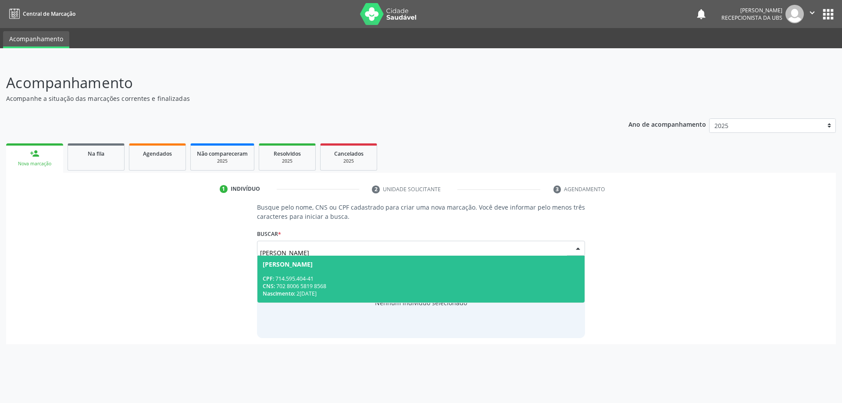
click at [382, 286] on div "CNS: 702 8006 5819 8568" at bounding box center [421, 285] width 317 height 7
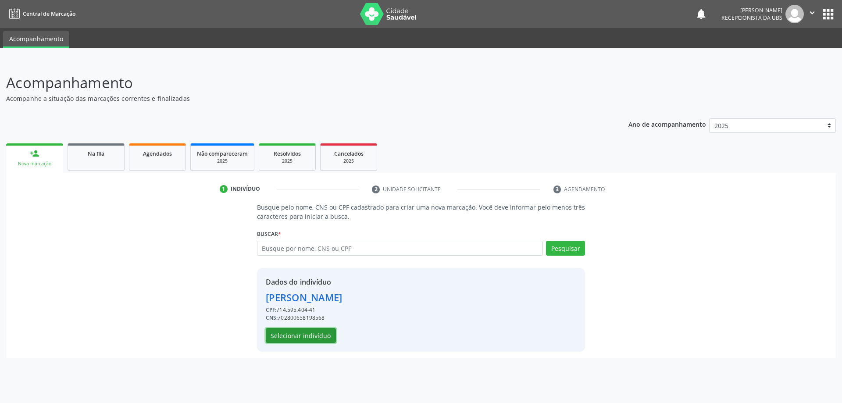
click at [294, 331] on button "Selecionar indivíduo" at bounding box center [301, 335] width 70 height 15
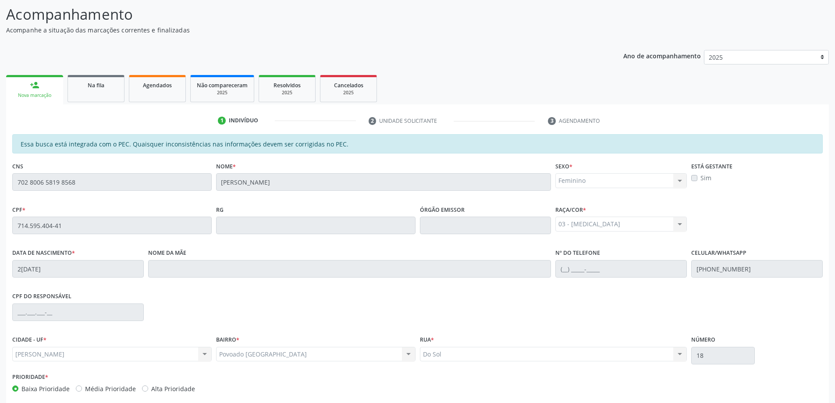
scroll to position [110, 0]
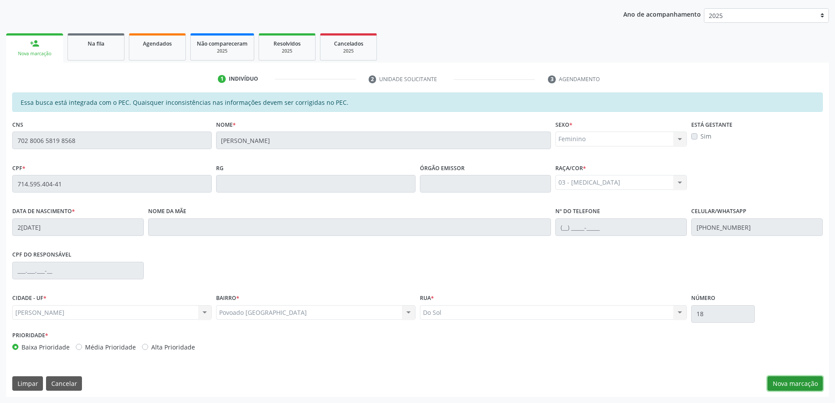
click at [789, 379] on button "Nova marcação" at bounding box center [795, 383] width 55 height 15
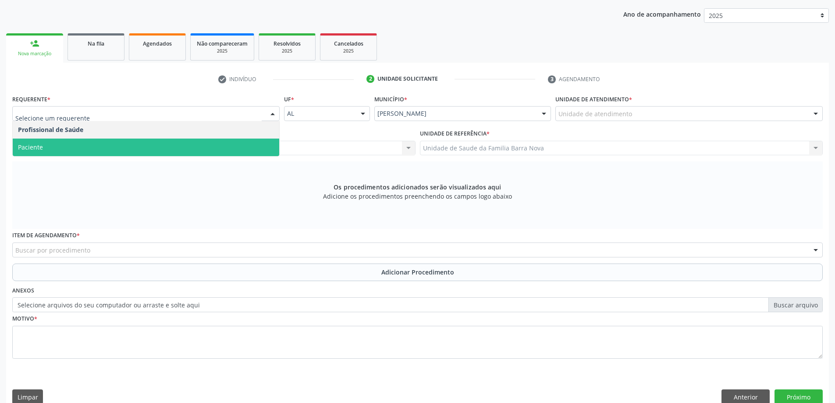
click at [102, 152] on span "Paciente" at bounding box center [146, 148] width 267 height 18
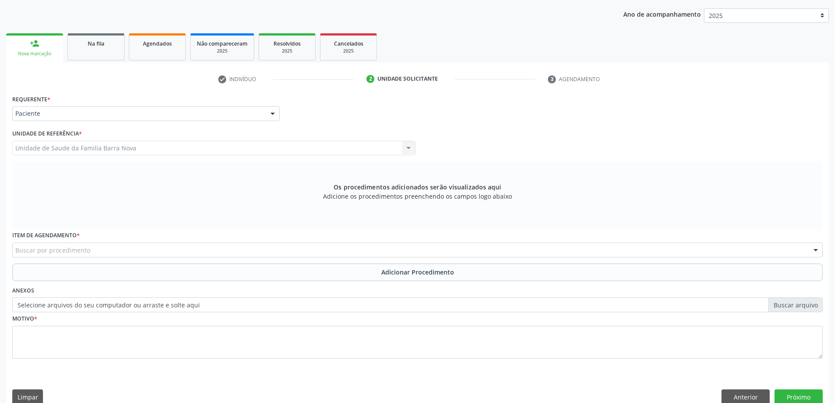
click at [117, 247] on div "Buscar por procedimento" at bounding box center [417, 250] width 811 height 15
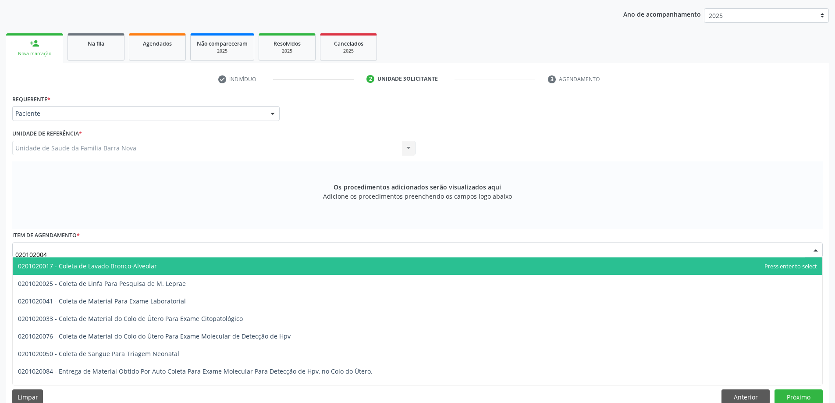
type input "0201020041"
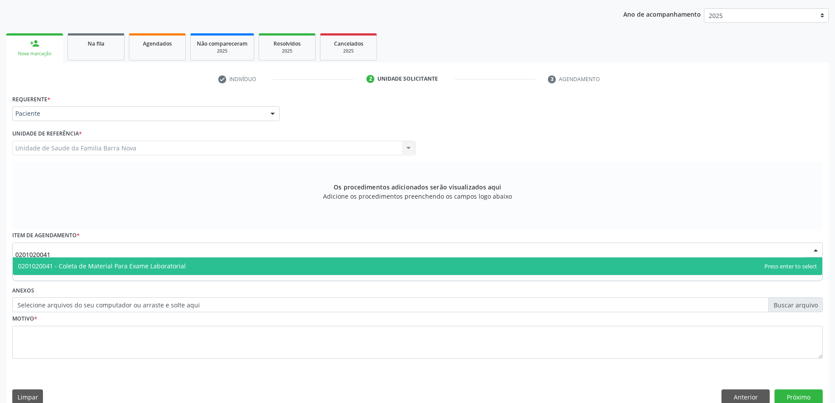
click at [143, 260] on span "0201020041 - Coleta de Material Para Exame Laboratorial" at bounding box center [418, 266] width 810 height 18
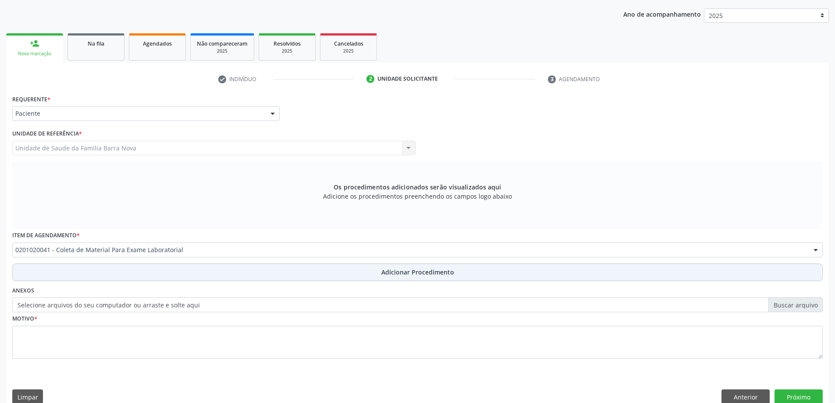
click at [171, 277] on button "Adicionar Procedimento" at bounding box center [417, 273] width 811 height 18
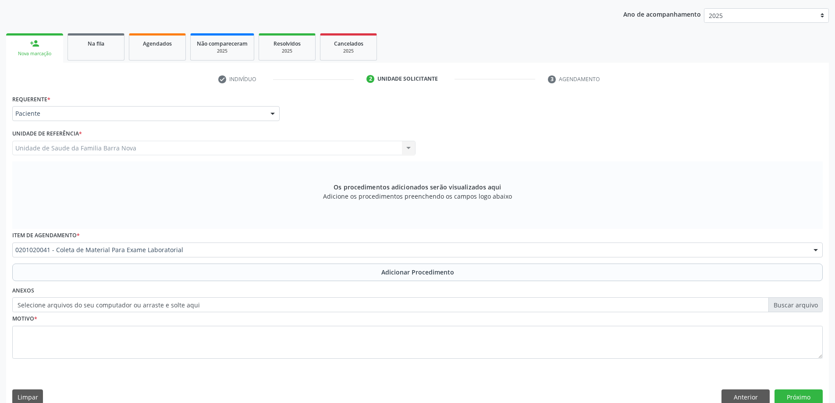
scroll to position [90, 0]
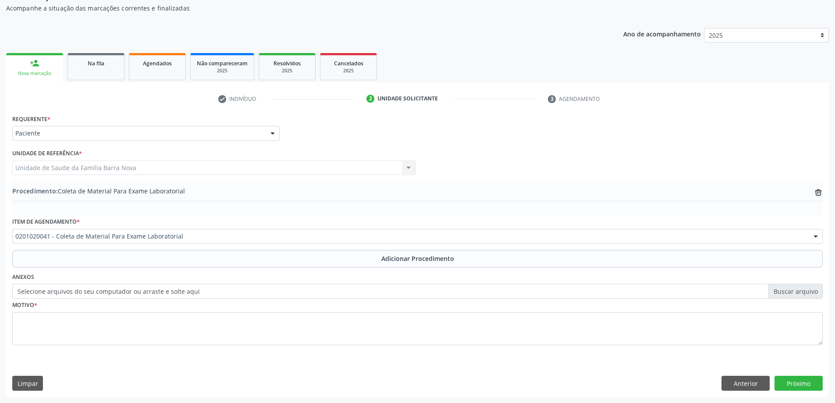
click at [170, 298] on label "Selecione arquivos do seu computador ou arraste e solte aqui" at bounding box center [417, 291] width 811 height 15
click at [170, 298] on input "Selecione arquivos do seu computador ou arraste e solte aqui" at bounding box center [417, 291] width 811 height 15
type input "C:\fakepath\WhatsApp Image 2[DATE]5.27.22.jpeg"
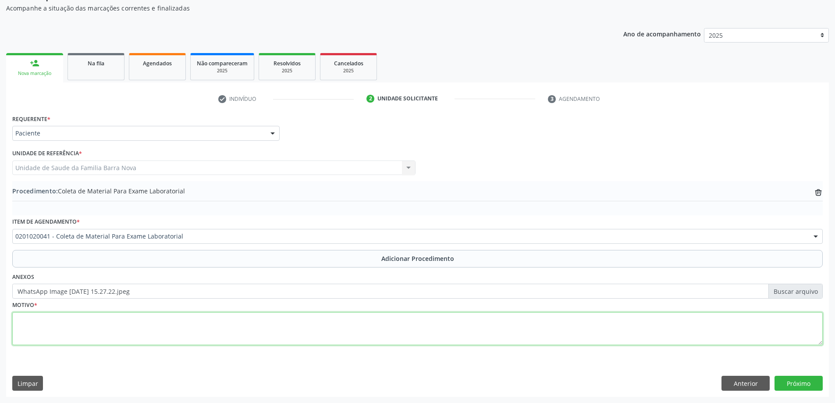
click at [130, 317] on textarea at bounding box center [417, 328] width 811 height 33
paste textarea "AVALIAÇÃO GINECOLOGICA."
type textarea "AVALIAÇÃO GINECOLOGICA."
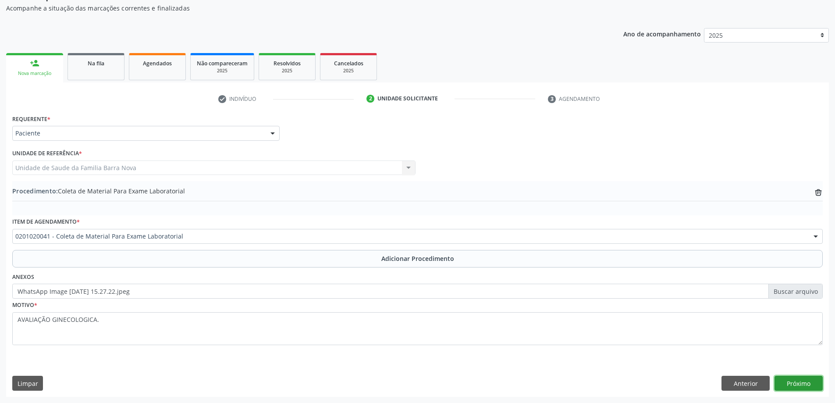
click at [809, 376] on button "Próximo" at bounding box center [799, 383] width 48 height 15
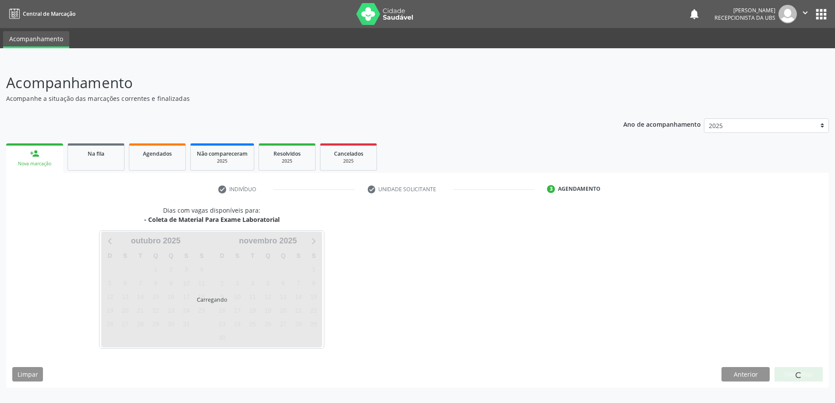
scroll to position [0, 0]
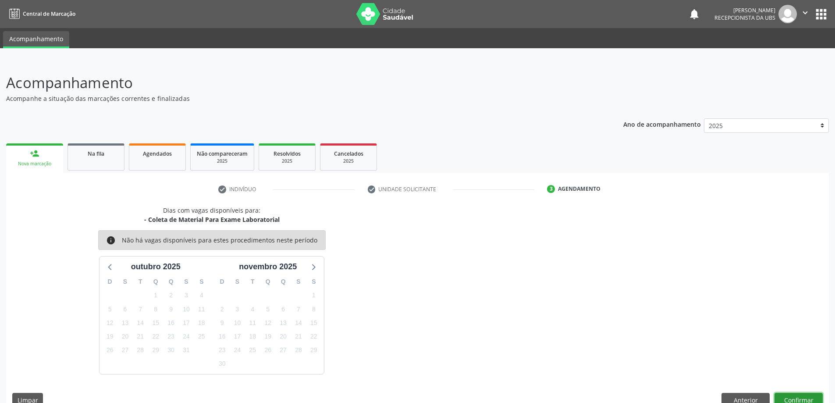
click at [808, 398] on button "Confirmar" at bounding box center [799, 400] width 48 height 15
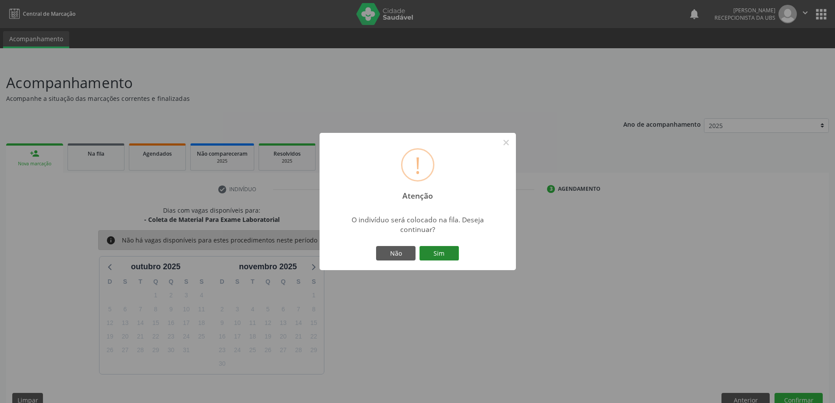
click at [439, 253] on button "Sim" at bounding box center [439, 253] width 39 height 15
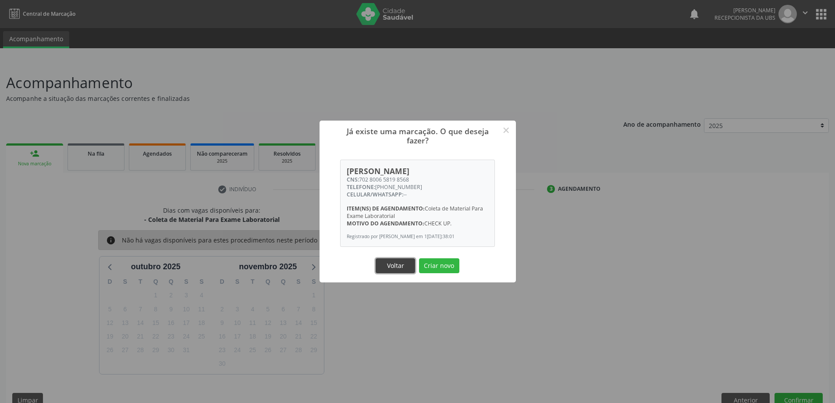
click at [387, 259] on button "Voltar" at bounding box center [395, 265] width 39 height 15
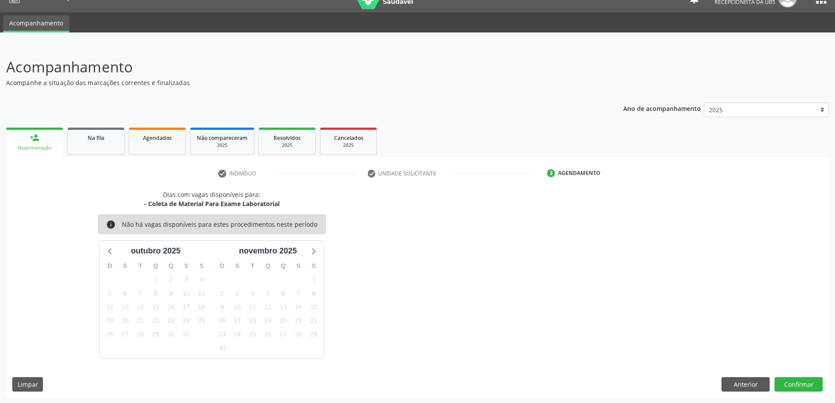
scroll to position [17, 0]
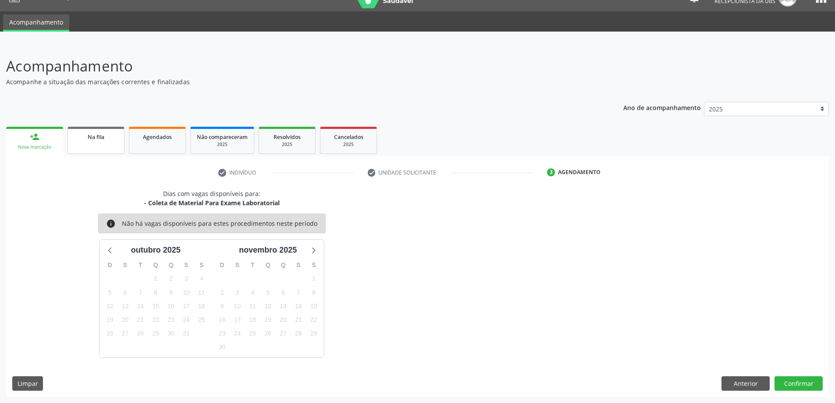
click at [104, 134] on span "Na fila" at bounding box center [96, 136] width 17 height 7
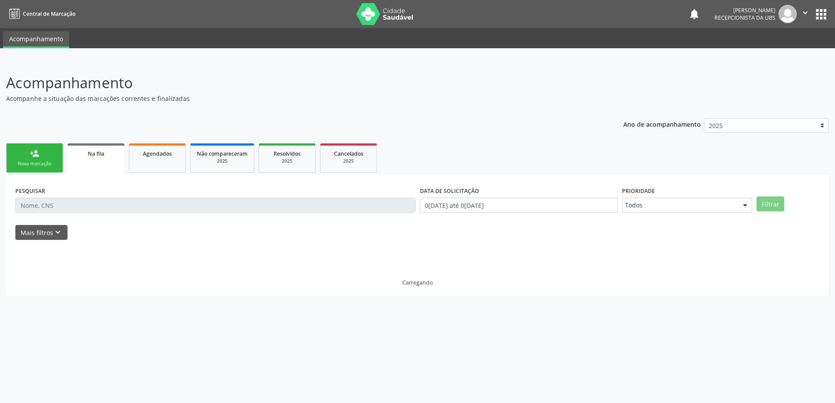
scroll to position [0, 0]
click at [37, 155] on div "person_add" at bounding box center [35, 154] width 10 height 10
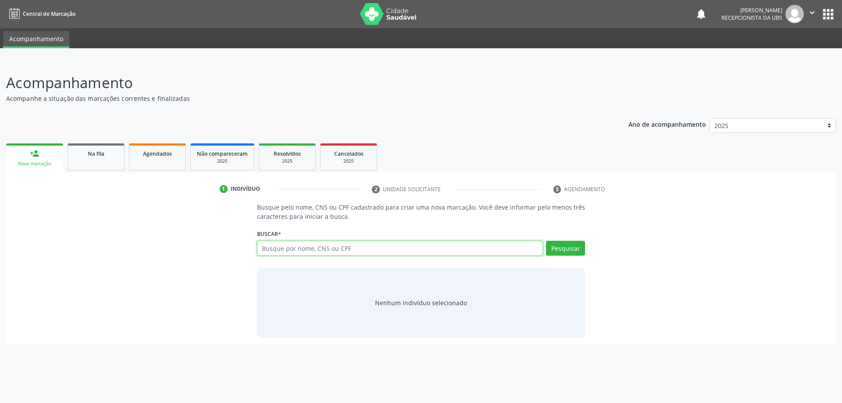
click at [315, 248] on input "text" at bounding box center [400, 248] width 286 height 15
type input "[PERSON_NAME]"
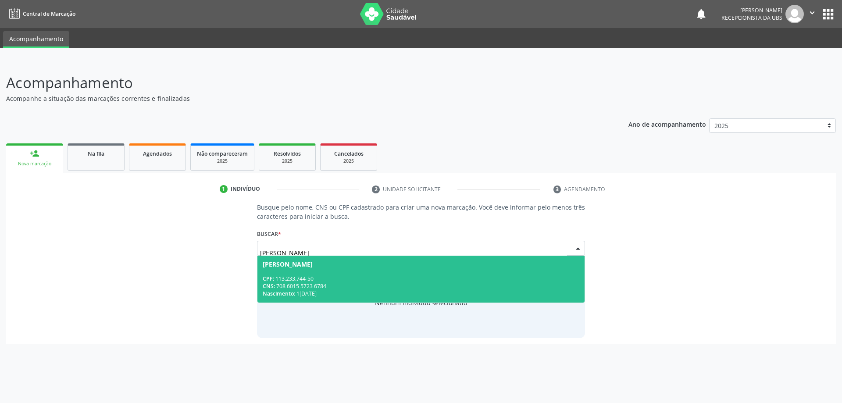
click at [323, 278] on div "CPF: 113.233.744-50" at bounding box center [421, 278] width 317 height 7
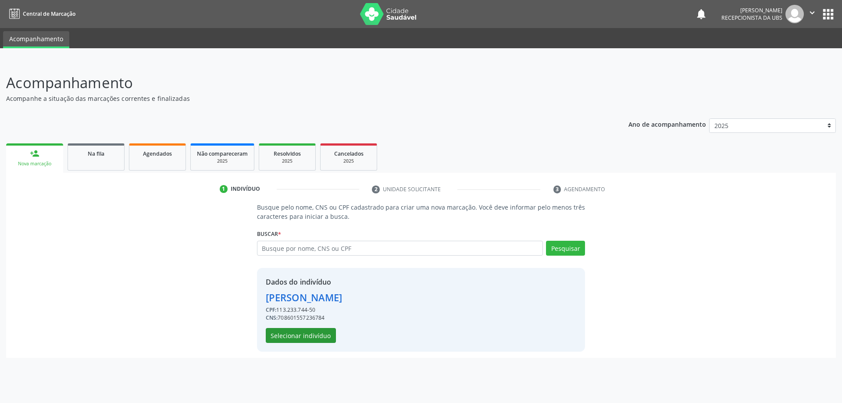
click at [311, 343] on div "Dados do indivíduo [PERSON_NAME] CPF: 113.233.744-50 CNS: 708601557236784 Selec…" at bounding box center [421, 310] width 328 height 84
click at [314, 335] on button "Selecionar indivíduo" at bounding box center [301, 335] width 70 height 15
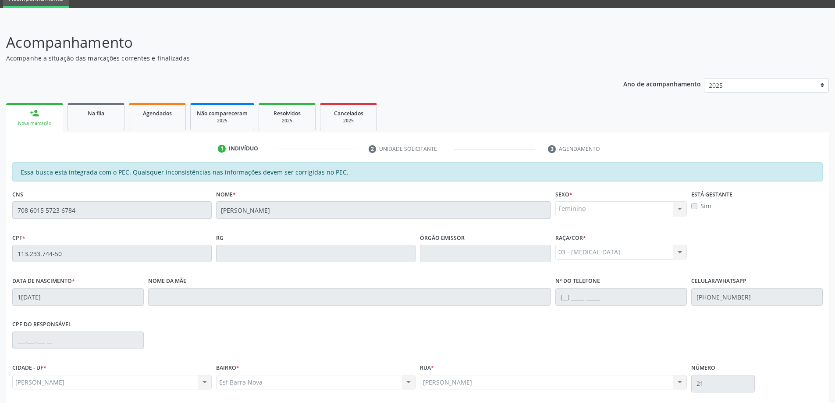
scroll to position [110, 0]
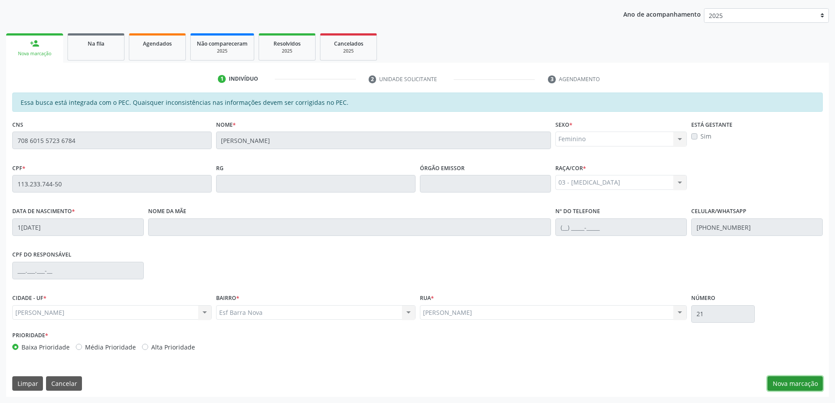
click at [792, 383] on button "Nova marcação" at bounding box center [795, 383] width 55 height 15
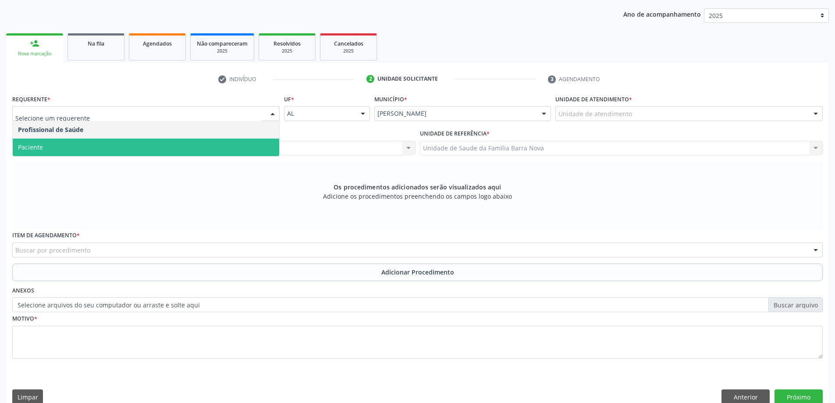
click at [100, 146] on span "Paciente" at bounding box center [146, 148] width 267 height 18
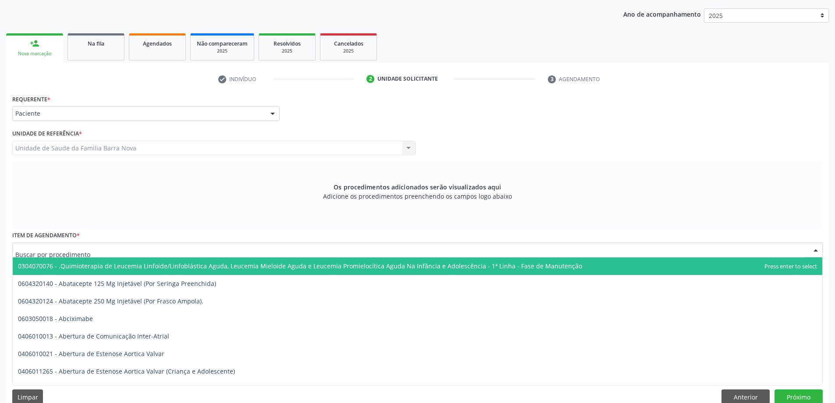
click at [110, 248] on div at bounding box center [417, 250] width 811 height 15
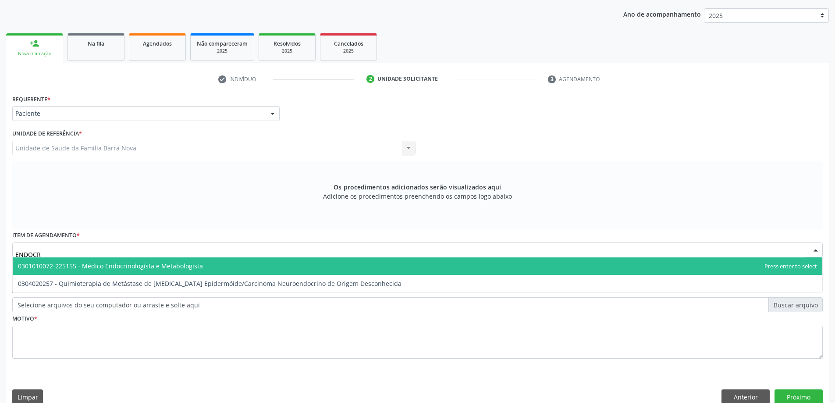
type input "ENDOCRI"
click at [204, 266] on span "0301010072-225155 - Médico Endocrinologista e Metabologista" at bounding box center [418, 266] width 810 height 18
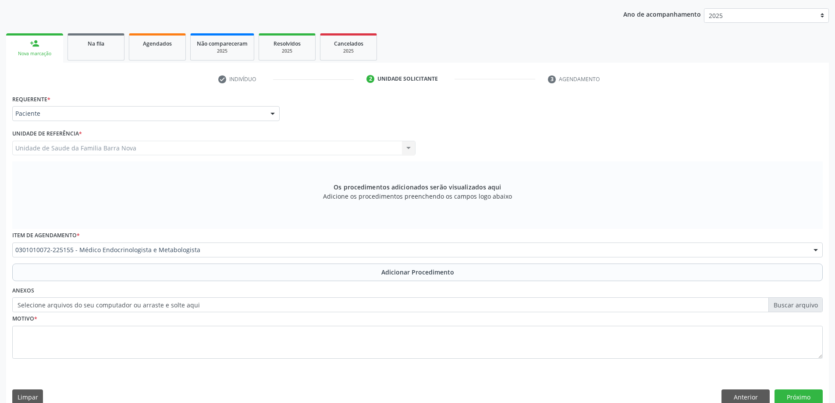
click at [204, 266] on button "Adicionar Procedimento" at bounding box center [417, 273] width 811 height 18
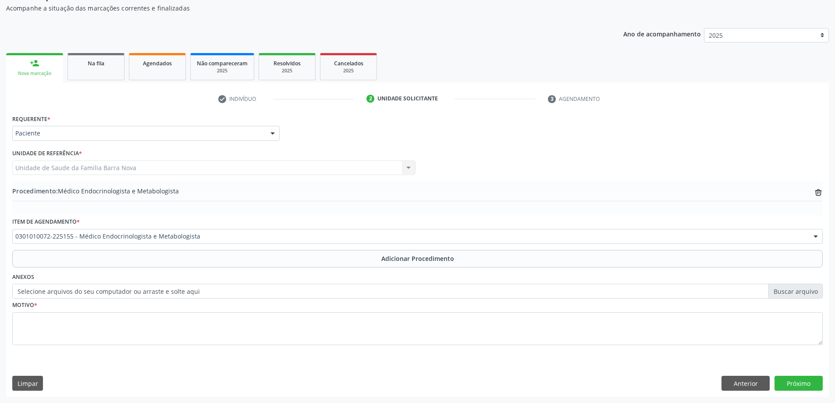
scroll to position [90, 0]
drag, startPoint x: 191, startPoint y: 307, endPoint x: 207, endPoint y: 311, distance: 16.9
click at [192, 308] on div "Motivo *" at bounding box center [417, 322] width 811 height 46
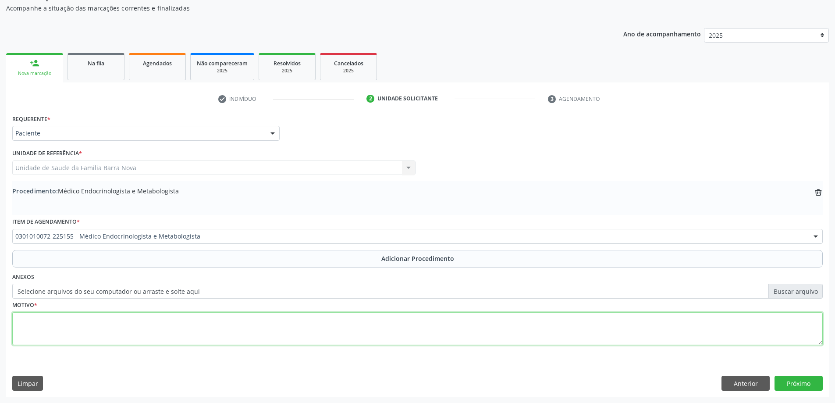
click at [225, 322] on textarea at bounding box center [417, 328] width 811 height 33
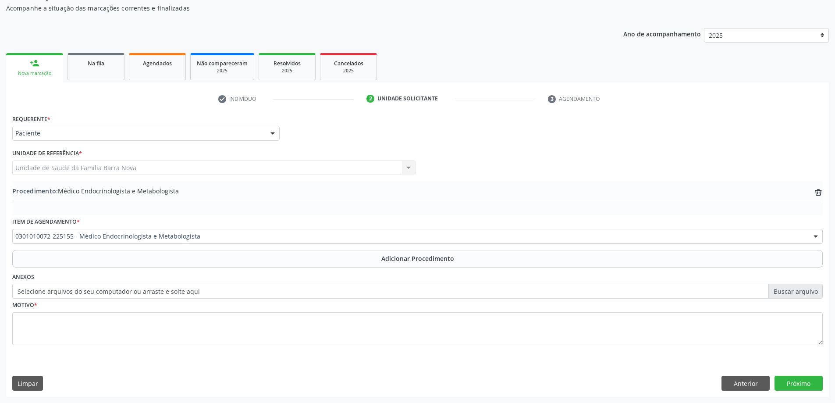
click at [244, 294] on label "Selecione arquivos do seu computador ou arraste e solte aqui" at bounding box center [417, 291] width 811 height 15
click at [244, 294] on input "Selecione arquivos do seu computador ou arraste e solte aqui" at bounding box center [417, 291] width 811 height 15
type input "C:\fakepath\WhatsApp Image 2[DATE]5.56.54.jpeg"
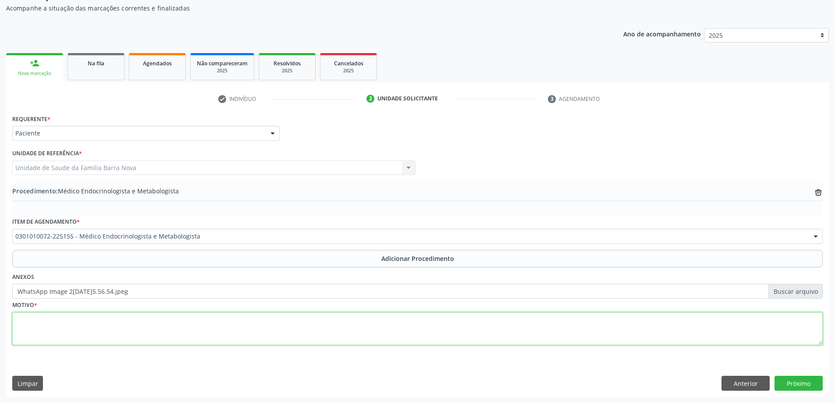
click at [139, 321] on textarea at bounding box center [417, 328] width 811 height 33
click at [253, 319] on textarea "PACIENTE COM HISTÓRIA DE CICLOS OLIGOMENOREICOS, OBESIDADE E TSH ELEVAO." at bounding box center [417, 328] width 811 height 33
type textarea "PACIENTE COM HISTÓRIA DE CICLOS OLIGOMENOREICOS, OBESIDADE E TSH ELEVADO."
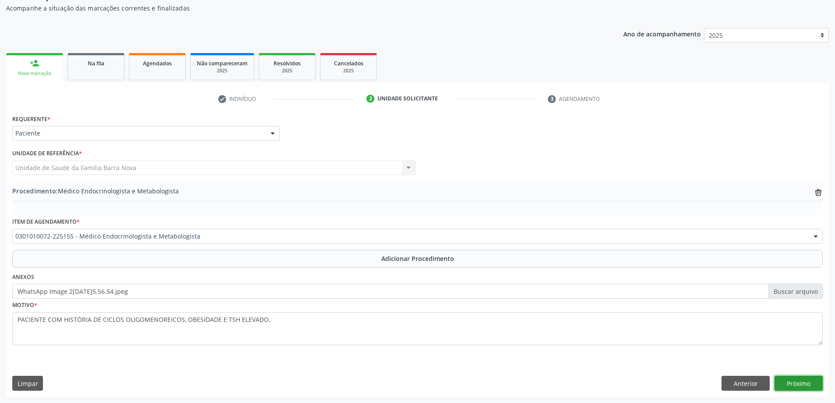
click at [809, 388] on button "Próximo" at bounding box center [799, 383] width 48 height 15
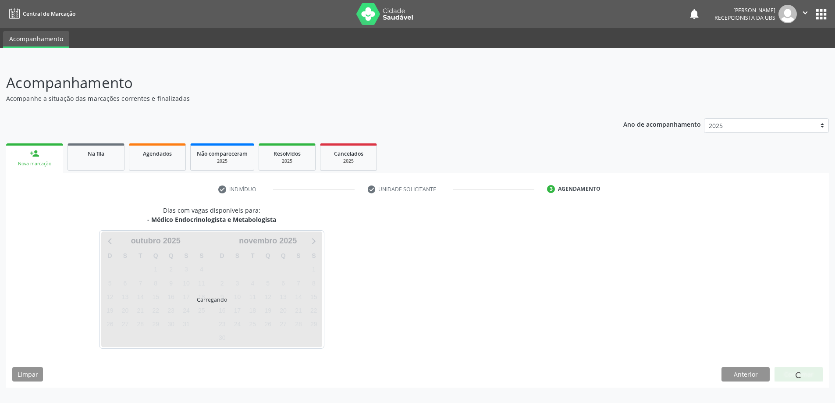
scroll to position [0, 0]
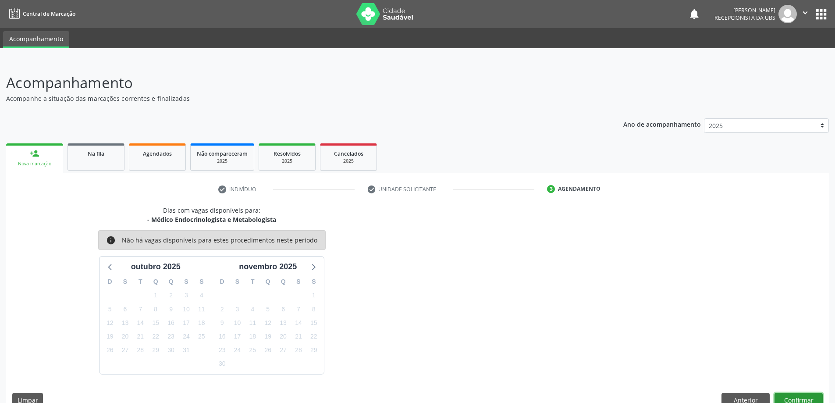
click at [802, 396] on button "Confirmar" at bounding box center [799, 400] width 48 height 15
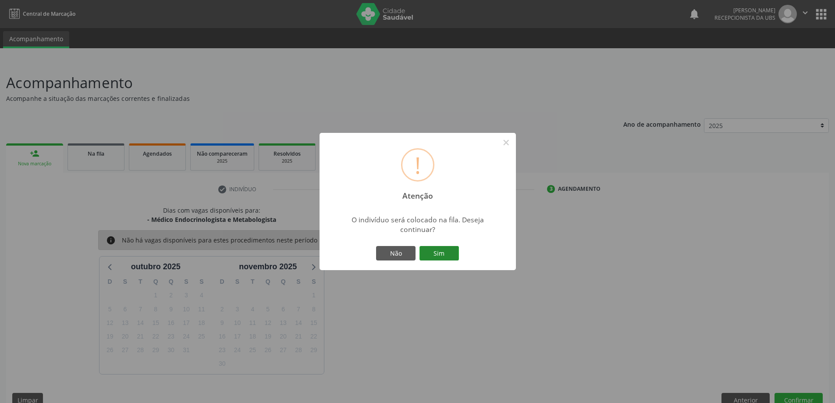
click at [447, 258] on button "Sim" at bounding box center [439, 253] width 39 height 15
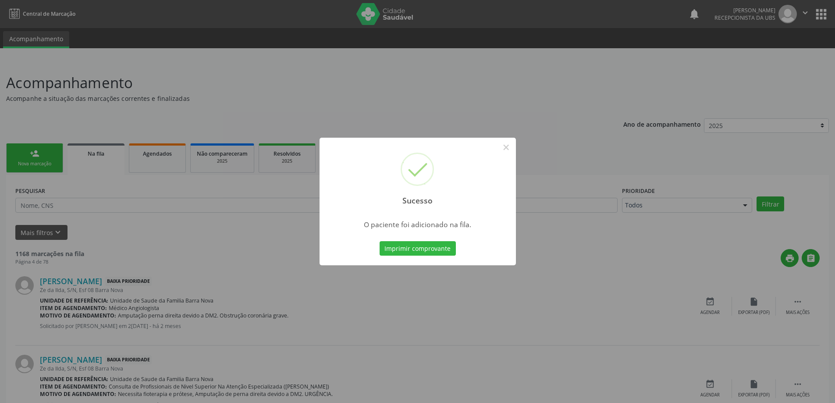
click at [554, 250] on div "Sucesso × O paciente foi adicionado na fila. Imprimir comprovante Cancel" at bounding box center [417, 201] width 835 height 403
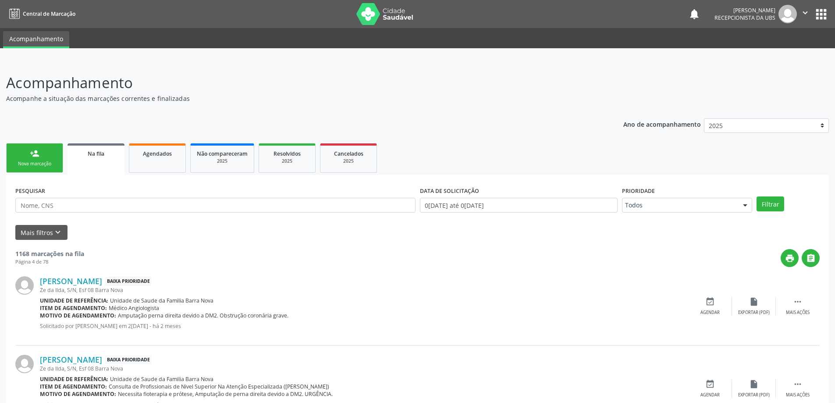
click at [27, 160] on link "person_add Nova marcação" at bounding box center [34, 157] width 57 height 29
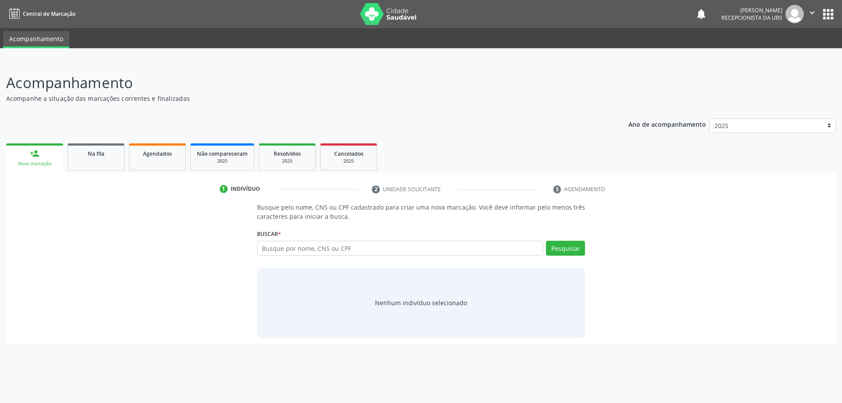
click at [31, 161] on div "Nova marcação" at bounding box center [34, 164] width 45 height 7
click at [494, 249] on input "text" at bounding box center [400, 248] width 286 height 15
type input "[PERSON_NAME]"
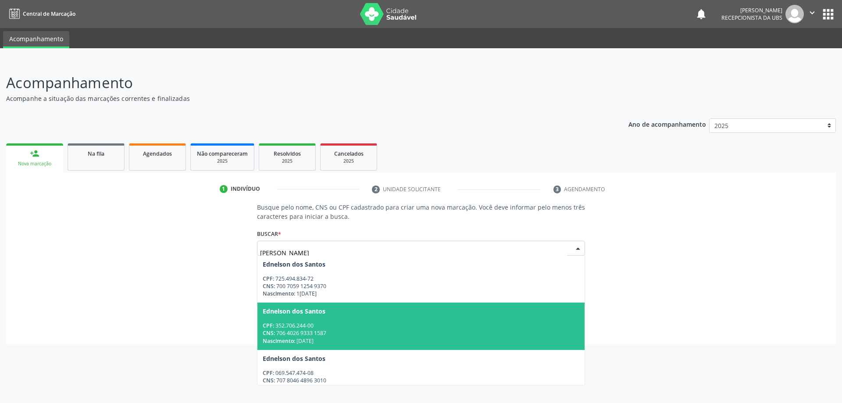
click at [414, 308] on div "Ednelson dos Santos" at bounding box center [421, 311] width 317 height 7
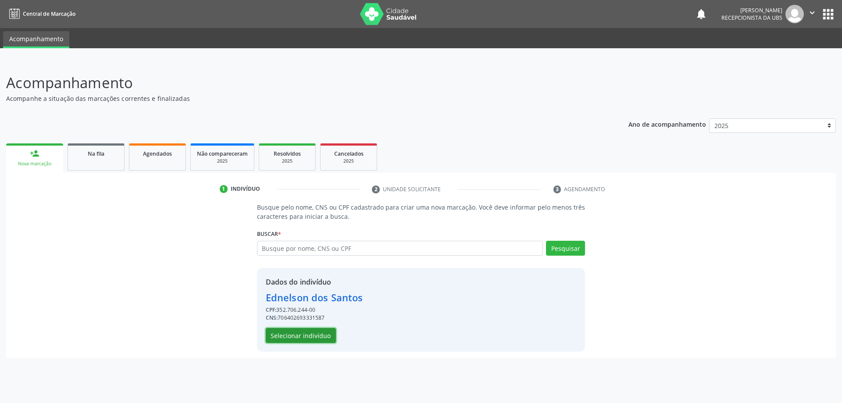
click at [317, 339] on button "Selecionar indivíduo" at bounding box center [301, 335] width 70 height 15
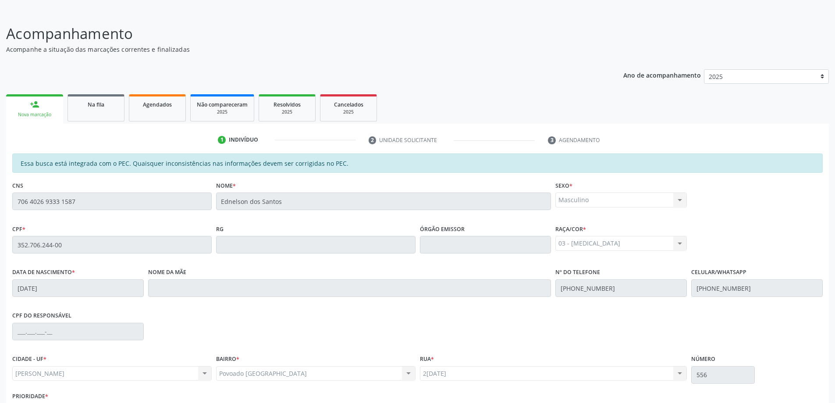
scroll to position [110, 0]
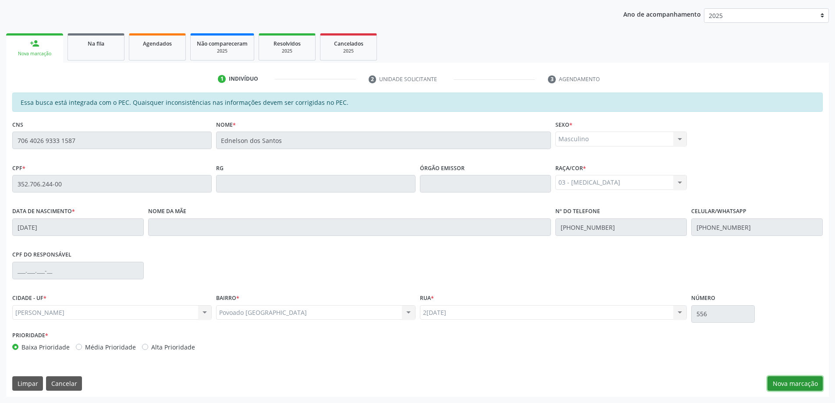
click at [807, 387] on button "Nova marcação" at bounding box center [795, 383] width 55 height 15
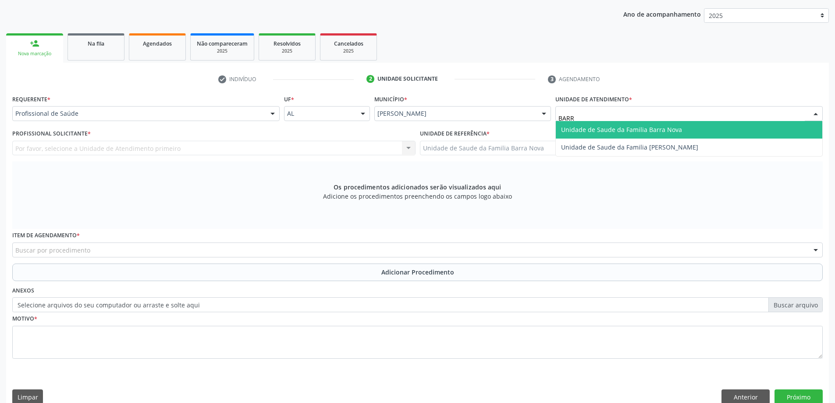
type input "BARRA"
click at [107, 107] on div "Profissional de Saúde" at bounding box center [146, 113] width 268 height 15
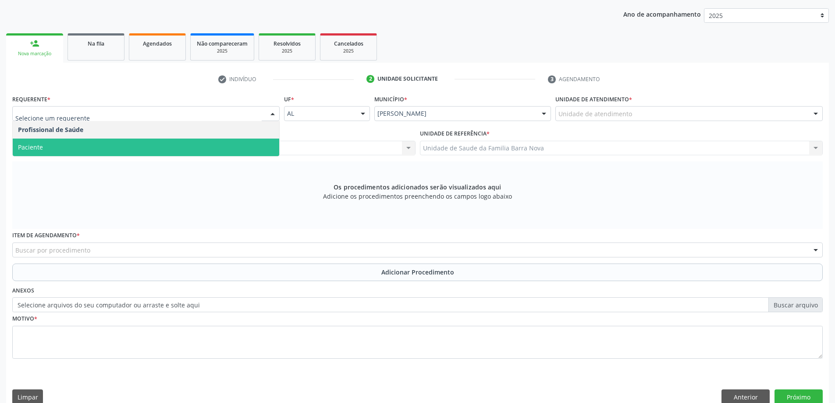
click at [110, 143] on span "Paciente" at bounding box center [146, 148] width 267 height 18
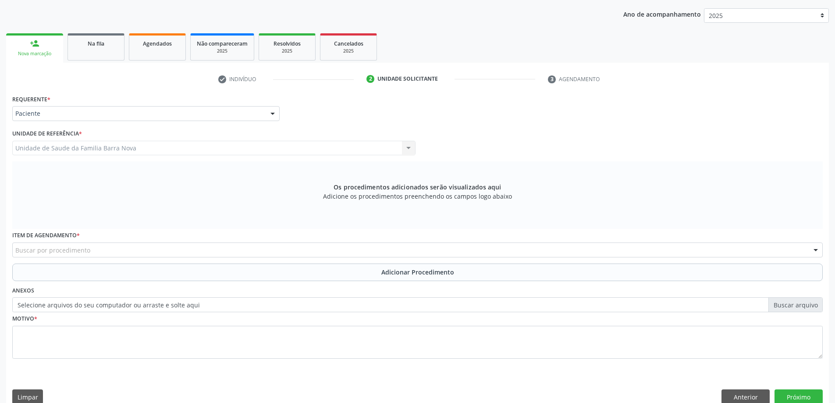
click at [118, 225] on div "Os procedimentos adicionados serão visualizados aqui Adicione os procedimentos …" at bounding box center [417, 195] width 811 height 68
click at [121, 240] on div "Item de agendamento * Buscar por procedimento 0304070076 - .Quimioterapia de Le…" at bounding box center [417, 243] width 811 height 28
click at [125, 253] on div "Buscar por procedimento" at bounding box center [417, 250] width 811 height 15
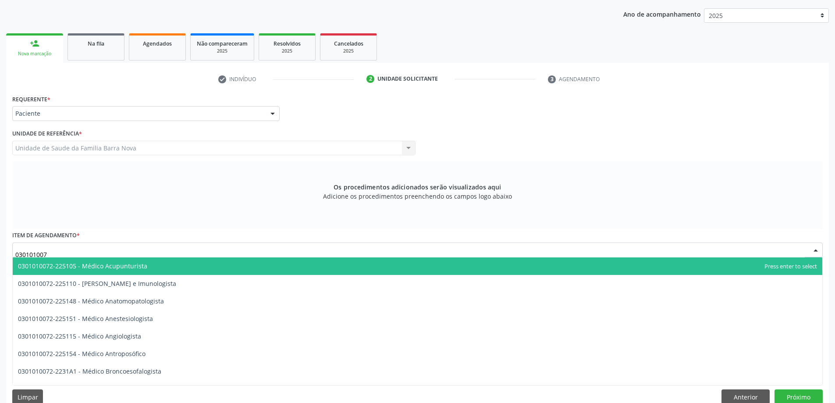
type input "0301010072"
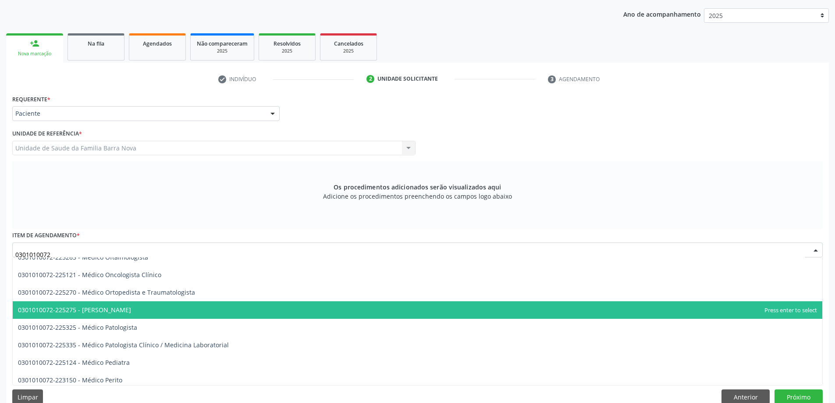
scroll to position [702, 0]
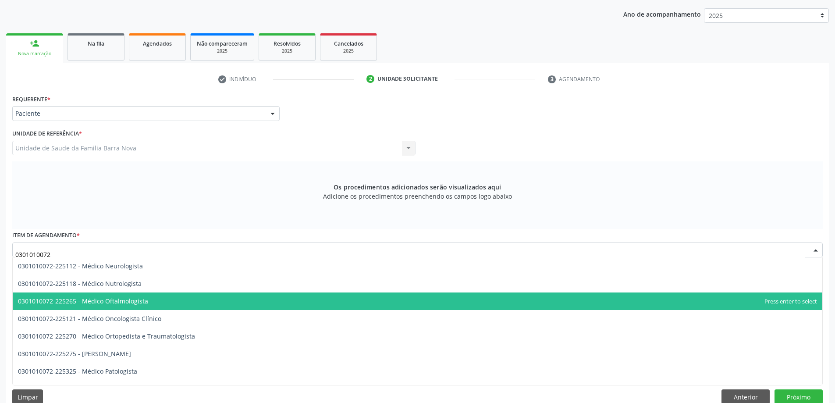
click at [164, 307] on span "0301010072-225265 - Médico Oftalmologista" at bounding box center [418, 302] width 810 height 18
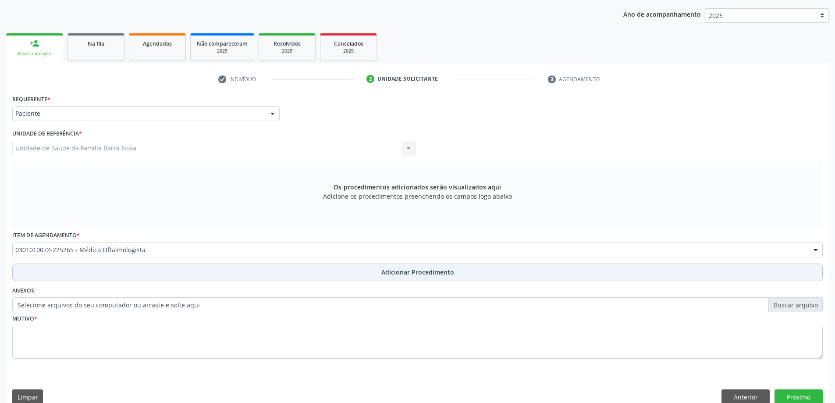
click at [123, 269] on button "Adicionar Procedimento" at bounding box center [417, 273] width 811 height 18
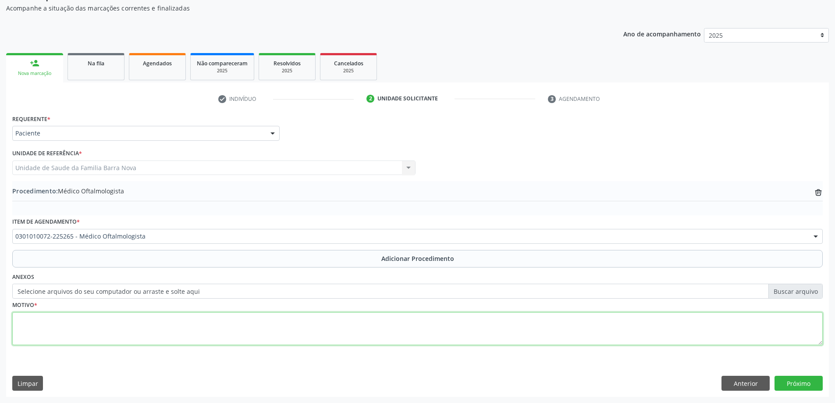
click at [126, 339] on textarea at bounding box center [417, 328] width 811 height 33
type textarea "E"
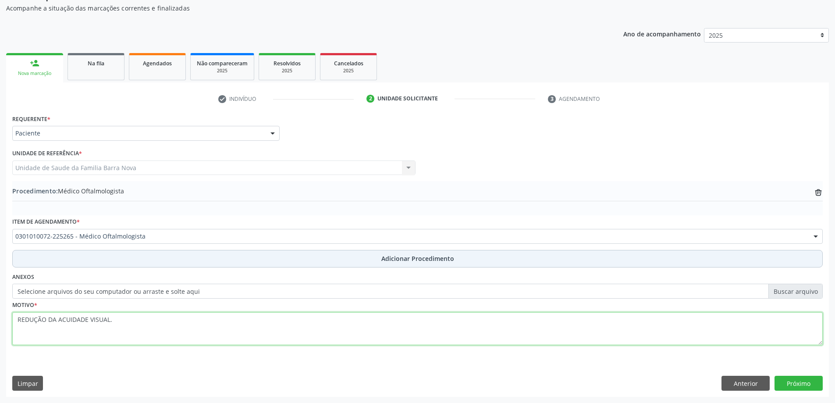
type textarea "REDUÇÃO DA ACUIDADE VISUAL."
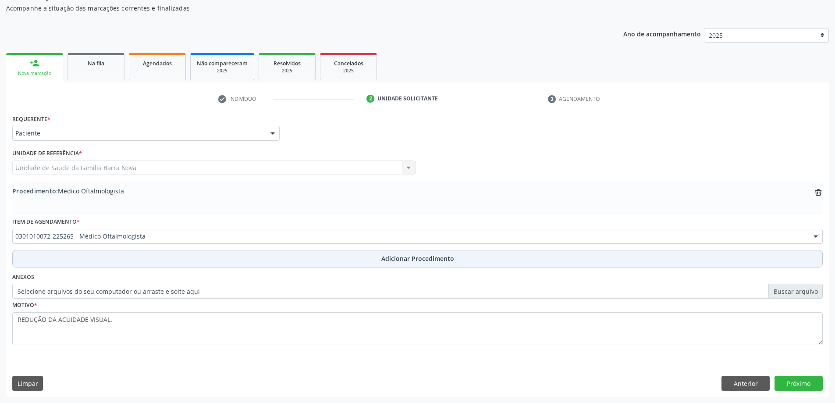
click at [191, 261] on button "Adicionar Procedimento" at bounding box center [417, 259] width 811 height 18
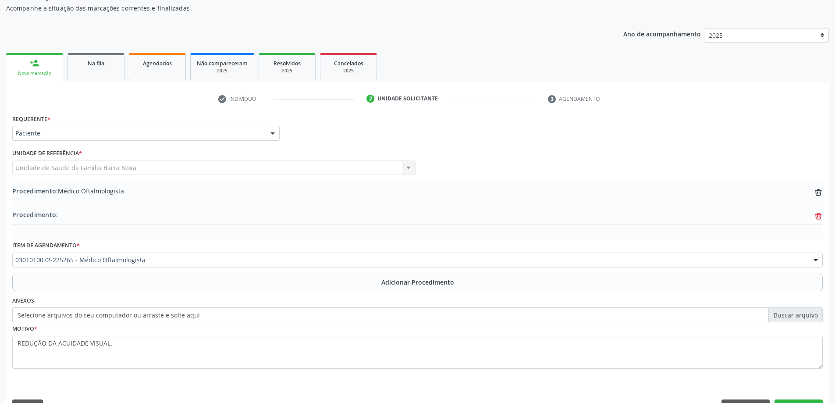
click at [814, 215] on icon "trash-outline icon" at bounding box center [818, 216] width 9 height 9
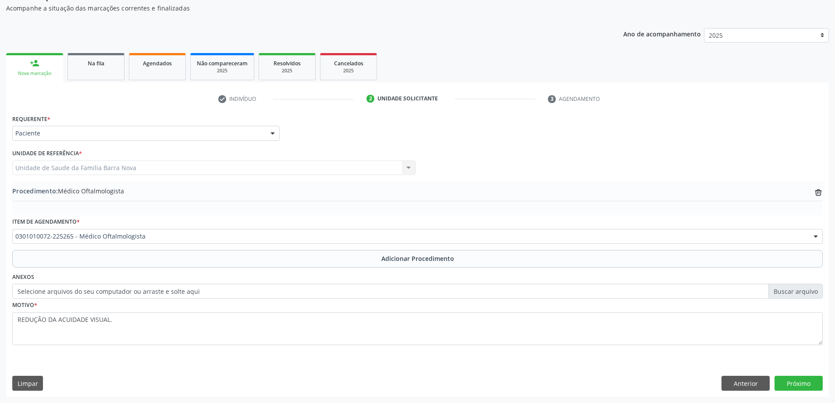
click at [486, 293] on label "Selecione arquivos do seu computador ou arraste e solte aqui" at bounding box center [417, 291] width 811 height 15
click at [486, 293] on input "Selecione arquivos do seu computador ou arraste e solte aqui" at bounding box center [417, 291] width 811 height 15
type input "C:\fakepath\WhatsApp Image 2[DATE]5.59.54.jpeg"
click at [807, 386] on button "Próximo" at bounding box center [799, 383] width 48 height 15
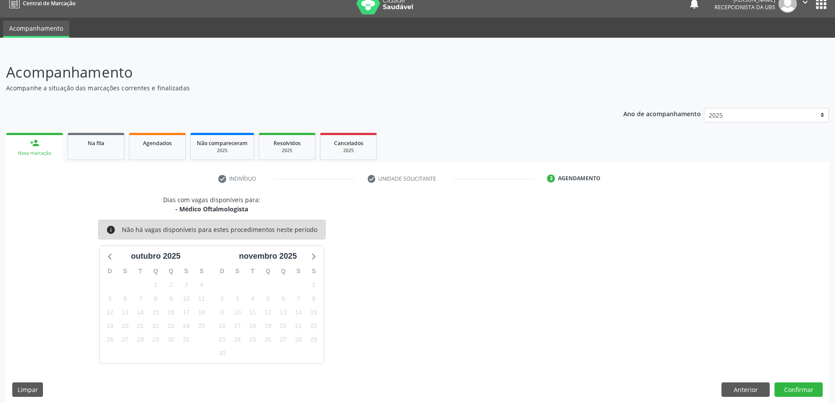
scroll to position [17, 0]
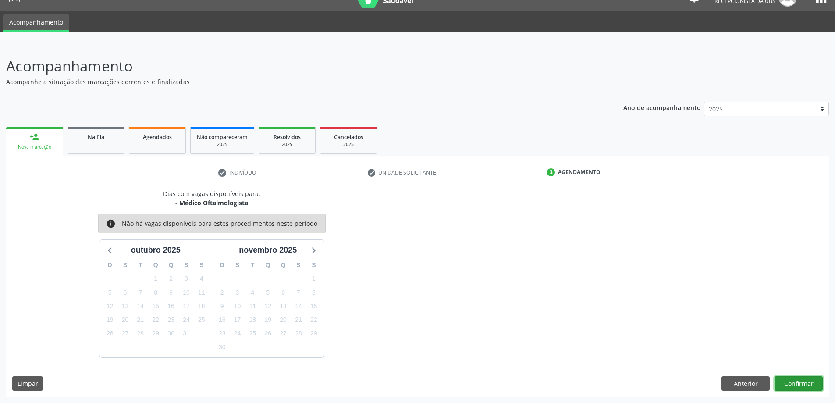
click at [796, 390] on button "Confirmar" at bounding box center [799, 383] width 48 height 15
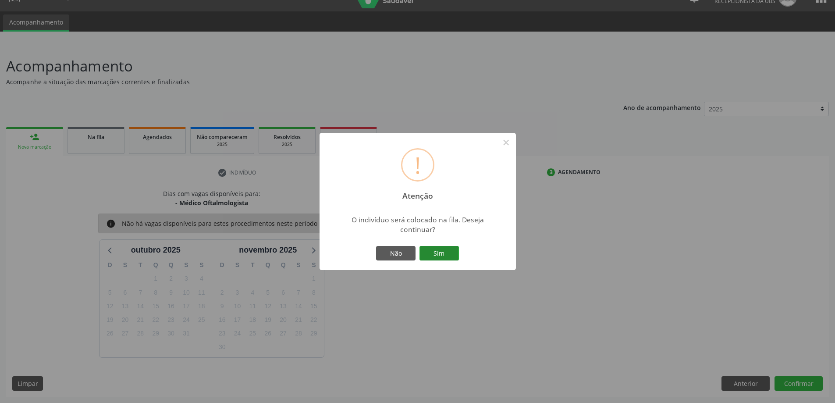
click at [440, 257] on button "Sim" at bounding box center [439, 253] width 39 height 15
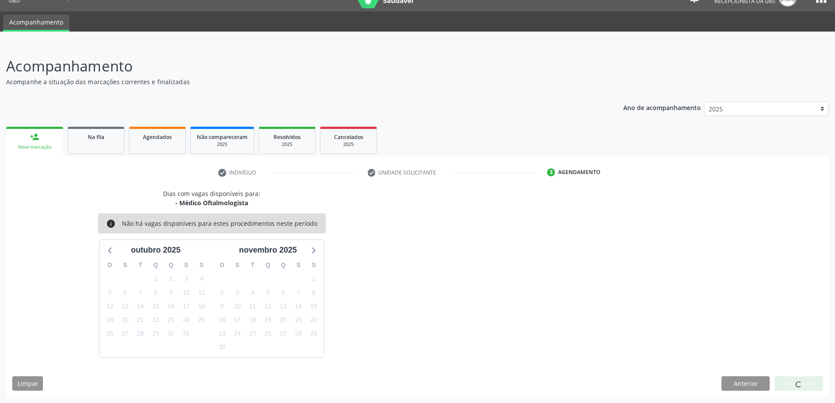
scroll to position [0, 0]
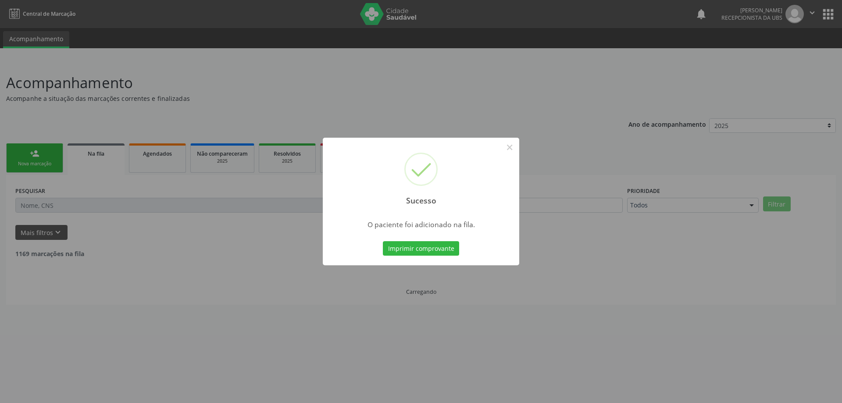
click at [51, 138] on div "Sucesso × O paciente foi adicionado na fila. Imprimir comprovante Cancel" at bounding box center [421, 201] width 842 height 403
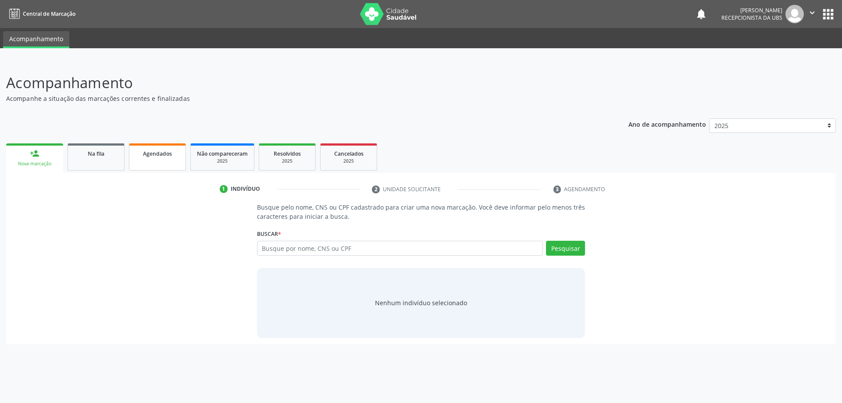
click at [160, 156] on span "Agendados" at bounding box center [157, 153] width 29 height 7
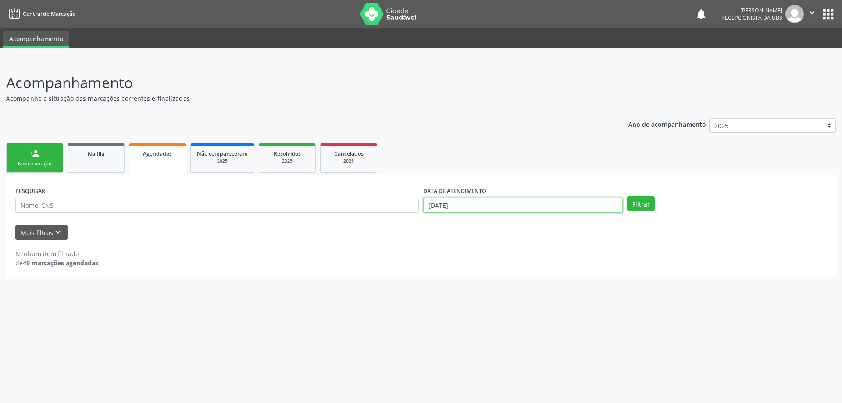
click at [540, 205] on input "01/10/2025" at bounding box center [523, 205] width 200 height 15
click at [525, 323] on span "31" at bounding box center [526, 319] width 17 height 17
type input "31/10/2025"
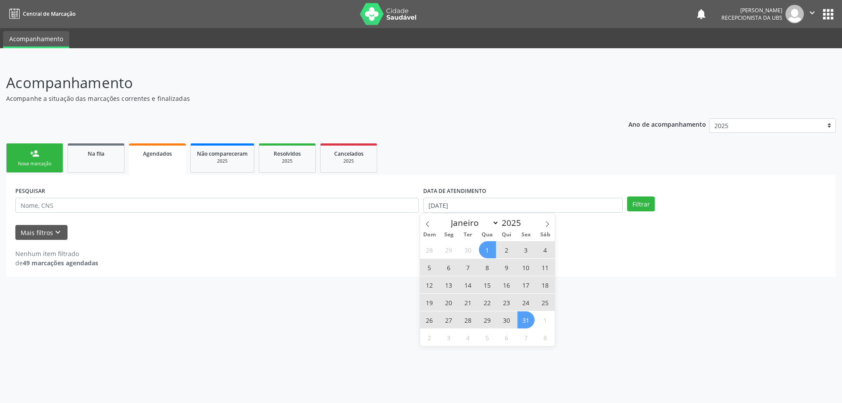
click at [482, 254] on span "1" at bounding box center [487, 249] width 17 height 17
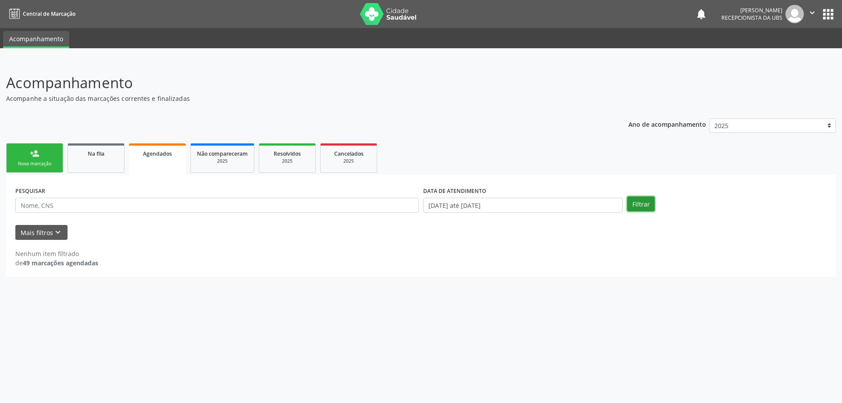
click at [628, 205] on button "Filtrar" at bounding box center [641, 203] width 28 height 15
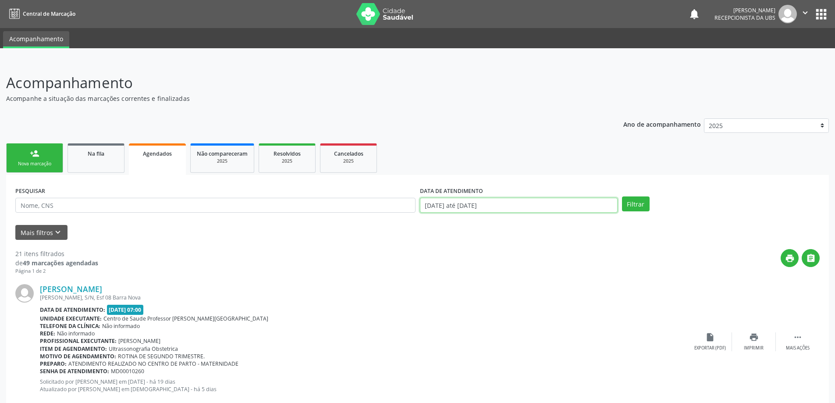
click at [515, 205] on input "01/10/2025 até 31/10/2025" at bounding box center [519, 205] width 198 height 15
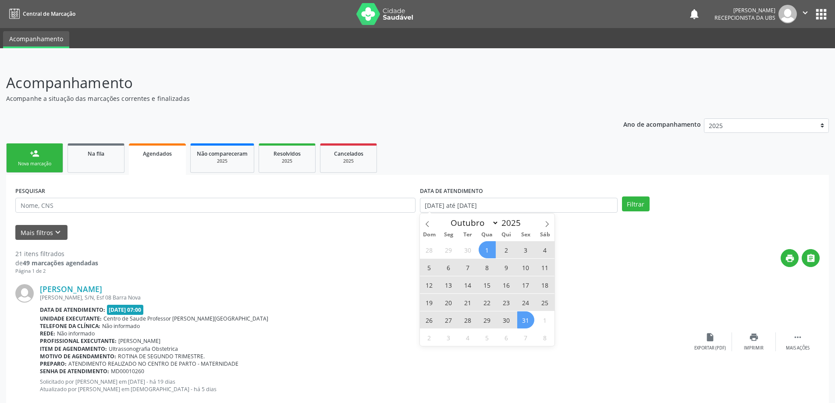
click at [488, 250] on span "1" at bounding box center [487, 249] width 17 height 17
type input "01/10/2025"
click at [529, 314] on span "31" at bounding box center [526, 319] width 17 height 17
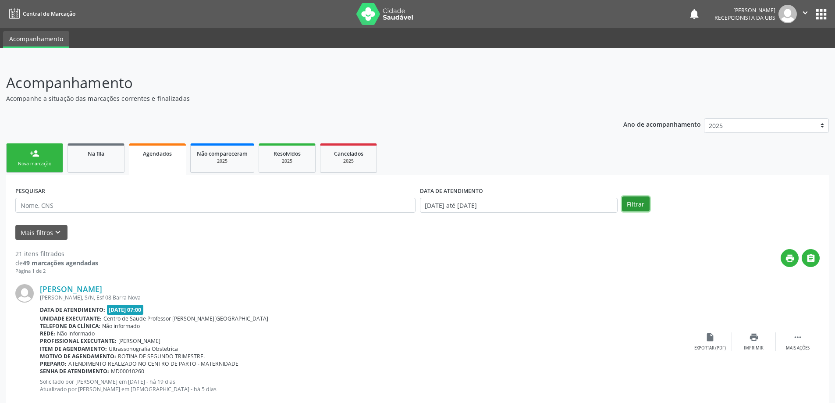
click at [633, 197] on button "Filtrar" at bounding box center [636, 203] width 28 height 15
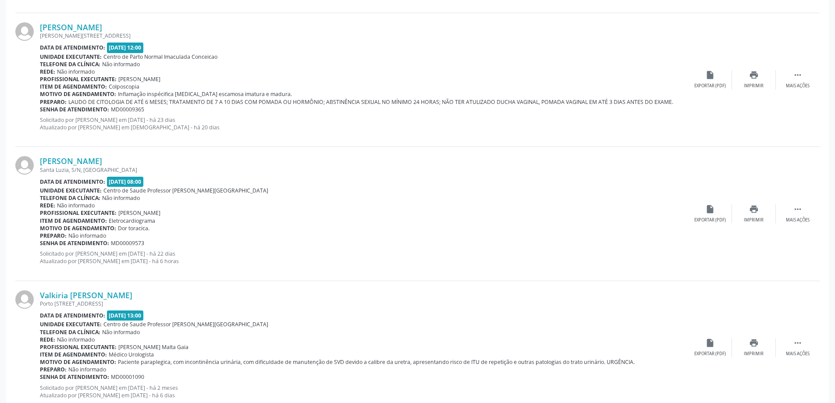
scroll to position [1483, 0]
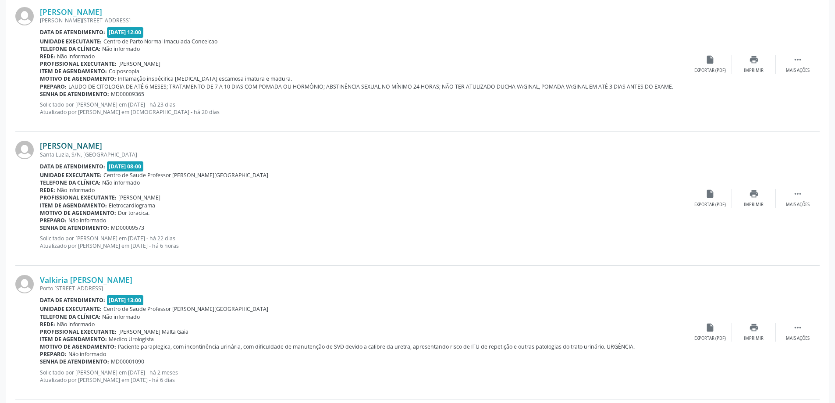
click at [67, 146] on link "Edmilson Ferreira de Melo" at bounding box center [71, 146] width 62 height 10
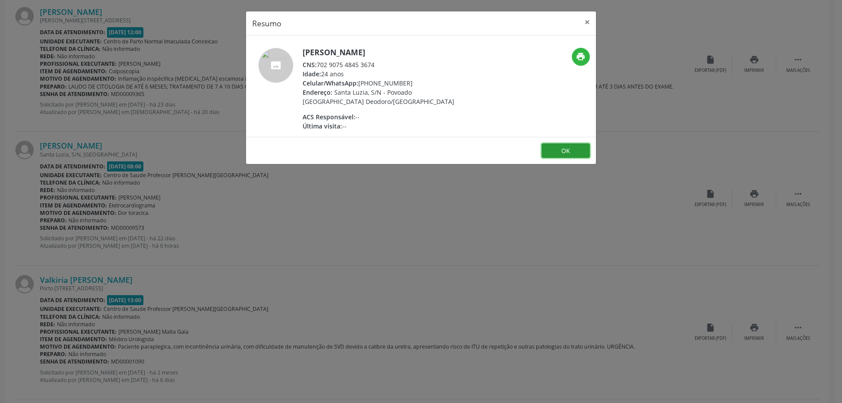
click at [569, 151] on button "OK" at bounding box center [566, 150] width 48 height 15
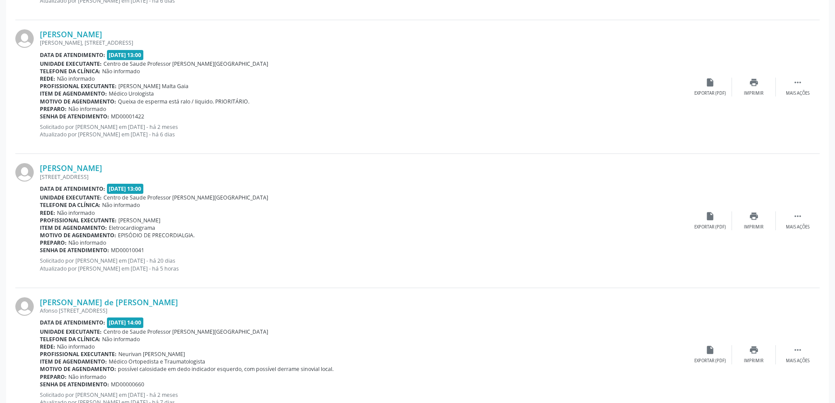
scroll to position [1878, 0]
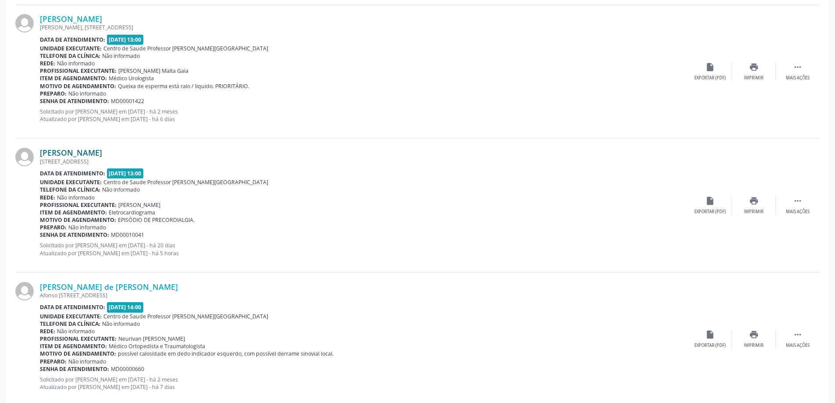
click at [102, 157] on link "Itala Nubia Silva Ferreira" at bounding box center [71, 153] width 62 height 10
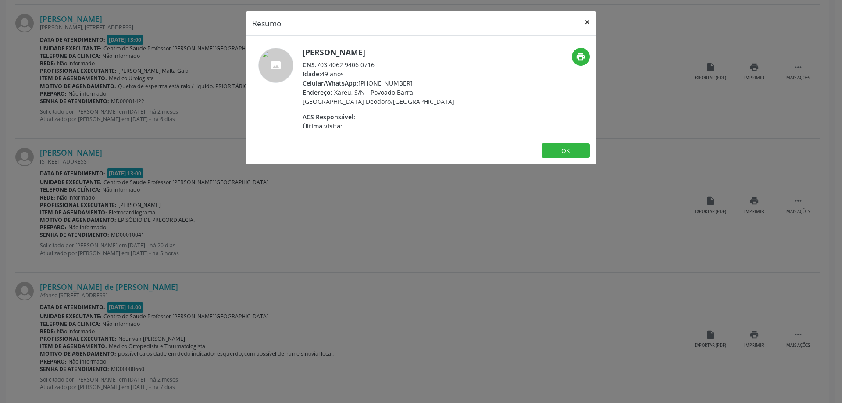
click at [589, 21] on button "×" at bounding box center [587, 21] width 18 height 21
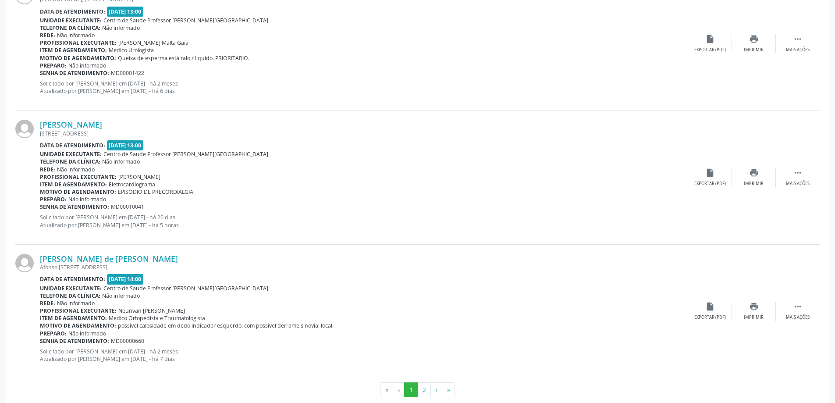
scroll to position [1921, 0]
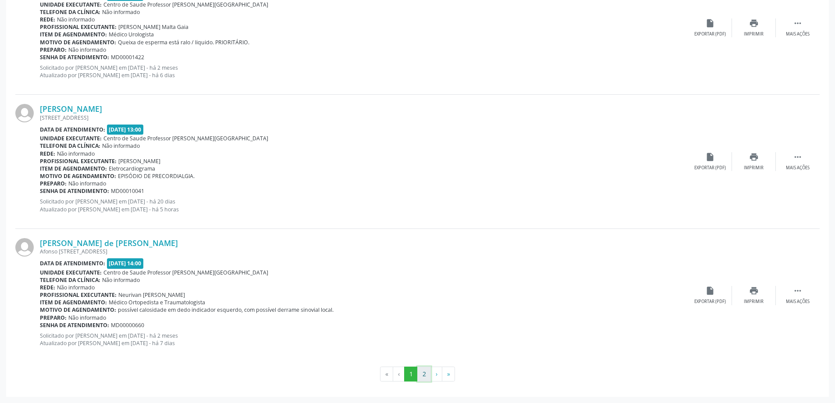
click at [423, 373] on button "2" at bounding box center [425, 374] width 14 height 15
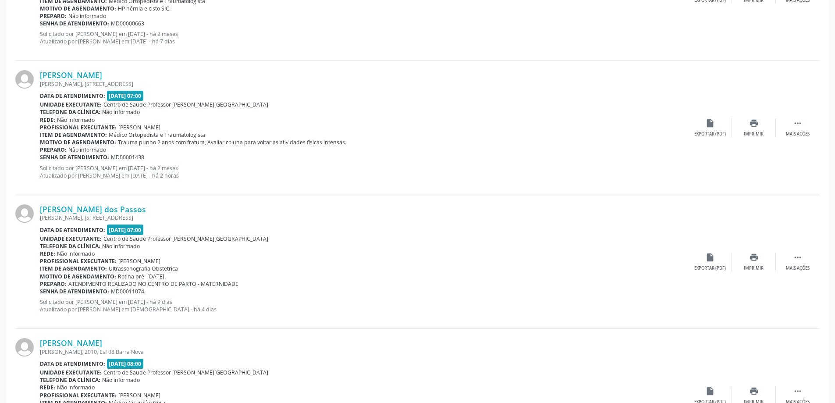
scroll to position [351, 0]
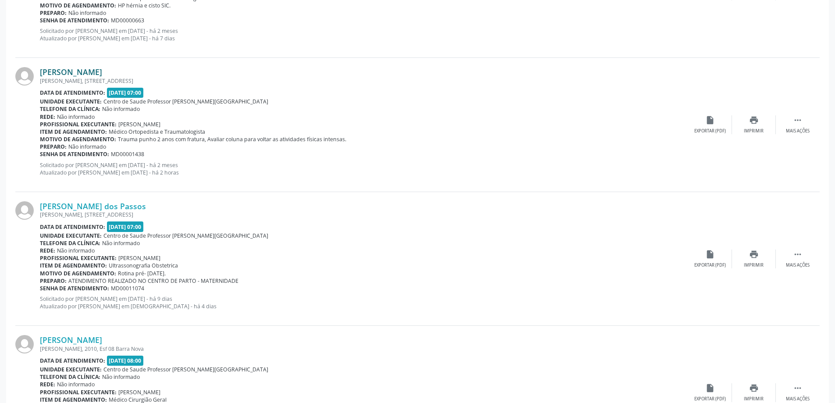
click at [102, 75] on link "Oberto Cardoso dos Santos" at bounding box center [71, 72] width 62 height 10
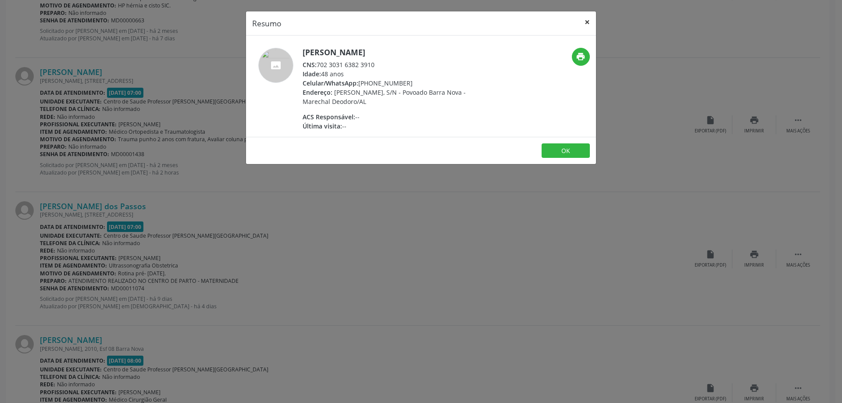
click at [585, 19] on button "×" at bounding box center [587, 21] width 18 height 21
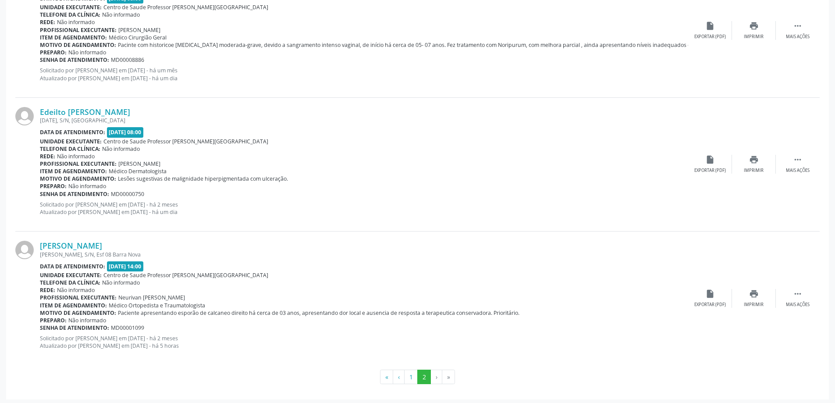
scroll to position [716, 0]
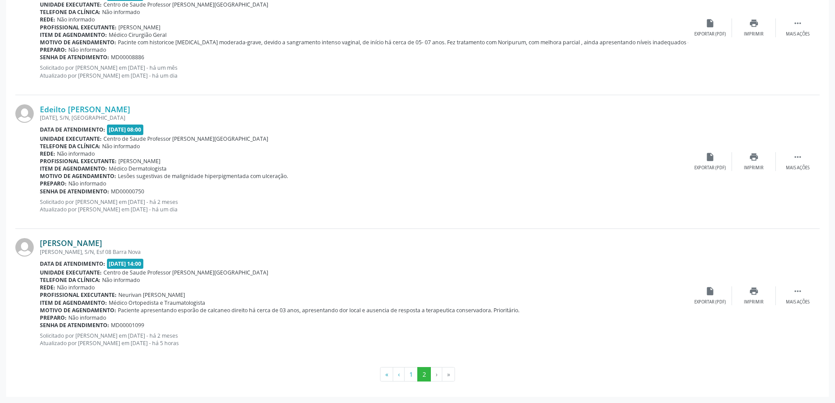
click at [100, 244] on link "Maria do Socorro dos Santos" at bounding box center [71, 243] width 62 height 10
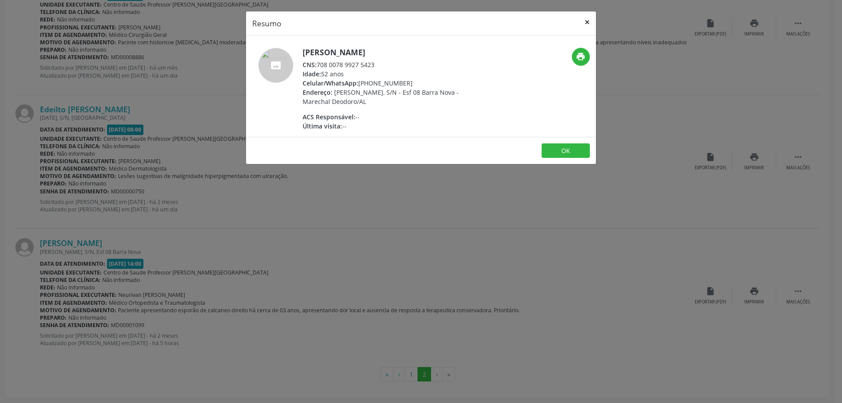
click at [584, 22] on button "×" at bounding box center [587, 21] width 18 height 21
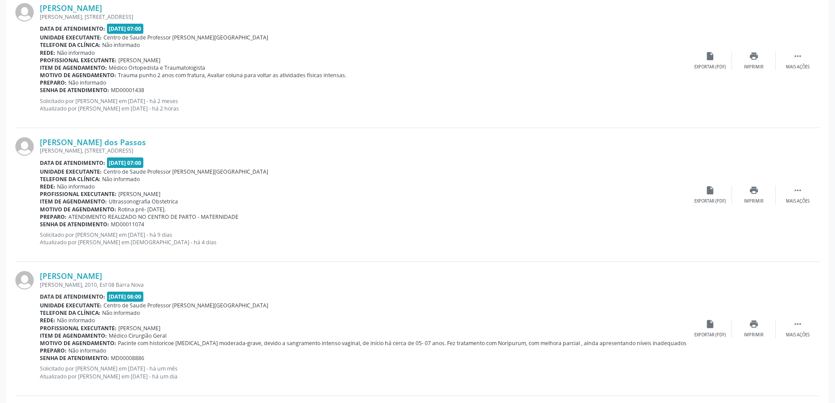
scroll to position [526, 0]
